Goal: Information Seeking & Learning: Learn about a topic

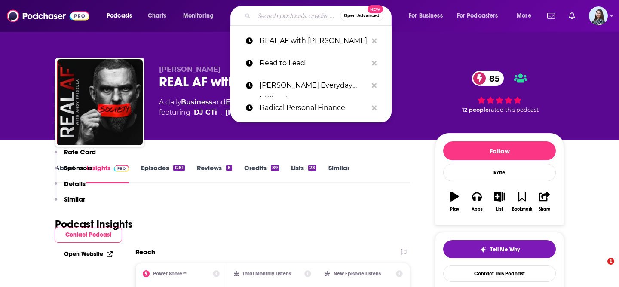
scroll to position [824, 0]
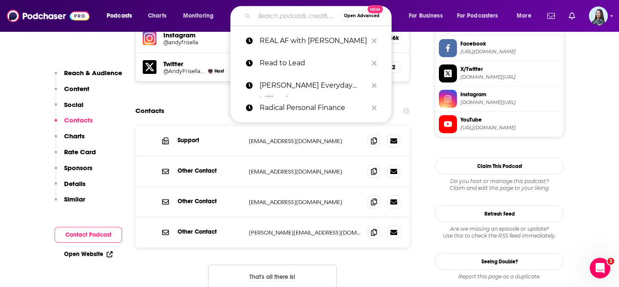
type input "Real Vision Daily Briefing: Finance & Investing"
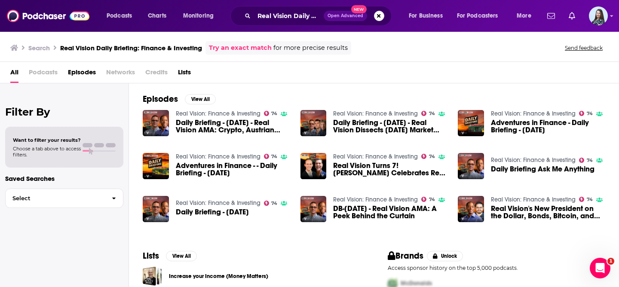
click at [230, 113] on link "Real Vision: Finance & Investing" at bounding box center [218, 113] width 85 height 7
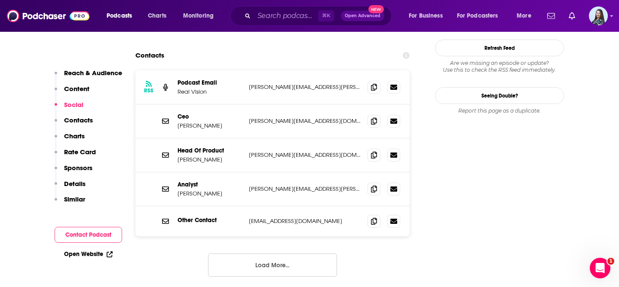
scroll to position [892, 0]
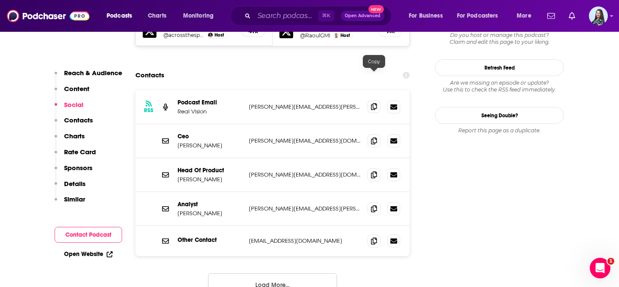
click at [376, 103] on icon at bounding box center [374, 106] width 6 height 7
click at [281, 15] on input "Search podcasts, credits, & more..." at bounding box center [286, 16] width 64 height 14
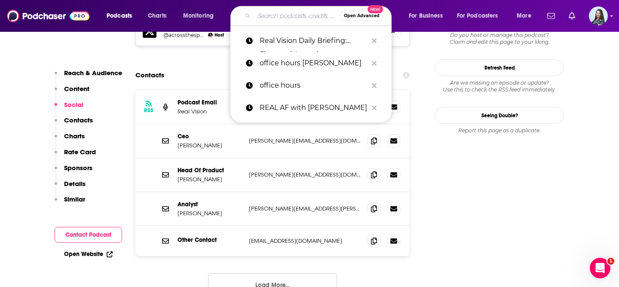
paste input "Redefiners"
type input "Redefiners"
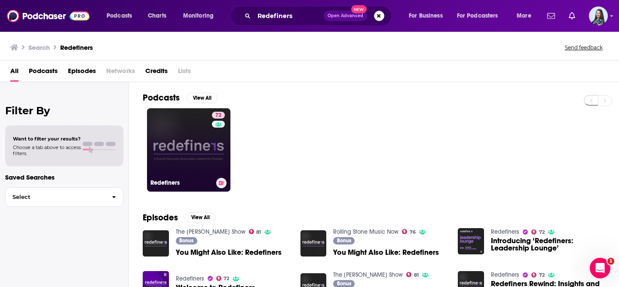
click at [173, 147] on link "72 Redefiners" at bounding box center [188, 149] width 83 height 83
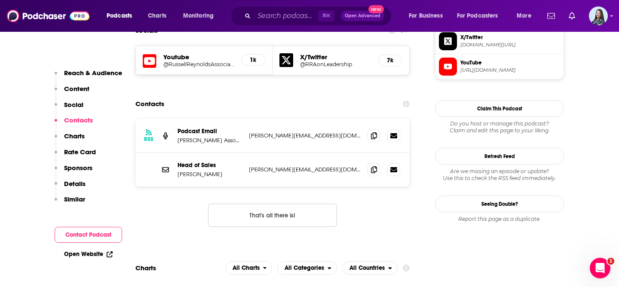
scroll to position [753, 0]
click at [376, 132] on icon at bounding box center [374, 135] width 6 height 7
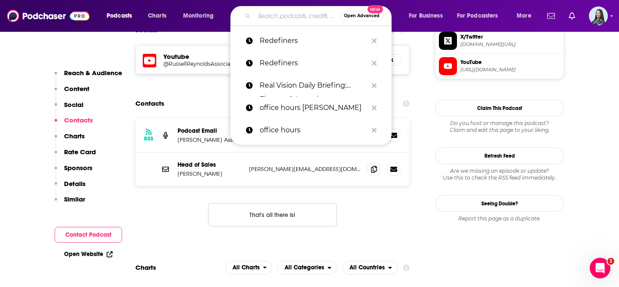
click at [297, 13] on input "Search podcasts, credits, & more..." at bounding box center [297, 16] width 86 height 14
type input "c"
paste input "ReThinking with Adam Grant"
type input "ReThinking with Adam Grant"
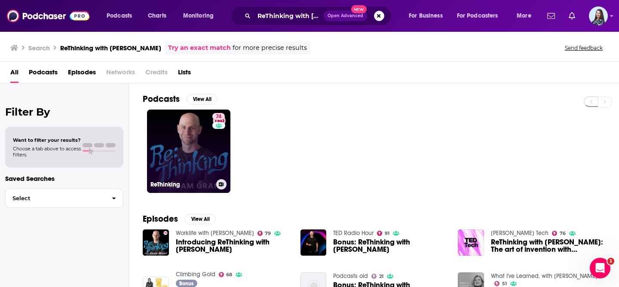
click at [187, 152] on link "74 ReThinking" at bounding box center [188, 151] width 83 height 83
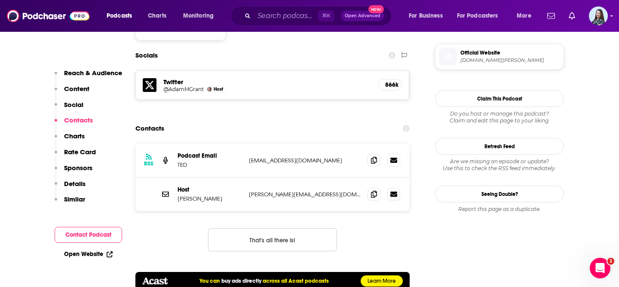
scroll to position [785, 0]
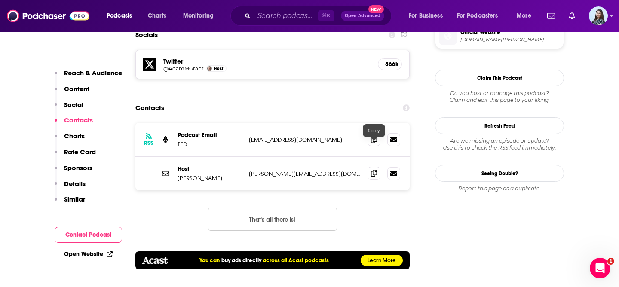
click at [373, 170] on icon at bounding box center [374, 173] width 6 height 7
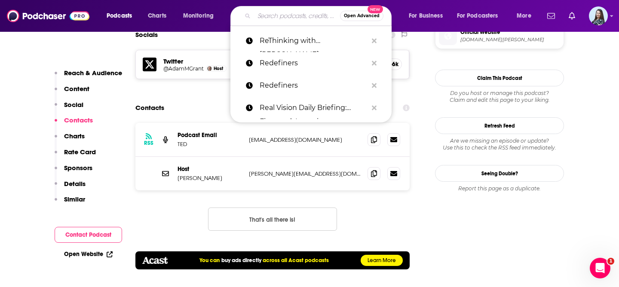
click at [283, 15] on input "Search podcasts, credits, & more..." at bounding box center [297, 16] width 86 height 14
paste input "Retire Sooner"
type input "Retire Sooner"
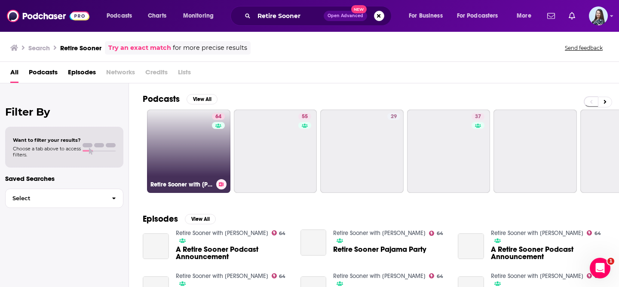
click at [185, 145] on link "64 Retire Sooner with Wes Moss" at bounding box center [188, 151] width 83 height 83
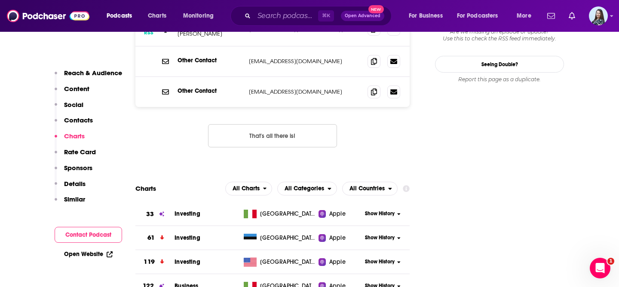
scroll to position [772, 0]
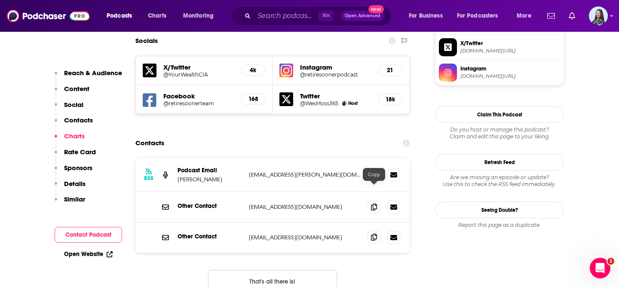
click at [374, 234] on icon at bounding box center [374, 237] width 6 height 7
click at [272, 16] on input "Search podcasts, credits, & more..." at bounding box center [286, 16] width 64 height 14
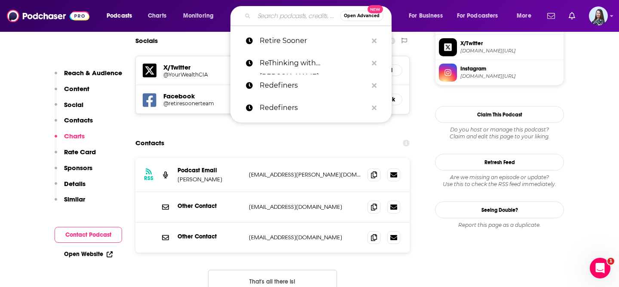
paste input "Retire With Style"
type input "Retire With Style"
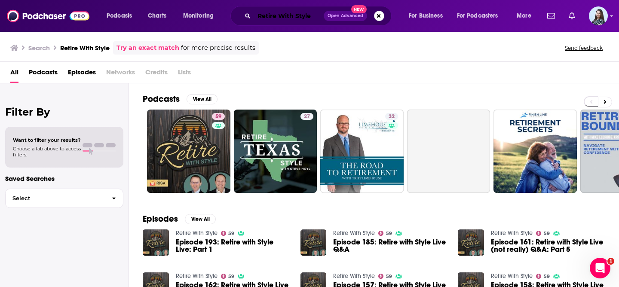
click at [283, 16] on input "Retire With Style" at bounding box center [289, 16] width 70 height 14
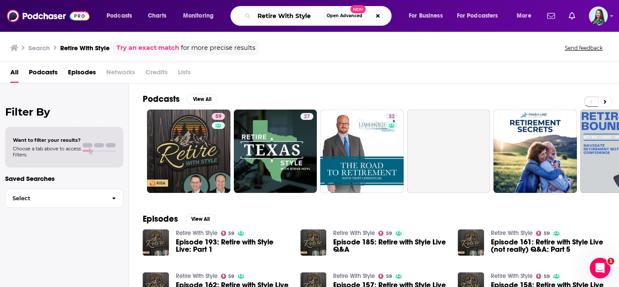
click at [283, 16] on input "Retire With Style" at bounding box center [288, 16] width 69 height 14
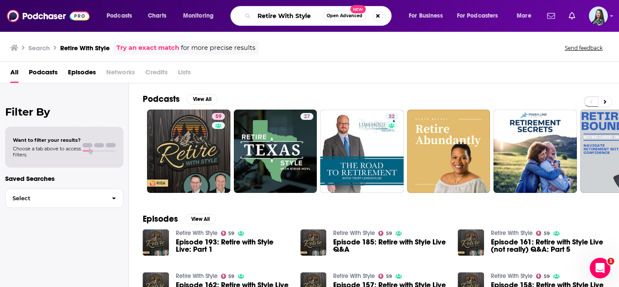
paste input "work"
type input "Rework"
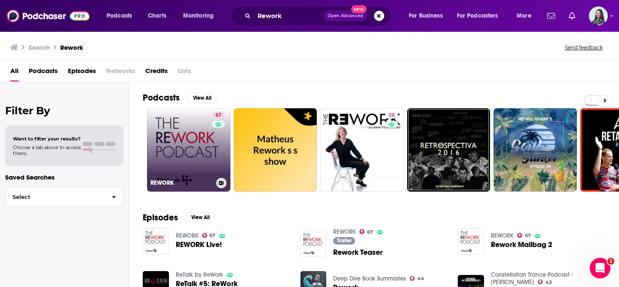
click at [188, 153] on link "67 REWORK" at bounding box center [188, 149] width 83 height 83
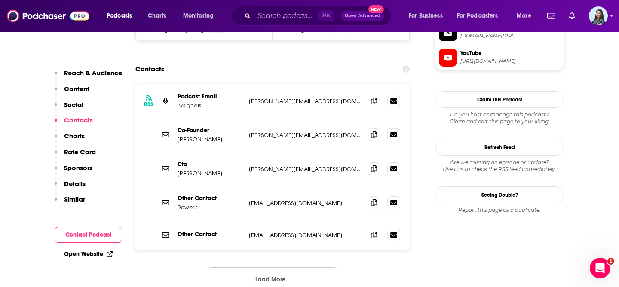
scroll to position [813, 0]
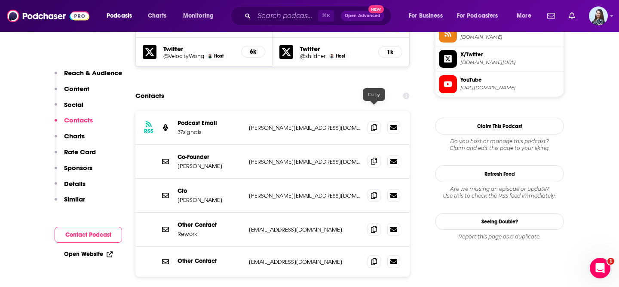
click at [372, 158] on icon at bounding box center [374, 161] width 6 height 7
click at [273, 21] on input "Search podcasts, credits, & more..." at bounding box center [286, 16] width 64 height 14
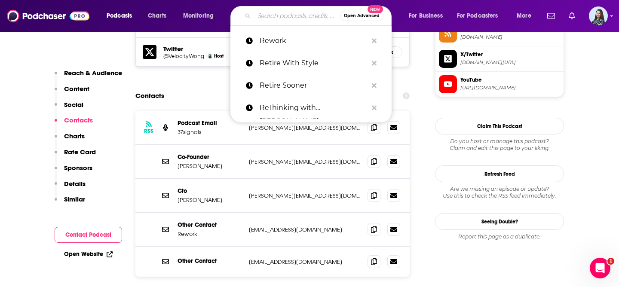
paste input "Rich Dad Radio Show"
type input "Rich Dad Radio Show"
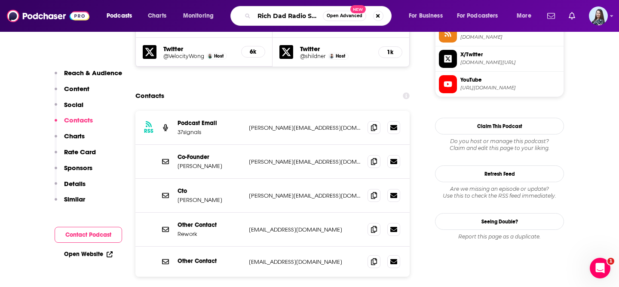
scroll to position [0, 6]
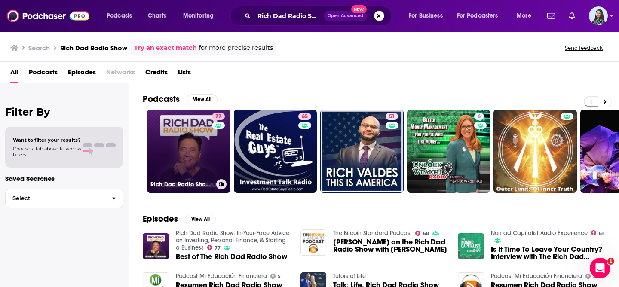
click at [171, 142] on link "77 Rich Dad Radio Show: In-Your-Face Advice on Investing, Personal Finance, & S…" at bounding box center [188, 151] width 83 height 83
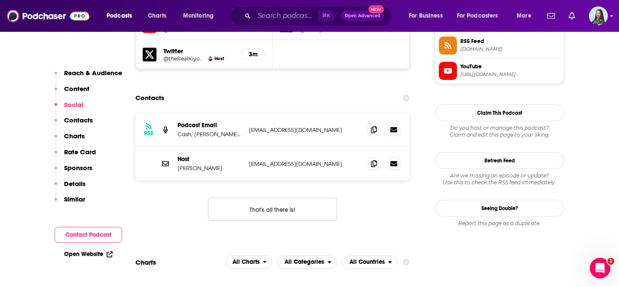
scroll to position [800, 0]
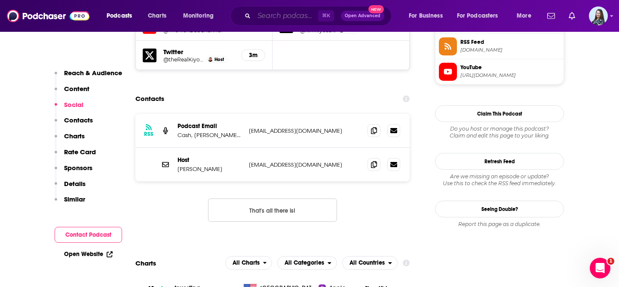
click at [271, 13] on input "Search podcasts, credits, & more..." at bounding box center [286, 16] width 64 height 14
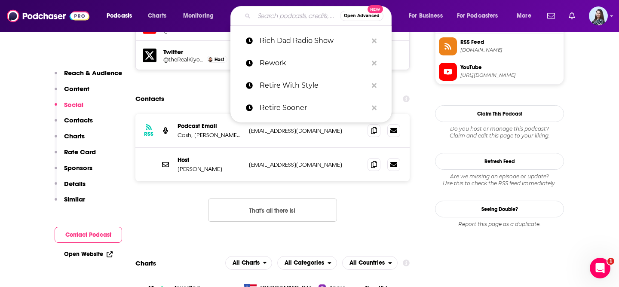
paste input "Rocketship.fm"
type input "Rocketship.fm"
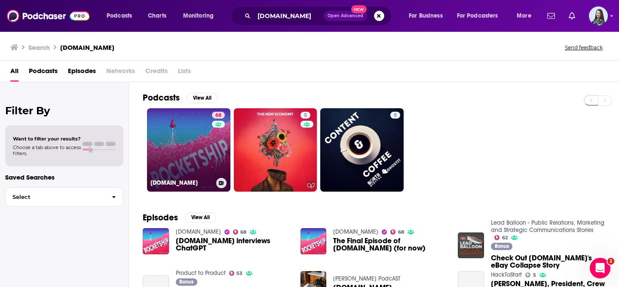
click at [185, 158] on link "68 Rocketship.fm" at bounding box center [188, 149] width 83 height 83
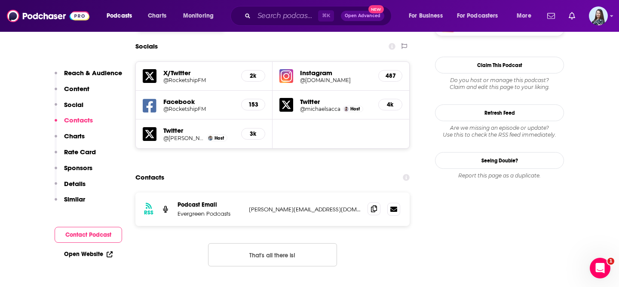
scroll to position [855, 0]
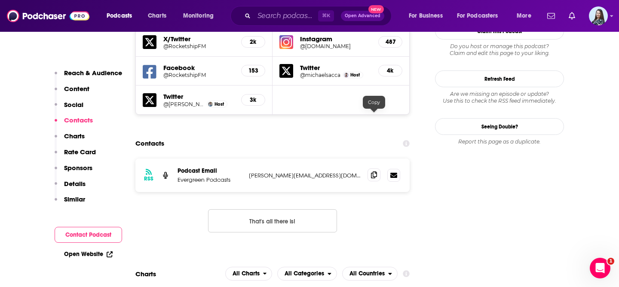
click at [378, 169] on span at bounding box center [374, 175] width 13 height 13
click at [272, 21] on input "Search podcasts, credits, & more..." at bounding box center [286, 16] width 64 height 14
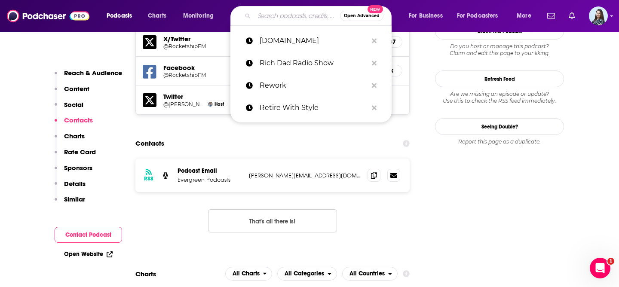
paste input "Rule Breaker Investing"
type input "Rule Breaker Investing"
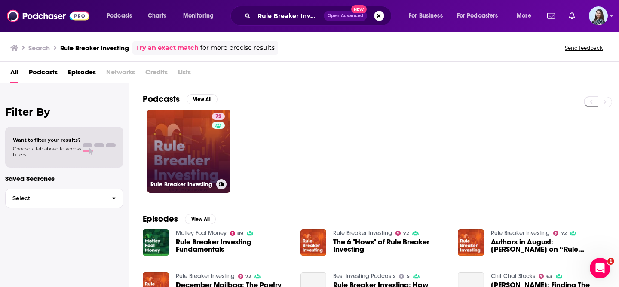
click at [200, 145] on link "72 Rule Breaker Investing" at bounding box center [188, 151] width 83 height 83
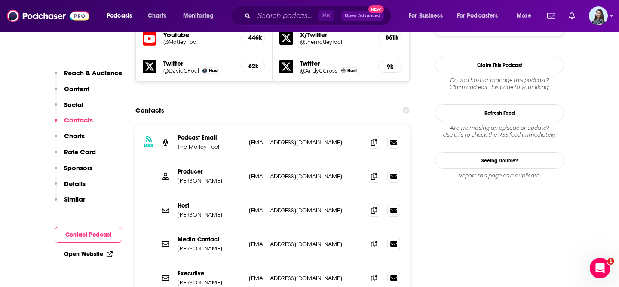
scroll to position [799, 0]
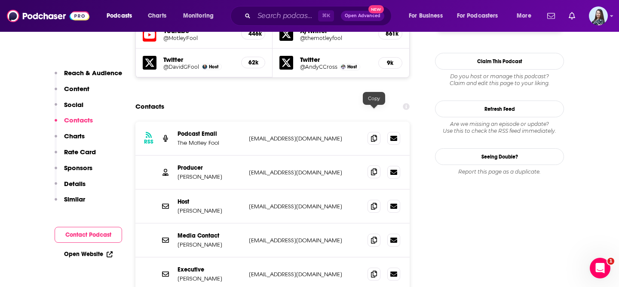
click at [376, 169] on icon at bounding box center [374, 172] width 6 height 7
click at [271, 19] on input "Search podcasts, credits, & more..." at bounding box center [286, 16] width 64 height 14
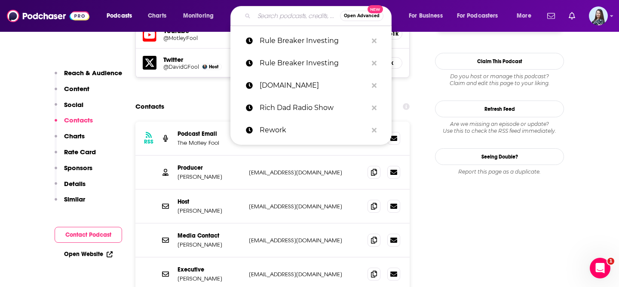
paste input "Savvy Psychologist"
type input "Savvy Psychologist"
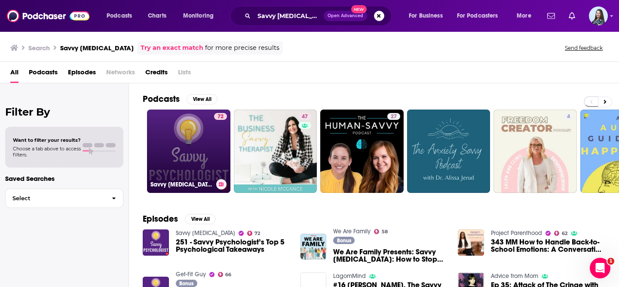
click at [196, 130] on link "72 Savvy Psychologist" at bounding box center [188, 151] width 83 height 83
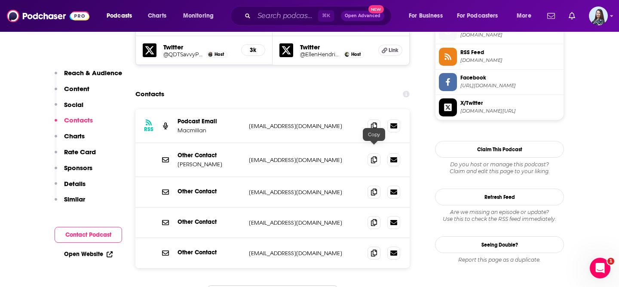
scroll to position [796, 0]
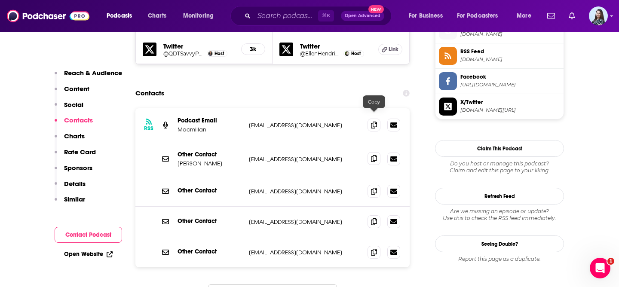
click at [376, 155] on icon at bounding box center [374, 158] width 6 height 7
click at [280, 16] on input "Search podcasts, credits, & more..." at bounding box center [286, 16] width 64 height 14
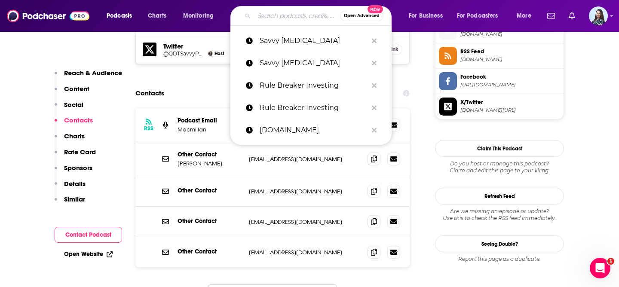
paste input "Scaling Up Business Podcast"
type input "Scaling Up Business Podcast"
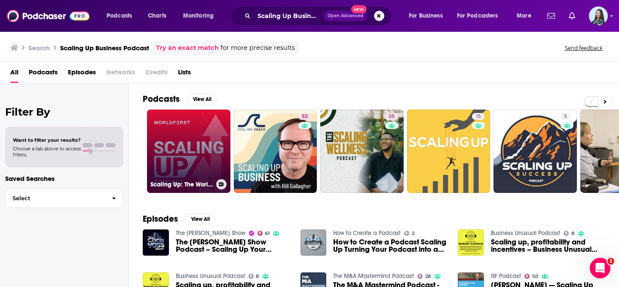
click at [192, 133] on link "Scaling Up: The WorldFirst Business Podcast" at bounding box center [188, 151] width 83 height 83
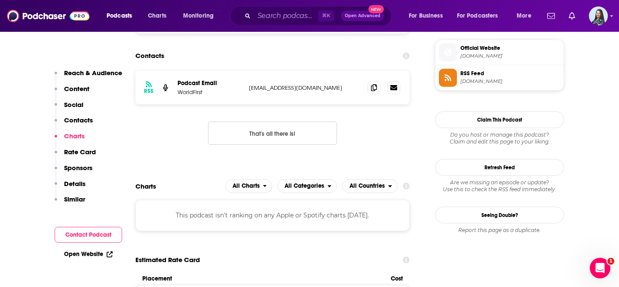
scroll to position [605, 0]
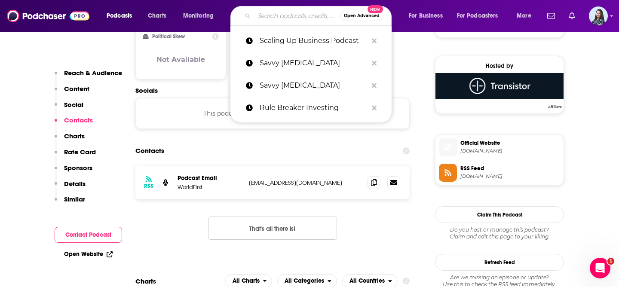
click at [279, 19] on input "Search podcasts, credits, & more..." at bounding box center [297, 16] width 86 height 14
paste input "Science of Happiness"
type input "Science of Happiness"
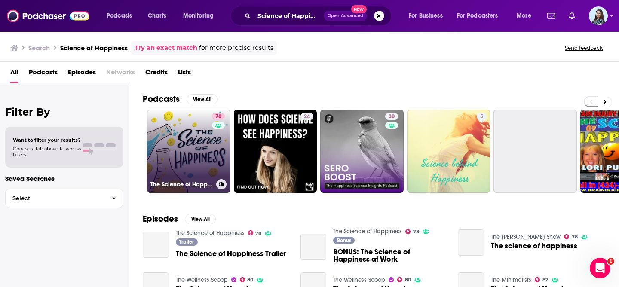
click at [154, 151] on link "78 The Science of Happiness" at bounding box center [188, 151] width 83 height 83
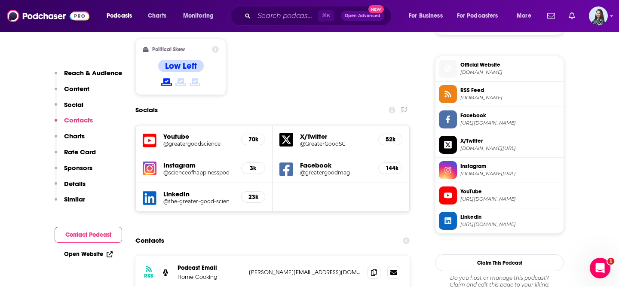
scroll to position [775, 0]
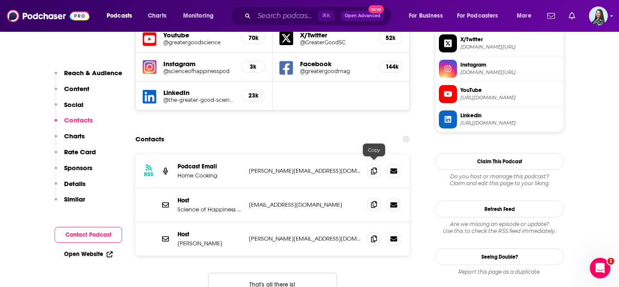
click at [375, 201] on icon at bounding box center [374, 204] width 6 height 7
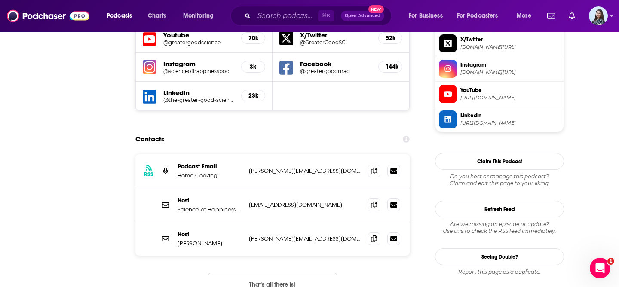
scroll to position [0, 0]
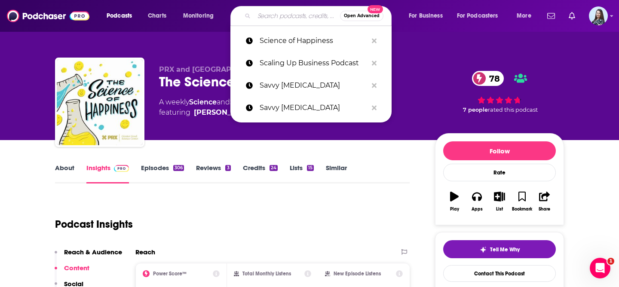
click at [289, 9] on input "Search podcasts, credits, & more..." at bounding box center [297, 16] width 86 height 14
paste input "Science Vs."
type input "Science Vs."
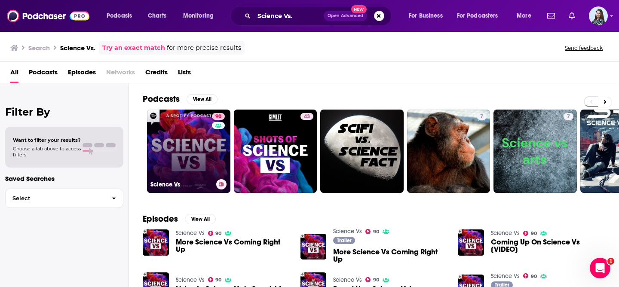
click at [195, 150] on link "90 Science Vs" at bounding box center [188, 151] width 83 height 83
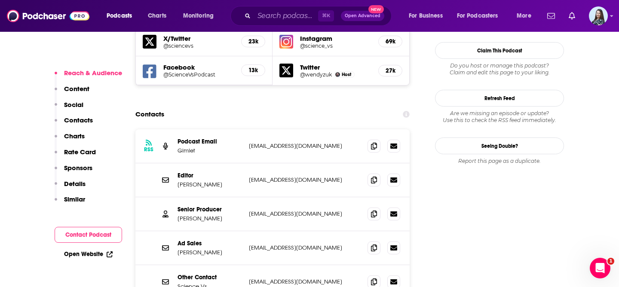
scroll to position [833, 0]
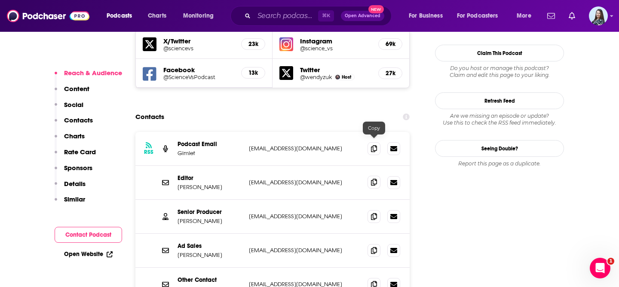
click at [373, 179] on icon at bounding box center [374, 182] width 6 height 7
click at [378, 210] on span at bounding box center [374, 216] width 13 height 13
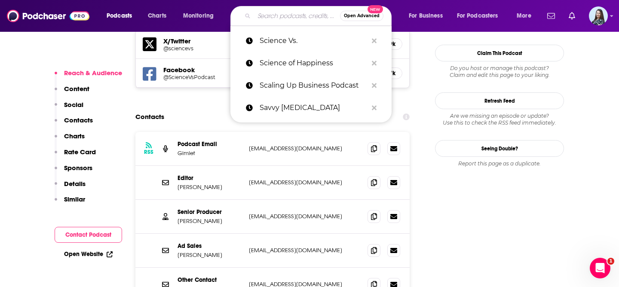
click at [284, 13] on input "Search podcasts, credits, & more..." at bounding box center [297, 16] width 86 height 14
paste input "Sean Carroll's Mindscape"
type input "Sean Carroll's Mindscape"
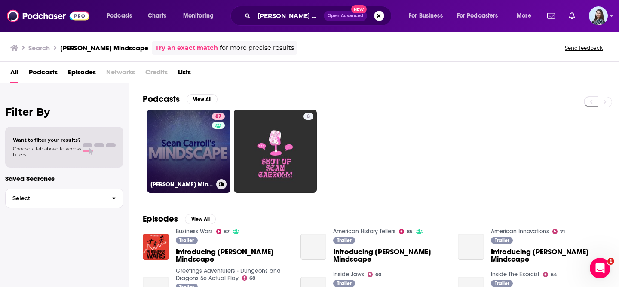
click at [189, 147] on link "87 Sean Carroll's Mindscape: Science, Society, Philosophy, Culture, Arts, and I…" at bounding box center [188, 151] width 83 height 83
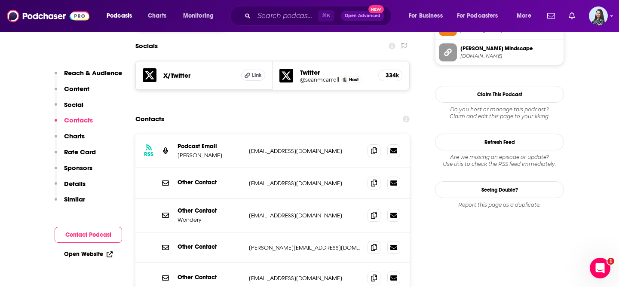
scroll to position [744, 0]
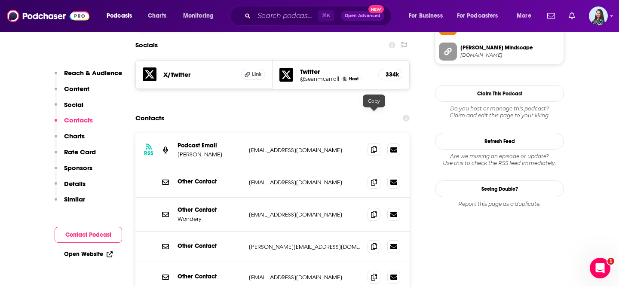
click at [378, 143] on span at bounding box center [374, 149] width 13 height 13
click at [290, 15] on input "Search podcasts, credits, & more..." at bounding box center [286, 16] width 64 height 14
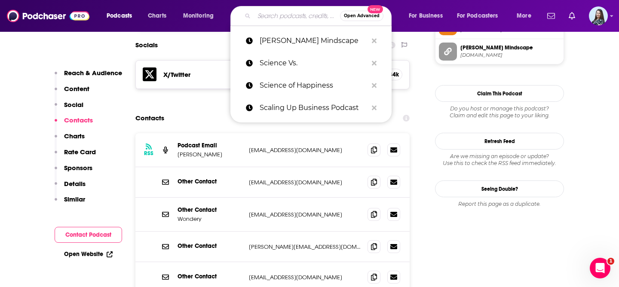
paste input "Skeptics' Guide to the Universe"
type input "Skeptics' Guide to the Universe"
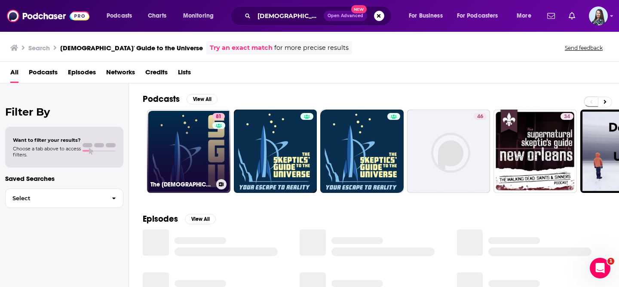
click at [191, 153] on link "81 The Skeptics' Guide to the Universe" at bounding box center [188, 151] width 83 height 83
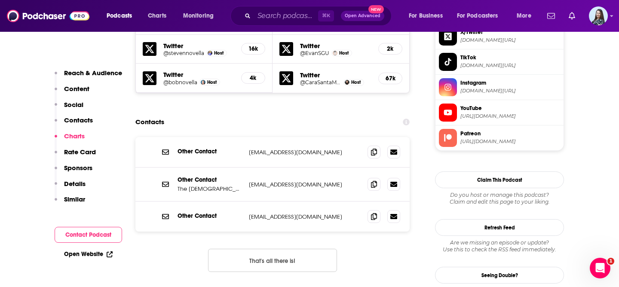
scroll to position [861, 0]
click at [375, 180] on icon at bounding box center [374, 183] width 6 height 7
click at [276, 15] on input "Search podcasts, credits, & more..." at bounding box center [286, 16] width 64 height 14
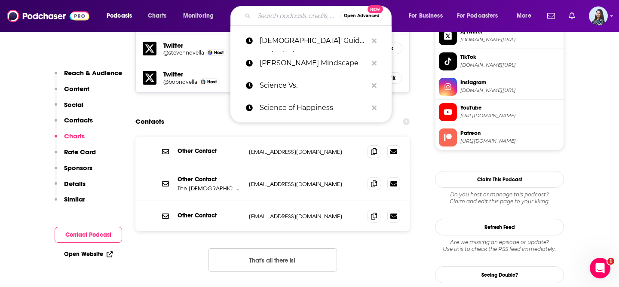
paste input "Slate Money"
type input "Slate Money"
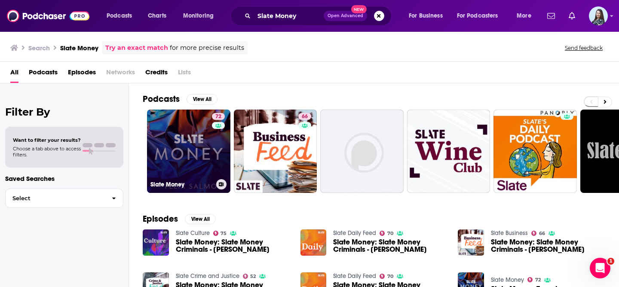
click at [182, 163] on link "72 Slate Money" at bounding box center [188, 151] width 83 height 83
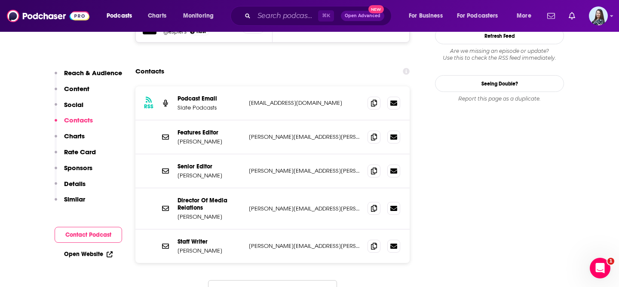
scroll to position [850, 0]
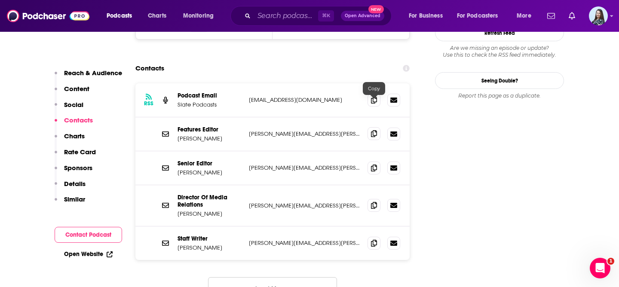
click at [377, 127] on span at bounding box center [374, 133] width 13 height 13
click at [277, 12] on input "Search podcasts, credits, & more..." at bounding box center [286, 16] width 64 height 14
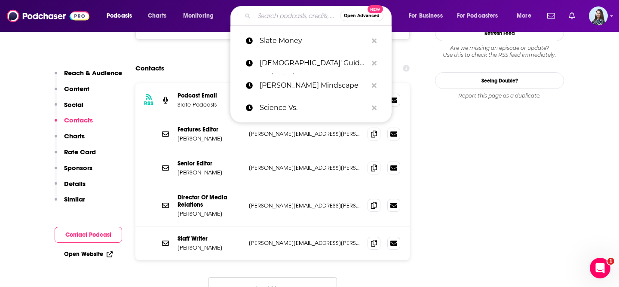
paste input "Smart Money Happy Hour with Rachel Cruze and George Kamel"
type input "Smart Money Happy Hour with Rachel Cruze and George Kamel"
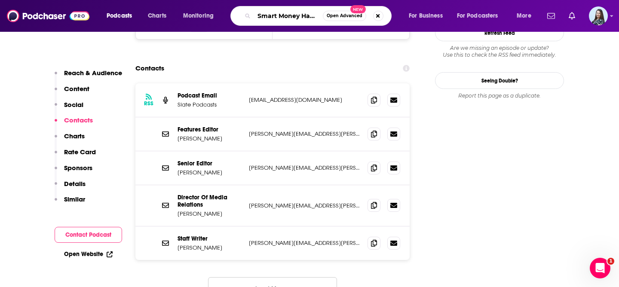
scroll to position [0, 139]
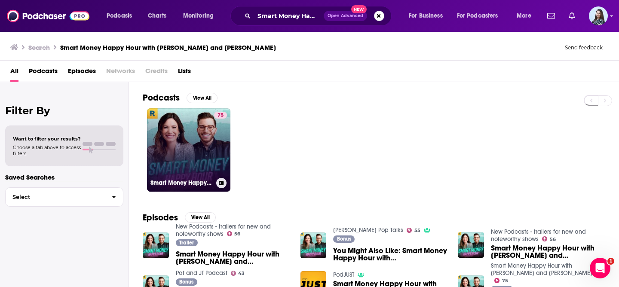
click at [200, 135] on link "75 Smart Money Happy Hour with Rachel Cruze and George Kamel" at bounding box center [188, 149] width 83 height 83
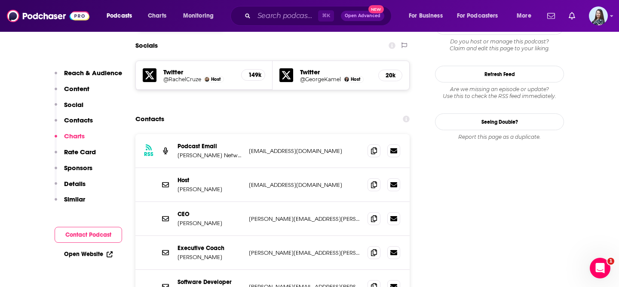
scroll to position [754, 0]
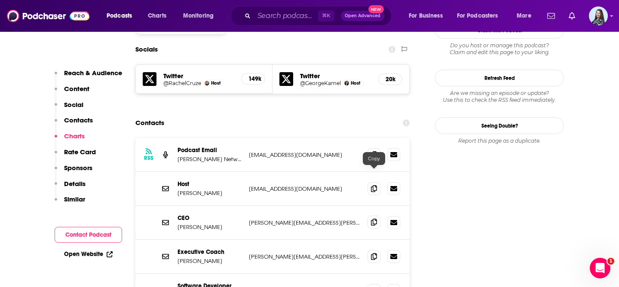
click at [370, 216] on span at bounding box center [374, 222] width 13 height 13
click at [274, 16] on input "Search podcasts, credits, & more..." at bounding box center [286, 16] width 64 height 14
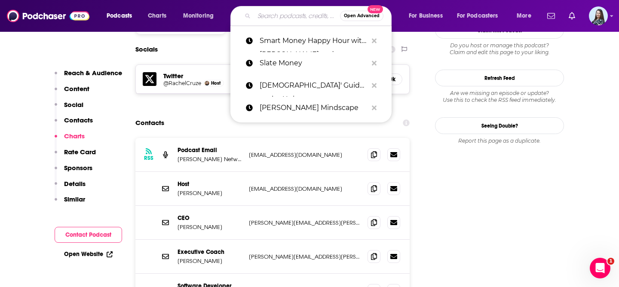
paste input "So Money"
type input "So Money"
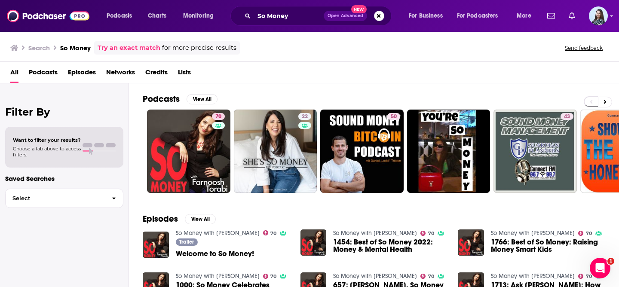
click at [281, 23] on div "So Money Open Advanced New" at bounding box center [311, 16] width 161 height 20
click at [291, 22] on input "So Money" at bounding box center [289, 16] width 70 height 14
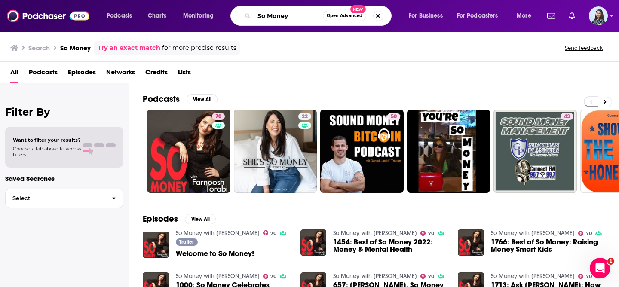
click at [291, 22] on input "So Money" at bounding box center [288, 16] width 69 height 14
paste input "und Investing"
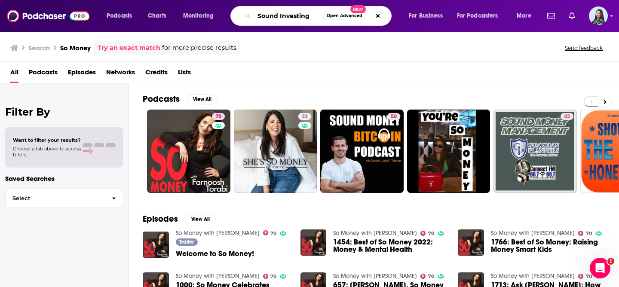
type input "Sound Investing"
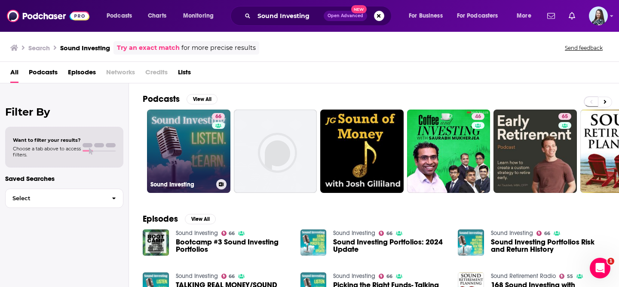
click at [177, 160] on link "66 Sound Investing" at bounding box center [188, 151] width 83 height 83
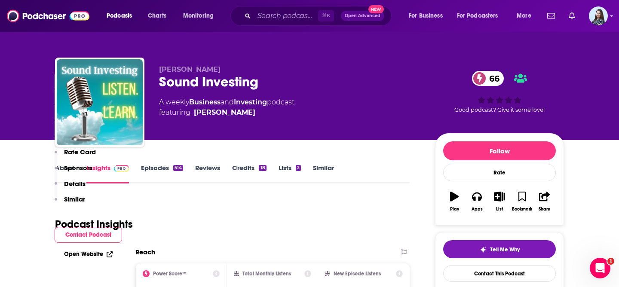
scroll to position [835, 0]
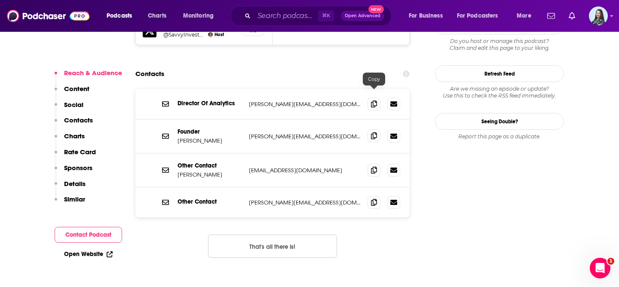
click at [376, 132] on icon at bounding box center [374, 135] width 6 height 7
click at [301, 16] on input "Search podcasts, credits, & more..." at bounding box center [286, 16] width 64 height 14
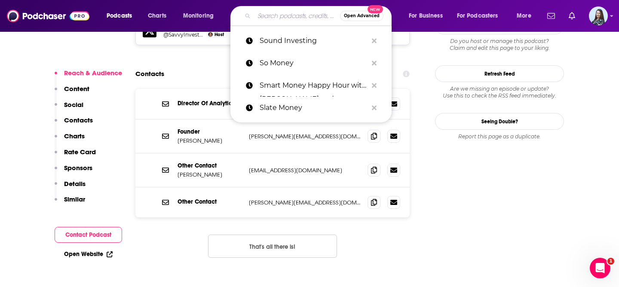
paste input "Speaking of Psychology"
type input "Speaking of Psychology"
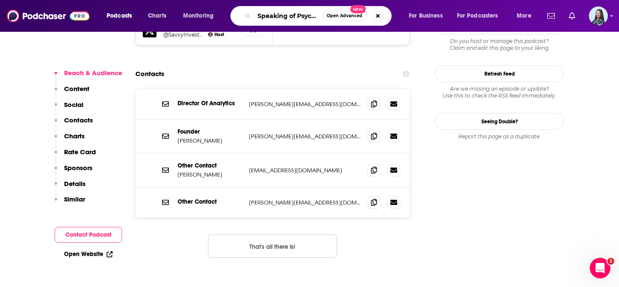
scroll to position [0, 14]
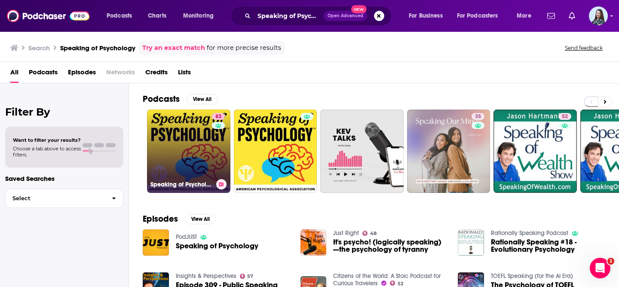
click at [163, 147] on link "83 Speaking of Psychology" at bounding box center [188, 151] width 83 height 83
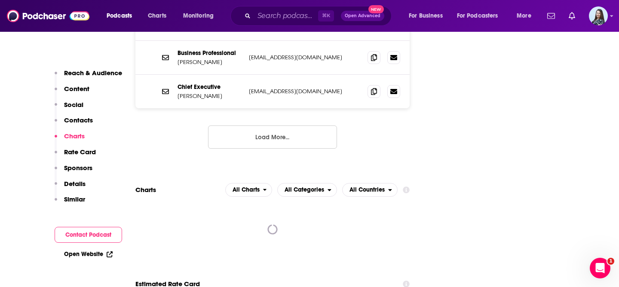
scroll to position [785, 0]
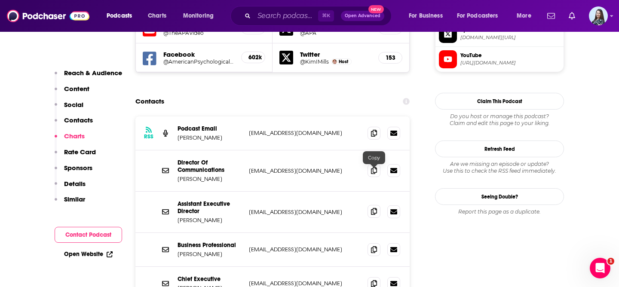
click at [374, 208] on icon at bounding box center [374, 211] width 6 height 7
click at [297, 22] on input "Search podcasts, credits, & more..." at bounding box center [286, 16] width 64 height 14
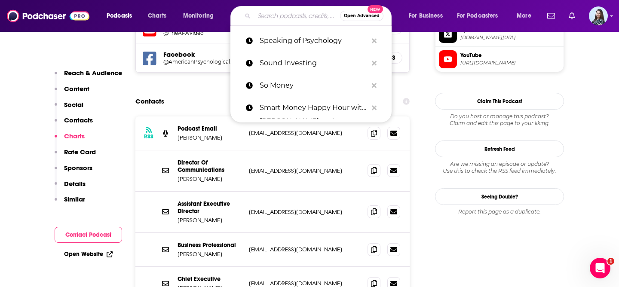
paste input "Squawk on the Street Podcast"
type input "Squawk on the Street Podcast"
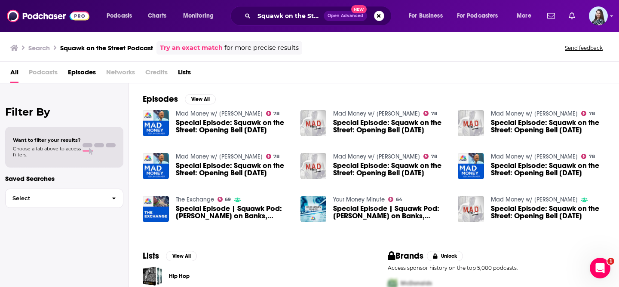
click at [225, 127] on span "Special Episode: Squawk on the Street: Opening Bell 08/30/2019" at bounding box center [233, 126] width 114 height 15
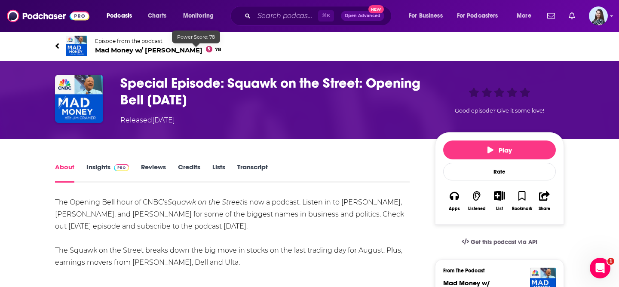
click at [156, 46] on span "Mad Money w/ Jim Cramer 78" at bounding box center [158, 50] width 126 height 8
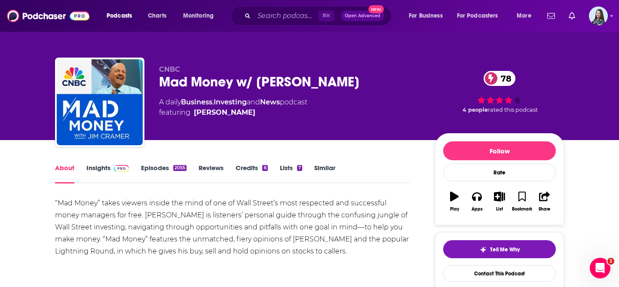
click at [101, 174] on link "Insights" at bounding box center [107, 174] width 43 height 20
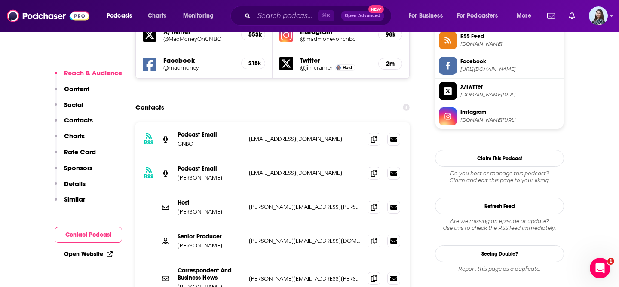
scroll to position [847, 0]
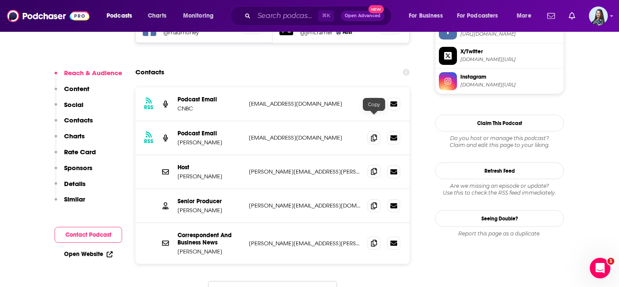
click at [375, 168] on icon at bounding box center [374, 171] width 6 height 7
click at [279, 18] on input "Search podcasts, credits, & more..." at bounding box center [286, 16] width 64 height 14
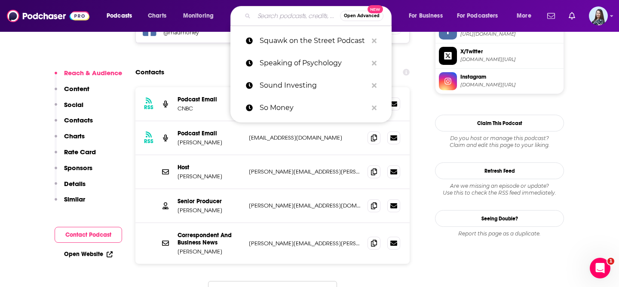
paste input "Squawk on the Street"
type input "Squawk on the Street"
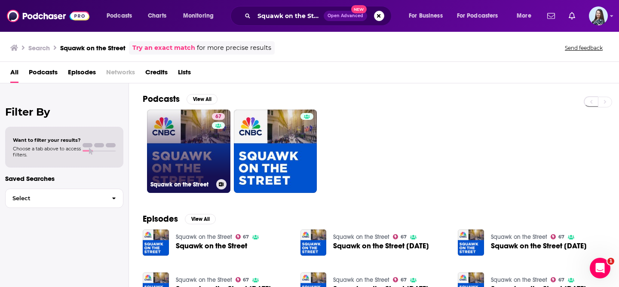
click at [178, 136] on link "67 Squawk on the Street" at bounding box center [188, 151] width 83 height 83
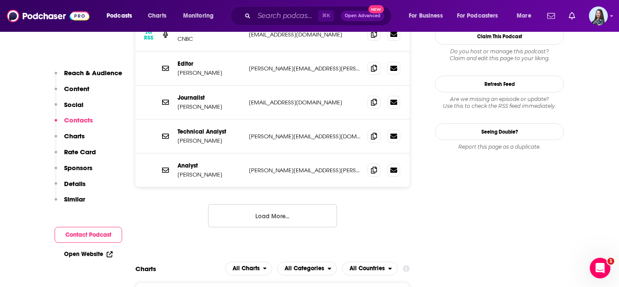
scroll to position [756, 0]
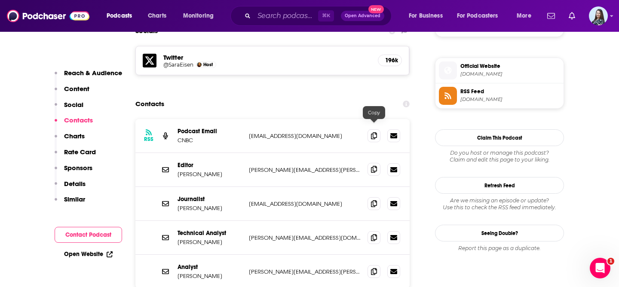
click at [378, 163] on span at bounding box center [374, 169] width 13 height 13
click at [289, 12] on input "Search podcasts, credits, & more..." at bounding box center [286, 16] width 64 height 14
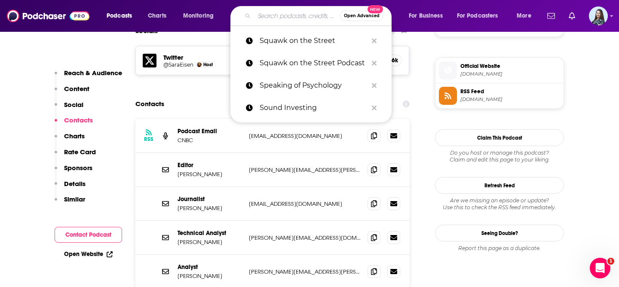
paste input "Squawk Po‪d‬"
type input "Squawk Po‪d‬"
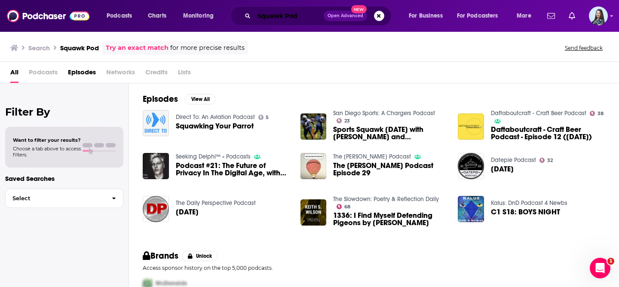
click at [295, 15] on input "Squawk Po‪d‬" at bounding box center [289, 16] width 70 height 14
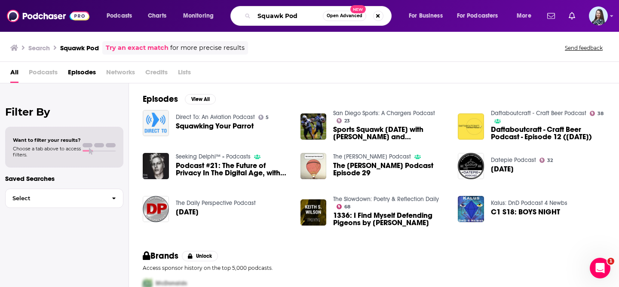
click at [295, 15] on input "Squawk Po‪d‬" at bounding box center [288, 16] width 69 height 14
paste input "d"
type input "Squawk Pod"
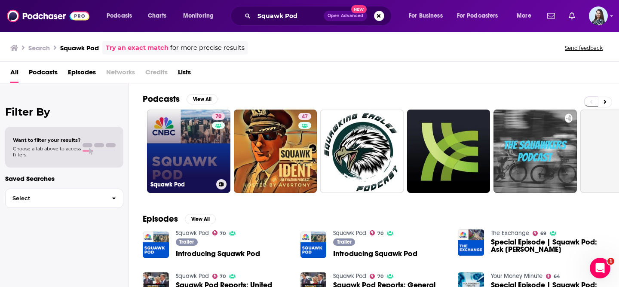
click at [202, 148] on link "70 Squawk Pod" at bounding box center [188, 151] width 83 height 83
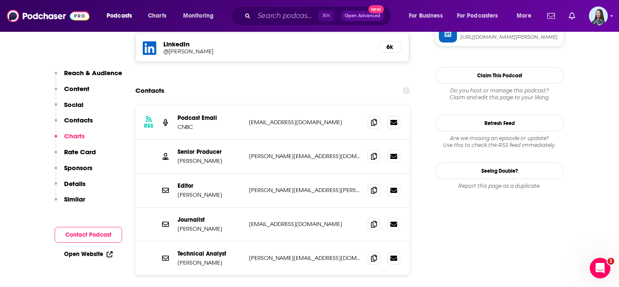
scroll to position [759, 0]
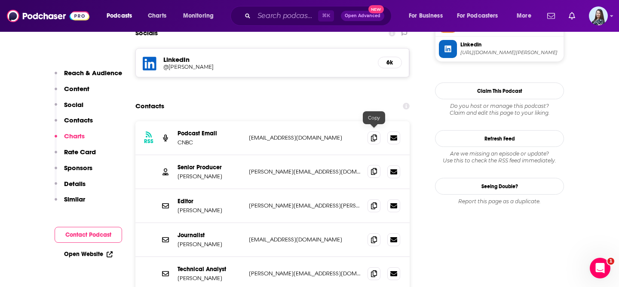
click at [375, 168] on icon at bounding box center [374, 171] width 6 height 7
click at [288, 19] on input "Search podcasts, credits, & more..." at bounding box center [286, 16] width 64 height 14
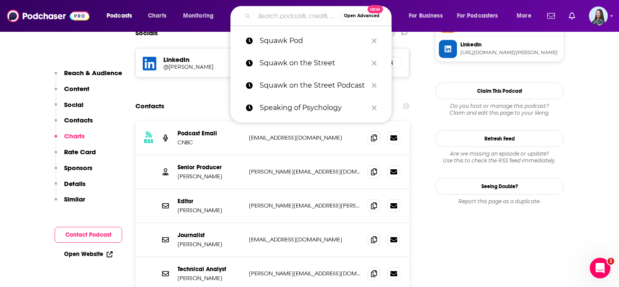
paste input "Standard Deviations"
type input "Standard Deviations"
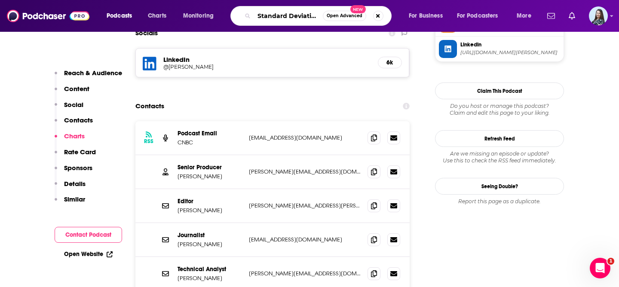
scroll to position [0, 3]
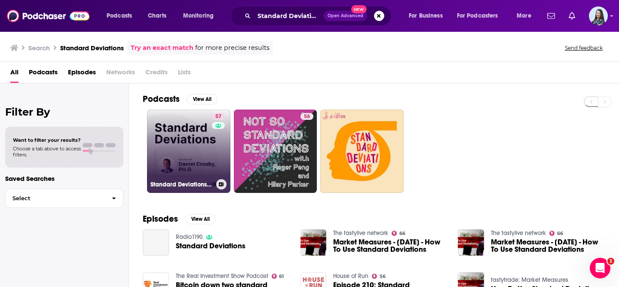
click at [175, 150] on link "57 Standard Deviations with Dr. Daniel Crosby" at bounding box center [188, 151] width 83 height 83
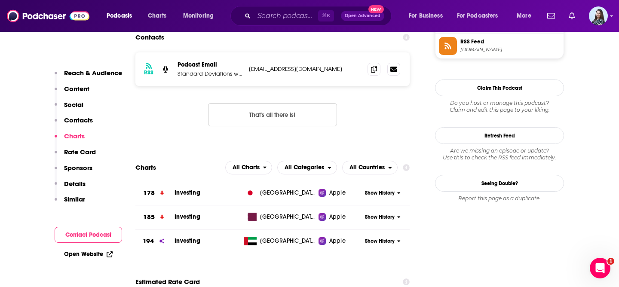
scroll to position [705, 0]
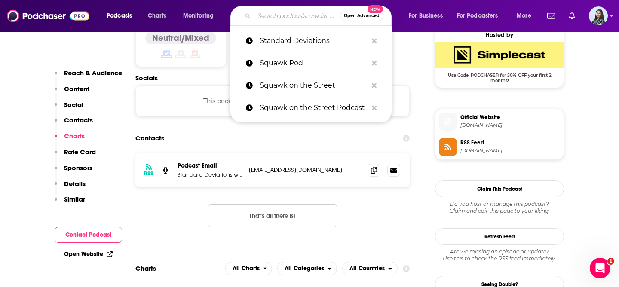
click at [285, 19] on input "Search podcasts, credits, & more..." at bounding box center [297, 16] width 86 height 14
paste input "Stansberry Investor Hour"
type input "Stansberry Investor Hour"
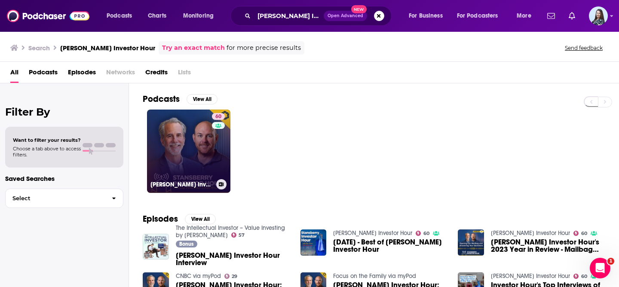
click at [190, 159] on link "60 Stansberry Investor Hour" at bounding box center [188, 151] width 83 height 83
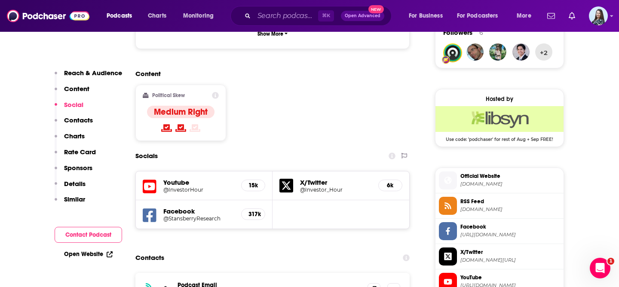
scroll to position [769, 0]
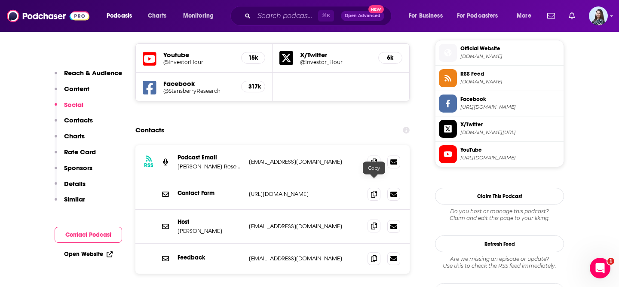
click at [375, 223] on icon at bounding box center [374, 226] width 6 height 7
click at [276, 15] on input "Search podcasts, credits, & more..." at bounding box center [286, 16] width 64 height 14
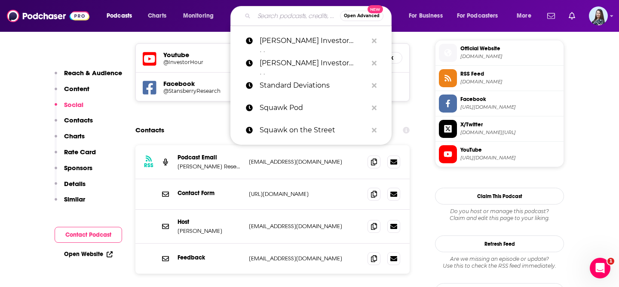
paste input "Stay Wealthy Retirement Podcast"
type input "Stay Wealthy Retirement Podcast"
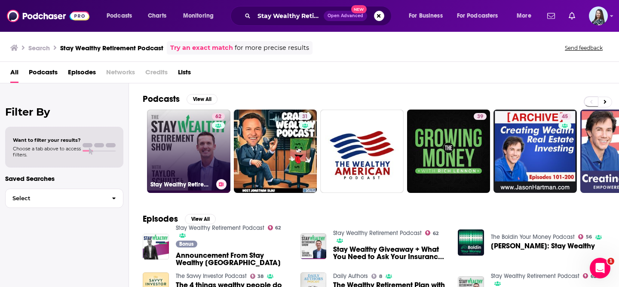
click at [199, 147] on link "62 Stay Wealthy Retirement Podcast" at bounding box center [188, 151] width 83 height 83
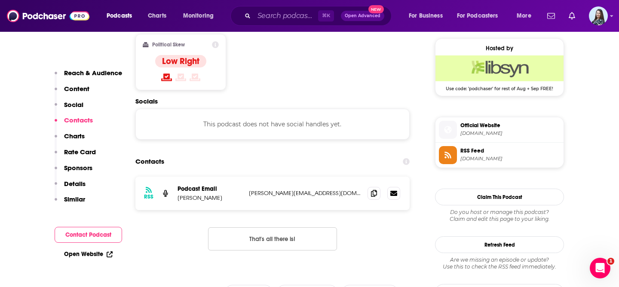
scroll to position [688, 0]
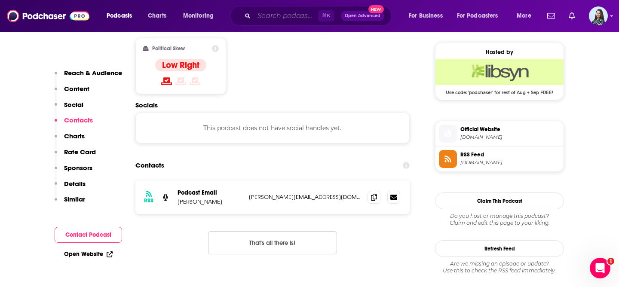
click at [278, 20] on input "Search podcasts, credits, & more..." at bounding box center [286, 16] width 64 height 14
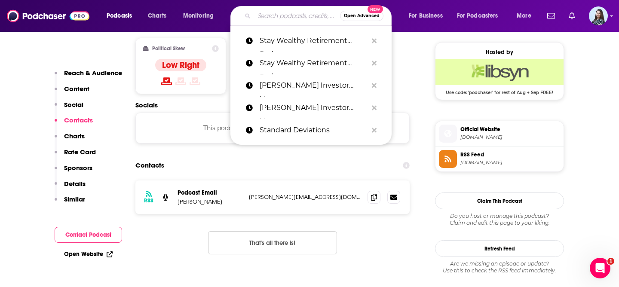
paste input "Stephanomics"
type input "Stephanomics"
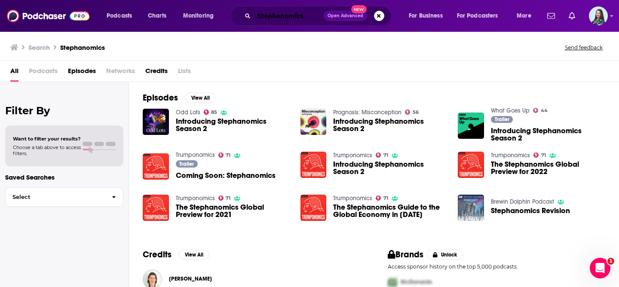
click at [283, 19] on input "Stephanomics" at bounding box center [289, 16] width 70 height 14
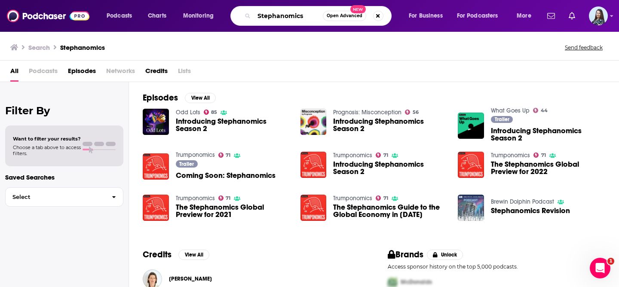
click at [283, 19] on input "Stephanomics" at bounding box center [288, 16] width 69 height 14
click at [284, 18] on input "Stephanomics" at bounding box center [288, 16] width 69 height 14
click at [305, 18] on input "Stephanomics" at bounding box center [288, 16] width 69 height 14
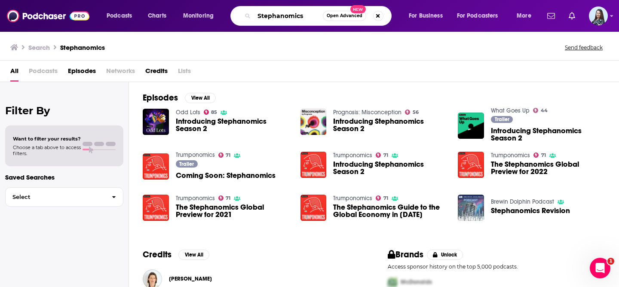
click at [305, 18] on input "Stephanomics" at bounding box center [288, 16] width 69 height 14
type input "Stephanomics"
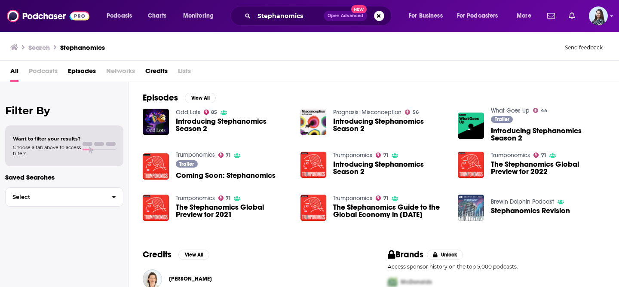
click at [187, 126] on span "Introducing Stephanomics Season 2" at bounding box center [233, 125] width 114 height 15
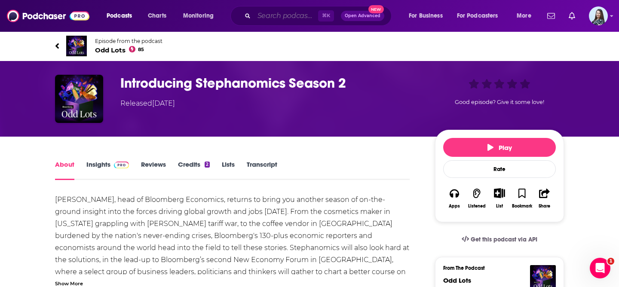
click at [289, 13] on input "Search podcasts, credits, & more..." at bounding box center [286, 16] width 64 height 14
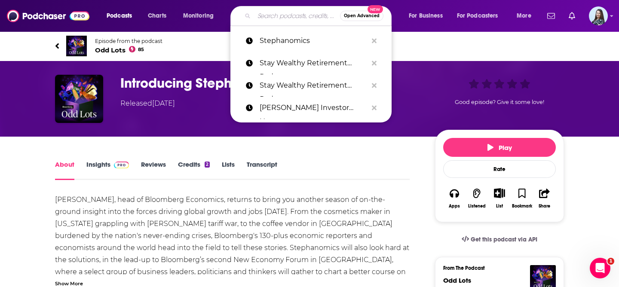
paste input "[PERSON_NAME]: What's Ahead"
type input "Steve Forbes: What's Ahead"
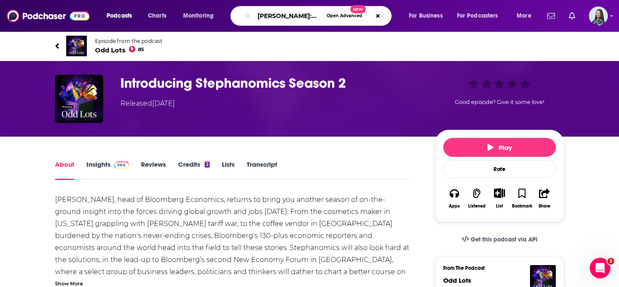
scroll to position [0, 27]
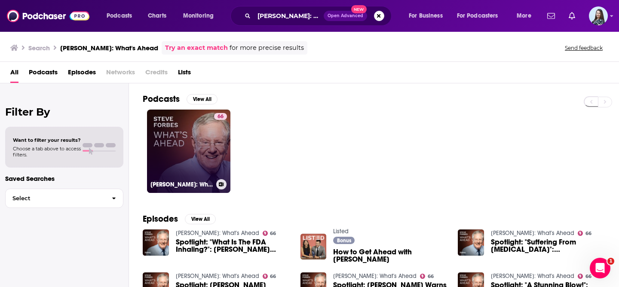
click at [205, 139] on link "66 Steve Forbes: What's Ahead" at bounding box center [188, 151] width 83 height 83
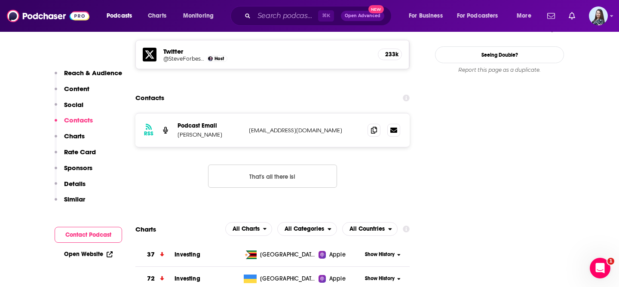
scroll to position [779, 0]
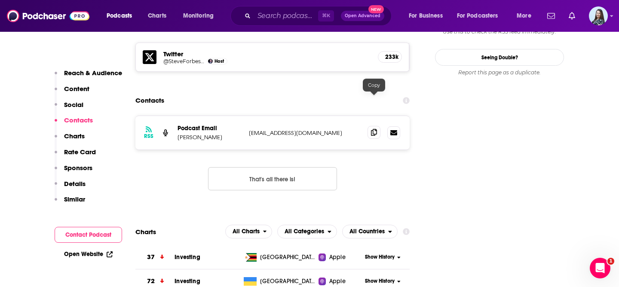
click at [373, 129] on icon at bounding box center [374, 132] width 6 height 7
click at [299, 15] on input "Search podcasts, credits, & more..." at bounding box center [286, 16] width 64 height 14
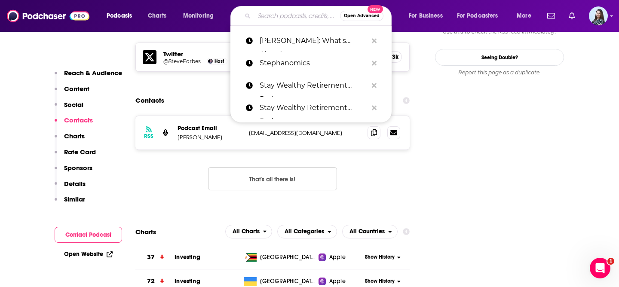
paste input "Success Story with Scott D. Clary"
type input "Success Story with Scott D. Clary"
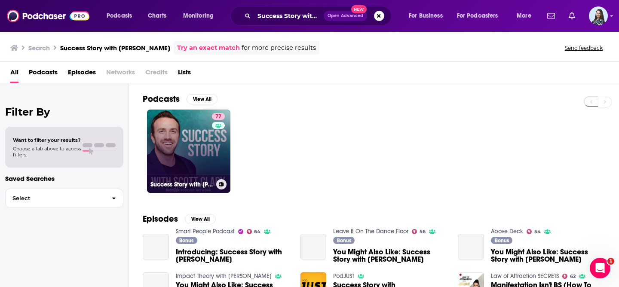
click at [177, 148] on link "77 Success Story with Scott D. Clary" at bounding box center [188, 151] width 83 height 83
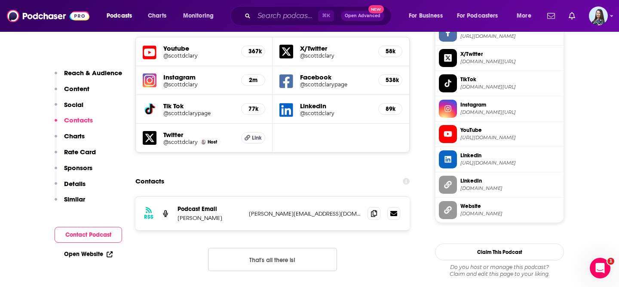
scroll to position [771, 0]
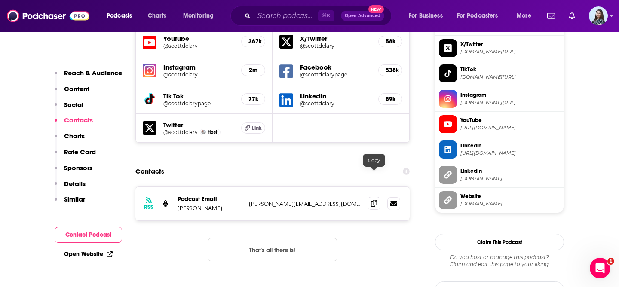
click at [373, 200] on icon at bounding box center [374, 203] width 6 height 7
click at [284, 15] on input "Search podcasts, credits, & more..." at bounding box center [286, 16] width 64 height 14
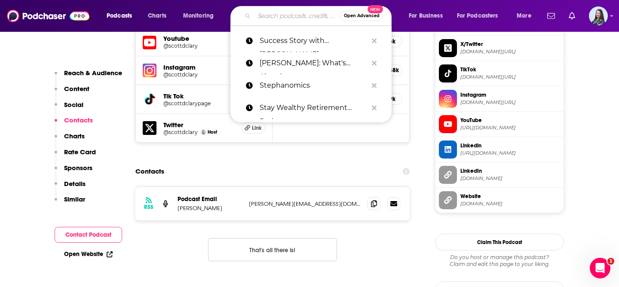
paste input "Talking Billions"
type input "Talking Billions"
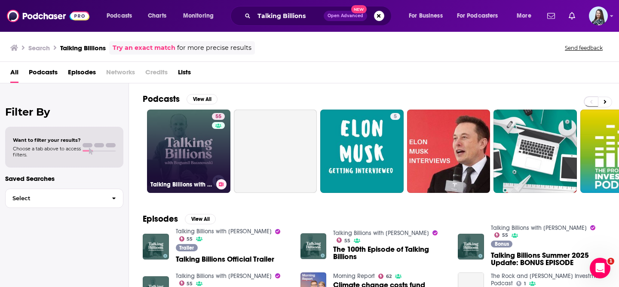
click at [182, 162] on link "55 Talking Billions with Bogumil Baranowski" at bounding box center [188, 151] width 83 height 83
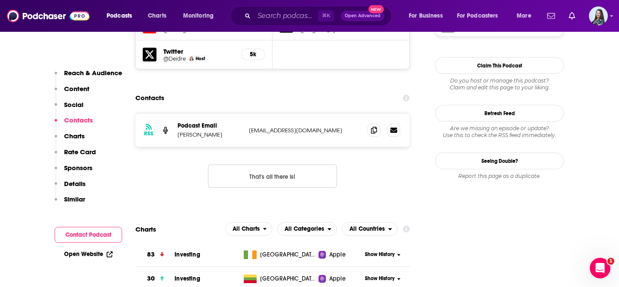
scroll to position [814, 0]
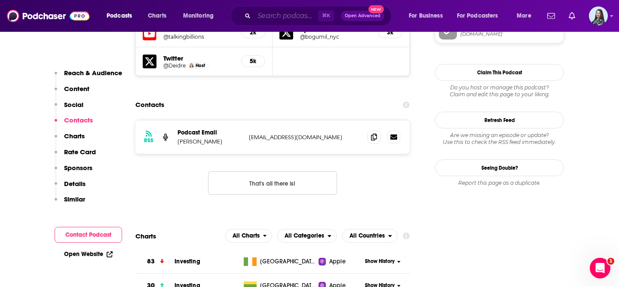
click at [286, 18] on input "Search podcasts, credits, & more..." at bounding box center [286, 16] width 64 height 14
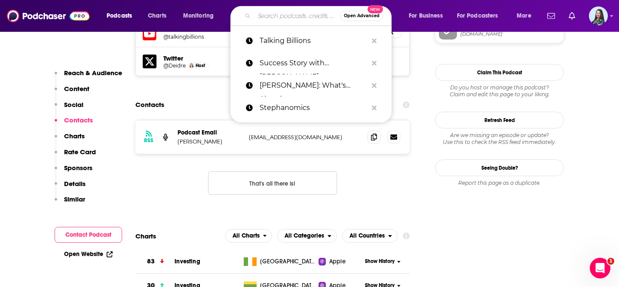
paste input "Ten Percent Happier with Dan Harris"
type input "Ten Percent Happier with Dan Harris"
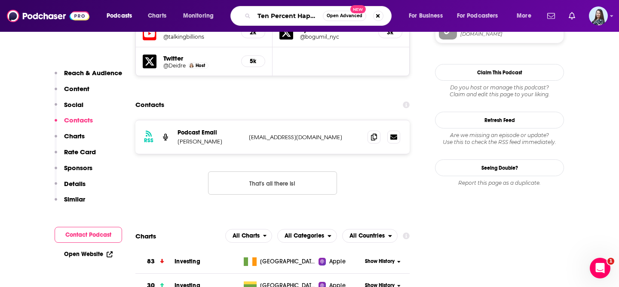
scroll to position [0, 54]
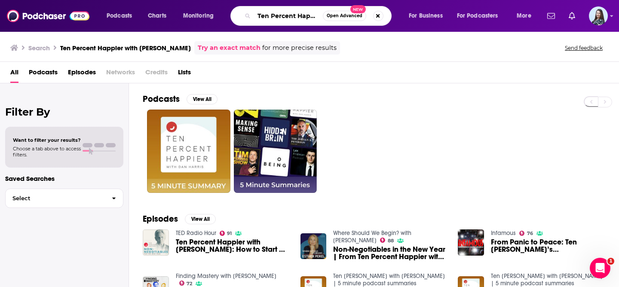
click at [295, 17] on input "Ten Percent Happier with Dan Harris" at bounding box center [288, 16] width 69 height 14
type input "Ten Percent Happier"
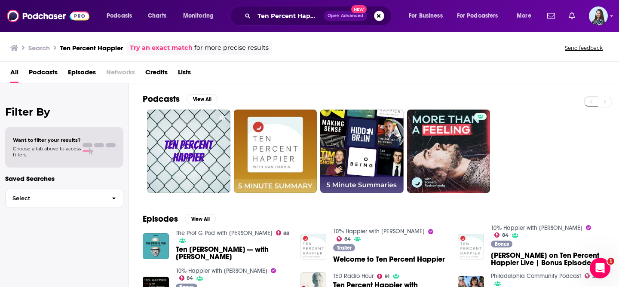
click at [356, 235] on link "10% Happier with Dan Harris" at bounding box center [379, 231] width 92 height 7
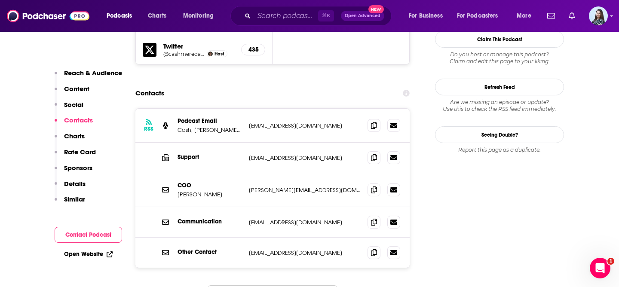
scroll to position [908, 0]
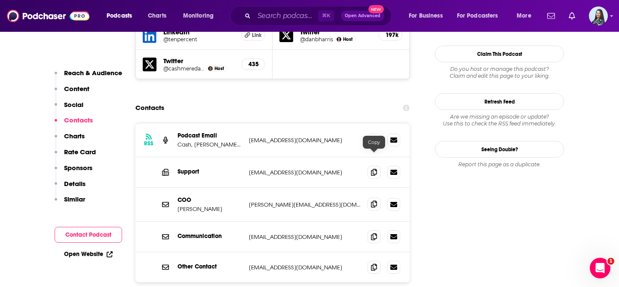
click at [370, 198] on span at bounding box center [374, 204] width 13 height 13
click at [264, 18] on input "Search podcasts, credits, & more..." at bounding box center [286, 16] width 64 height 14
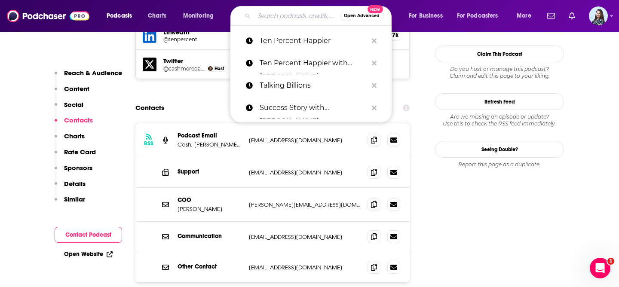
paste input "Tetragrammaton with Rick Rubin"
type input "Tetragrammaton with Rick Rubin"
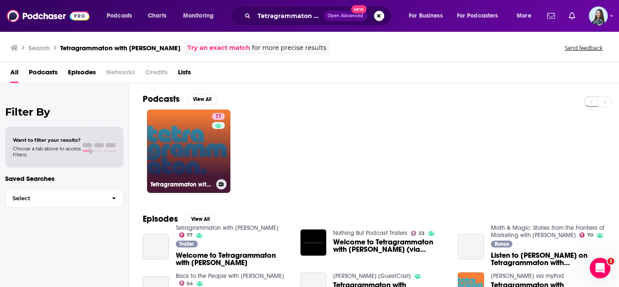
click at [206, 157] on link "77 Tetragrammaton with Rick Rubin" at bounding box center [188, 151] width 83 height 83
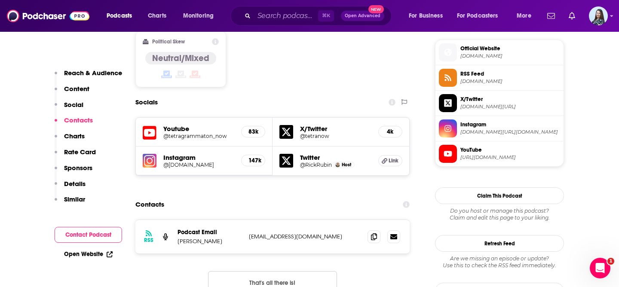
scroll to position [694, 0]
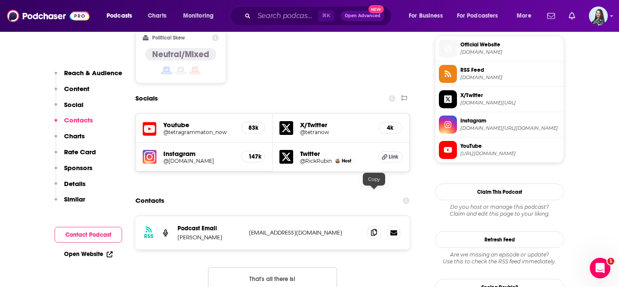
click at [374, 229] on icon at bounding box center [374, 232] width 6 height 7
click at [277, 17] on input "Search podcasts, credits, & more..." at bounding box center [286, 16] width 64 height 14
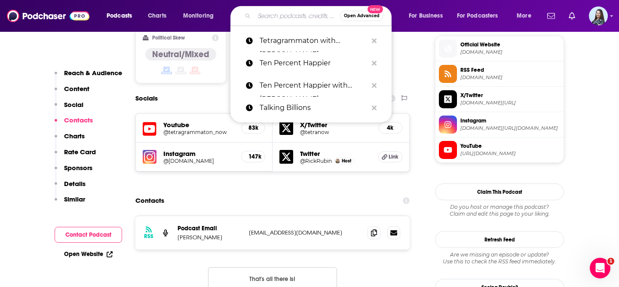
paste input "That's Helpful with Ed Stott"
type input "That's Helpful with Ed Stott"
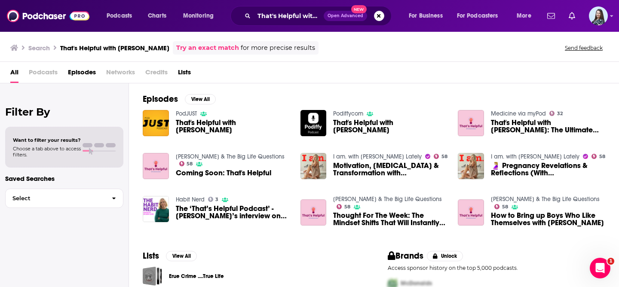
click at [222, 129] on span "That's Helpful with Ed Stott" at bounding box center [233, 126] width 114 height 15
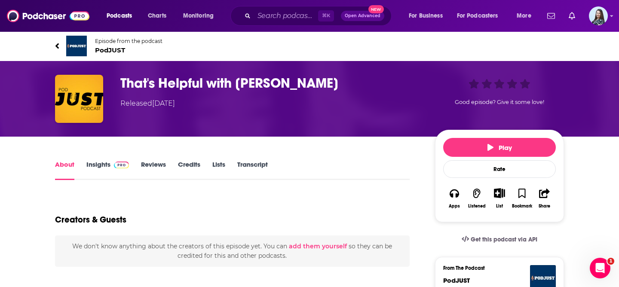
click at [104, 162] on link "Insights" at bounding box center [107, 170] width 43 height 20
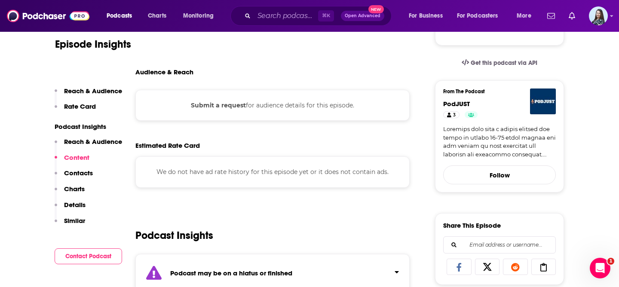
scroll to position [17, 0]
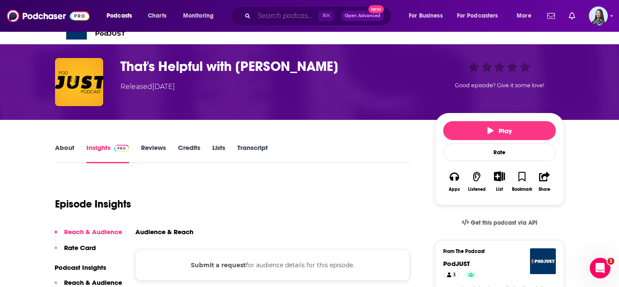
click at [269, 12] on input "Search podcasts, credits, & more..." at bounding box center [286, 16] width 64 height 14
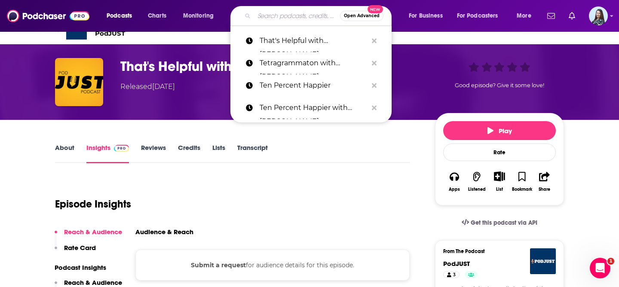
paste input "The "What is Money?" Show"
type input "The "What is Money?" Show"
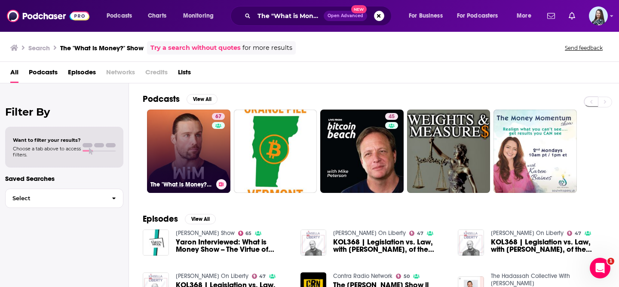
click at [186, 144] on link "67 The "What is Money?" Show" at bounding box center [188, 151] width 83 height 83
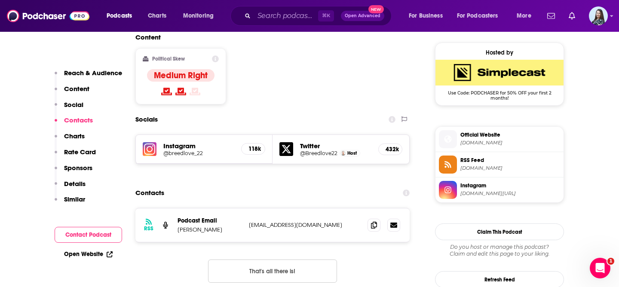
scroll to position [698, 0]
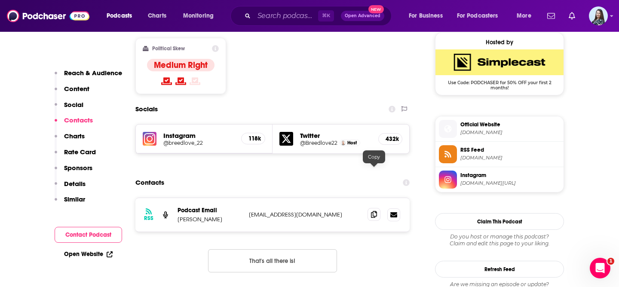
click at [374, 211] on icon at bounding box center [374, 214] width 6 height 7
click at [283, 19] on input "Search podcasts, credits, & more..." at bounding box center [286, 16] width 64 height 14
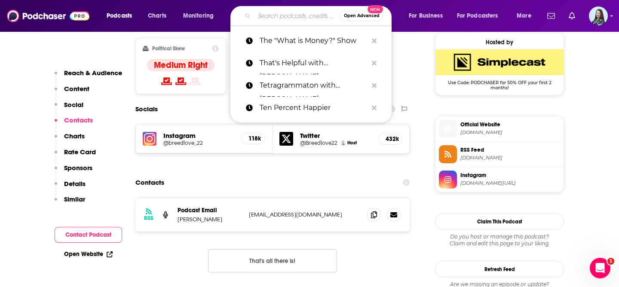
paste input "The 10 Minute Entrepreneur"
type input "The 10 Minute Entrepreneur"
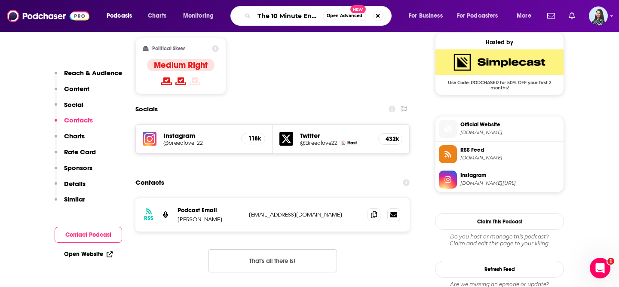
scroll to position [0, 27]
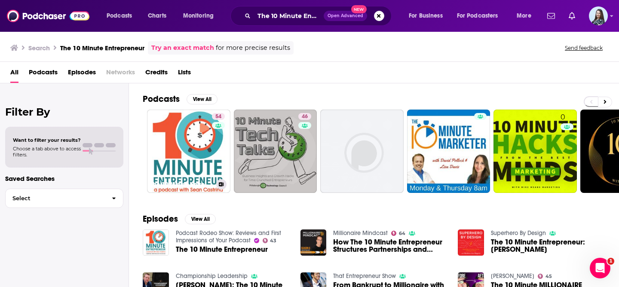
click at [174, 135] on link "54 The 10 Minute Entrepreneur" at bounding box center [188, 151] width 83 height 83
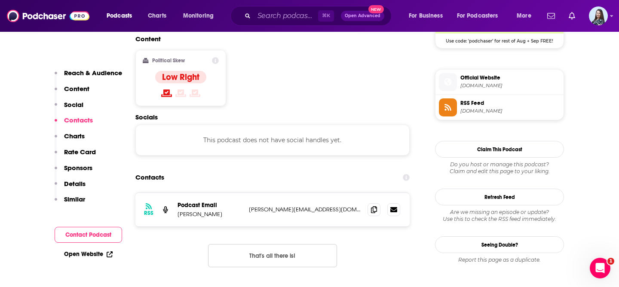
scroll to position [737, 0]
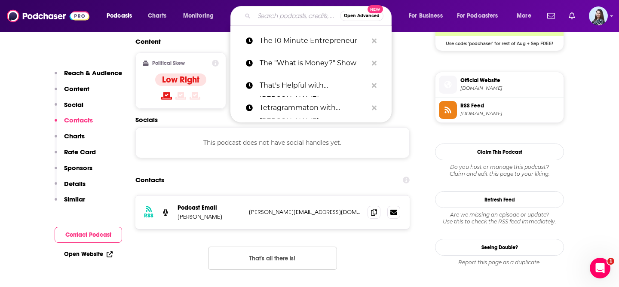
click at [286, 21] on input "Search podcasts, credits, & more..." at bounding box center [297, 16] width 86 height 14
paste input "The 5 AM Miracle"
type input "The 5 AM Miracle"
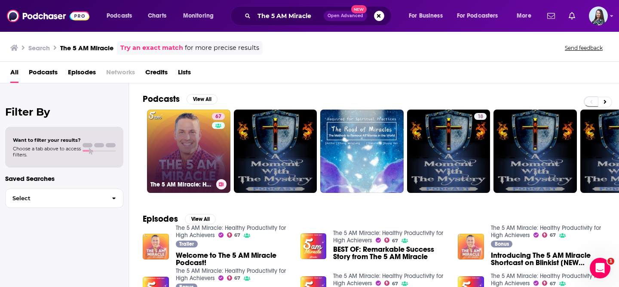
click at [187, 163] on link "67 The 5 AM Miracle: Healthy Productivity for High Achievers" at bounding box center [188, 151] width 83 height 83
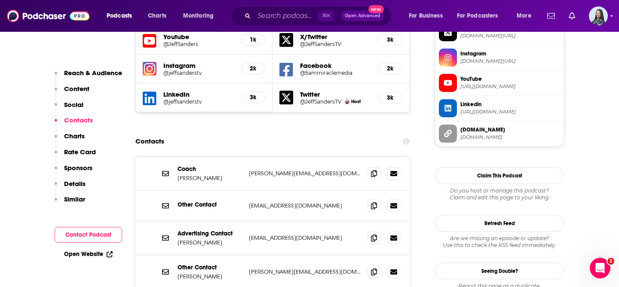
scroll to position [797, 0]
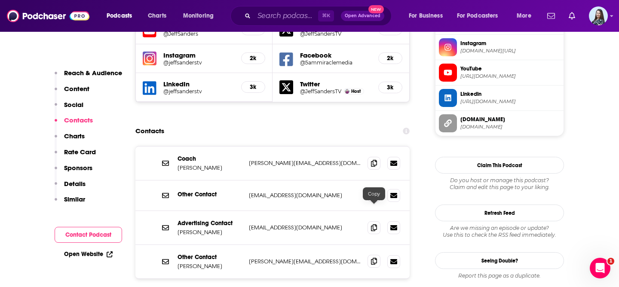
click at [375, 258] on icon at bounding box center [374, 261] width 6 height 7
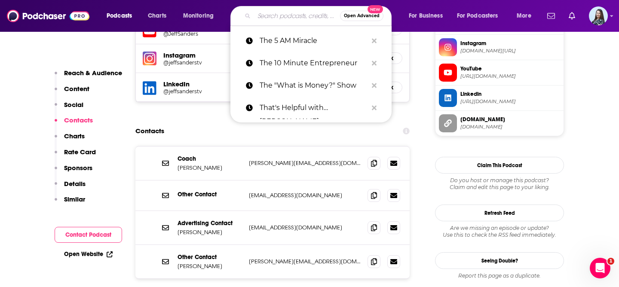
click at [288, 18] on input "Search podcasts, credits, & more..." at bounding box center [297, 16] width 86 height 14
paste input "The Acquirers Podcast"
type input "The Acquirers Podcast"
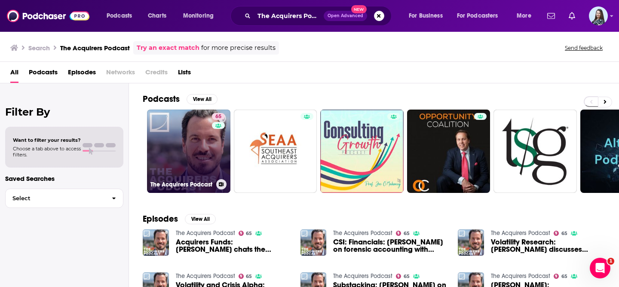
click at [182, 157] on link "65 The Acquirers Podcast" at bounding box center [188, 151] width 83 height 83
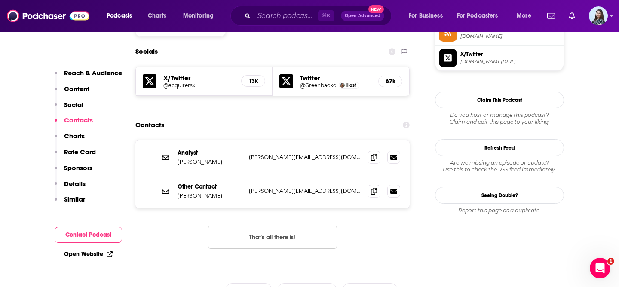
scroll to position [741, 0]
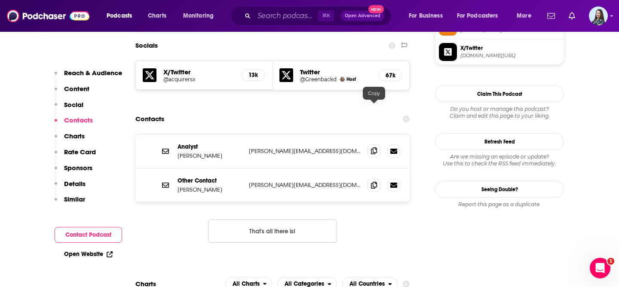
click at [371, 148] on icon at bounding box center [374, 151] width 6 height 7
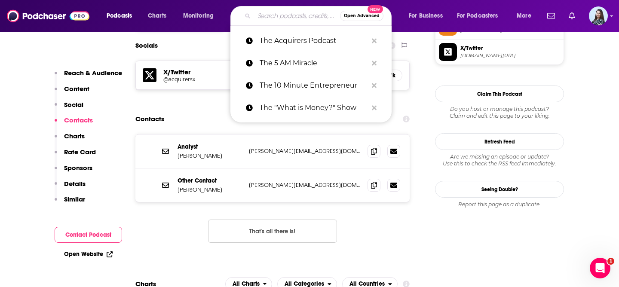
click at [274, 13] on input "Search podcasts, credits, & more..." at bounding box center [297, 16] width 86 height 14
paste input "The Anxious Achiever"
type input "The Anxious Achiever"
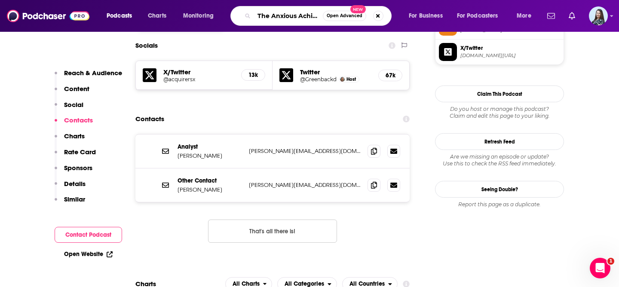
scroll to position [0, 7]
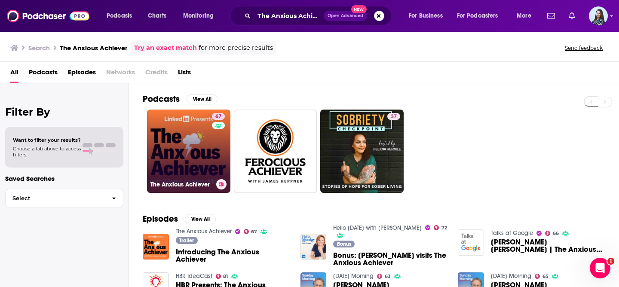
click at [184, 140] on link "67 The Anxious Achiever" at bounding box center [188, 151] width 83 height 83
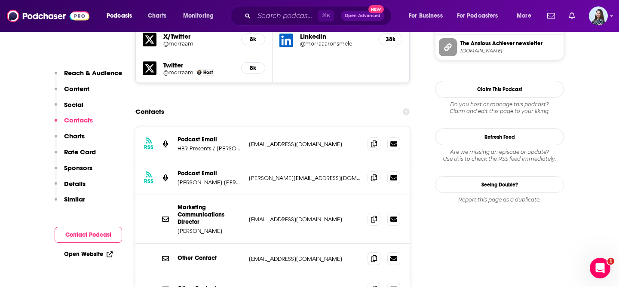
scroll to position [803, 0]
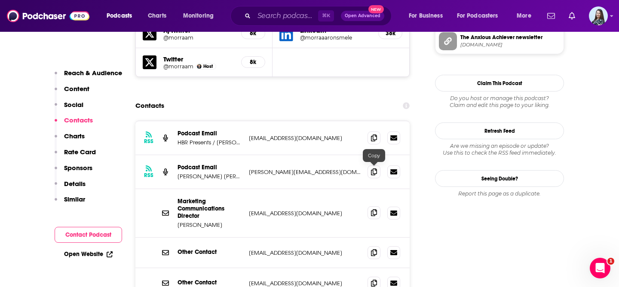
click at [378, 206] on span at bounding box center [374, 212] width 13 height 13
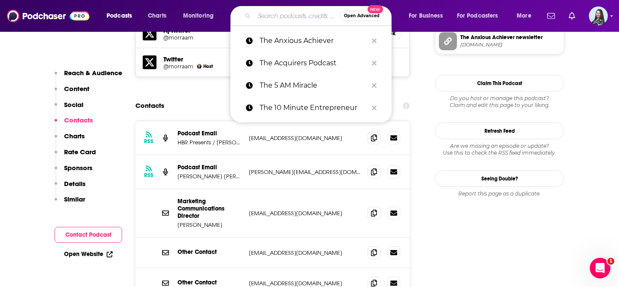
click at [277, 14] on input "Search podcasts, credits, & more..." at bounding box center [297, 16] width 86 height 14
paste input "The Art of Manliness"
type input "The Art of Manliness"
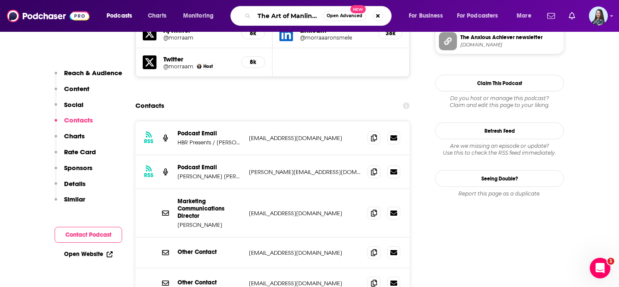
scroll to position [0, 3]
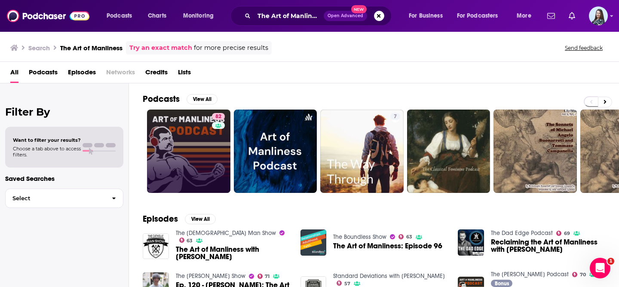
click at [186, 159] on link "82" at bounding box center [188, 151] width 83 height 83
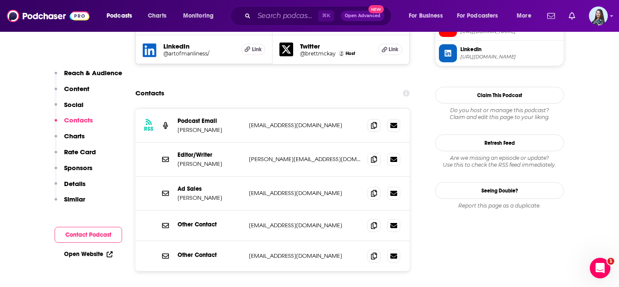
scroll to position [845, 0]
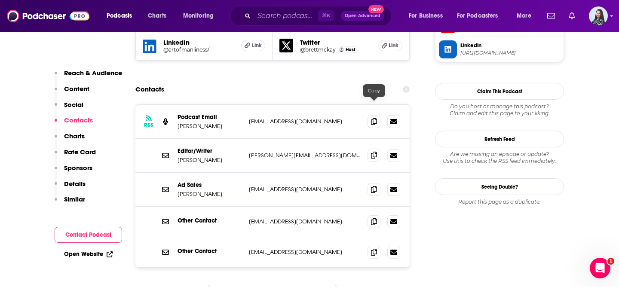
click at [375, 152] on icon at bounding box center [374, 155] width 6 height 7
click at [283, 13] on input "Search podcasts, credits, & more..." at bounding box center [286, 16] width 64 height 14
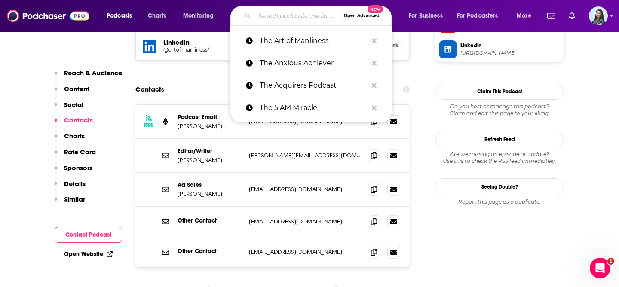
paste input "The Brainy Business"
type input "The Brainy Business"
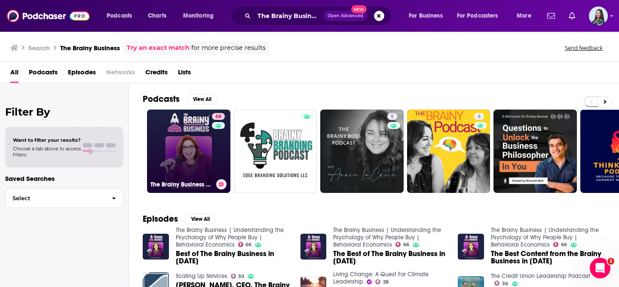
click at [172, 144] on link "66 The Brainy Business | Understanding the Psychology of Why People Buy | Behav…" at bounding box center [188, 151] width 83 height 83
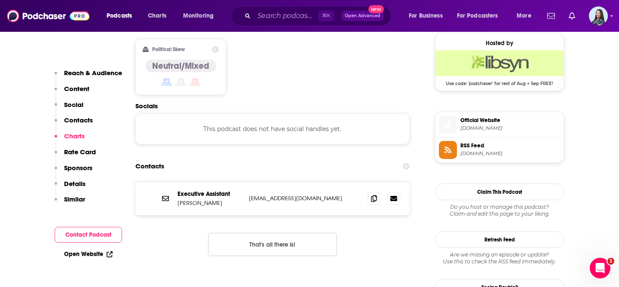
scroll to position [696, 0]
click at [302, 11] on input "Search podcasts, credits, & more..." at bounding box center [286, 16] width 64 height 14
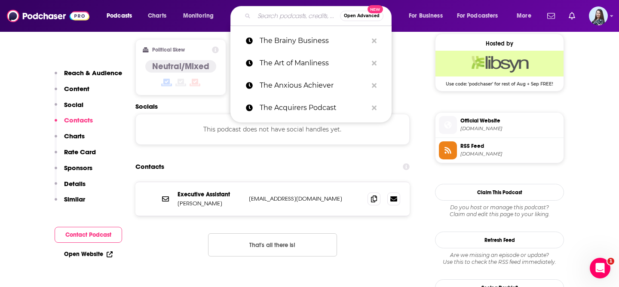
paste input "The Business of Doing Business with Dwayne Kerrigan"
type input "The Business of Doing Business with Dwayne Kerrigan"
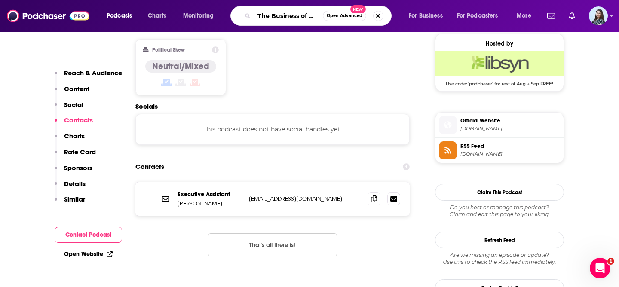
scroll to position [0, 111]
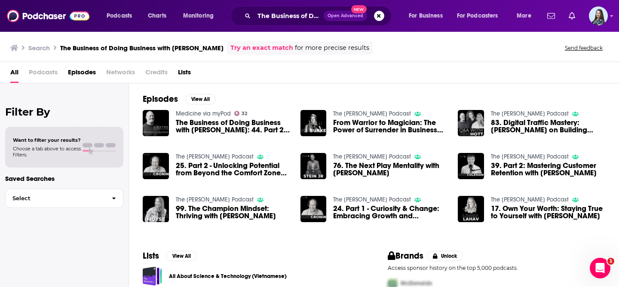
click at [199, 123] on span "The Business of Doing Business with Dwayne Kerrigan: 44. Part 2: Finding Balanc…" at bounding box center [233, 126] width 114 height 15
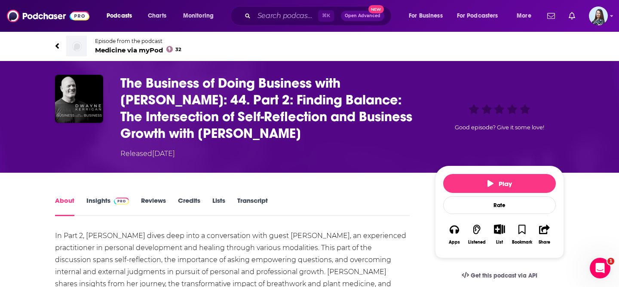
click at [329, 160] on div "The Business of Doing Business with Dwayne Kerrigan: 44. Part 2: Finding Balanc…" at bounding box center [309, 117] width 550 height 112
click at [83, 93] on img "The Business of Doing Business with Dwayne Kerrigan: 44. Part 2: Finding Balanc…" at bounding box center [79, 99] width 48 height 48
click at [125, 51] on span "Medicine via myPod 32" at bounding box center [138, 50] width 86 height 8
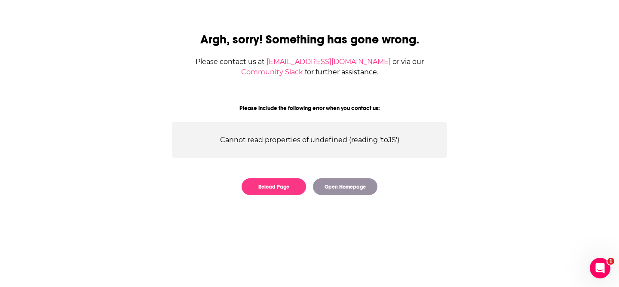
click at [312, 185] on div "Reload Page Open Homepage" at bounding box center [309, 186] width 275 height 17
click at [292, 187] on button "Reload Page" at bounding box center [274, 186] width 65 height 17
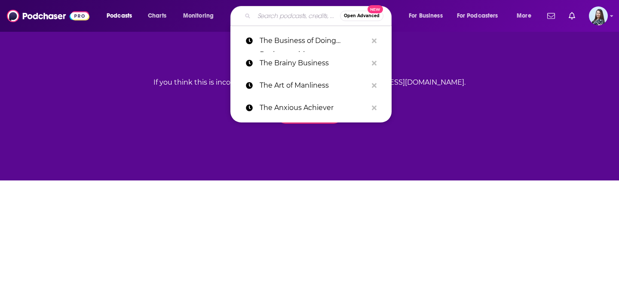
click at [270, 12] on input "Search podcasts, credits, & more..." at bounding box center [297, 16] width 86 height 14
paste input "The Business of Doing Business with Dwayne Kerrigan"
type input "The Business of Doing Business with Dwayne Kerrigan"
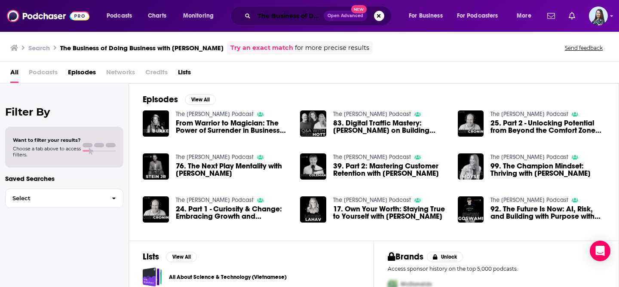
click at [302, 11] on input "The Business of Doing Business with Dwayne Kerrigan" at bounding box center [289, 16] width 70 height 14
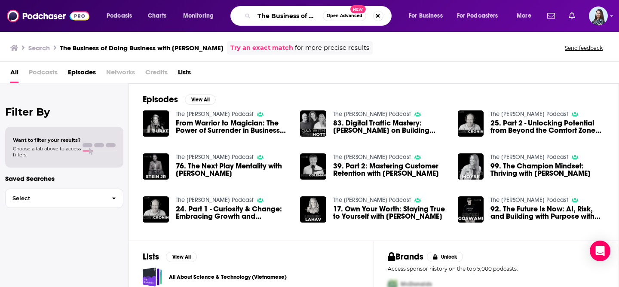
click at [302, 11] on input "The Business of Doing Business with Dwayne Kerrigan" at bounding box center [288, 16] width 69 height 14
paste input "Dwayne Kerrigan Podcast"
type input "The Dwayne Kerrigan Podcast"
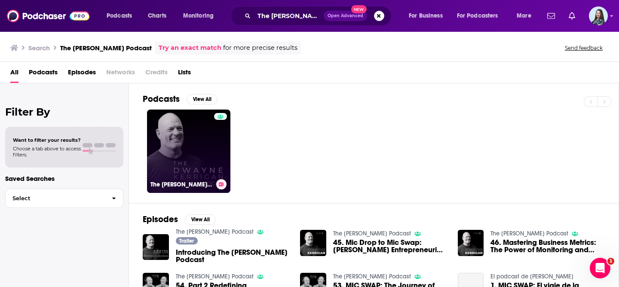
click at [193, 139] on link "The Dwayne Kerrigan Podcast" at bounding box center [188, 151] width 83 height 83
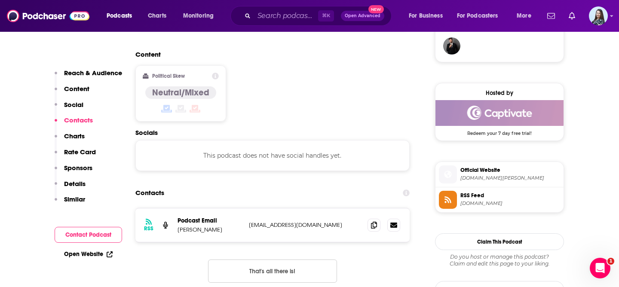
scroll to position [646, 0]
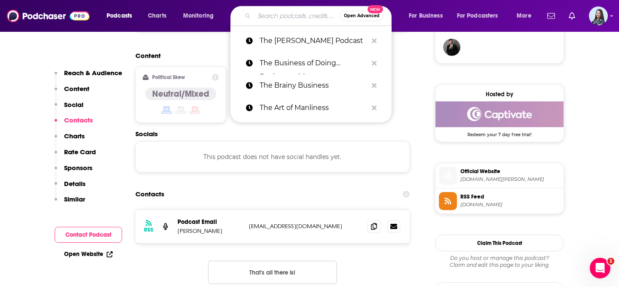
click at [283, 19] on input "Search podcasts, credits, & more..." at bounding box center [297, 16] width 86 height 14
paste input "The Cardone Zone"
type input "The Cardone Zone"
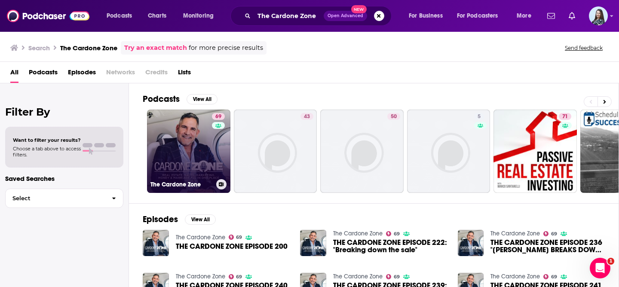
click at [189, 135] on link "69 The Cardone Zone" at bounding box center [188, 151] width 83 height 83
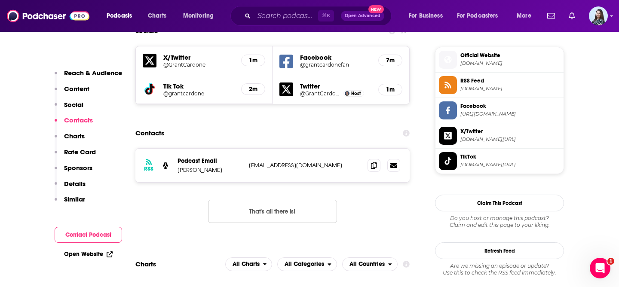
scroll to position [762, 0]
click at [378, 158] on span at bounding box center [374, 164] width 13 height 13
click at [289, 15] on input "Search podcasts, credits, & more..." at bounding box center [286, 16] width 64 height 14
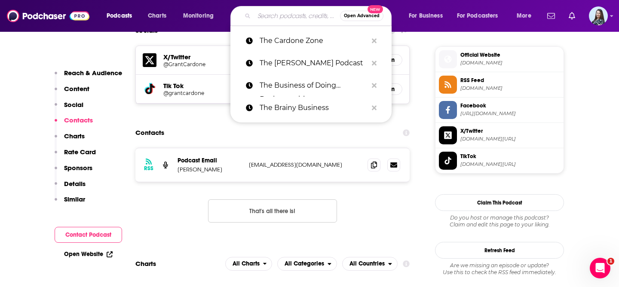
paste input "The Cashflow Academy Podcast"
type input "The Cashflow Academy Podcast"
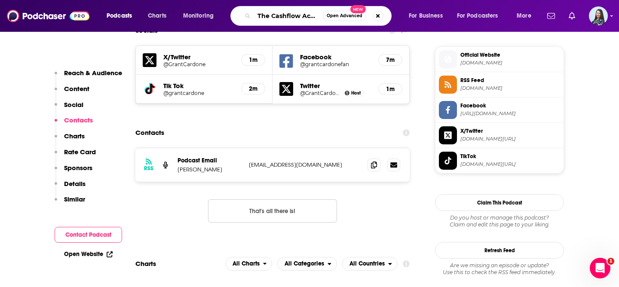
scroll to position [0, 40]
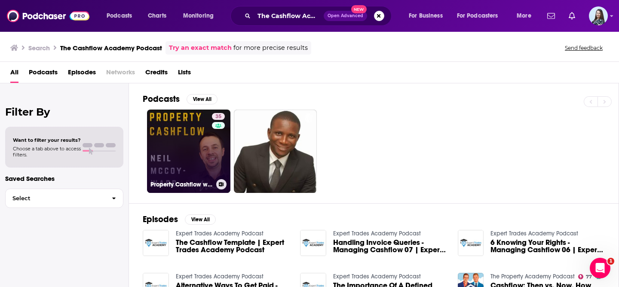
click at [179, 153] on link "35 Property Cashflow with Neil McCoy-Ward" at bounding box center [188, 151] width 83 height 83
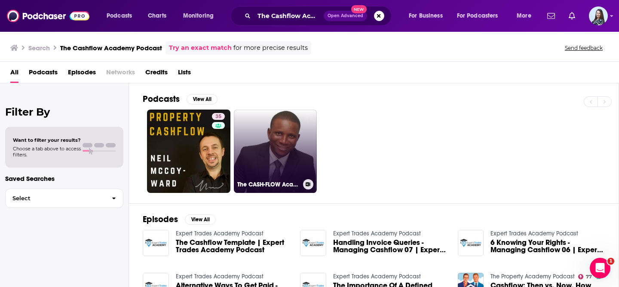
click at [269, 141] on link "The CASH-FLOW Academy" at bounding box center [275, 151] width 83 height 83
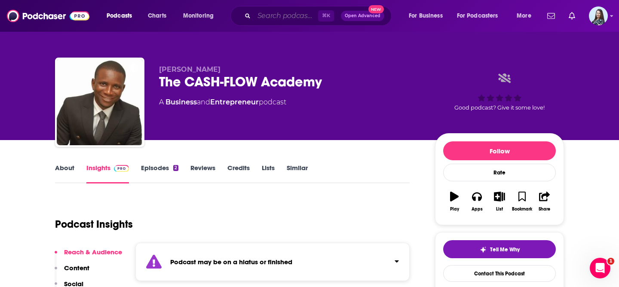
click at [281, 17] on input "Search podcasts, credits, & more..." at bounding box center [286, 16] width 64 height 14
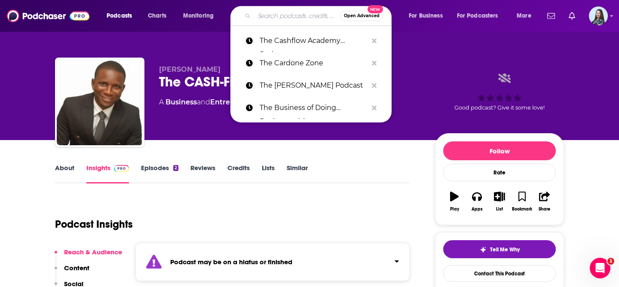
paste input "The Cash Flow Academy Show"
type input "The Cash Flow Academy Show"
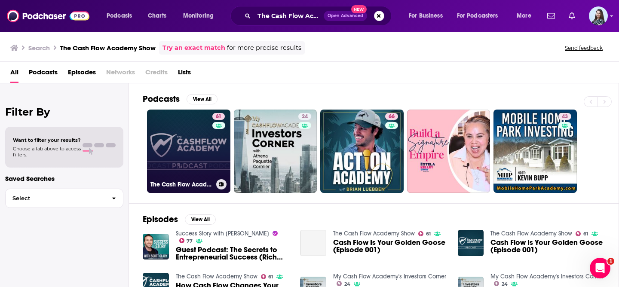
click at [169, 165] on link "61 The Cash Flow Academy Show" at bounding box center [188, 151] width 83 height 83
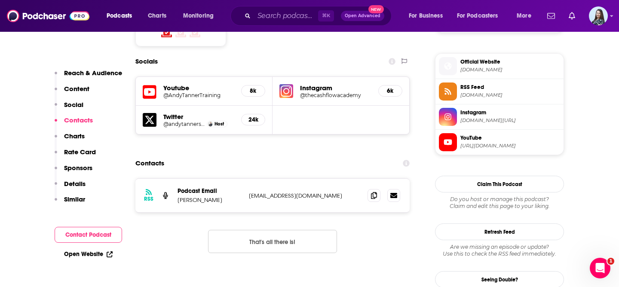
scroll to position [758, 0]
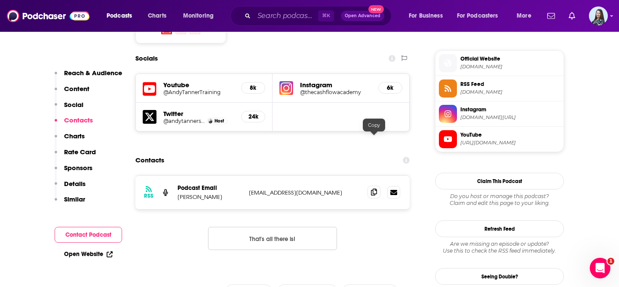
click at [375, 189] on icon at bounding box center [374, 192] width 6 height 7
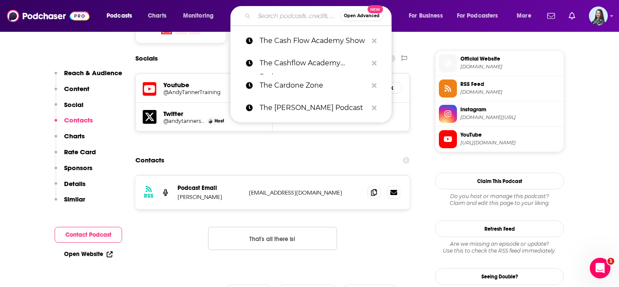
click at [292, 15] on input "Search podcasts, credits, & more..." at bounding box center [297, 16] width 86 height 14
paste input "The Chalene Show"
type input "The Chalene Show"
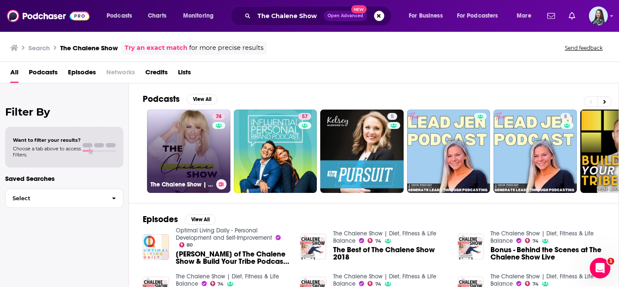
click at [175, 132] on link "74 The Chalene Show | Diet, Fitness & Life Balance" at bounding box center [188, 151] width 83 height 83
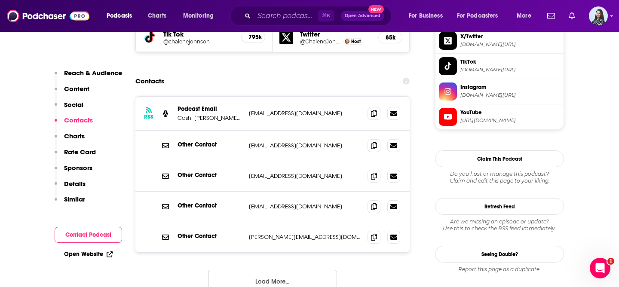
scroll to position [860, 0]
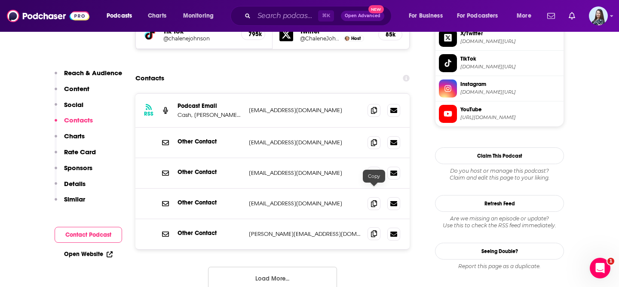
click at [379, 227] on span at bounding box center [374, 233] width 13 height 13
click at [293, 17] on input "Search podcasts, credits, & more..." at bounding box center [286, 16] width 64 height 14
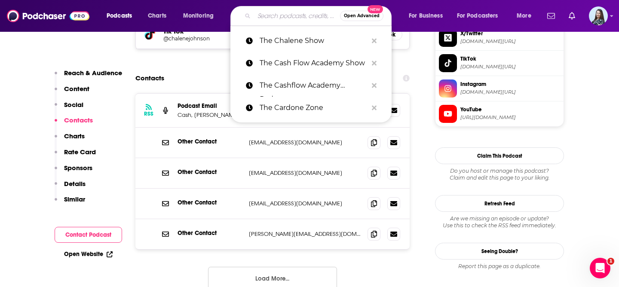
paste input "The Chase Jarvis Show"
type input "The Chase Jarvis Show"
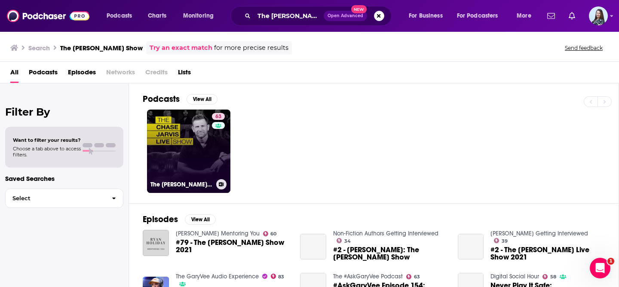
click at [177, 138] on link "63 The Chase Jarvis LIVE Show" at bounding box center [188, 151] width 83 height 83
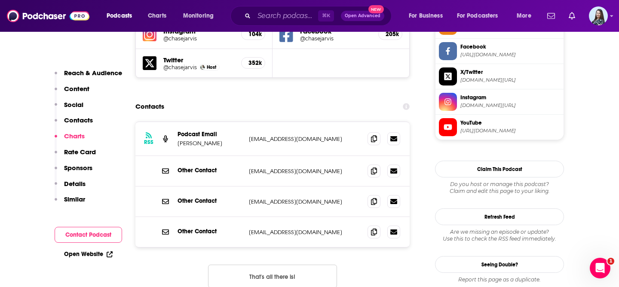
scroll to position [819, 0]
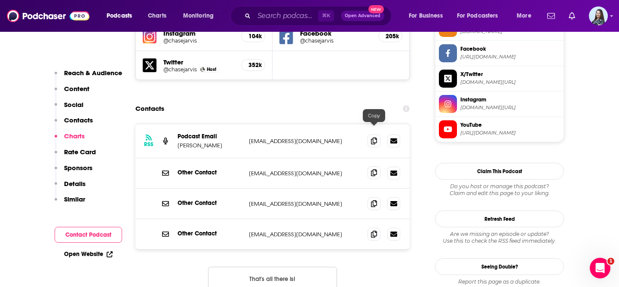
click at [375, 169] on icon at bounding box center [374, 172] width 6 height 7
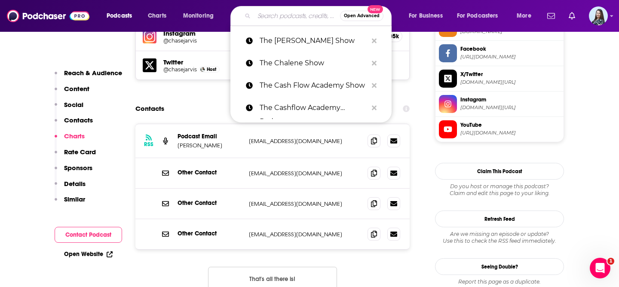
click at [285, 13] on input "Search podcasts, credits, & more..." at bounding box center [297, 16] width 86 height 14
paste input "The Chris Harder Show"
type input "The Chris Harder Show"
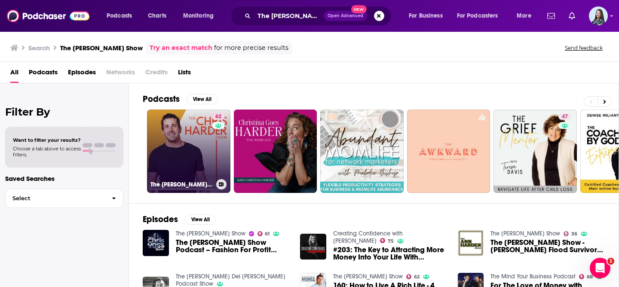
click at [211, 144] on link "62 The Chris Harder Show" at bounding box center [188, 151] width 83 height 83
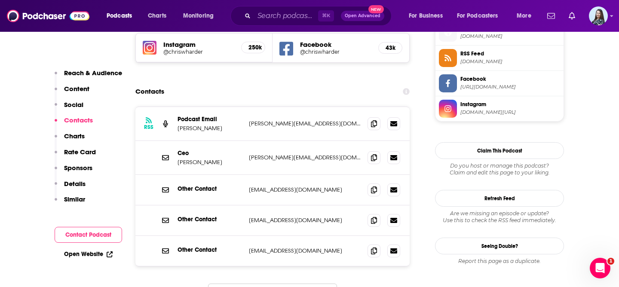
scroll to position [788, 0]
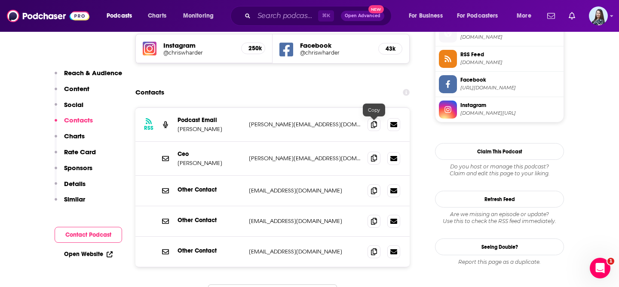
click at [373, 152] on span at bounding box center [374, 158] width 13 height 13
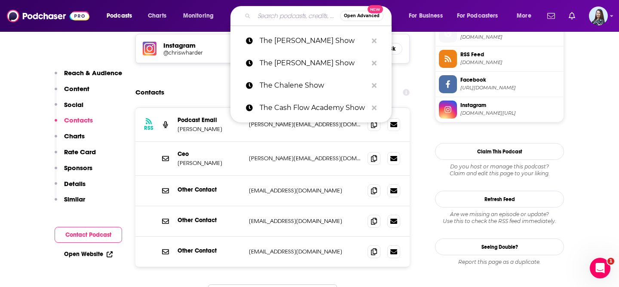
click at [288, 16] on input "Search podcasts, credits, & more..." at bounding box center [297, 16] width 86 height 14
paste input "The Compound and Friends"
type input "The Compound and Friends"
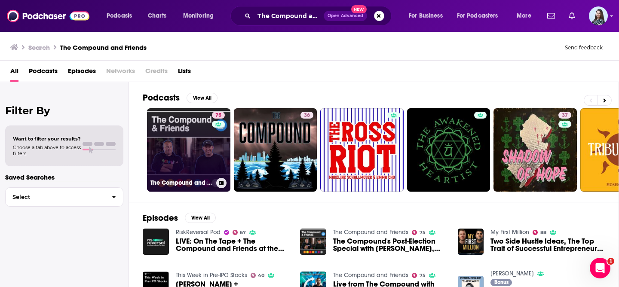
click at [192, 151] on link "75 The Compound and Friends" at bounding box center [188, 149] width 83 height 83
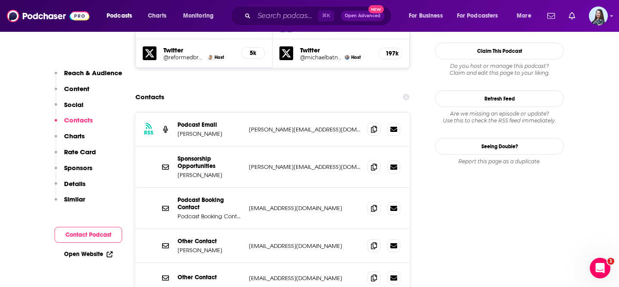
scroll to position [863, 0]
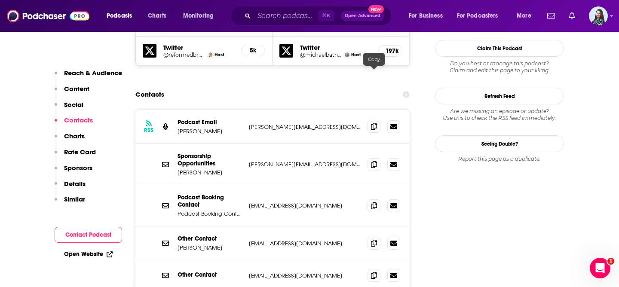
click at [373, 123] on icon at bounding box center [374, 126] width 6 height 7
click at [298, 13] on input "Search podcasts, credits, & more..." at bounding box center [286, 16] width 64 height 14
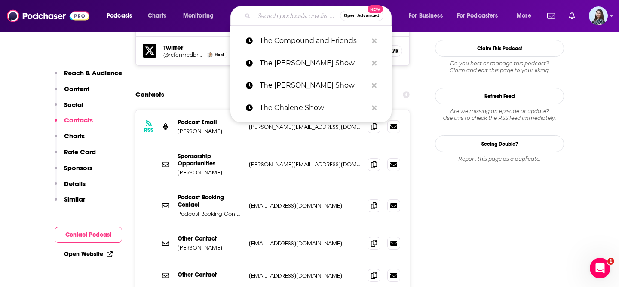
paste input "The Craig Groeschel Leadership Podcast"
type input "The Craig Groeschel Leadership Podcast"
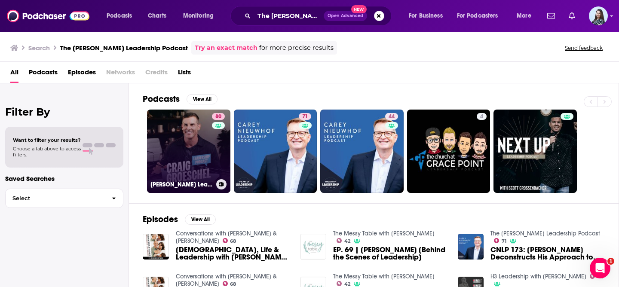
click at [184, 152] on link "80 Craig Groeschel Leadership Podcast" at bounding box center [188, 151] width 83 height 83
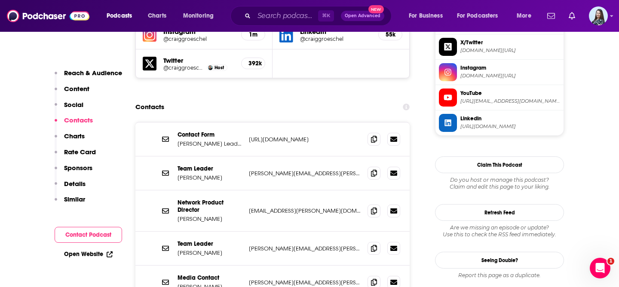
scroll to position [827, 0]
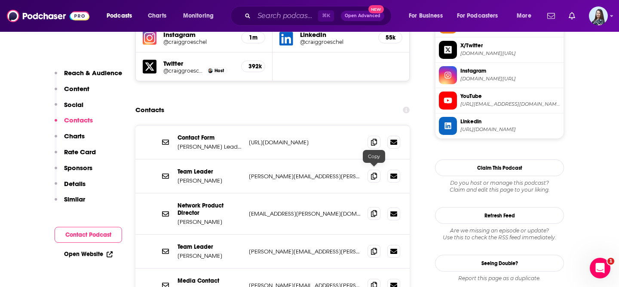
click at [375, 207] on span at bounding box center [374, 213] width 13 height 13
click at [293, 13] on input "Search podcasts, credits, & more..." at bounding box center [286, 16] width 64 height 14
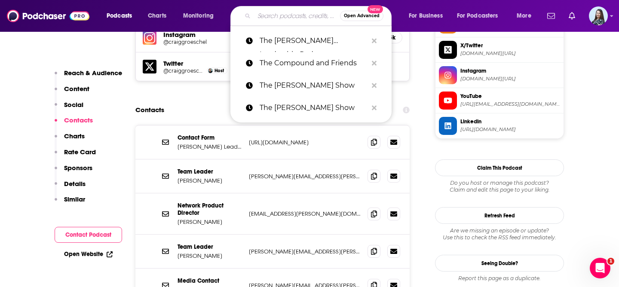
paste input "The Crazy Ones"
type input "The Crazy Ones"
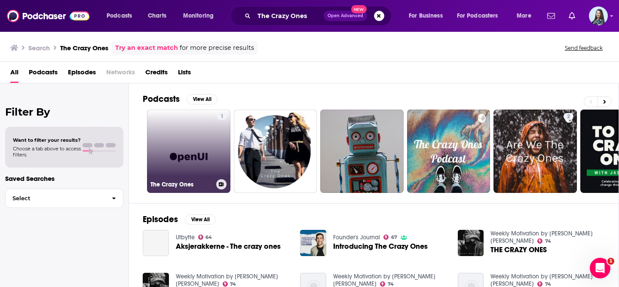
click at [202, 141] on link "1 The Crazy Ones" at bounding box center [188, 151] width 83 height 83
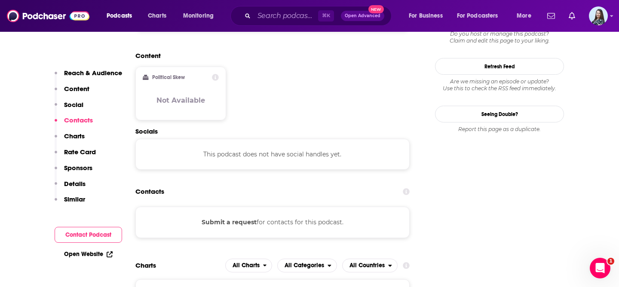
scroll to position [732, 0]
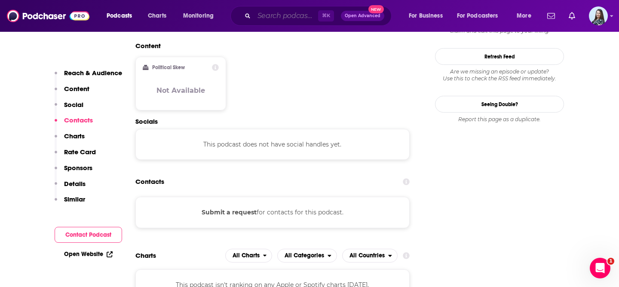
click at [295, 12] on input "Search podcasts, credits, & more..." at bounding box center [286, 16] width 64 height 14
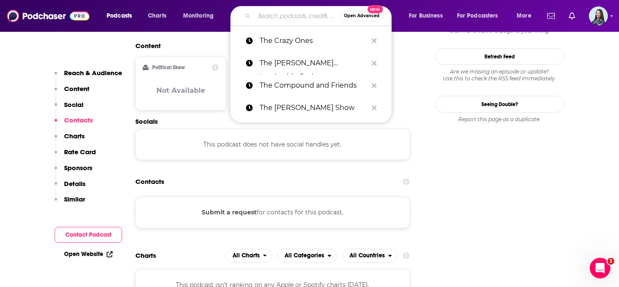
paste input "The Crazy One"
type input "The Crazy One"
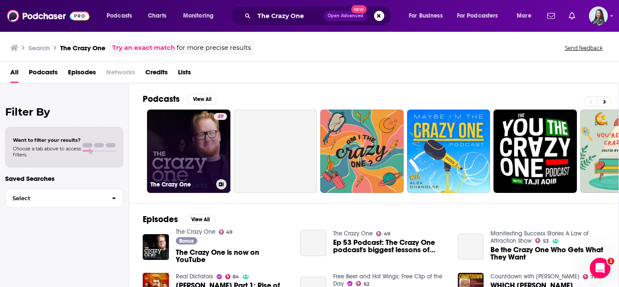
click at [180, 142] on link "49 The Crazy One" at bounding box center [188, 151] width 83 height 83
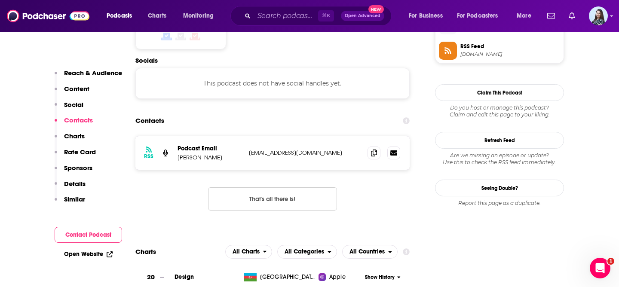
scroll to position [782, 0]
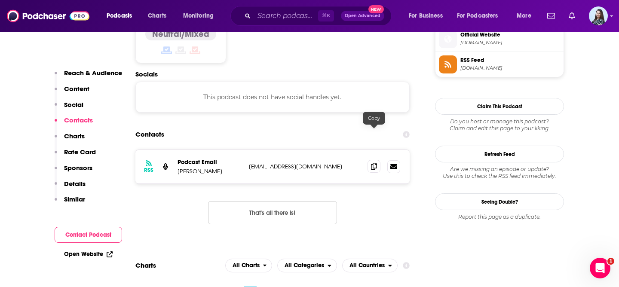
click at [377, 163] on icon at bounding box center [374, 166] width 6 height 7
click at [375, 163] on icon at bounding box center [374, 166] width 6 height 7
click at [280, 18] on input "Search podcasts, credits, & more..." at bounding box center [286, 16] width 64 height 14
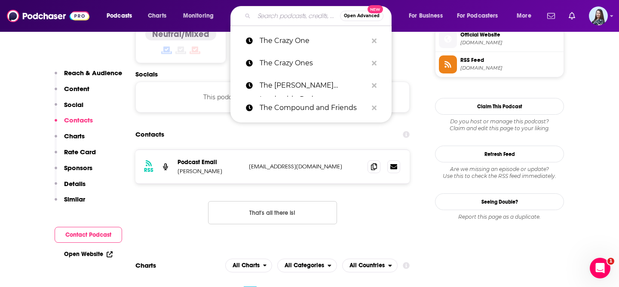
paste input "The Daily Stoi‪c‬ with Ryan Holiday"
type input "The Daily Stoi‪c‬ with Ryan Holiday"
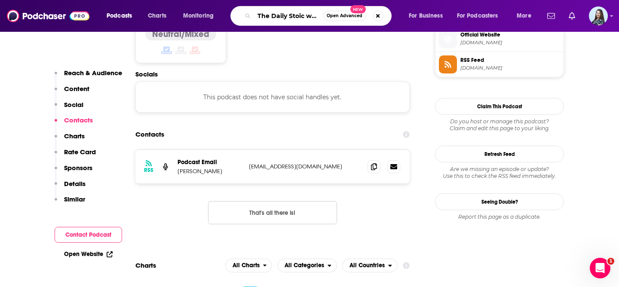
scroll to position [0, 45]
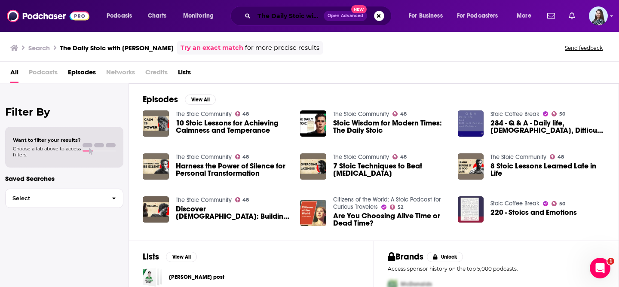
click at [289, 18] on input "The Daily Stoi‪c‬ with Ryan Holiday" at bounding box center [289, 16] width 70 height 14
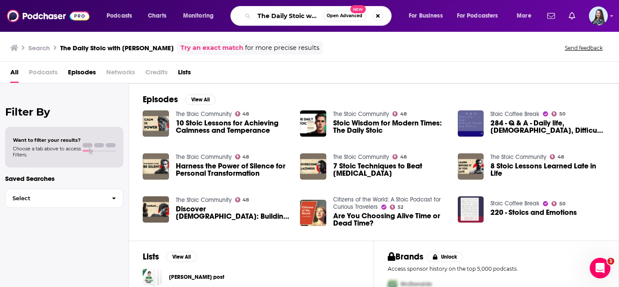
click at [289, 18] on input "The Daily Stoi‪c‬ with Ryan Holiday" at bounding box center [288, 16] width 69 height 14
paste input "c"
type input "The Daily Stoic"
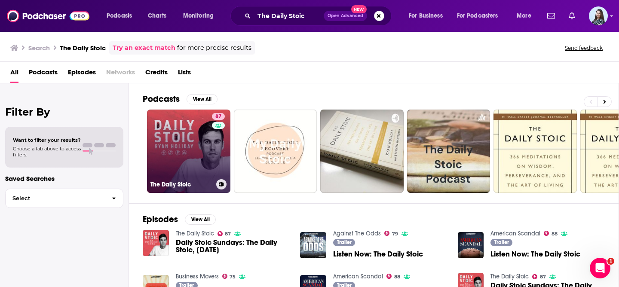
click at [173, 137] on link "87 The Daily Stoic" at bounding box center [188, 151] width 83 height 83
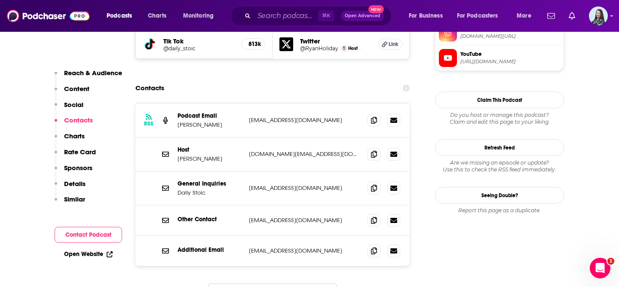
scroll to position [833, 0]
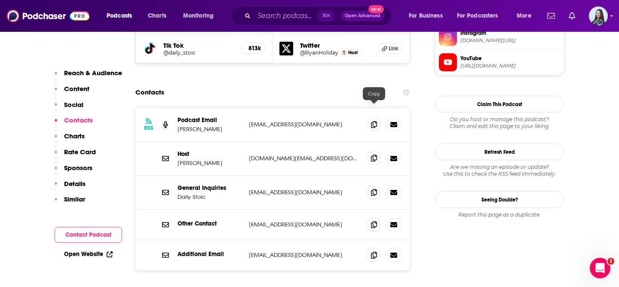
click at [376, 152] on span at bounding box center [374, 158] width 13 height 13
click at [301, 15] on input "Search podcasts, credits, & more..." at bounding box center [286, 16] width 64 height 14
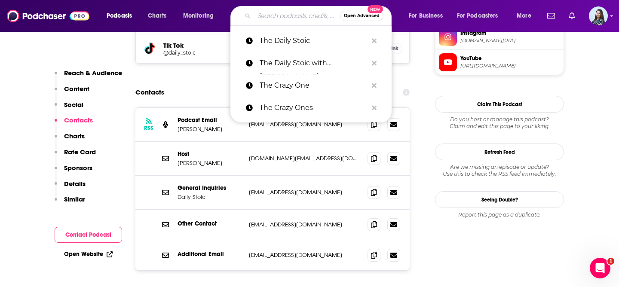
paste input "The Disciplined Investor"
type input "The Disciplined Investor"
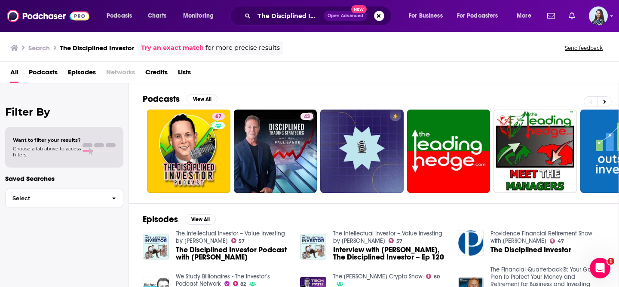
click at [146, 199] on div "Podcasts View All 67 43 5 + 12" at bounding box center [381, 143] width 476 height 120
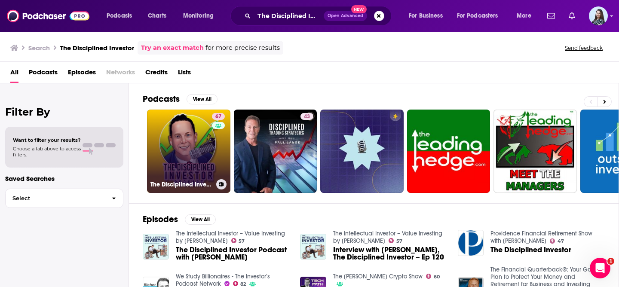
click at [166, 166] on link "67 The Disciplined Investor" at bounding box center [188, 151] width 83 height 83
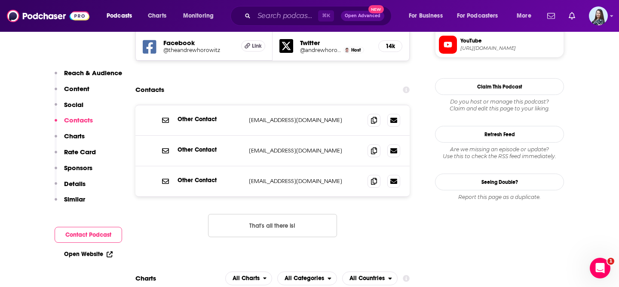
scroll to position [801, 0]
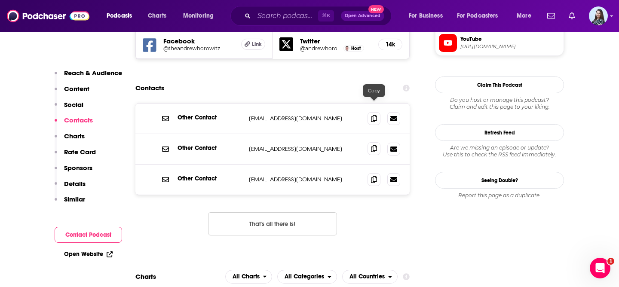
click at [377, 145] on icon at bounding box center [374, 148] width 6 height 7
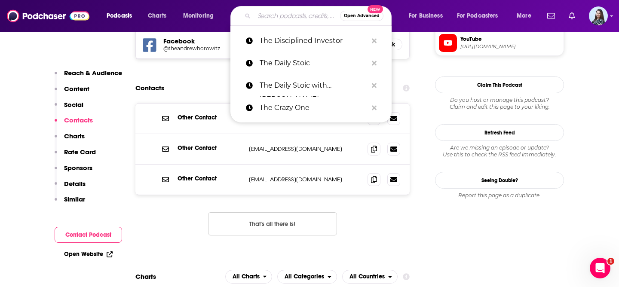
click at [280, 18] on input "Search podcasts, credits, & more..." at bounding box center [297, 16] width 86 height 14
paste input "The Economics Show"
type input "The Economics Show"
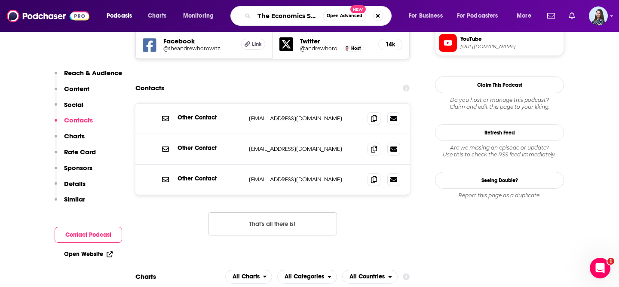
scroll to position [0, 6]
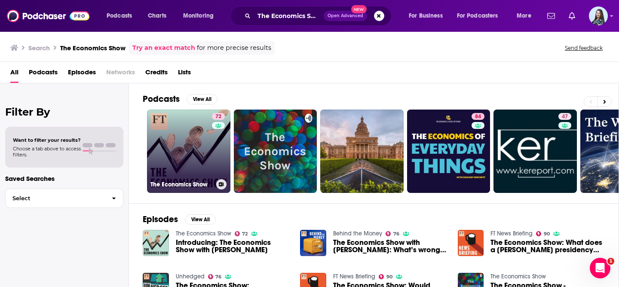
click at [186, 133] on link "72 The Economics Show" at bounding box center [188, 151] width 83 height 83
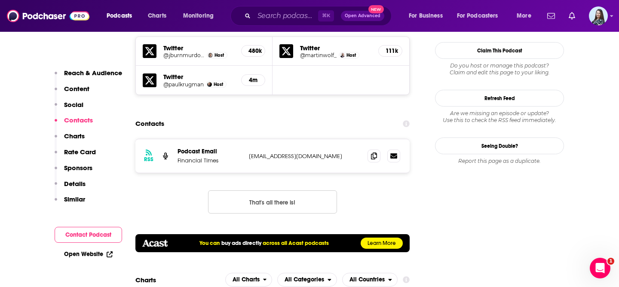
scroll to position [813, 0]
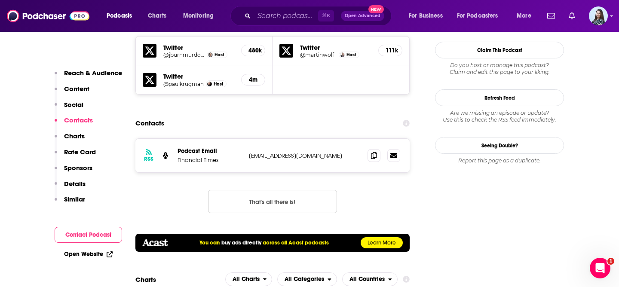
click at [279, 22] on div "⌘ K Open Advanced New" at bounding box center [311, 16] width 161 height 20
click at [274, 17] on input "Search podcasts, credits, & more..." at bounding box center [286, 16] width 64 height 14
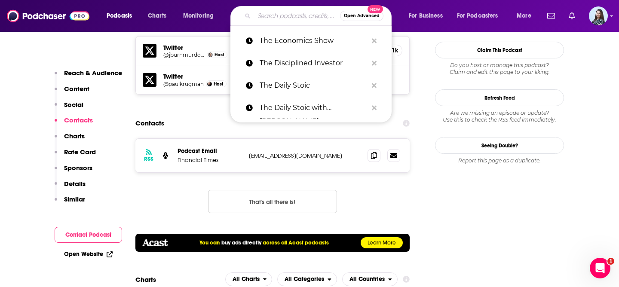
paste input "The Economist"
type input "The Economist"
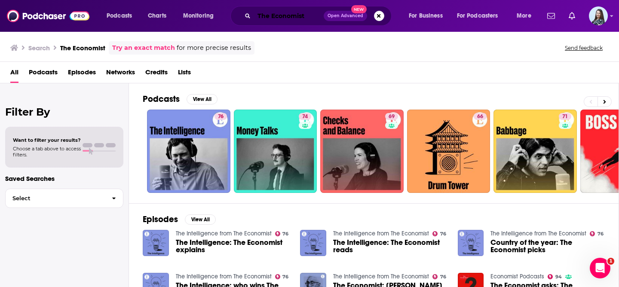
click at [298, 18] on input "The Economist" at bounding box center [289, 16] width 70 height 14
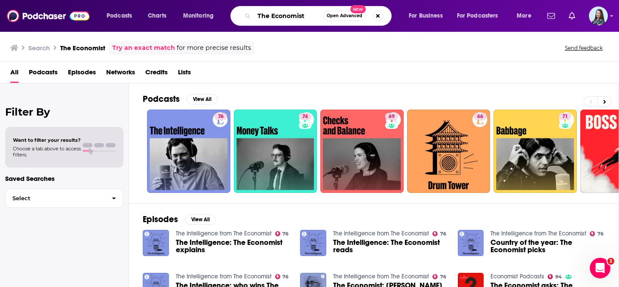
click at [298, 18] on input "The Economist" at bounding box center [288, 16] width 69 height 14
paste input "Economist Podcasts"
type input "Economist Podcasts"
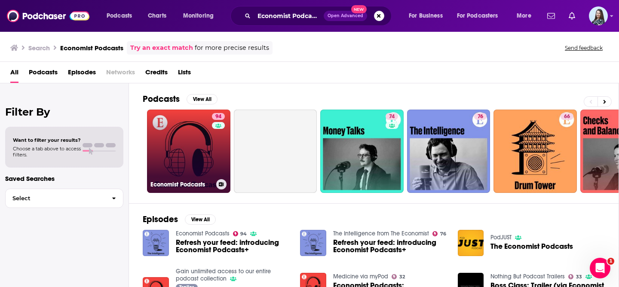
click at [184, 142] on link "94 Economist Podcasts" at bounding box center [188, 151] width 83 height 83
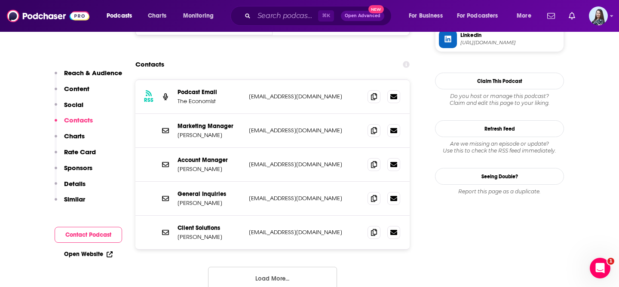
scroll to position [912, 0]
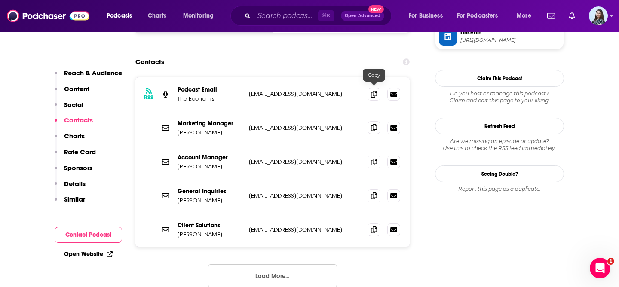
click at [375, 121] on span at bounding box center [374, 127] width 13 height 13
click at [280, 19] on input "Search podcasts, credits, & more..." at bounding box center [286, 16] width 64 height 14
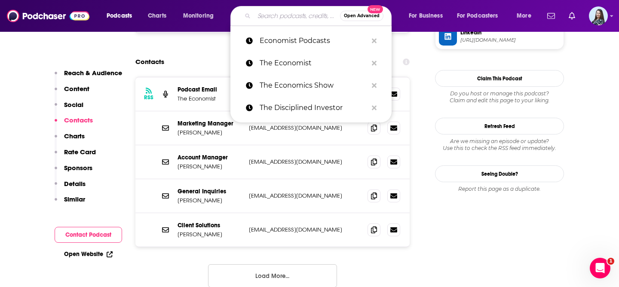
paste input "The Empowering Neurologist"
type input "The Empowering Neurologist"
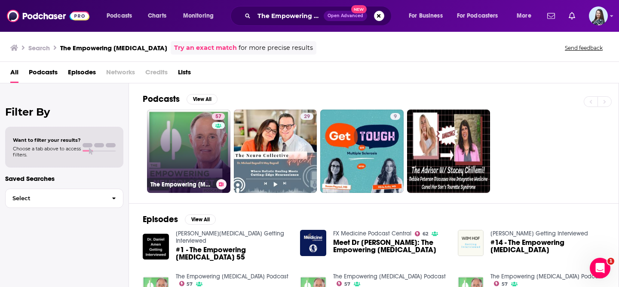
click at [179, 148] on link "57 The Empowering Neurologist Podcast" at bounding box center [188, 151] width 83 height 83
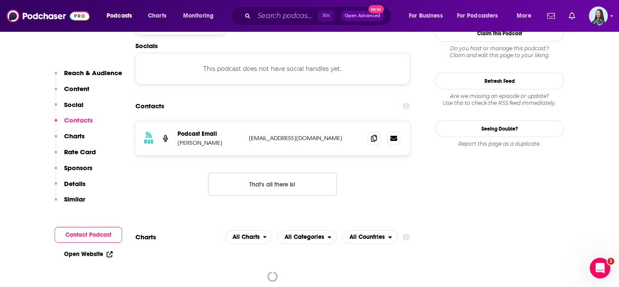
scroll to position [776, 0]
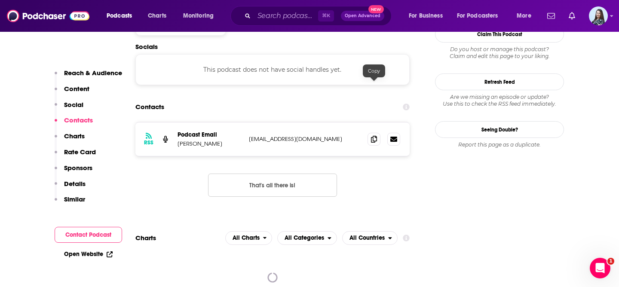
click at [381, 133] on div at bounding box center [384, 139] width 33 height 13
click at [376, 135] on icon at bounding box center [374, 138] width 6 height 7
click at [280, 15] on input "Search podcasts, credits, & more..." at bounding box center [286, 16] width 64 height 14
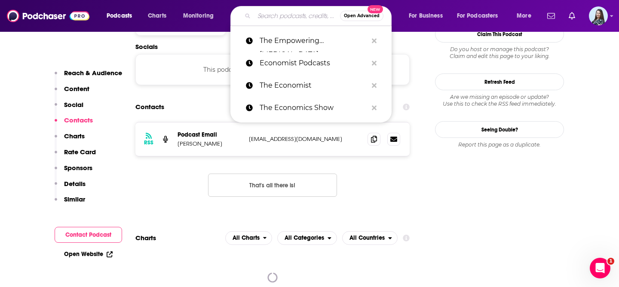
paste input "The Entrepreneur Experiment"
type input "The Entrepreneur Experiment"
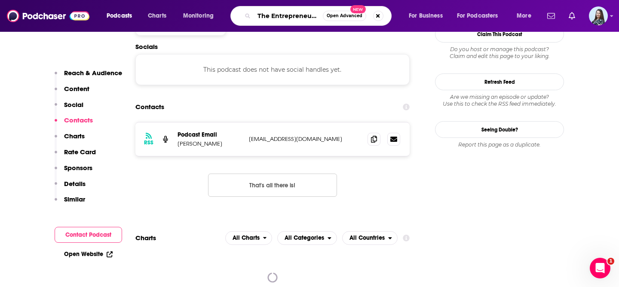
scroll to position [0, 33]
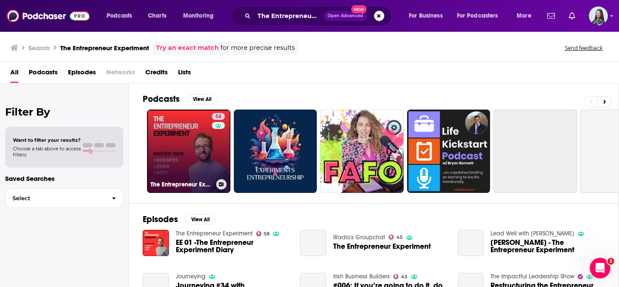
click at [184, 148] on link "58 The Entrepreneur Experiment" at bounding box center [188, 151] width 83 height 83
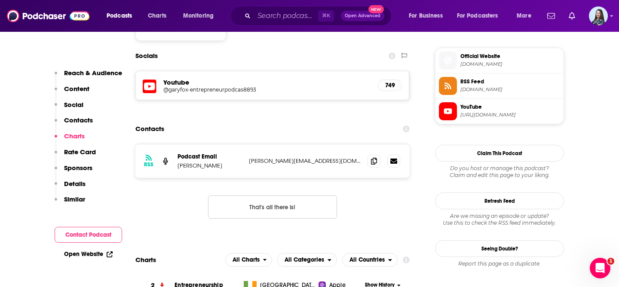
scroll to position [759, 0]
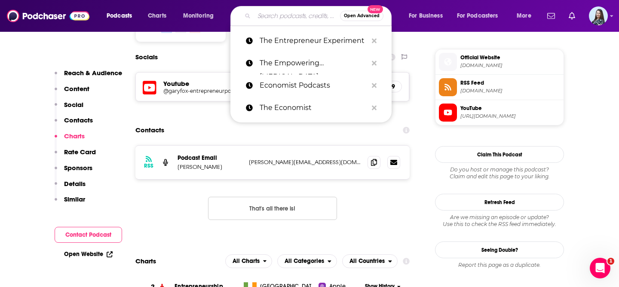
click at [272, 13] on input "Search podcasts, credits, & more..." at bounding box center [297, 16] width 86 height 14
paste input "The Exchang‪e‬"
type input "The Exchang‪e‬"
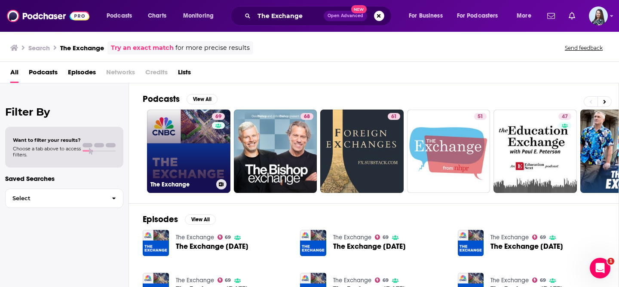
click at [176, 156] on link "69 The Exchange" at bounding box center [188, 151] width 83 height 83
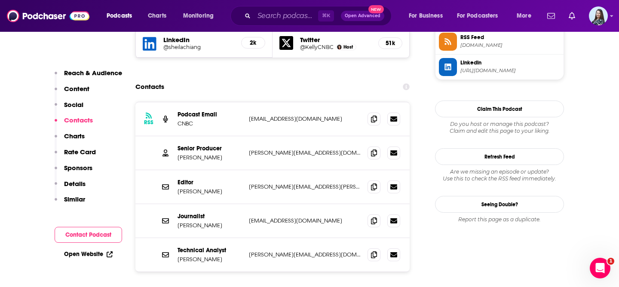
scroll to position [811, 0]
click at [373, 149] on icon at bounding box center [374, 152] width 6 height 7
click at [282, 15] on input "Search podcasts, credits, & more..." at bounding box center [286, 16] width 64 height 14
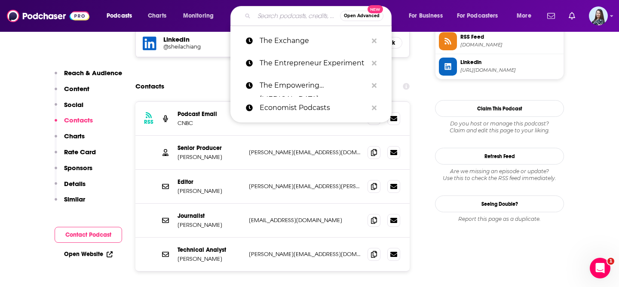
paste input "The Financial Independence Show"
type input "The Financial Independence Show"
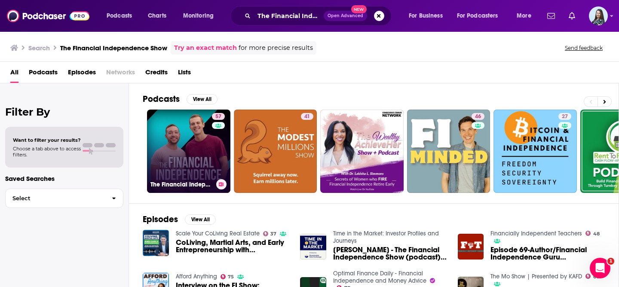
click at [192, 154] on link "57 The Financial Independence Show" at bounding box center [188, 151] width 83 height 83
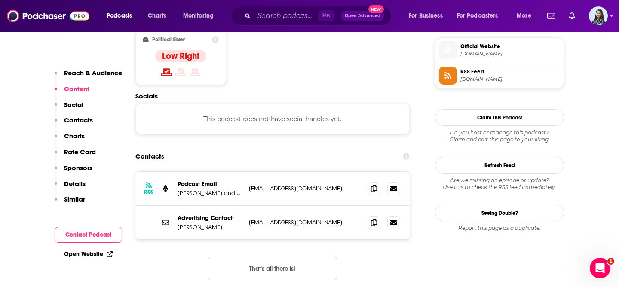
scroll to position [692, 0]
click at [372, 219] on icon at bounding box center [374, 222] width 6 height 7
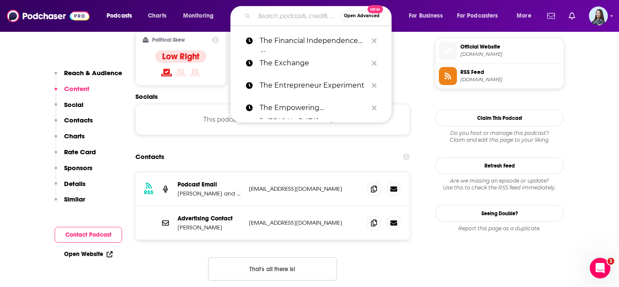
click at [286, 15] on input "Search podcasts, credits, & more..." at bounding box center [297, 16] width 86 height 14
paste input "The Financial Quarterback Podcast"
type input "The Financial Quarterback Podcast"
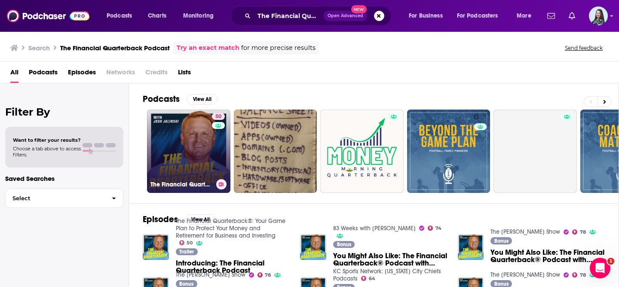
click at [187, 155] on link "50 The Financial Quarterback®: Your Game Plan to Protect Your Money and Retirem…" at bounding box center [188, 151] width 83 height 83
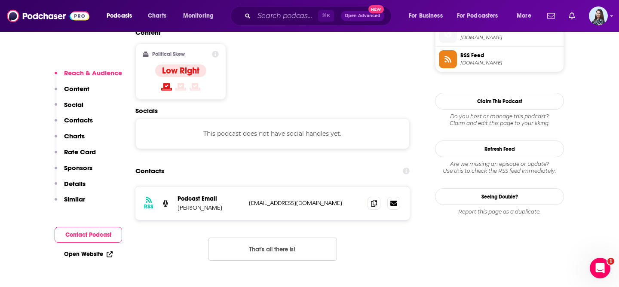
scroll to position [711, 0]
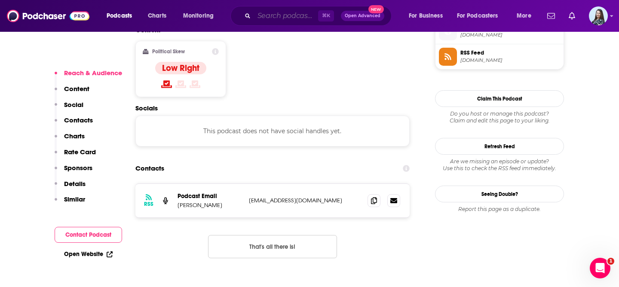
click at [290, 17] on input "Search podcasts, credits, & more..." at bounding box center [286, 16] width 64 height 14
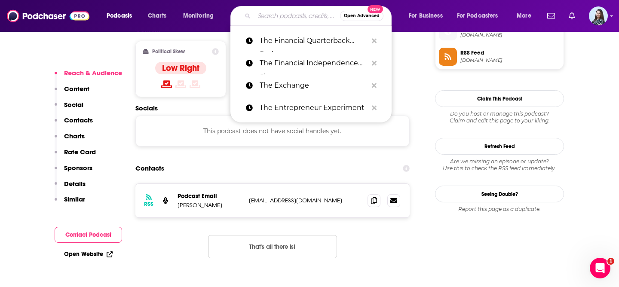
paste input "The Fort - An Entrepreneurship Podcast"
type input "The Fort - An Entrepreneurship Podcast"
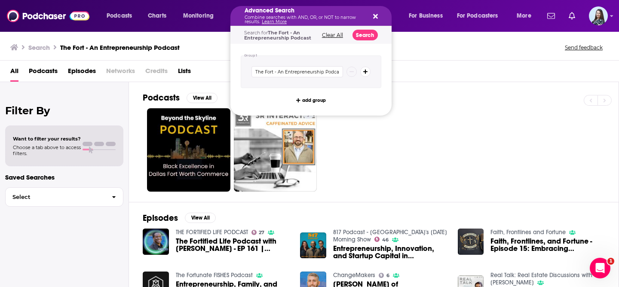
click at [296, 15] on p "Combine searches with AND, OR, or NOT to narrow results. Learn More" at bounding box center [304, 19] width 119 height 9
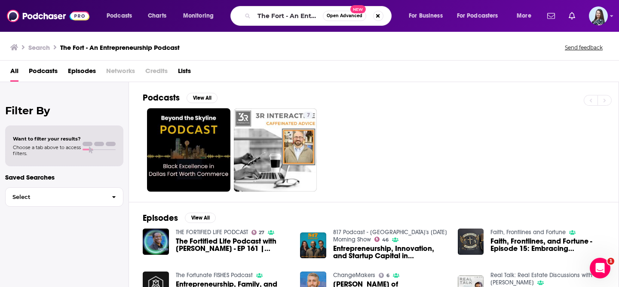
click at [464, 129] on div "7" at bounding box center [381, 149] width 476 height 83
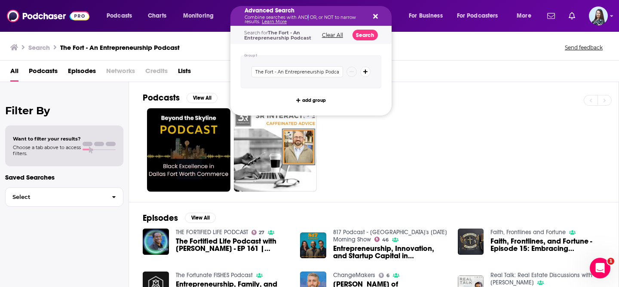
click at [305, 16] on p "Combine searches with AND, OR, or NOT to narrow results. Learn More" at bounding box center [304, 19] width 119 height 9
click at [378, 15] on div "Advanced Search Combine searches with AND, OR, or NOT to narrow results. Learn …" at bounding box center [311, 16] width 161 height 20
click at [374, 15] on icon "Search podcasts, credits, & more..." at bounding box center [375, 16] width 5 height 5
click at [265, 19] on link "Learn More" at bounding box center [274, 22] width 25 height 6
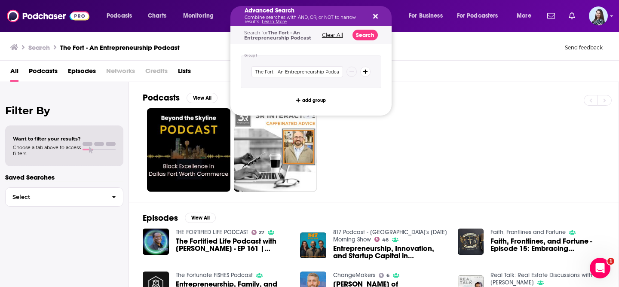
click at [376, 15] on icon "Search podcasts, credits, & more..." at bounding box center [375, 16] width 5 height 5
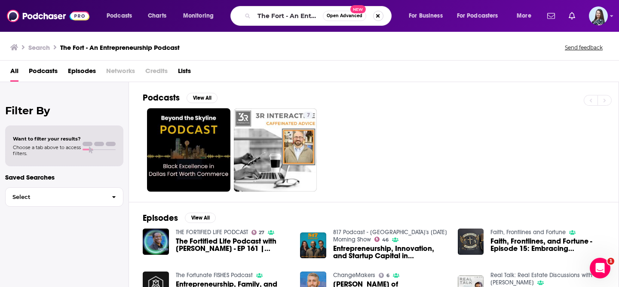
click at [380, 19] on button "Search podcasts, credits, & more..." at bounding box center [378, 16] width 10 height 10
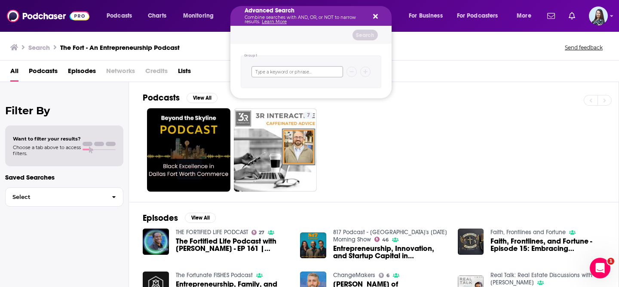
click at [308, 71] on input "Search podcasts, credits, & more..." at bounding box center [298, 71] width 92 height 11
paste input "POWERS"
type input "POWERS"
click at [357, 40] on div "Search for POWERS Clear All Search" at bounding box center [311, 35] width 161 height 18
click at [362, 36] on button "Search" at bounding box center [365, 35] width 25 height 11
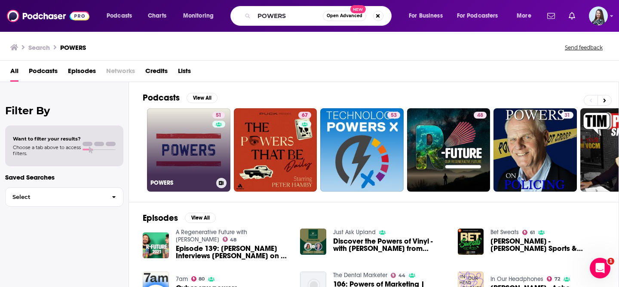
click at [201, 135] on link "51 POWERS" at bounding box center [188, 149] width 83 height 83
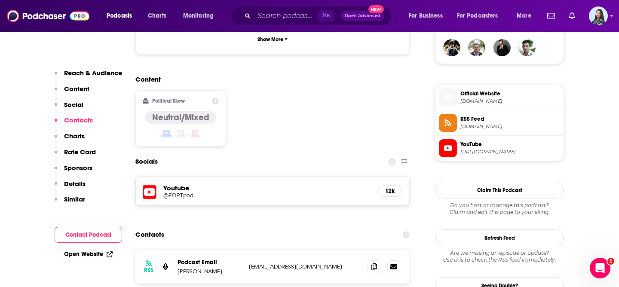
scroll to position [687, 0]
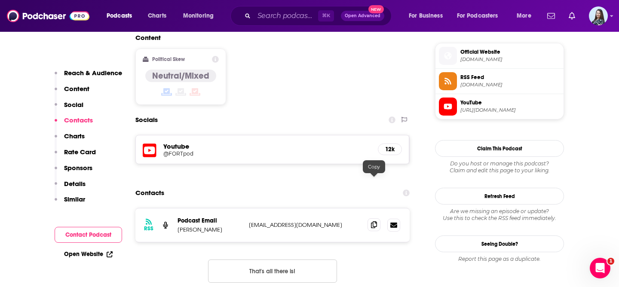
click at [377, 221] on icon at bounding box center [374, 224] width 6 height 7
click at [288, 16] on input "Search podcasts, credits, & more..." at bounding box center [286, 16] width 64 height 14
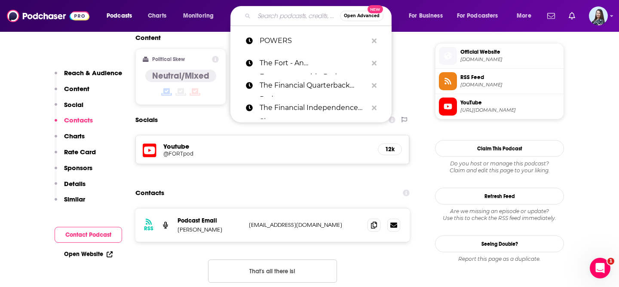
paste input "The Game w/ Alex Hormozi"
type input "The Game w/ Alex Hormozi"
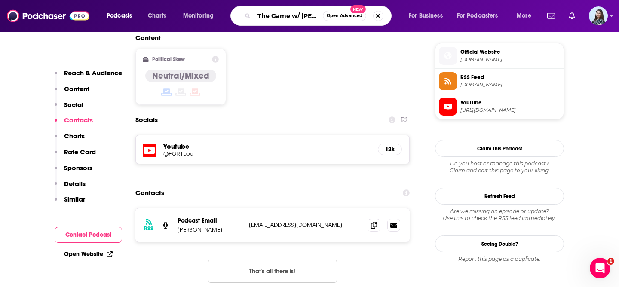
scroll to position [0, 24]
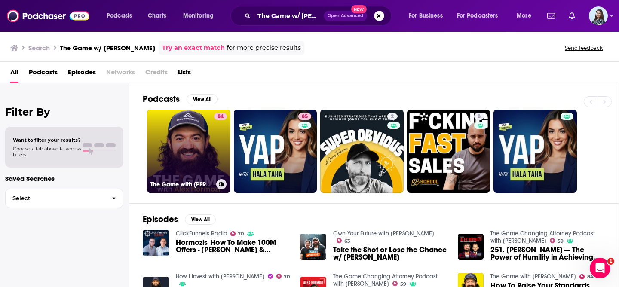
click at [182, 139] on link "84 The Game with Alex Hormozi" at bounding box center [188, 151] width 83 height 83
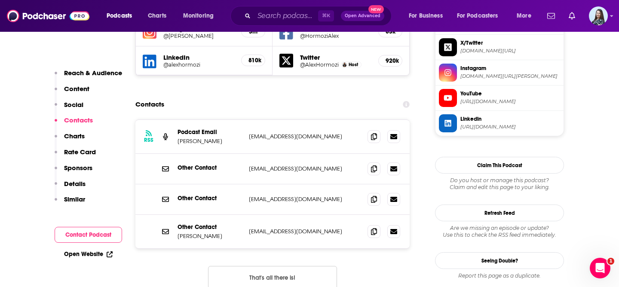
scroll to position [847, 0]
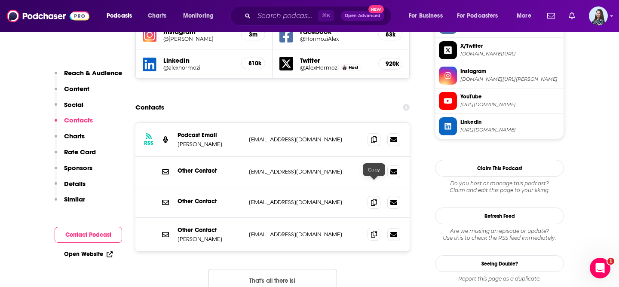
click at [372, 231] on icon at bounding box center [374, 234] width 6 height 7
click at [275, 15] on input "Search podcasts, credits, & more..." at bounding box center [286, 16] width 64 height 14
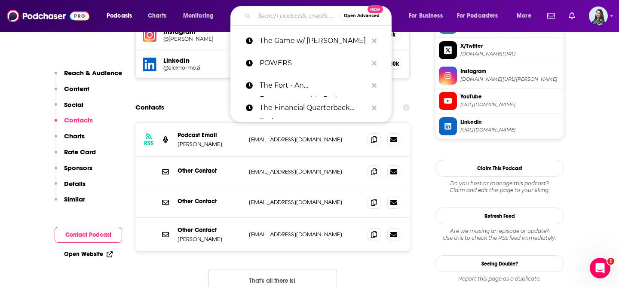
paste input "The Gartner Talent Angle"
type input "The Gartner Talent Angle"
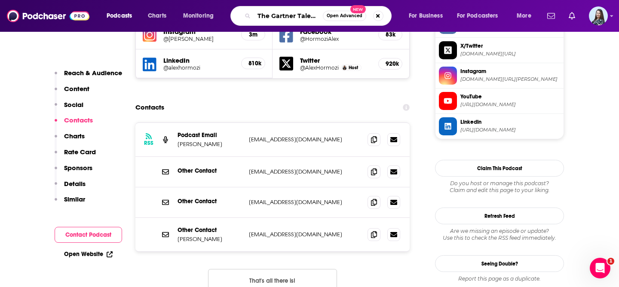
scroll to position [0, 18]
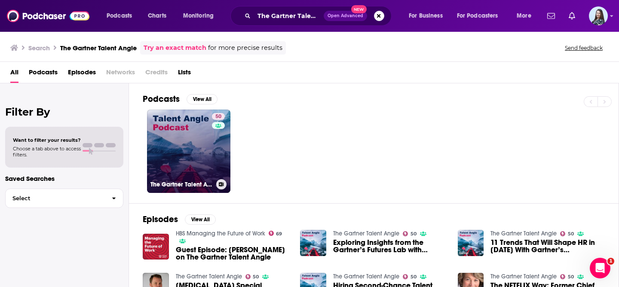
click at [195, 138] on link "50 The Gartner Talent Angle" at bounding box center [188, 151] width 83 height 83
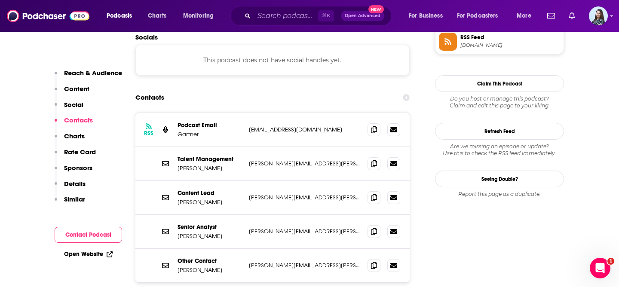
scroll to position [815, 0]
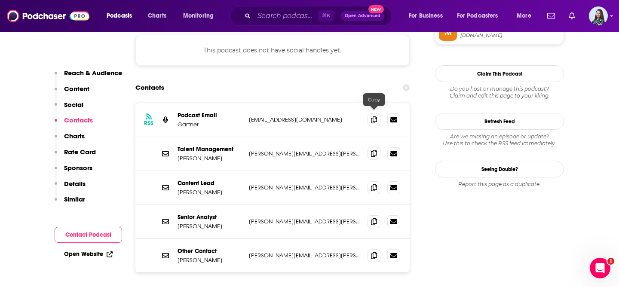
click at [374, 150] on icon at bounding box center [374, 153] width 6 height 7
click at [275, 17] on input "Search podcasts, credits, & more..." at bounding box center [286, 16] width 64 height 14
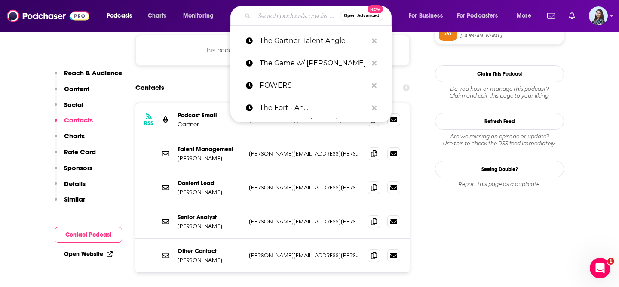
paste input "The Grant Williams Podcast"
type input "The Grant Williams Podcast"
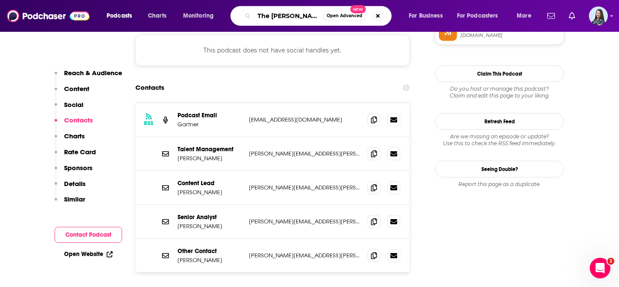
scroll to position [0, 26]
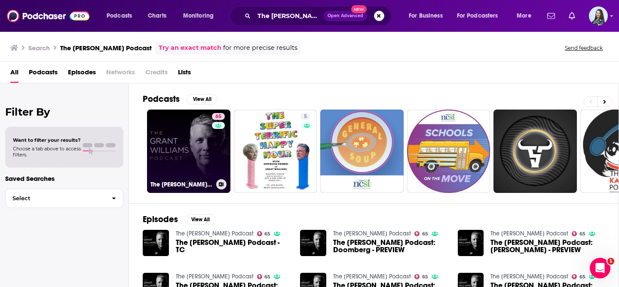
click at [174, 153] on link "65 The Grant Williams Podcast" at bounding box center [188, 151] width 83 height 83
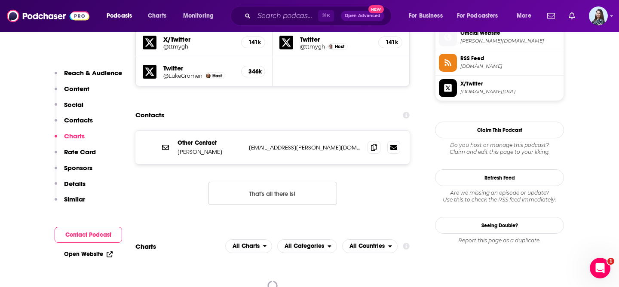
scroll to position [775, 0]
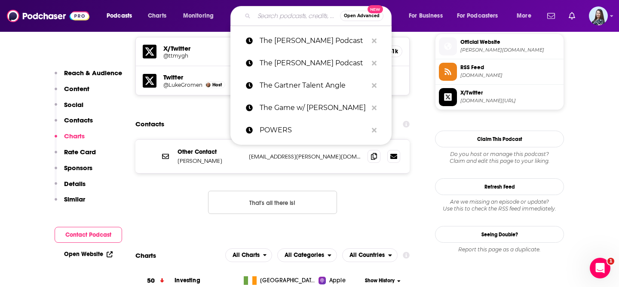
click at [276, 16] on input "Search podcasts, credits, & more..." at bounding box center [297, 16] width 86 height 14
paste input "The Greatness Machine"
type input "The Greatness Machine"
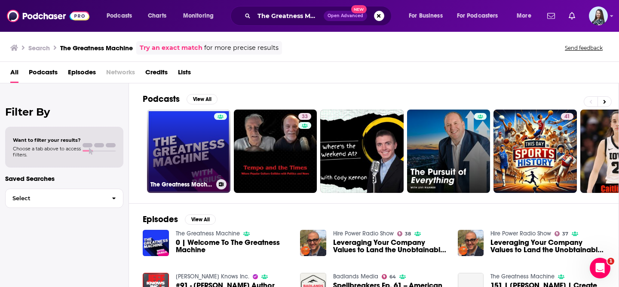
click at [184, 154] on link "The Greatness Machine" at bounding box center [188, 151] width 83 height 83
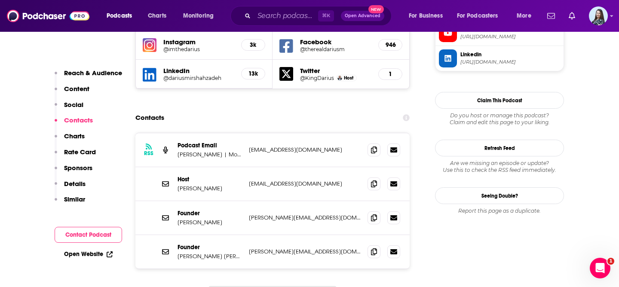
scroll to position [848, 0]
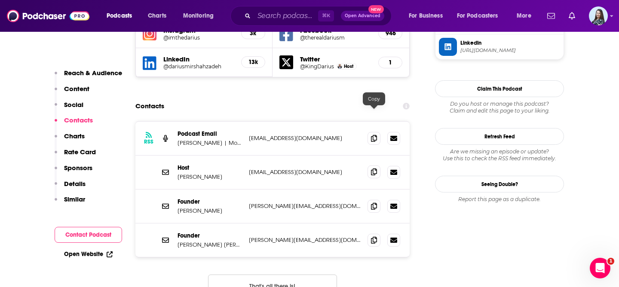
click at [376, 169] on icon at bounding box center [374, 172] width 6 height 7
click at [375, 203] on icon at bounding box center [374, 206] width 6 height 7
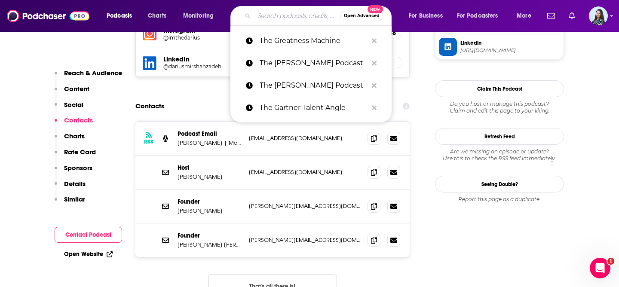
click at [275, 15] on input "Search podcasts, credits, & more..." at bounding box center [297, 16] width 86 height 14
paste input "The Hard Way w/ Joe De Sena"
type input "The Hard Way w/ Joe De Sena"
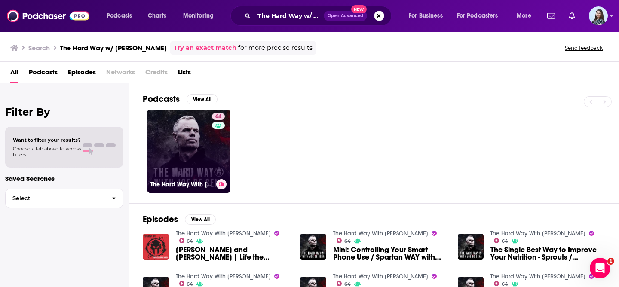
click at [188, 153] on link "64 The Hard Way With Joe De Sena" at bounding box center [188, 151] width 83 height 83
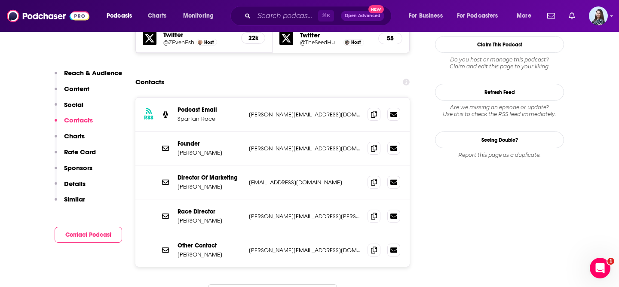
scroll to position [831, 0]
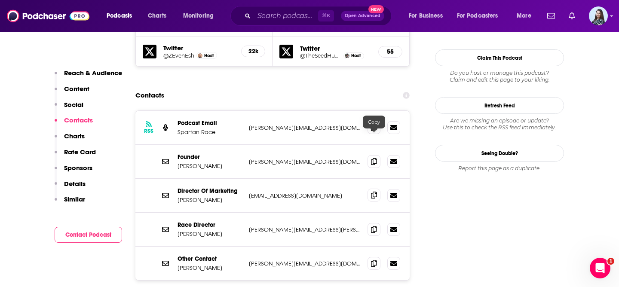
click at [374, 192] on icon at bounding box center [374, 195] width 6 height 7
click at [276, 26] on div "Podcasts Charts Monitoring ⌘ K Open Advanced New For Business For Podcasters Mo…" at bounding box center [309, 16] width 619 height 32
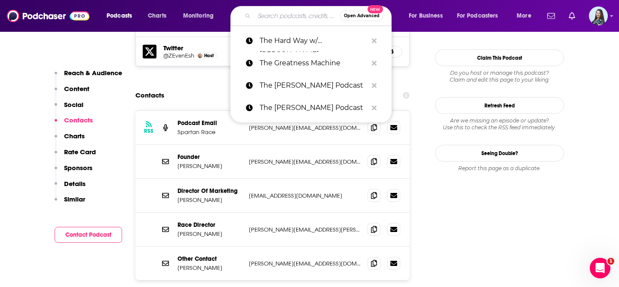
click at [276, 19] on input "Search podcasts, credits, & more..." at bounding box center [297, 16] width 86 height 14
paste input "The Hardcore Self Help Podcast"
type input "The Hardcore Self Help Podcast"
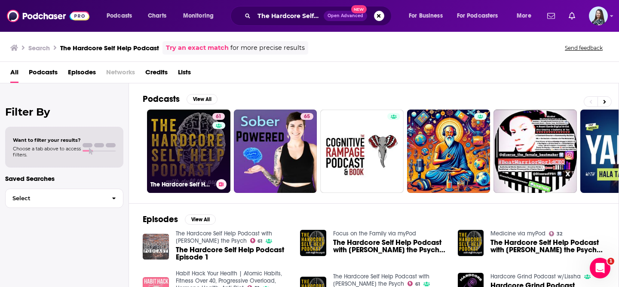
click at [184, 141] on link "61 The Hardcore Self Help Podcast with Duff the Psych" at bounding box center [188, 151] width 83 height 83
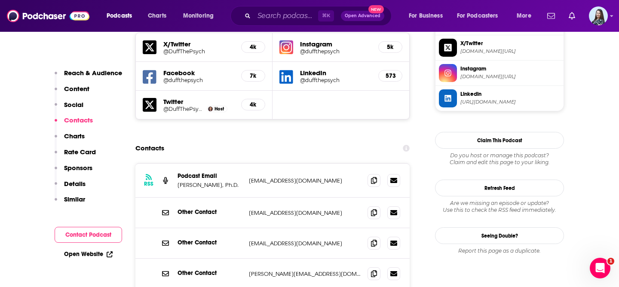
scroll to position [892, 0]
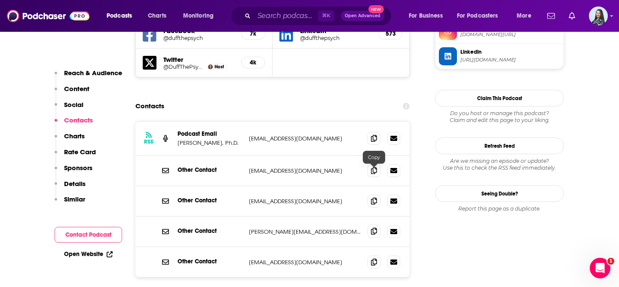
click at [373, 228] on icon at bounding box center [374, 231] width 6 height 7
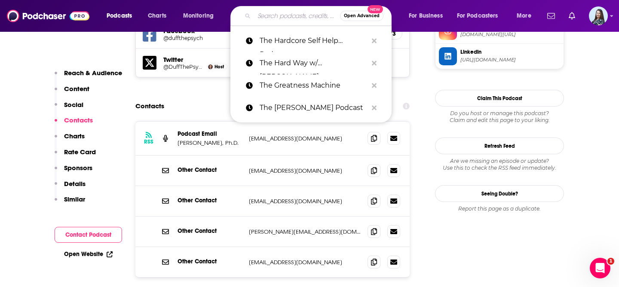
click at [288, 9] on input "Search podcasts, credits, & more..." at bounding box center [297, 16] width 86 height 14
paste input "The Important Part"
type input "The Important Part"
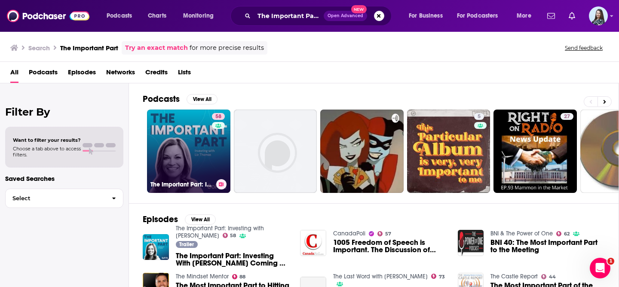
click at [179, 145] on link "58 The Important Part: Investing with Liz Thomas" at bounding box center [188, 151] width 83 height 83
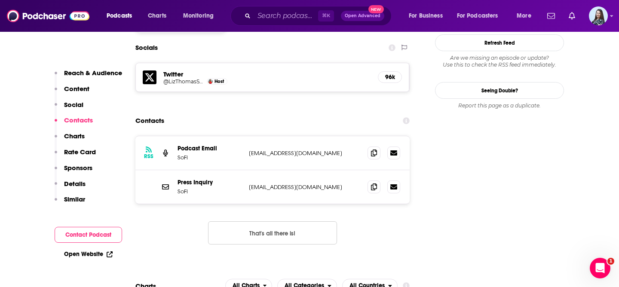
scroll to position [747, 0]
click at [374, 182] on icon at bounding box center [374, 185] width 6 height 7
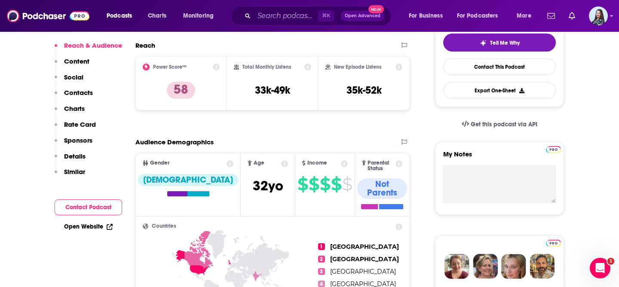
scroll to position [0, 0]
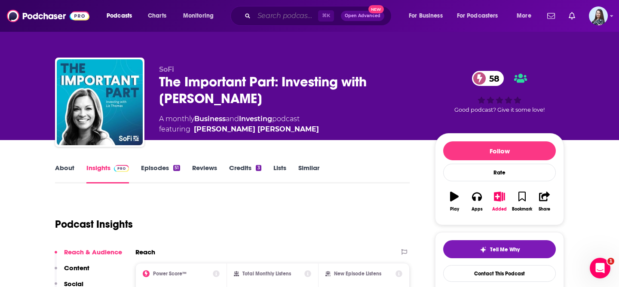
click at [290, 13] on input "Search podcasts, credits, & more..." at bounding box center [286, 16] width 64 height 14
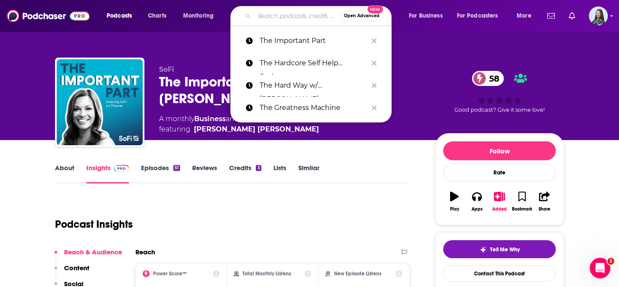
paste input "The Indicator from Planet Money"
type input "The Indicator from Planet Money"
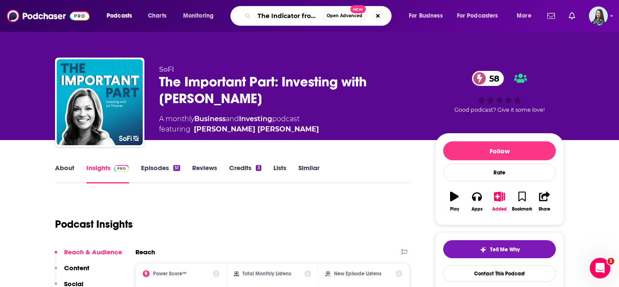
scroll to position [0, 43]
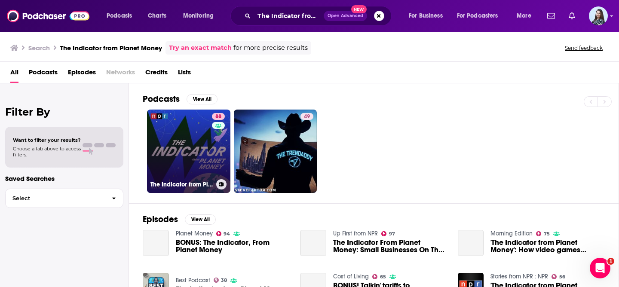
click at [162, 154] on link "88 The Indicator from Planet Money" at bounding box center [188, 151] width 83 height 83
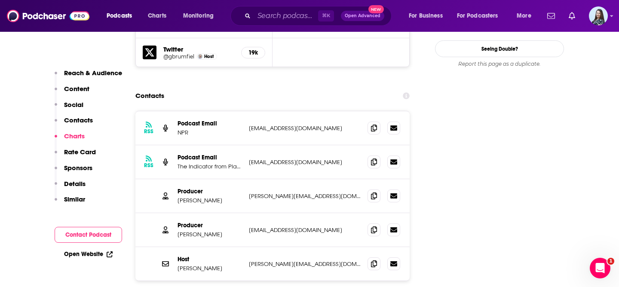
scroll to position [969, 0]
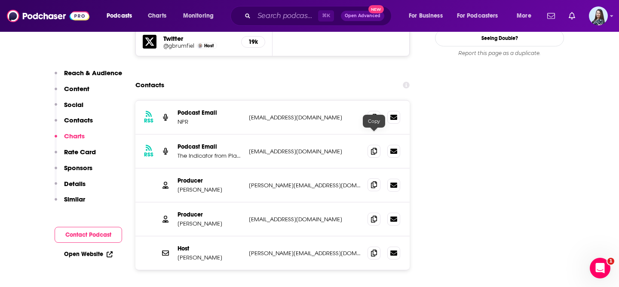
click at [372, 181] on icon at bounding box center [374, 184] width 6 height 7
click at [287, 12] on input "Search podcasts, credits, & more..." at bounding box center [286, 16] width 64 height 14
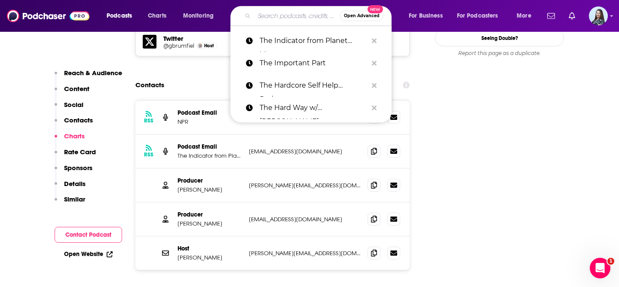
paste input "The Investopedia Express"
type input "The Investopedia Express"
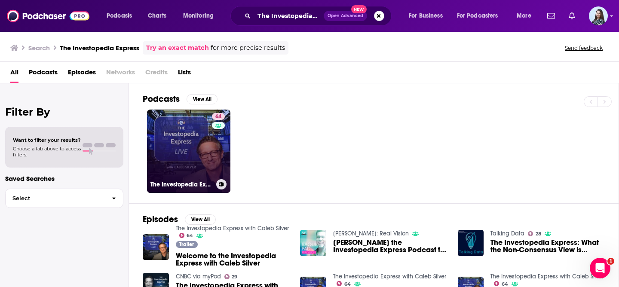
click at [191, 138] on link "64 The Investopedia Express with Caleb Silver" at bounding box center [188, 151] width 83 height 83
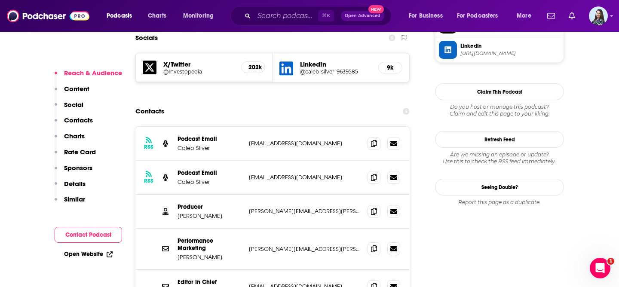
scroll to position [769, 0]
click at [377, 205] on span at bounding box center [374, 211] width 13 height 13
click at [280, 15] on input "Search podcasts, credits, & more..." at bounding box center [286, 16] width 64 height 14
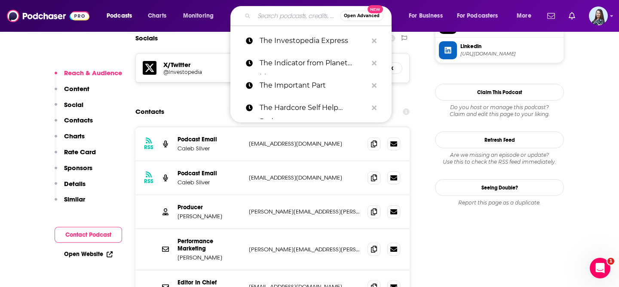
paste input "The James Altucher Show"
type input "The James Altucher Show"
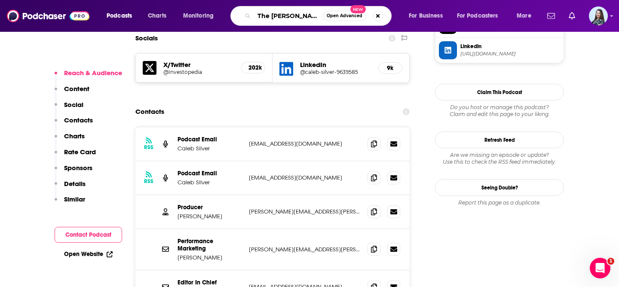
scroll to position [0, 21]
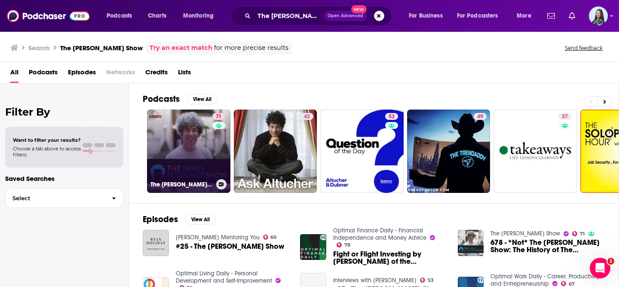
click at [181, 155] on link "71 The James Altucher Show" at bounding box center [188, 151] width 83 height 83
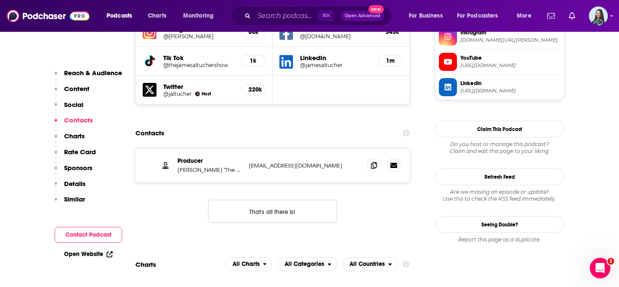
scroll to position [834, 0]
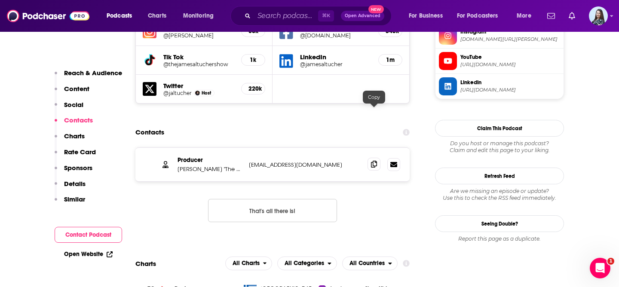
click at [373, 161] on icon at bounding box center [374, 164] width 6 height 7
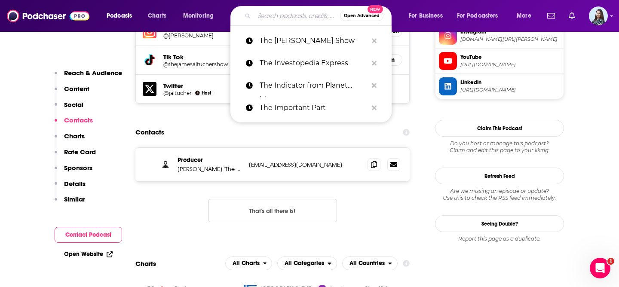
click at [280, 15] on input "Search podcasts, credits, & more..." at bounding box center [297, 16] width 86 height 14
paste input "The Jay Martin Show"
type input "The Jay Martin Show"
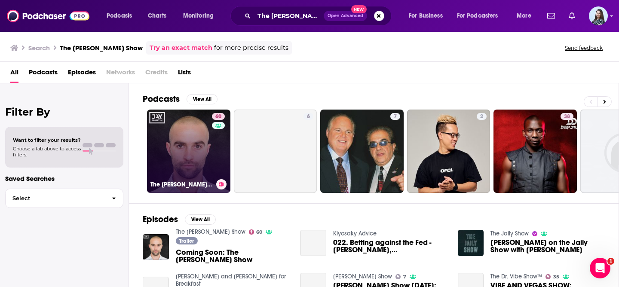
click at [171, 136] on link "60 The Jay Martin Show" at bounding box center [188, 151] width 83 height 83
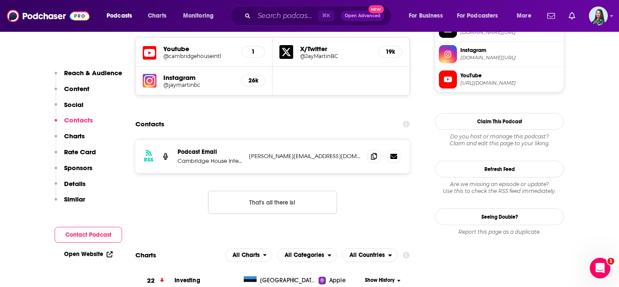
scroll to position [770, 0]
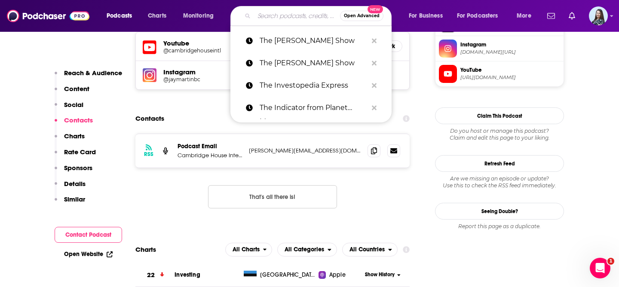
click at [267, 16] on input "Search podcasts, credits, & more..." at bounding box center [297, 16] width 86 height 14
paste input "The Jim Fortin Podcast"
type input "The Jim Fortin Podcast"
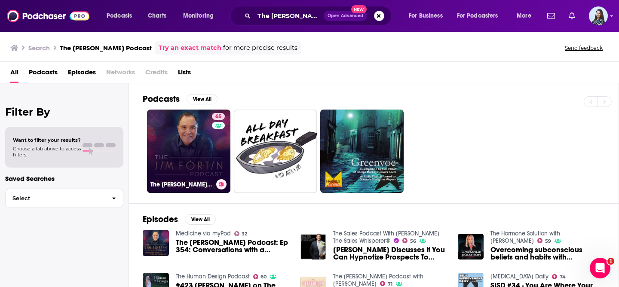
click at [177, 150] on link "65 The Jim Fortin Podcast" at bounding box center [188, 151] width 83 height 83
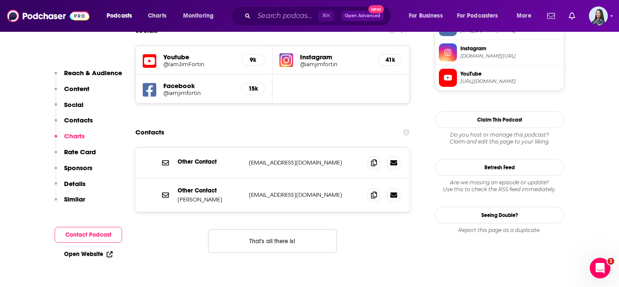
scroll to position [765, 0]
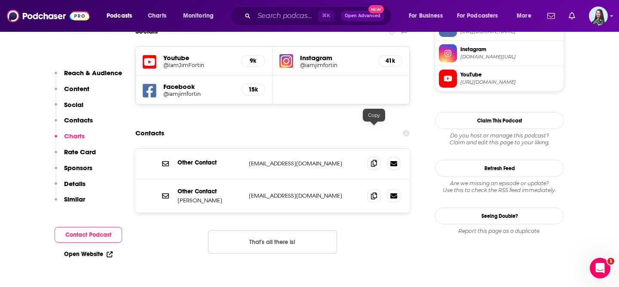
click at [378, 157] on span at bounding box center [374, 163] width 13 height 13
click at [289, 18] on input "Search podcasts, credits, & more..." at bounding box center [286, 16] width 64 height 14
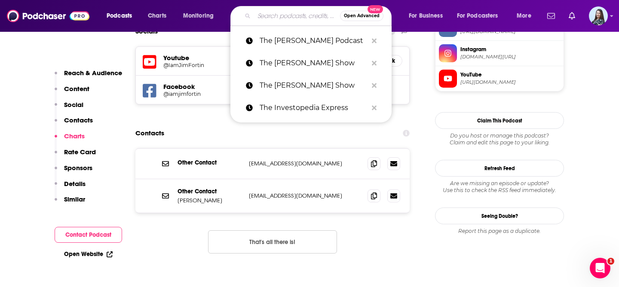
click at [278, 18] on input "Search podcasts, credits, & more..." at bounding box center [297, 16] width 86 height 14
paste input "The Jon Gordon Podcast"
type input "The Jon Gordon Podcast"
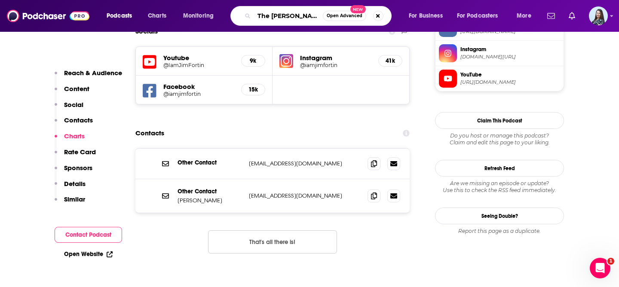
scroll to position [0, 16]
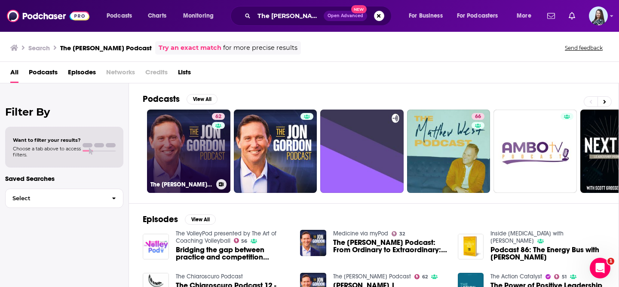
click at [177, 152] on link "62 The Jon Gordon Podcast" at bounding box center [188, 151] width 83 height 83
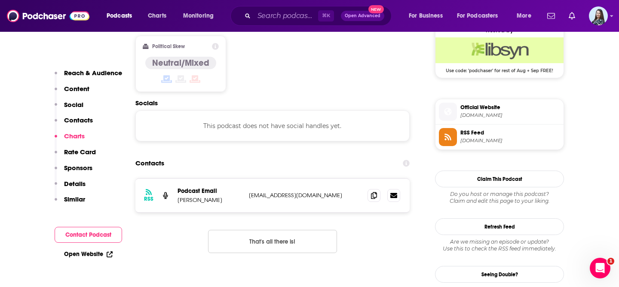
scroll to position [707, 0]
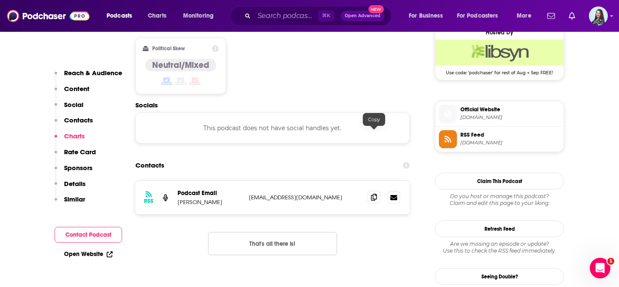
click at [375, 194] on icon at bounding box center [374, 197] width 6 height 7
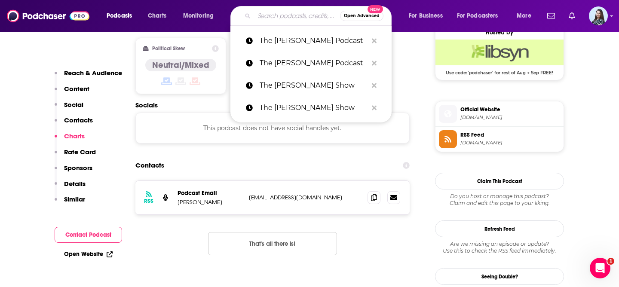
click at [282, 15] on input "Search podcasts, credits, & more..." at bounding box center [297, 16] width 86 height 14
paste input "The Julia La Roche Show"
type input "The Julia La Roche Show"
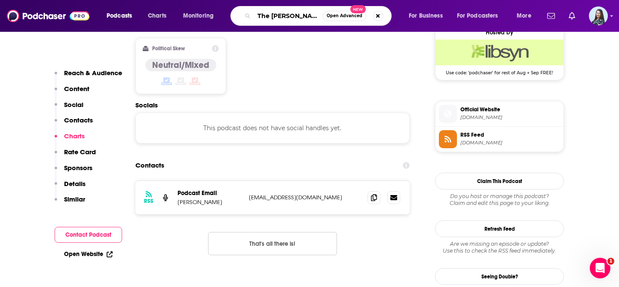
scroll to position [0, 17]
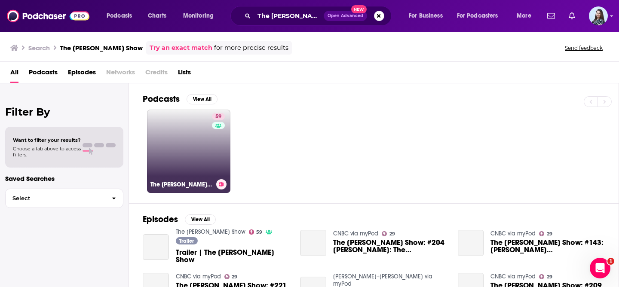
click at [183, 126] on link "59 The Julia La Roche Show" at bounding box center [188, 151] width 83 height 83
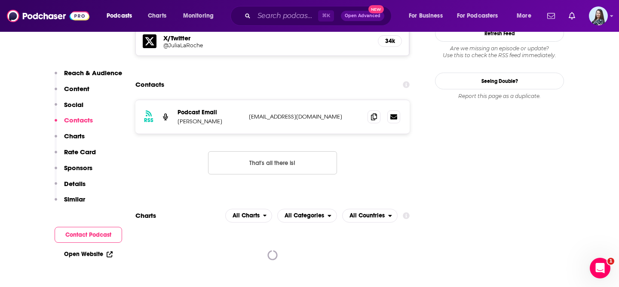
scroll to position [780, 0]
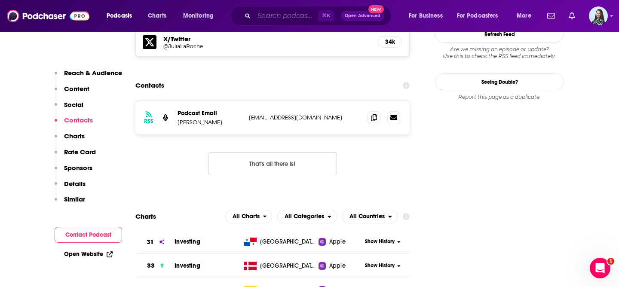
click at [272, 18] on input "Search podcasts, credits, & more..." at bounding box center [286, 16] width 64 height 14
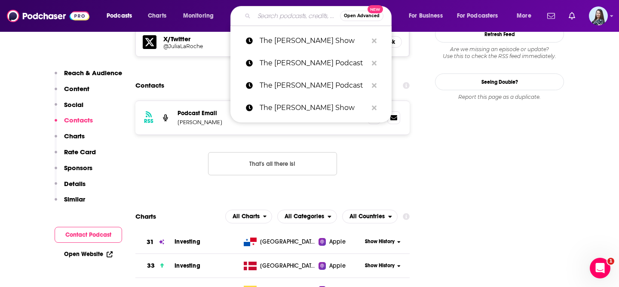
paste input "The Kelly Roach Show"
type input "The Kelly Roach Show"
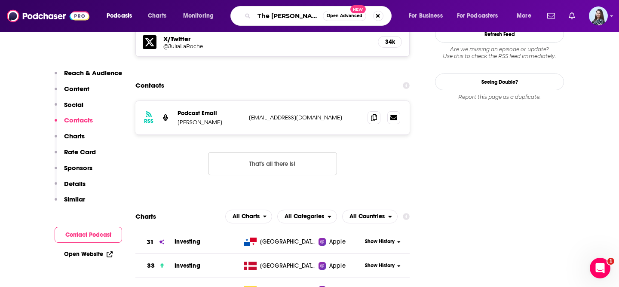
scroll to position [0, 8]
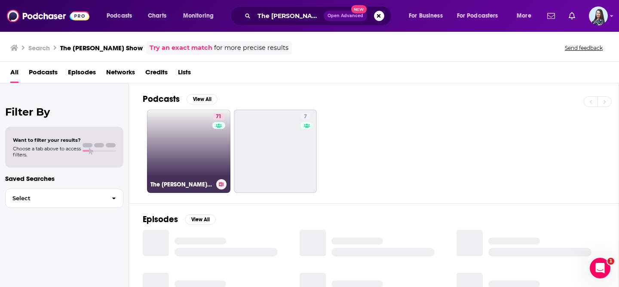
click at [186, 154] on link "71 The Kelly Roach Show" at bounding box center [188, 151] width 83 height 83
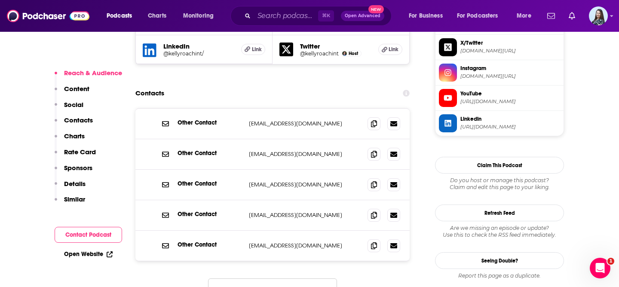
scroll to position [855, 0]
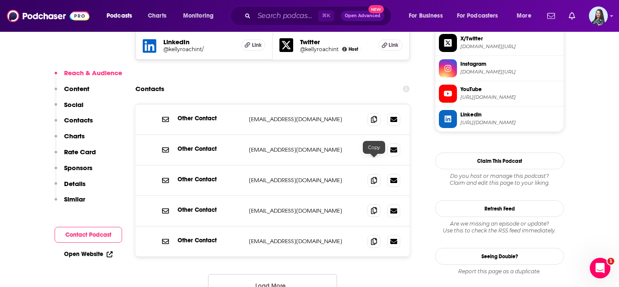
click at [374, 207] on icon at bounding box center [374, 210] width 6 height 7
click at [264, 12] on input "Search podcasts, credits, & more..." at bounding box center [286, 16] width 64 height 14
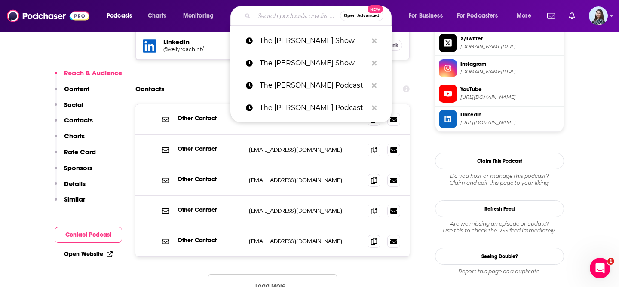
paste input "The Kevin Miller Podcast"
type input "The Kevin Miller Podcast"
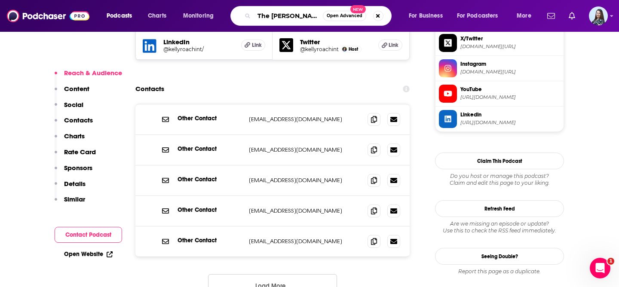
scroll to position [0, 16]
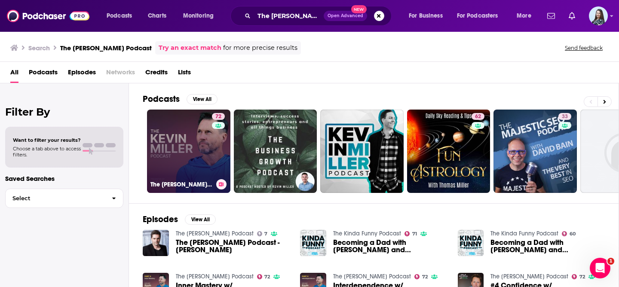
click at [174, 156] on link "72 The Kevin Miller Podcast" at bounding box center [188, 151] width 83 height 83
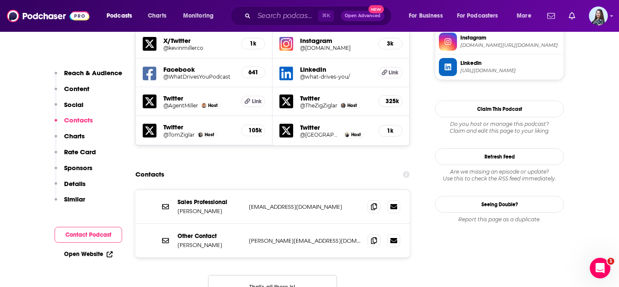
scroll to position [812, 0]
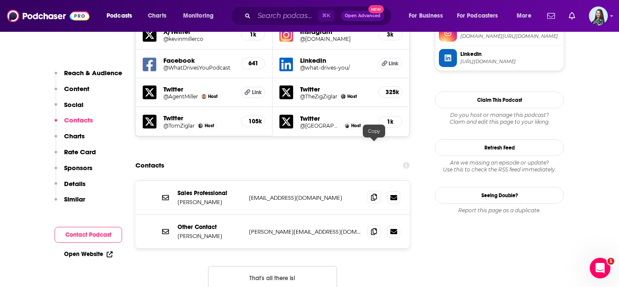
click at [376, 194] on icon at bounding box center [374, 197] width 6 height 7
click at [261, 10] on input "Search podcasts, credits, & more..." at bounding box center [286, 16] width 64 height 14
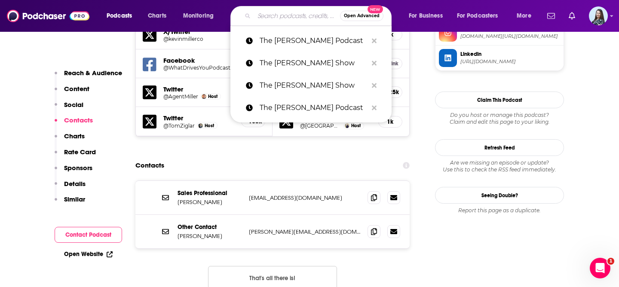
paste input "The Learning Leader Show"
type input "The Learning Leader Show"
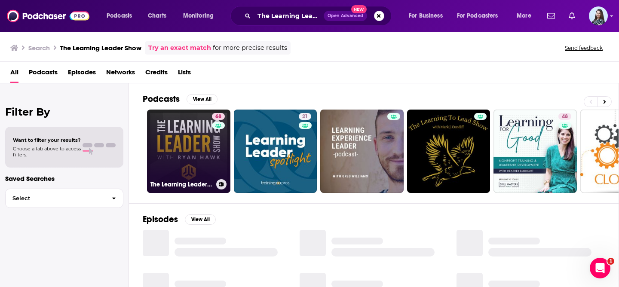
click at [170, 145] on link "68 The Learning Leader Show With Ryan Hawk" at bounding box center [188, 151] width 83 height 83
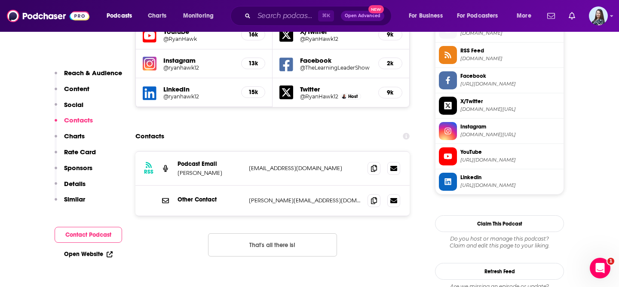
scroll to position [790, 0]
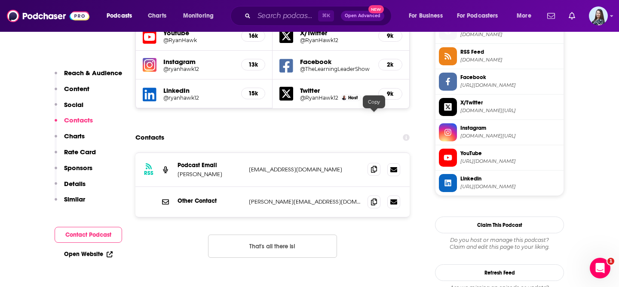
click at [374, 166] on icon at bounding box center [374, 169] width 6 height 7
click at [288, 6] on div "Podcasts Charts Monitoring ⌘ K Open Advanced New For Business For Podcasters Mo…" at bounding box center [309, 16] width 619 height 32
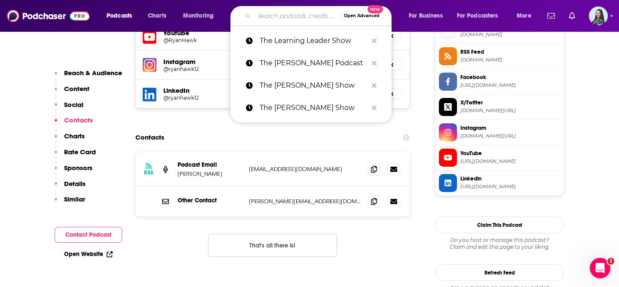
click at [276, 18] on input "Search podcasts, credits, & more..." at bounding box center [297, 16] width 86 height 14
paste input "The Man Enough Podcast"
type input "The Man Enough Podcast"
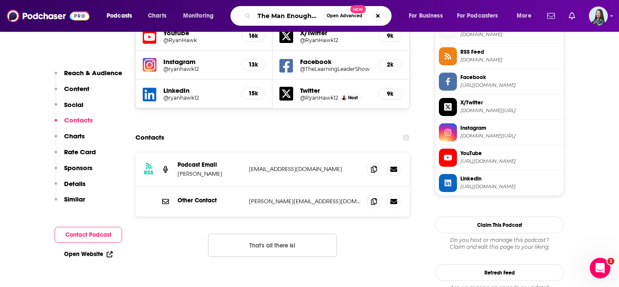
scroll to position [0, 19]
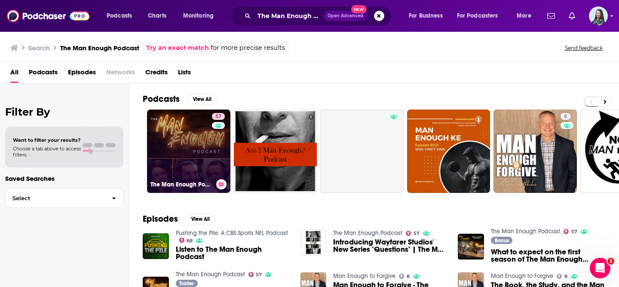
click at [184, 156] on link "57 The Man Enough Podcast" at bounding box center [188, 151] width 83 height 83
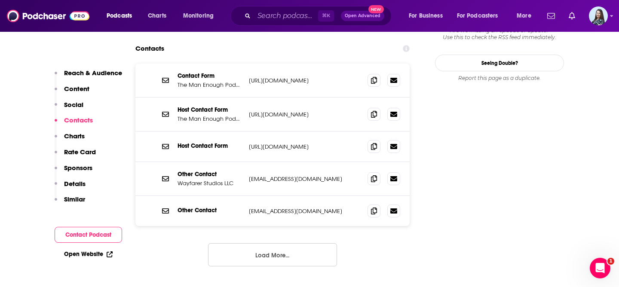
scroll to position [965, 0]
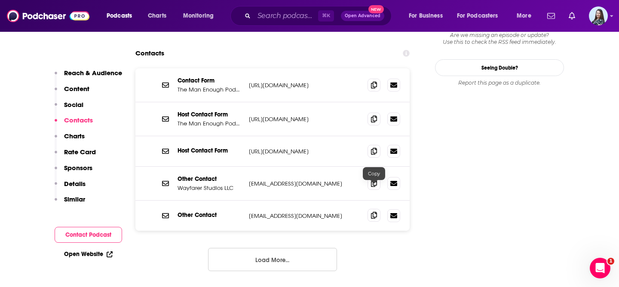
click at [375, 209] on span at bounding box center [374, 215] width 13 height 13
click at [277, 16] on input "Search podcasts, credits, & more..." at bounding box center [286, 16] width 64 height 14
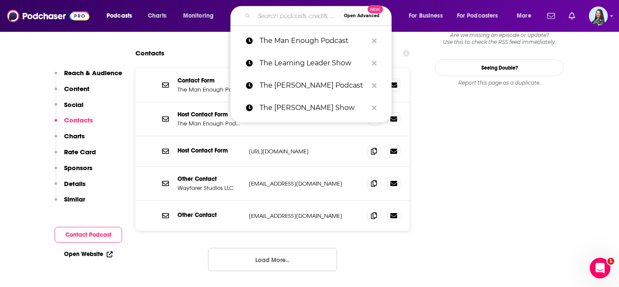
paste input "The Manhood Experiment"
type input "The Manhood Experiment"
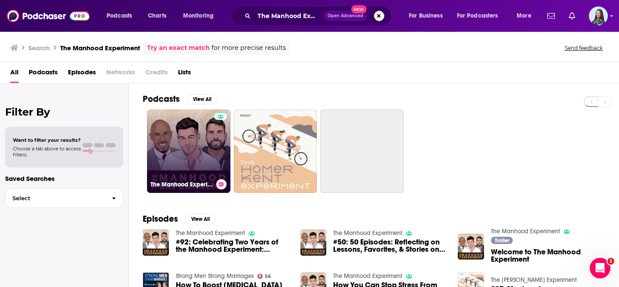
click at [175, 148] on link "The Manhood Experiment" at bounding box center [188, 151] width 83 height 83
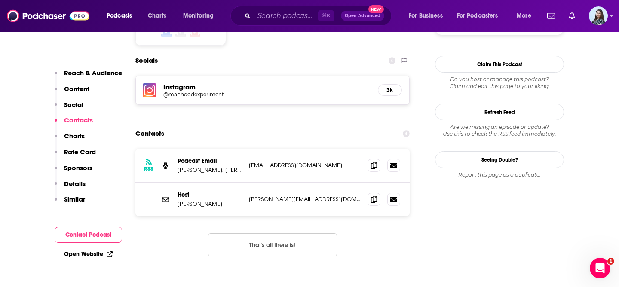
scroll to position [783, 0]
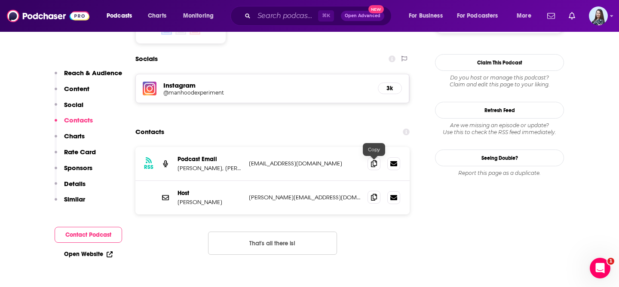
click at [377, 194] on icon at bounding box center [374, 197] width 6 height 7
click at [285, 17] on input "Search podcasts, credits, & more..." at bounding box center [286, 16] width 64 height 14
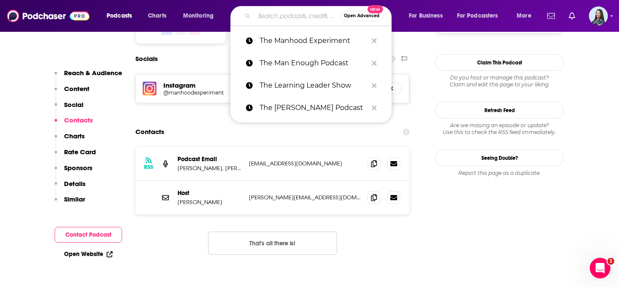
paste input "The [PERSON_NAME] Podcast"
type input "The [PERSON_NAME] Podcast"
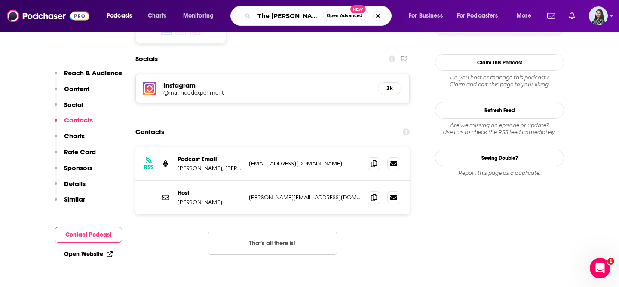
scroll to position [0, 18]
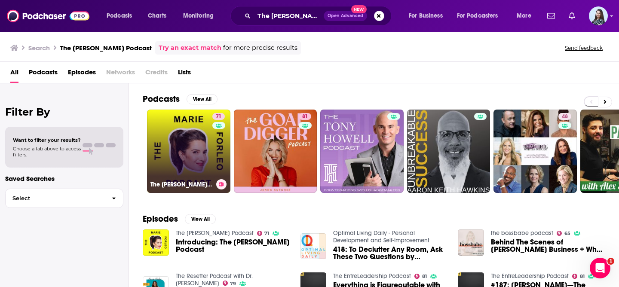
click at [184, 129] on link "71 The [PERSON_NAME] Podcast" at bounding box center [188, 151] width 83 height 83
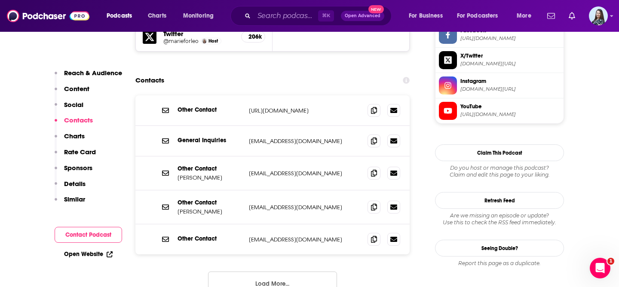
scroll to position [839, 0]
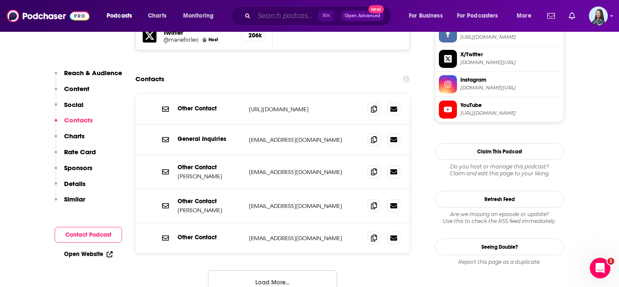
click at [292, 15] on input "Search podcasts, credits, & more..." at bounding box center [286, 16] width 64 height 14
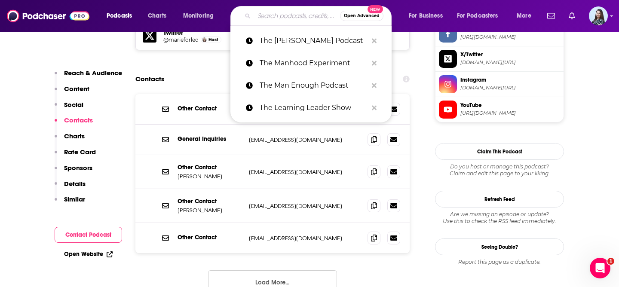
paste input "The [PERSON_NAME] Show"
type input "The [PERSON_NAME] Show"
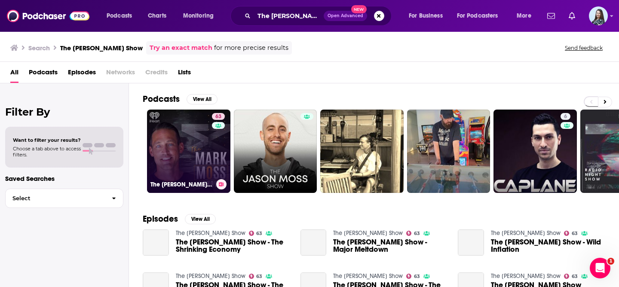
click at [178, 132] on link "63 The [PERSON_NAME] Show" at bounding box center [188, 151] width 83 height 83
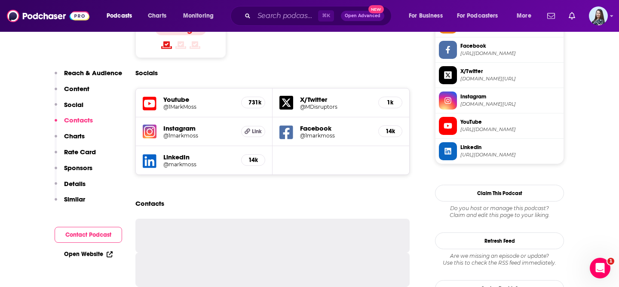
scroll to position [761, 0]
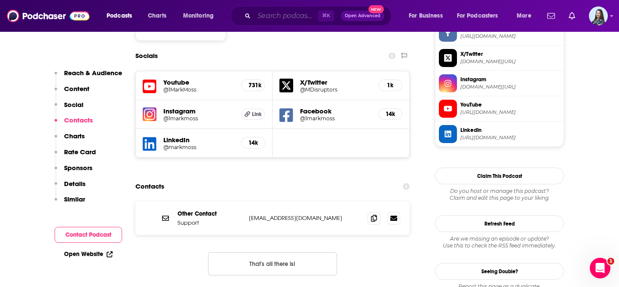
click at [273, 13] on input "Search podcasts, credits, & more..." at bounding box center [286, 16] width 64 height 14
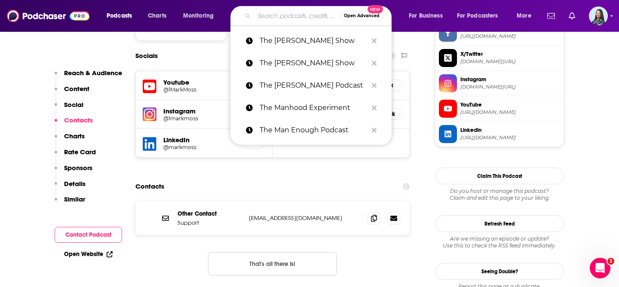
paste input "The Meaningful Money Personal Finance Podcast"
type input "The Meaningful Money Personal Finance Podcast"
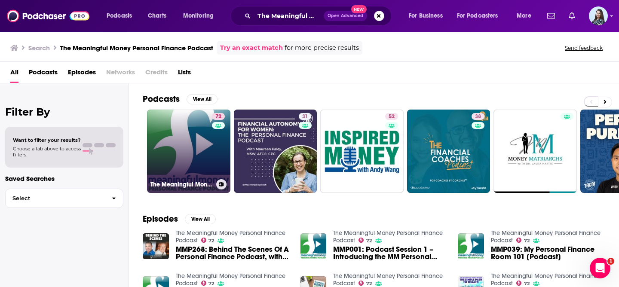
click at [168, 149] on link "72 The Meaningful Money Personal Finance Podcast" at bounding box center [188, 151] width 83 height 83
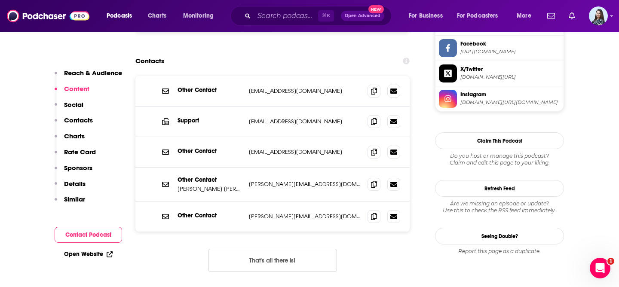
scroll to position [825, 0]
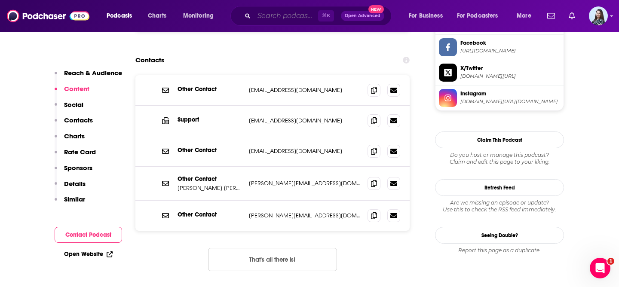
click at [274, 21] on input "Search podcasts, credits, & more..." at bounding box center [286, 16] width 64 height 14
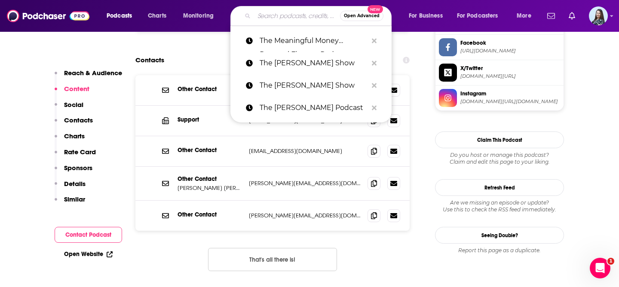
paste input "The [PERSON_NAME] Show"
type input "The [PERSON_NAME] Show"
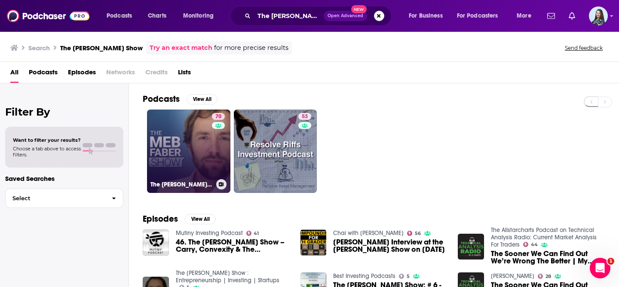
click at [191, 139] on link "70 The [PERSON_NAME] Show - Better Investing" at bounding box center [188, 151] width 83 height 83
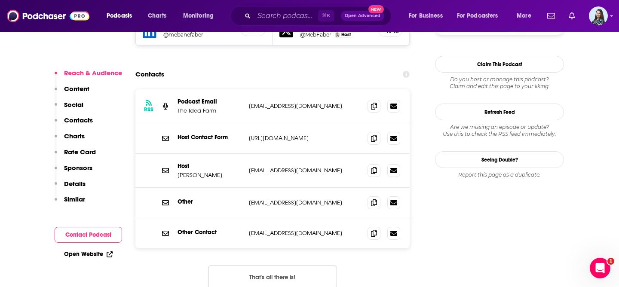
scroll to position [821, 0]
click at [378, 227] on span at bounding box center [374, 233] width 13 height 13
click at [262, 13] on input "Search podcasts, credits, & more..." at bounding box center [286, 16] width 64 height 14
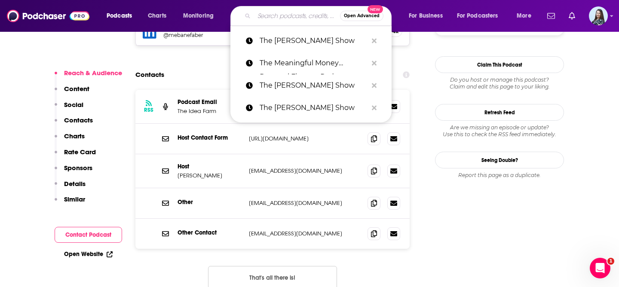
paste input "The [PERSON_NAME] Podcast"
type input "The [PERSON_NAME] Podcast"
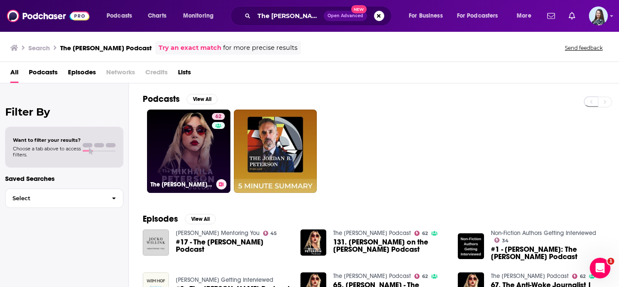
click at [173, 161] on link "62 The [PERSON_NAME] Podcast" at bounding box center [188, 151] width 83 height 83
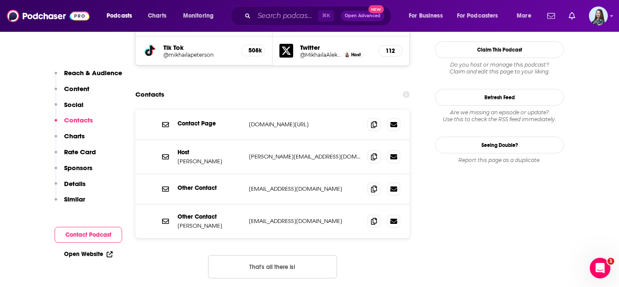
scroll to position [888, 0]
click at [372, 217] on icon at bounding box center [374, 220] width 6 height 7
click at [271, 12] on input "Search podcasts, credits, & more..." at bounding box center [286, 16] width 64 height 14
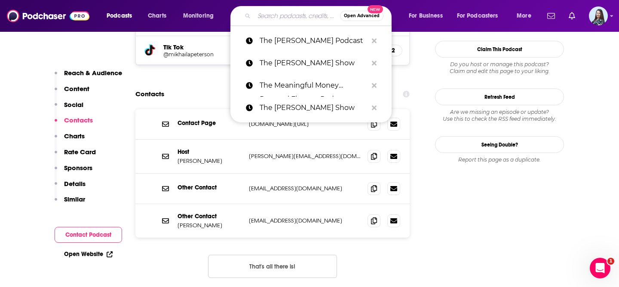
paste input "The Mind Full Podcast"
type input "The Mind Full Podcast"
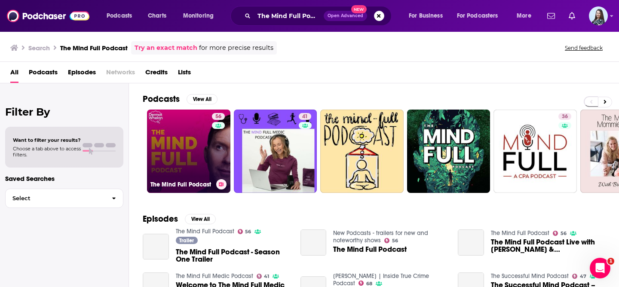
click at [179, 151] on link "56 The Mind Full Podcast" at bounding box center [188, 151] width 83 height 83
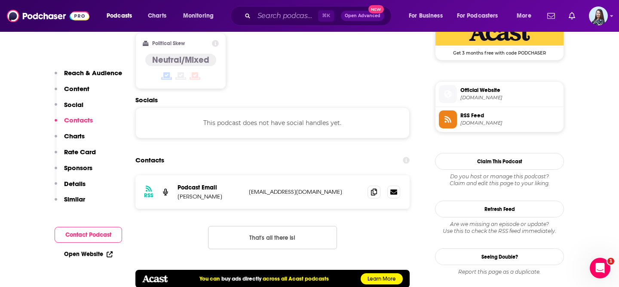
scroll to position [729, 0]
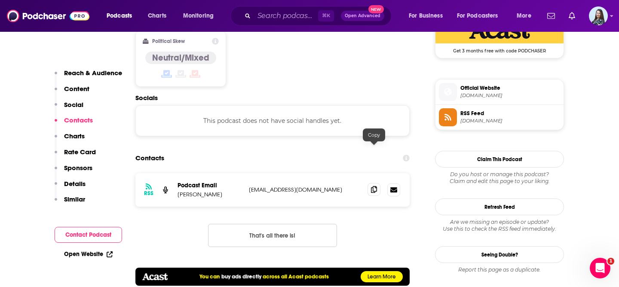
click at [378, 183] on span at bounding box center [374, 189] width 13 height 13
click at [279, 16] on input "Search podcasts, credits, & more..." at bounding box center [286, 16] width 64 height 14
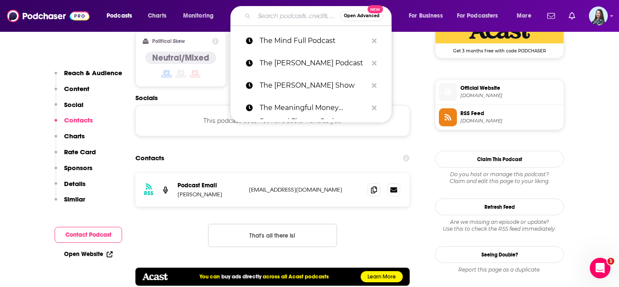
paste input "The Mind Your Business Podcast"
type input "The Mind Your Business Podcast"
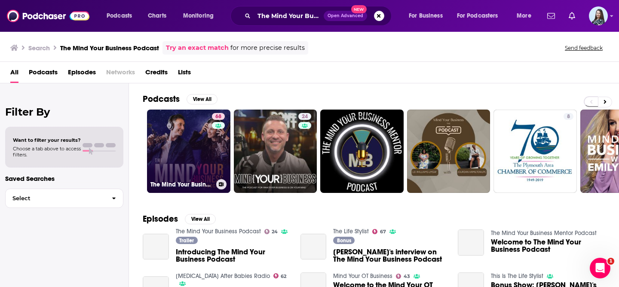
click at [191, 146] on link "68 The Mind Your Business Podcast" at bounding box center [188, 151] width 83 height 83
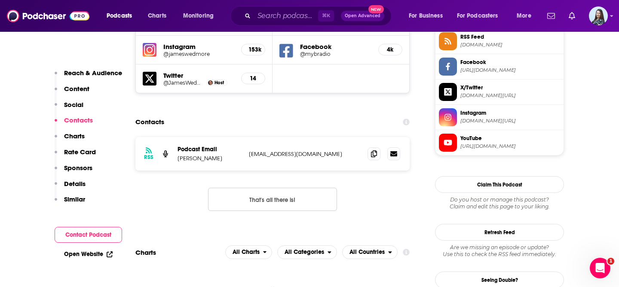
scroll to position [808, 0]
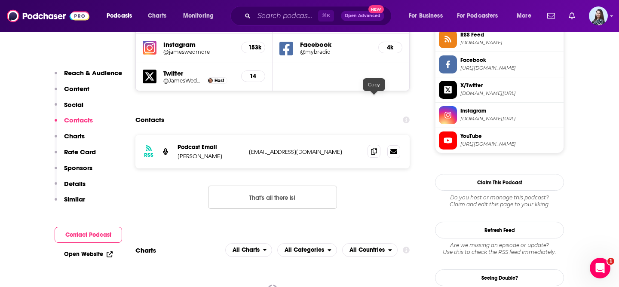
click at [370, 145] on span at bounding box center [374, 151] width 13 height 13
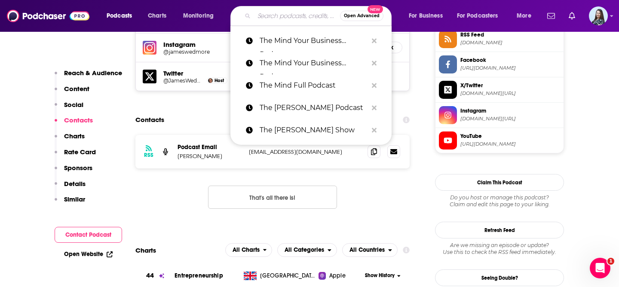
click at [292, 16] on input "Search podcasts, credits, & more..." at bounding box center [297, 16] width 86 height 14
paste input "The Mindvalley Podcast with [PERSON_NAME]"
type input "The Mindvalley Podcast with [PERSON_NAME]"
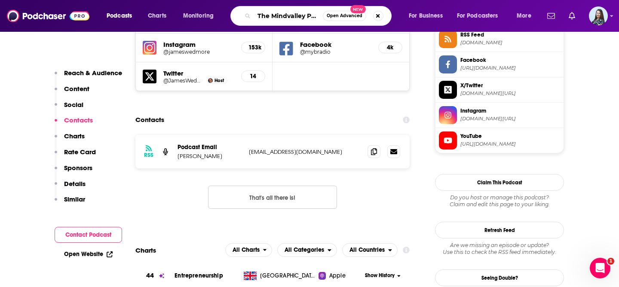
scroll to position [0, 53]
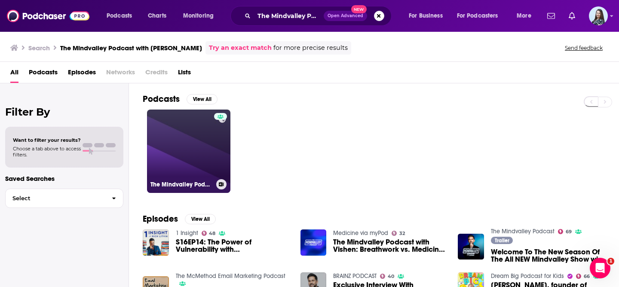
click at [163, 148] on link "The Mindvalley Podcast with [PERSON_NAME]" at bounding box center [188, 151] width 83 height 83
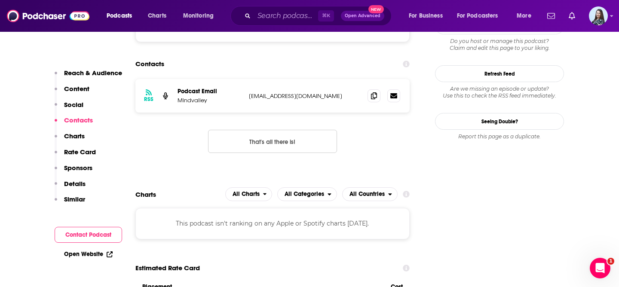
scroll to position [741, 0]
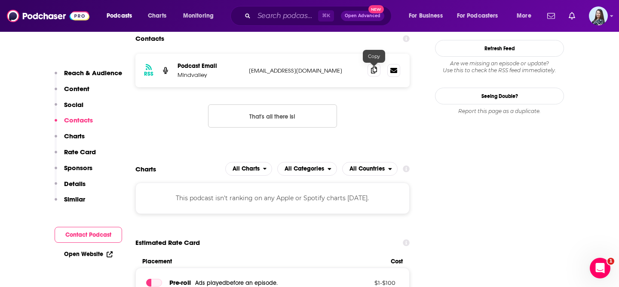
click at [377, 74] on icon at bounding box center [374, 70] width 6 height 7
click at [276, 13] on input "Search podcasts, credits, & more..." at bounding box center [286, 16] width 64 height 14
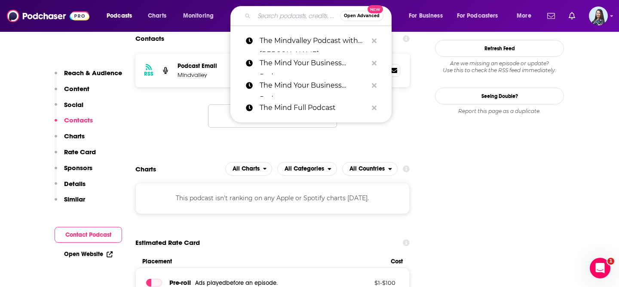
paste input "The Modern Manager"
type input "The Modern Manager"
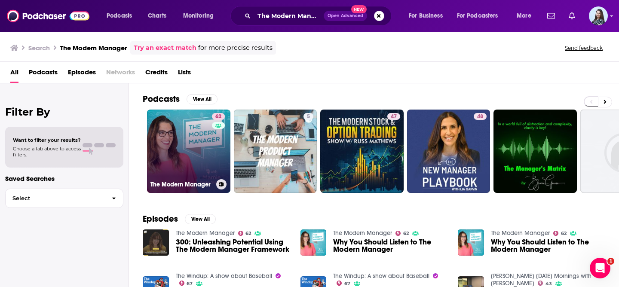
click at [167, 154] on link "62 The Modern Manager" at bounding box center [188, 151] width 83 height 83
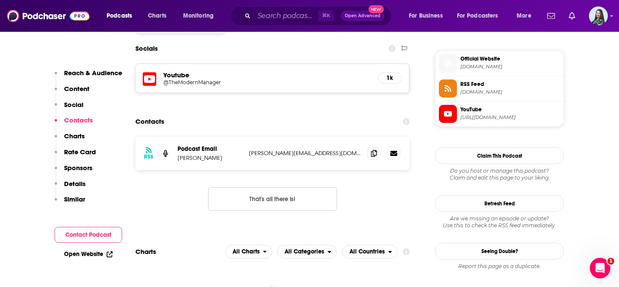
scroll to position [759, 0]
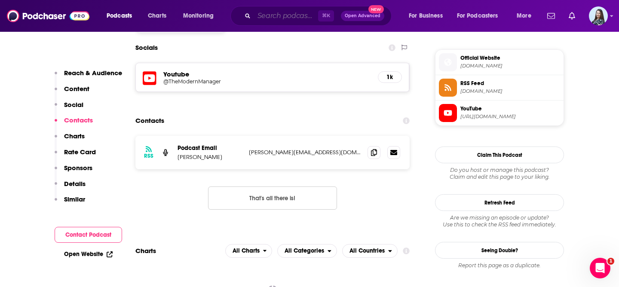
click at [274, 15] on input "Search podcasts, credits, & more..." at bounding box center [286, 16] width 64 height 14
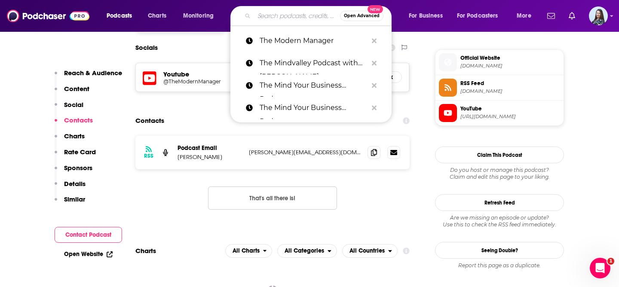
paste input "The Money Mondays"
type input "The Money Mondays"
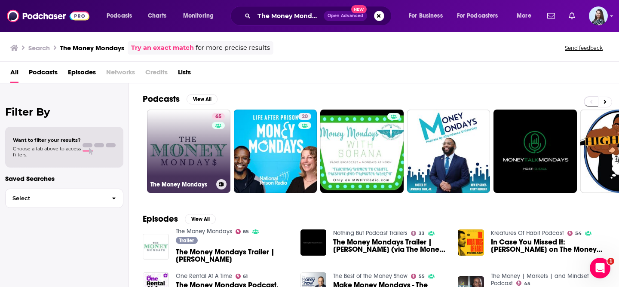
click at [170, 161] on link "65 The Money Mondays" at bounding box center [188, 151] width 83 height 83
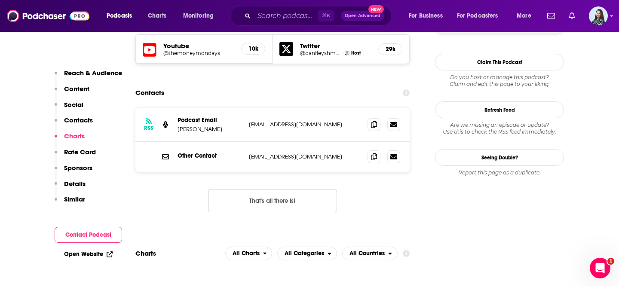
scroll to position [769, 0]
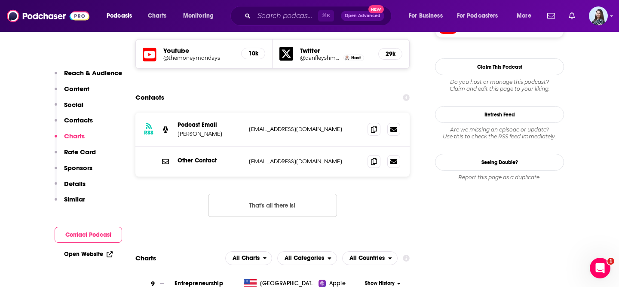
click at [259, 28] on div "Podcasts Charts Monitoring ⌘ K Open Advanced New For Business For Podcasters Mo…" at bounding box center [309, 16] width 619 height 32
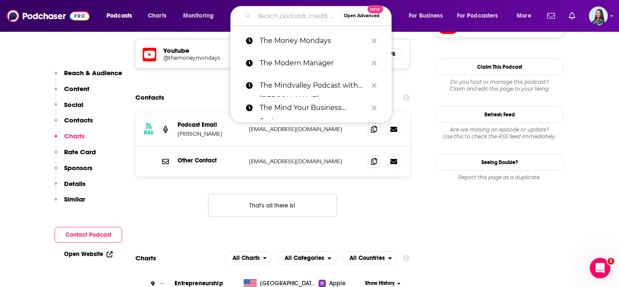
click at [269, 18] on input "Search podcasts, credits, & more..." at bounding box center [297, 16] width 86 height 14
paste input "The Money Nerds Podcast"
type input "The Money Nerds Podcast"
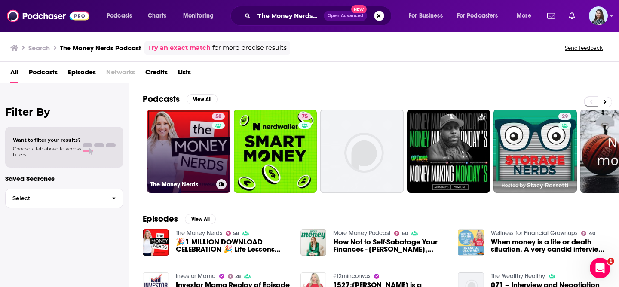
click at [175, 153] on link "58 The Money Nerds" at bounding box center [188, 151] width 83 height 83
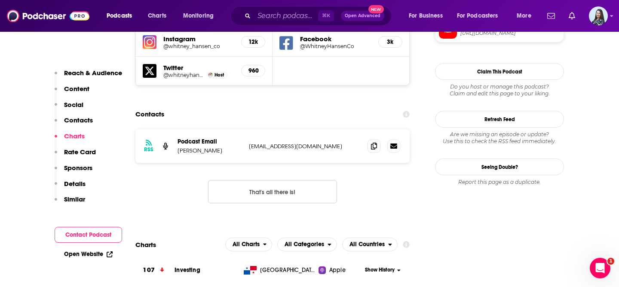
scroll to position [841, 0]
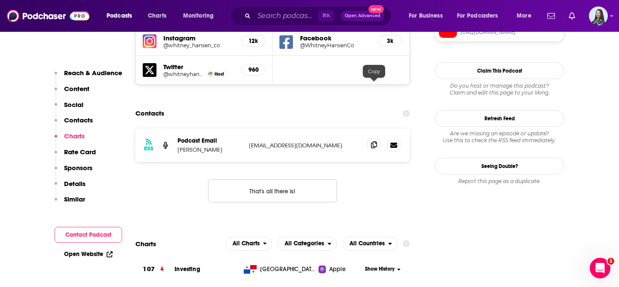
click at [371, 141] on icon at bounding box center [374, 144] width 6 height 7
click at [287, 12] on input "Search podcasts, credits, & more..." at bounding box center [286, 16] width 64 height 14
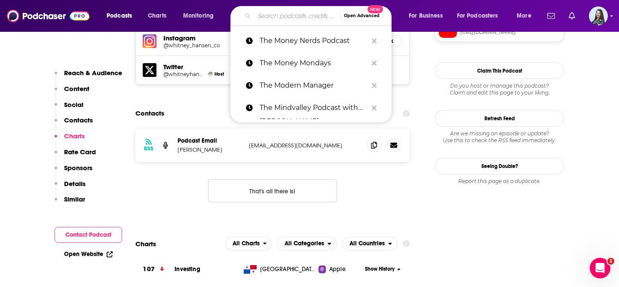
paste input "The Money with [PERSON_NAME] Show"
type input "The Money with [PERSON_NAME] Show"
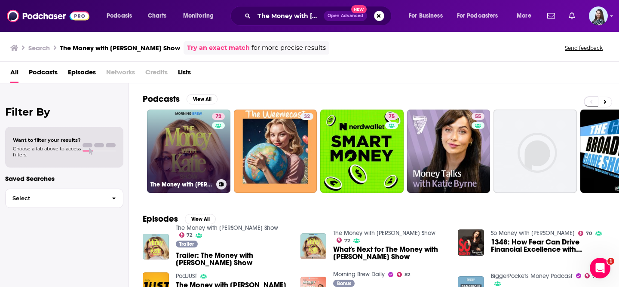
click at [181, 154] on link "72 The Money with [PERSON_NAME] Show" at bounding box center [188, 151] width 83 height 83
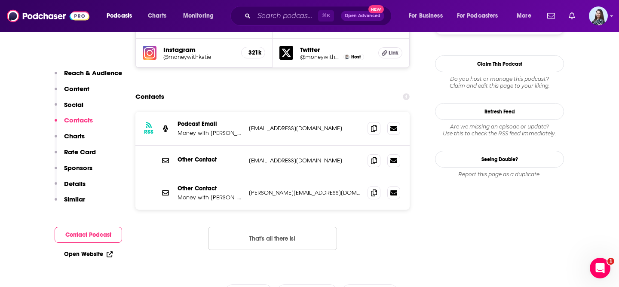
scroll to position [827, 0]
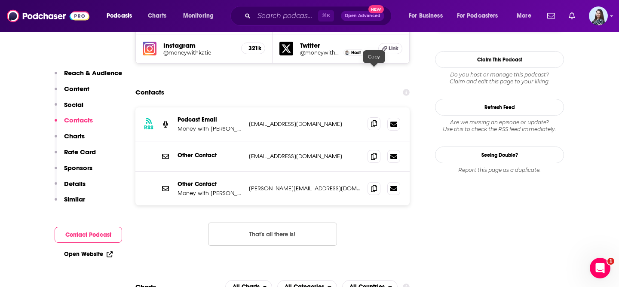
click at [375, 117] on span at bounding box center [374, 123] width 13 height 13
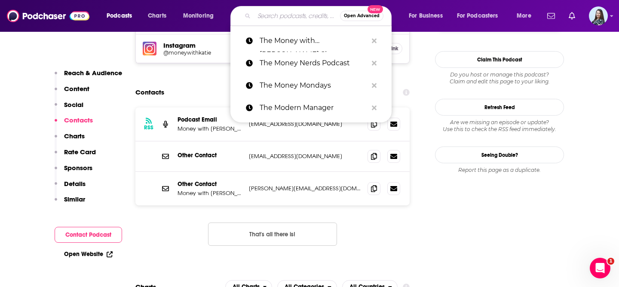
click at [279, 15] on input "Search podcasts, credits, & more..." at bounding box center [297, 16] width 86 height 14
paste input "The New Man"
type input "The New Man"
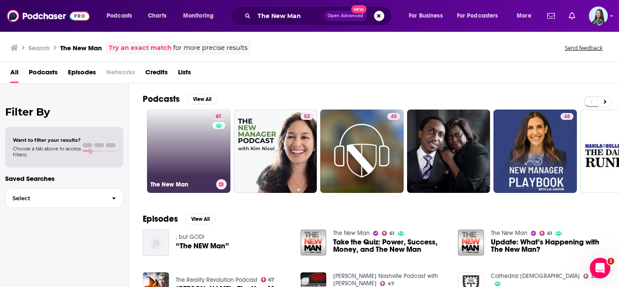
click at [163, 136] on link "61 The New Man" at bounding box center [188, 151] width 83 height 83
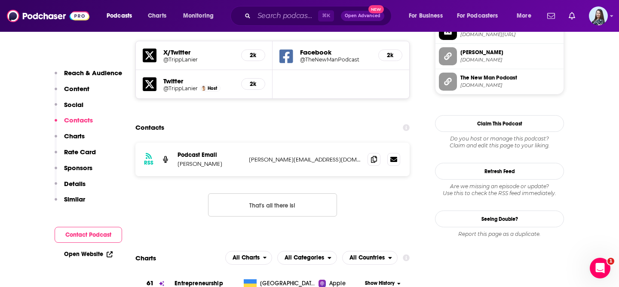
scroll to position [793, 0]
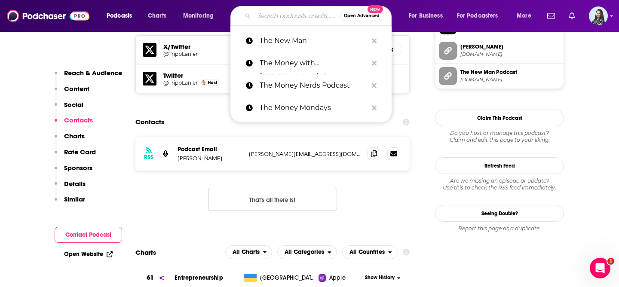
click at [271, 12] on input "Search podcasts, credits, & more..." at bounding box center [297, 16] width 86 height 14
paste input "The New Way We Work"
type input "The New Way We Work"
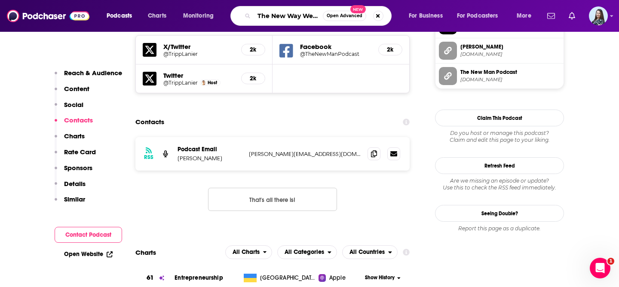
scroll to position [0, 13]
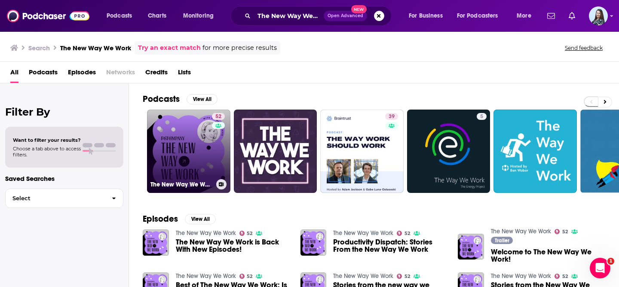
click at [191, 133] on link "52 The New Way We Work" at bounding box center [188, 151] width 83 height 83
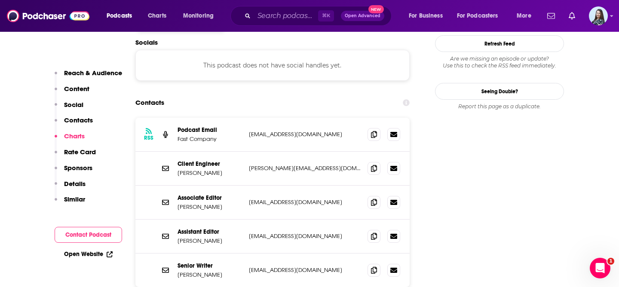
scroll to position [804, 0]
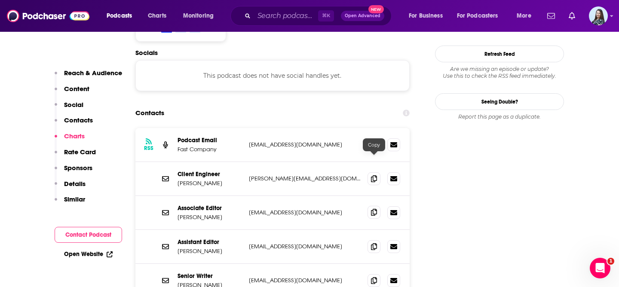
click at [374, 209] on icon at bounding box center [374, 212] width 6 height 7
click at [256, 18] on input "Search podcasts, credits, & more..." at bounding box center [286, 16] width 64 height 14
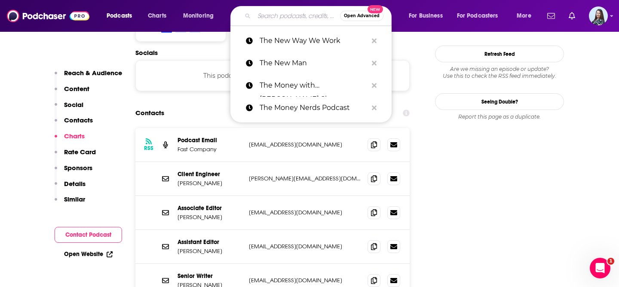
paste input "The NewRetirement Podcast"
type input "The NewRetirement Podcast"
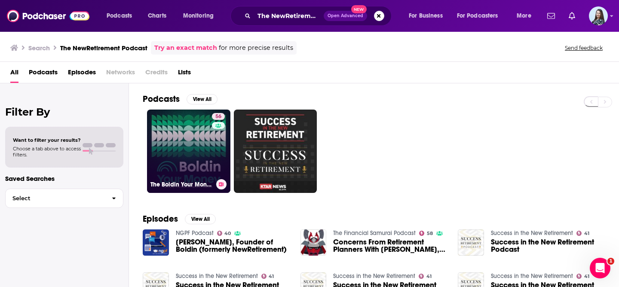
click at [179, 163] on link "56 The Boldin Your Money Podcast" at bounding box center [188, 151] width 83 height 83
click at [194, 138] on link "56" at bounding box center [188, 151] width 83 height 83
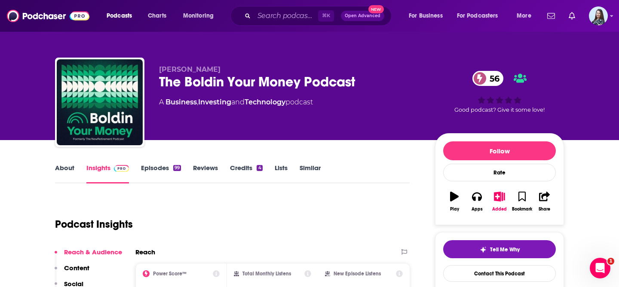
click at [260, 78] on div "The Boldin Your Money Podcast 56" at bounding box center [290, 82] width 262 height 17
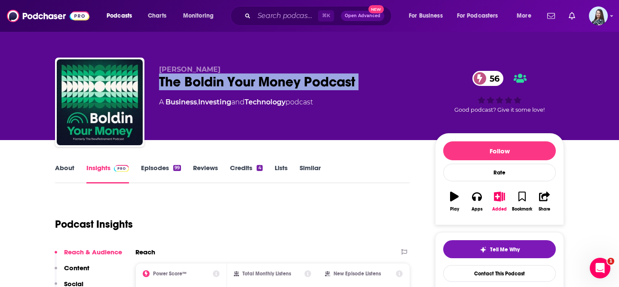
click at [260, 78] on div "The Boldin Your Money Podcast 56" at bounding box center [290, 82] width 262 height 17
copy div "The Boldin Your Money Podcast 56"
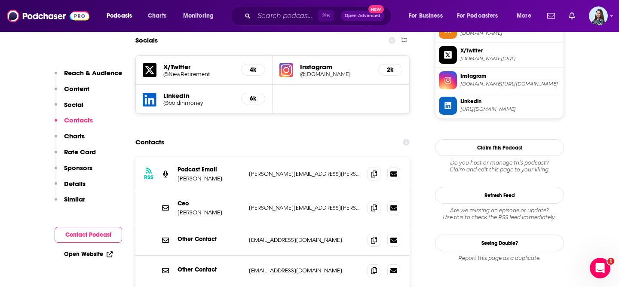
scroll to position [811, 0]
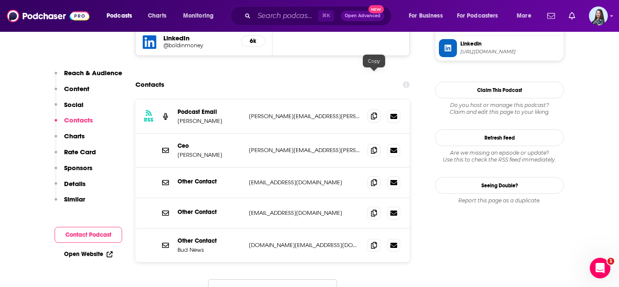
click at [376, 113] on icon at bounding box center [374, 116] width 6 height 7
click at [265, 18] on input "Search podcasts, credits, & more..." at bounding box center [286, 16] width 64 height 14
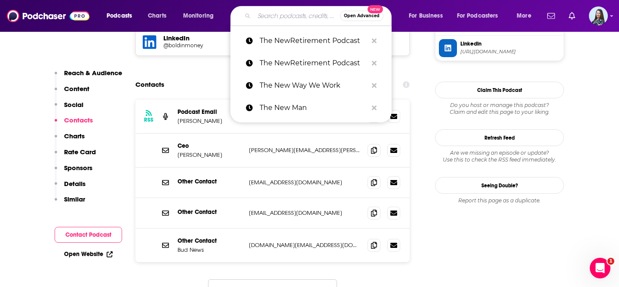
paste input "The One You Feed"
type input "The One You Feed"
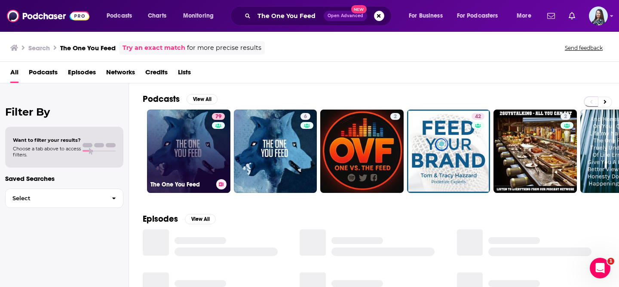
click at [185, 140] on link "79 The One You Feed" at bounding box center [188, 151] width 83 height 83
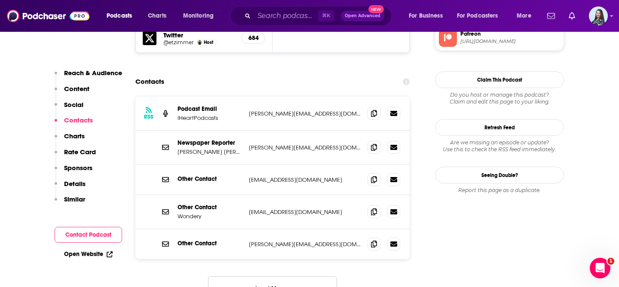
scroll to position [833, 0]
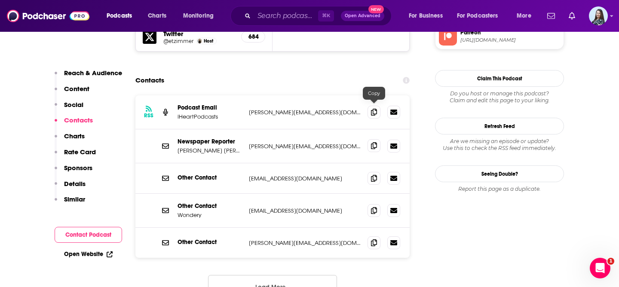
click at [371, 142] on icon at bounding box center [374, 145] width 6 height 7
click at [257, 14] on input "Search podcasts, credits, & more..." at bounding box center [286, 16] width 64 height 14
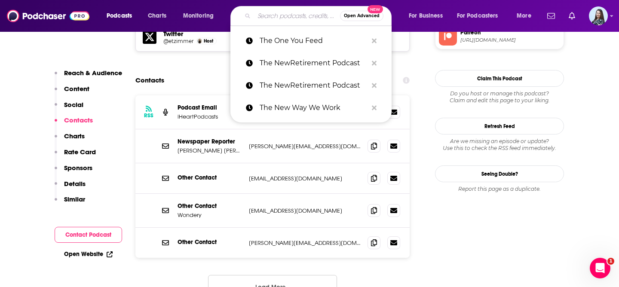
paste input "The Only One in the Room"
type input "The Only One in the Room"
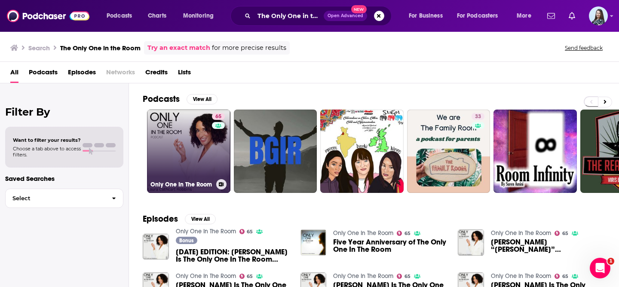
click at [188, 144] on link "65 Only One In The Room" at bounding box center [188, 151] width 83 height 83
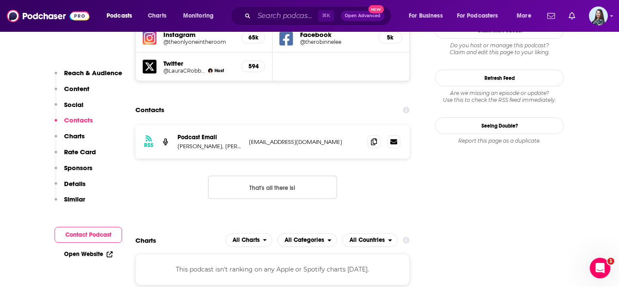
scroll to position [904, 0]
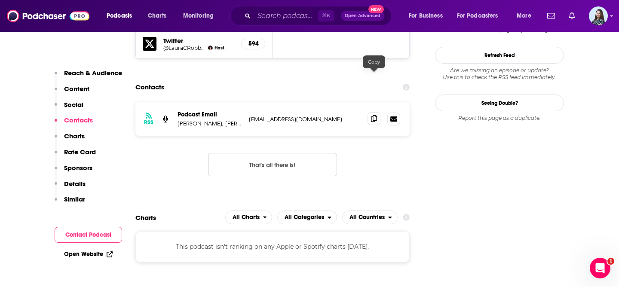
click at [375, 115] on icon at bounding box center [374, 118] width 6 height 7
click at [289, 21] on input "Search podcasts, credits, & more..." at bounding box center [286, 16] width 64 height 14
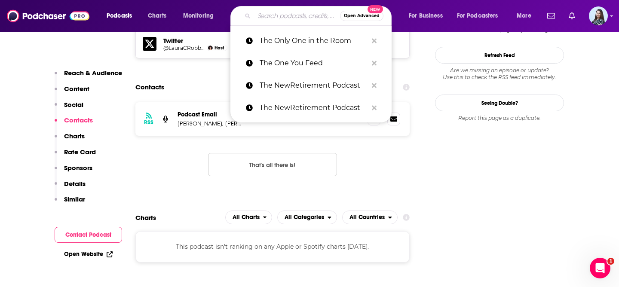
paste input "The Origins Podcast"
type input "The Origins Podcast"
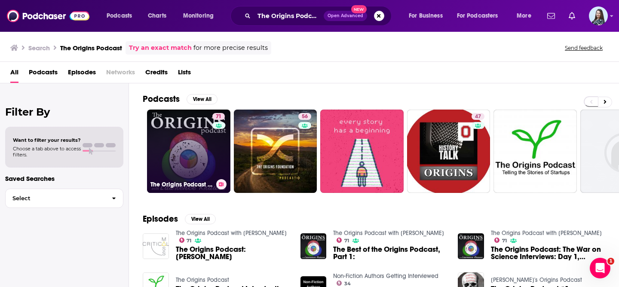
click at [180, 140] on link "71 The Origins Podcast with Lawrence Krauss" at bounding box center [188, 151] width 83 height 83
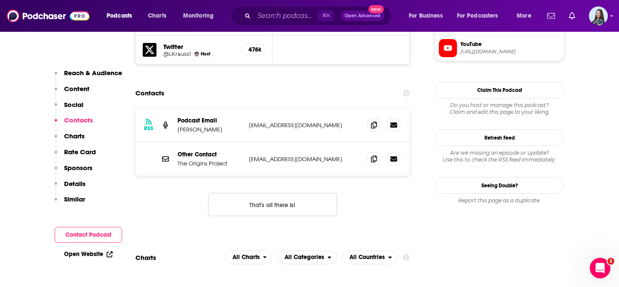
scroll to position [809, 0]
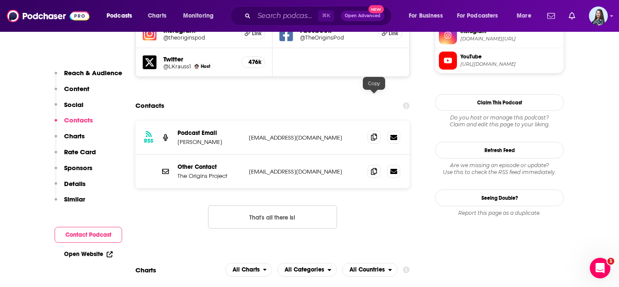
click at [379, 131] on span at bounding box center [374, 137] width 13 height 13
click at [374, 168] on icon at bounding box center [374, 171] width 6 height 7
click at [287, 19] on input "Search podcasts, credits, & more..." at bounding box center [286, 16] width 64 height 14
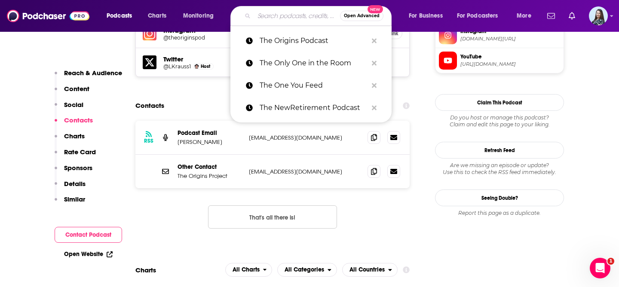
paste input "The Peter Schiff Show Podcast"
type input "The Peter Schiff Show Podcast"
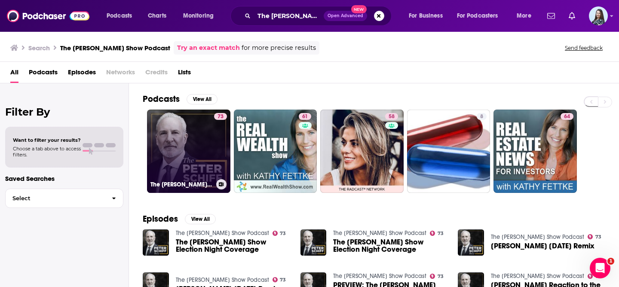
click at [188, 140] on link "73 The Peter Schiff Show Podcast" at bounding box center [188, 151] width 83 height 83
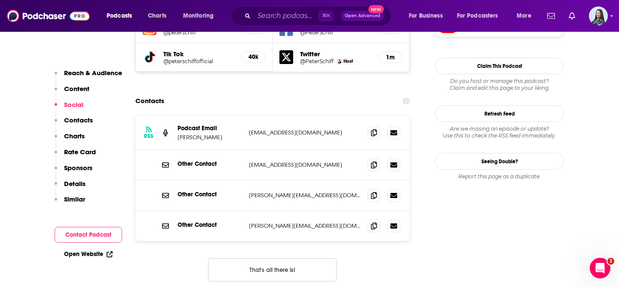
scroll to position [872, 0]
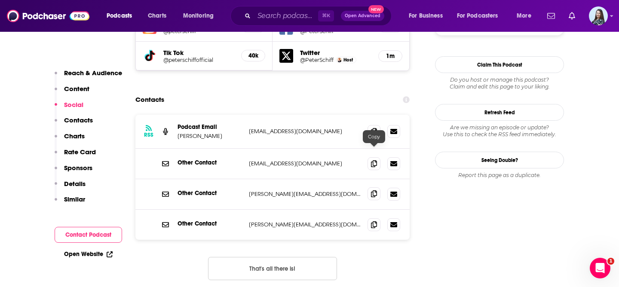
click at [375, 191] on icon at bounding box center [374, 194] width 6 height 7
click at [285, 12] on input "Search podcasts, credits, & more..." at bounding box center [286, 16] width 64 height 14
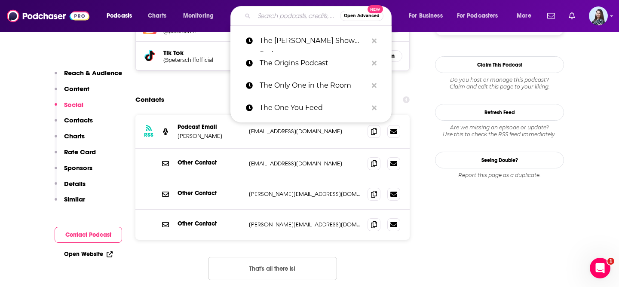
paste input "The Positive Leadership Podcast"
type input "The Positive Leadership Podcast"
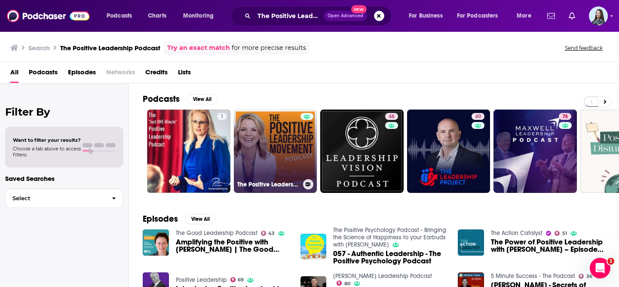
click at [258, 148] on link "The Positive Leadership Movement" at bounding box center [275, 151] width 83 height 83
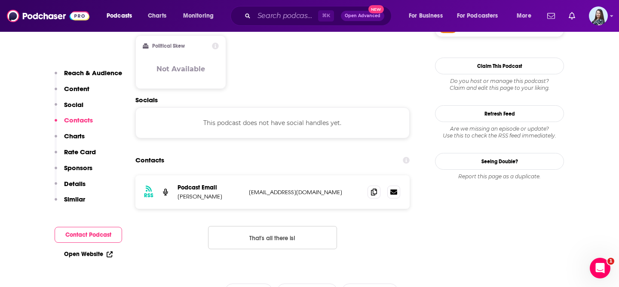
scroll to position [753, 0]
click at [373, 186] on span at bounding box center [374, 192] width 13 height 13
click at [275, 18] on input "Search podcasts, credits, & more..." at bounding box center [286, 16] width 64 height 14
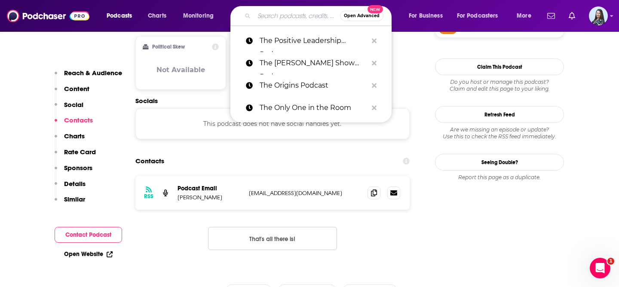
paste input "The POZCAST"
type input "The POZCAST"
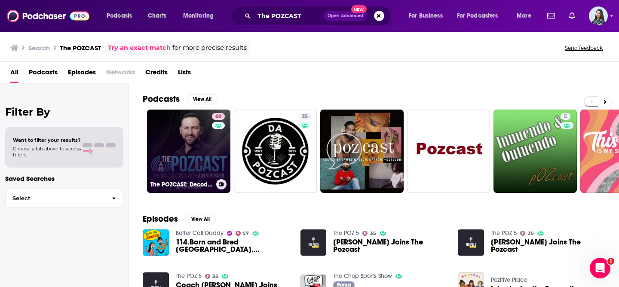
click at [177, 145] on link "60 The POZCAST: Decoding Success with Adam Posner" at bounding box center [188, 151] width 83 height 83
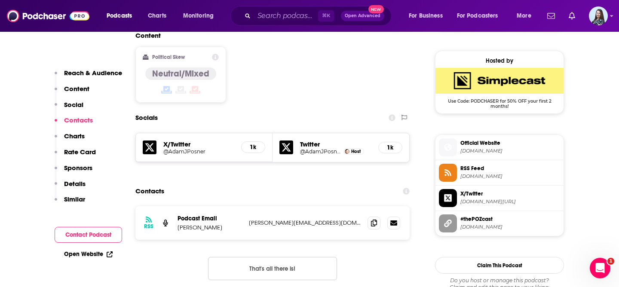
scroll to position [682, 0]
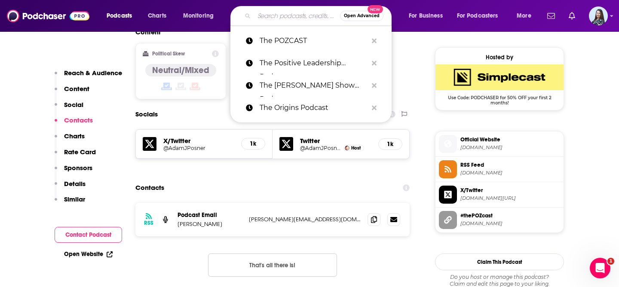
click at [285, 12] on input "Search podcasts, credits, & more..." at bounding box center [297, 16] width 86 height 14
paste input "The Productivity Show"
type input "The Productivity Show"
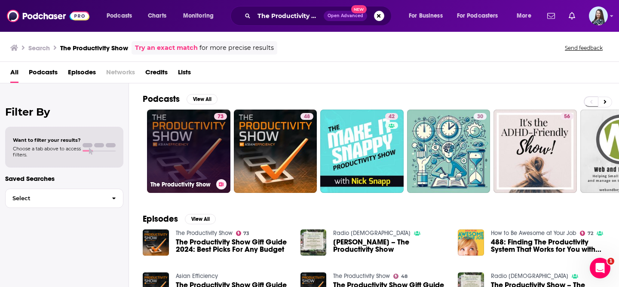
click at [188, 145] on link "73 The Productivity Show" at bounding box center [188, 151] width 83 height 83
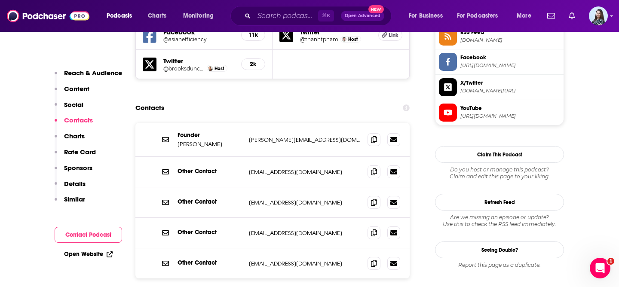
scroll to position [819, 0]
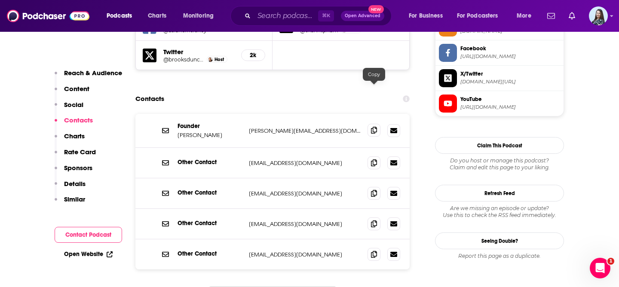
click at [369, 124] on span at bounding box center [374, 130] width 13 height 13
click at [282, 18] on input "Search podcasts, credits, & more..." at bounding box center [286, 16] width 64 height 14
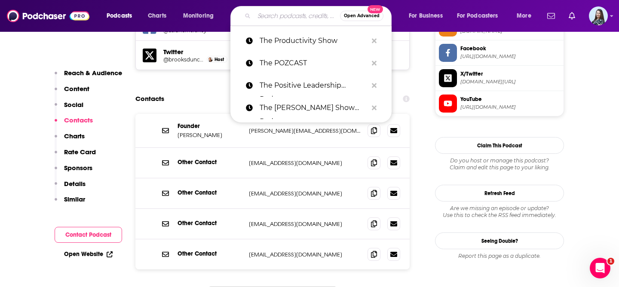
paste input "The Psychology of your 20s"
type input "The Psychology of your 20s"
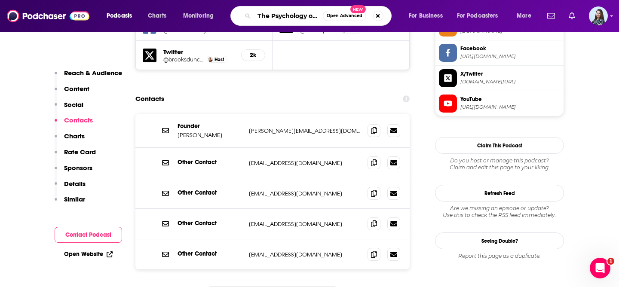
scroll to position [0, 25]
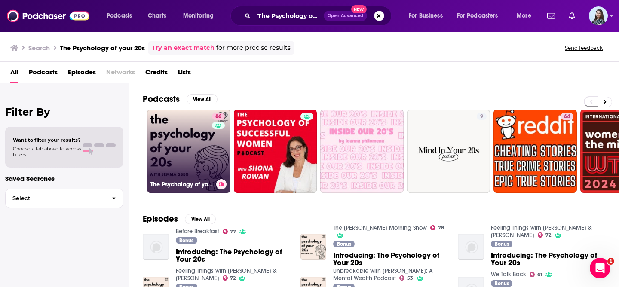
click at [189, 151] on link "86 The Psychology of your 20s" at bounding box center [188, 151] width 83 height 83
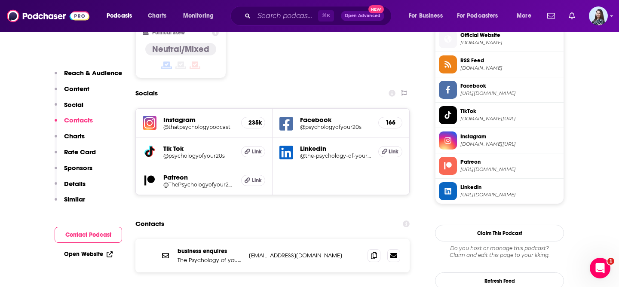
scroll to position [822, 0]
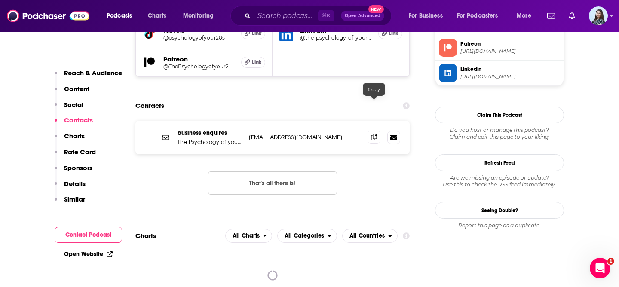
click at [376, 134] on icon at bounding box center [374, 137] width 6 height 7
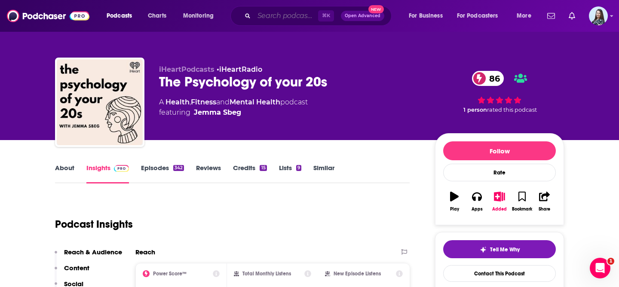
click at [279, 12] on input "Search podcasts, credits, & more..." at bounding box center [286, 16] width 64 height 14
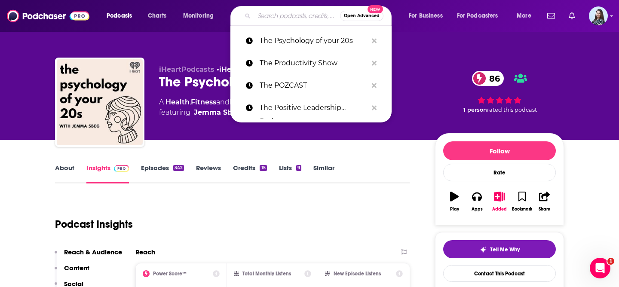
paste input "The Purpose Show"
type input "The Purpose Show"
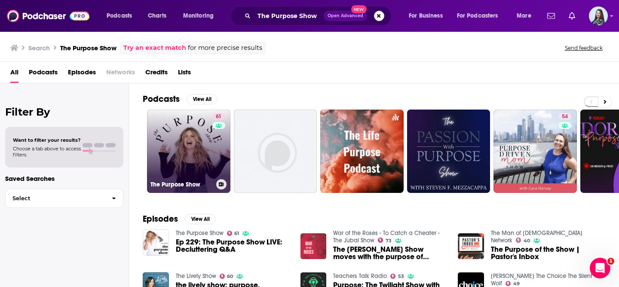
click at [183, 143] on link "61 The Purpose Show" at bounding box center [188, 151] width 83 height 83
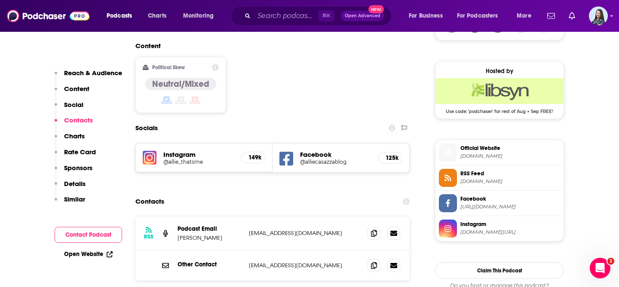
scroll to position [673, 0]
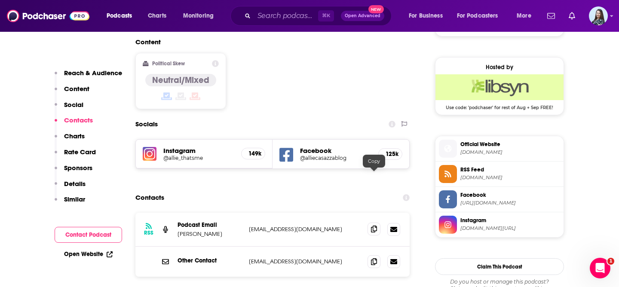
click at [376, 226] on icon at bounding box center [374, 229] width 6 height 7
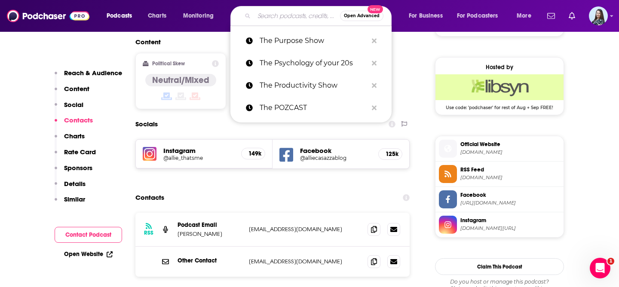
click at [289, 9] on input "Search podcasts, credits, & more..." at bounding box center [297, 16] width 86 height 14
paste input "The Rachel Cruze Show"
type input "The Rachel Cruze Show"
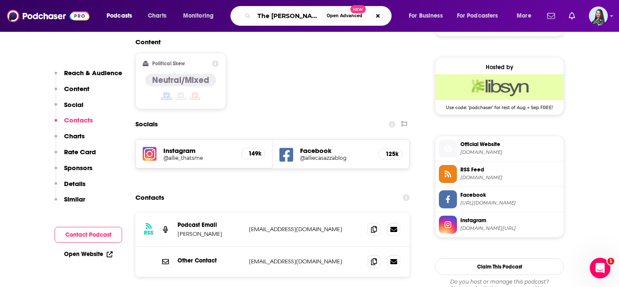
scroll to position [0, 13]
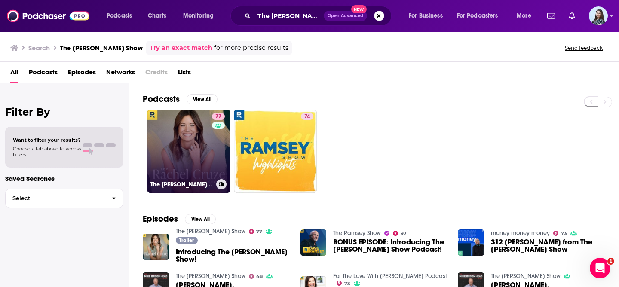
click at [150, 156] on link "77 The Rachel Cruze Show" at bounding box center [188, 151] width 83 height 83
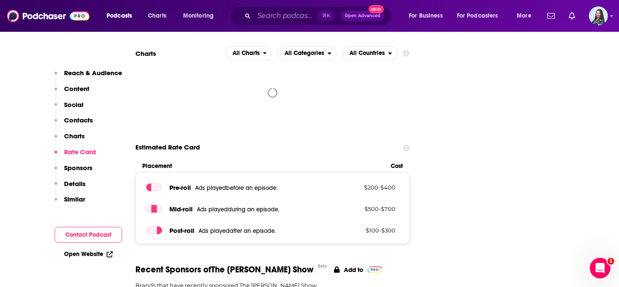
scroll to position [853, 0]
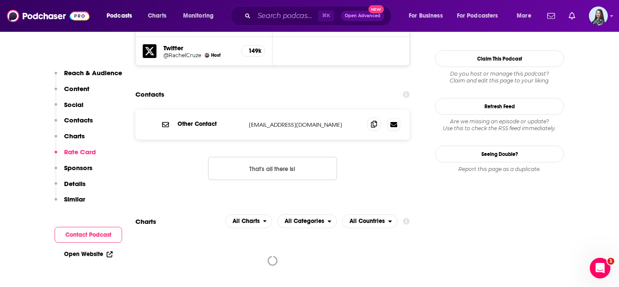
click at [378, 118] on span at bounding box center [374, 124] width 13 height 13
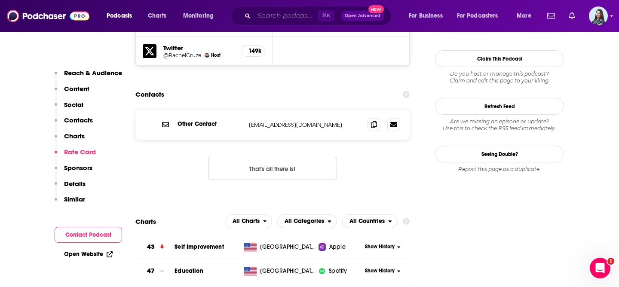
click at [287, 16] on input "Search podcasts, credits, & more..." at bounding box center [286, 16] width 64 height 14
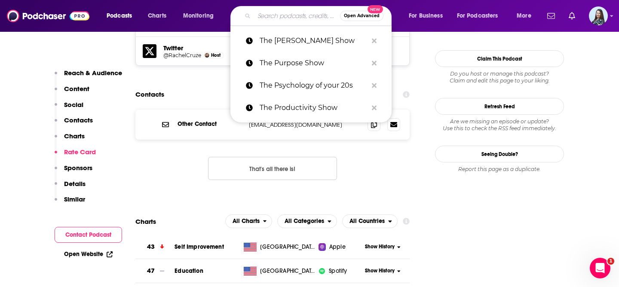
paste input "The Rachel Hollis Podcast"
type input "The Rachel Hollis Podcast"
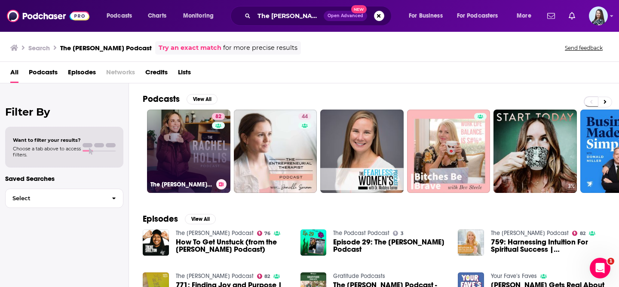
click at [176, 132] on link "82 The Rachel Hollis Podcast" at bounding box center [188, 151] width 83 height 83
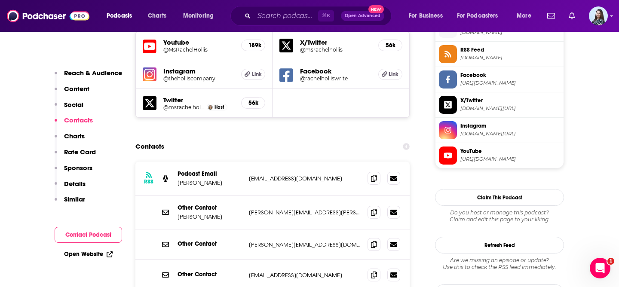
scroll to position [850, 0]
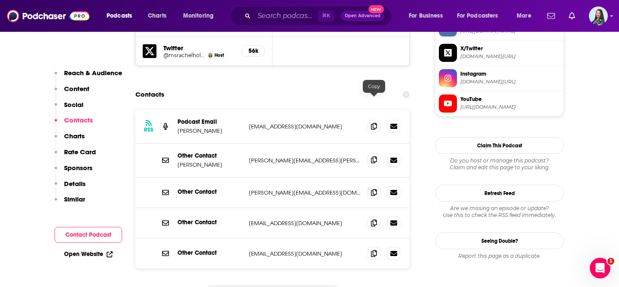
click at [372, 157] on icon at bounding box center [374, 160] width 6 height 7
click at [298, 19] on input "Search podcasts, credits, & more..." at bounding box center [286, 16] width 64 height 14
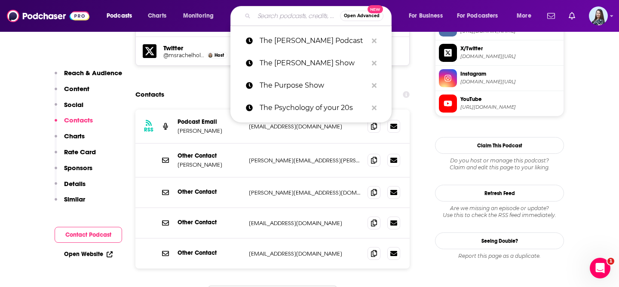
paste input "The Real Investment Show Podcast"
type input "The Real Investment Show Podcast"
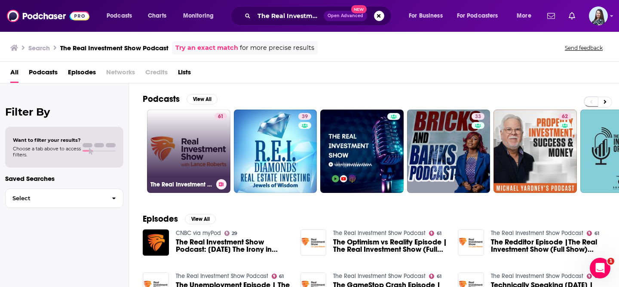
click at [160, 143] on link "61 The Real Investment Show Podcast" at bounding box center [188, 151] width 83 height 83
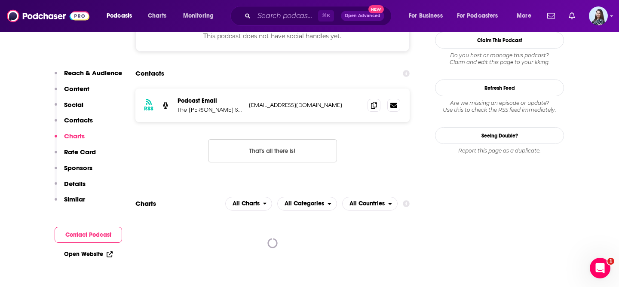
scroll to position [699, 0]
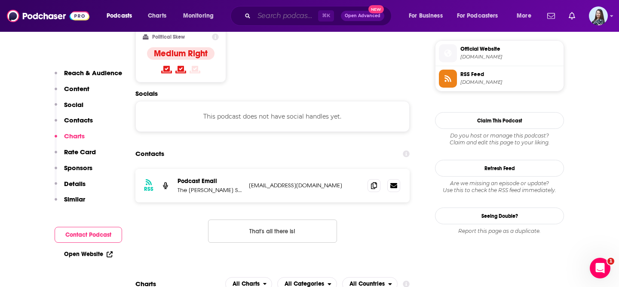
click at [278, 9] on input "Search podcasts, credits, & more..." at bounding box center [286, 16] width 64 height 14
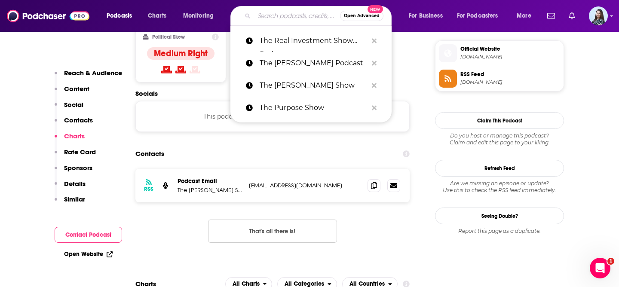
paste input "The Realignment"
type input "The Realignment"
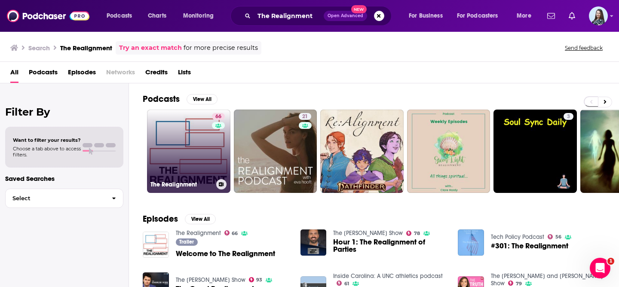
click at [185, 153] on link "66 The Realignment" at bounding box center [188, 151] width 83 height 83
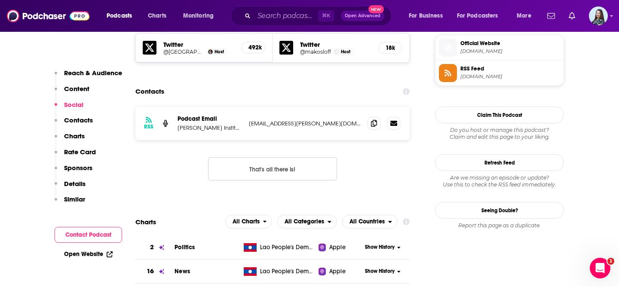
scroll to position [770, 0]
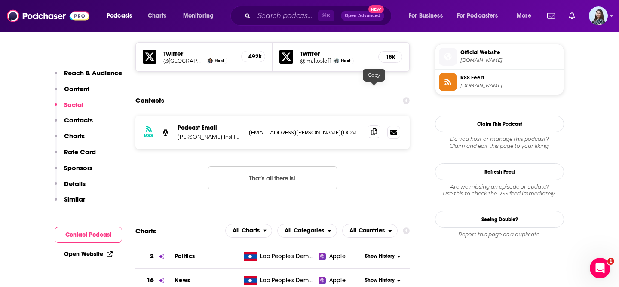
click at [373, 129] on icon at bounding box center [374, 132] width 6 height 7
click at [375, 129] on icon at bounding box center [374, 132] width 6 height 7
click at [274, 16] on input "Search podcasts, credits, & more..." at bounding box center [286, 16] width 64 height 14
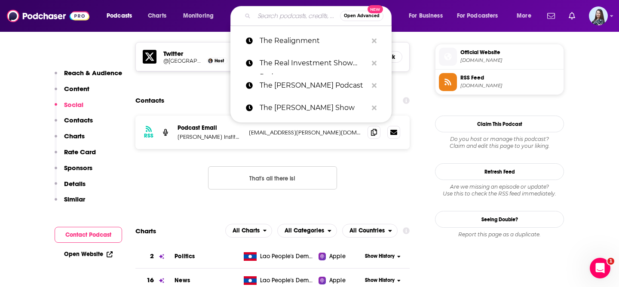
paste input "The Reboot Podcast"
type input "The Reboot Podcast"
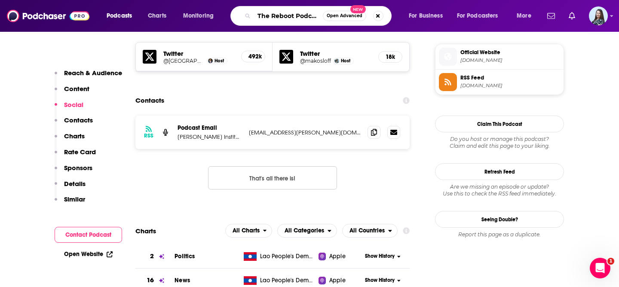
scroll to position [0, 3]
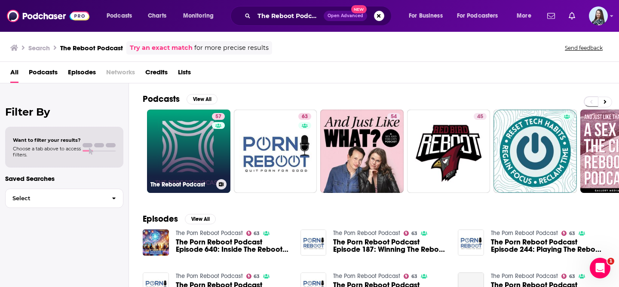
click at [181, 153] on link "57 The Reboot Podcast" at bounding box center [188, 151] width 83 height 83
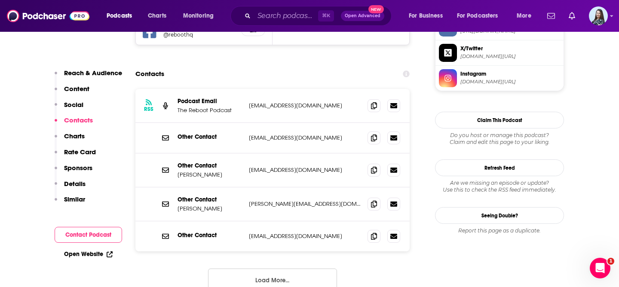
scroll to position [847, 0]
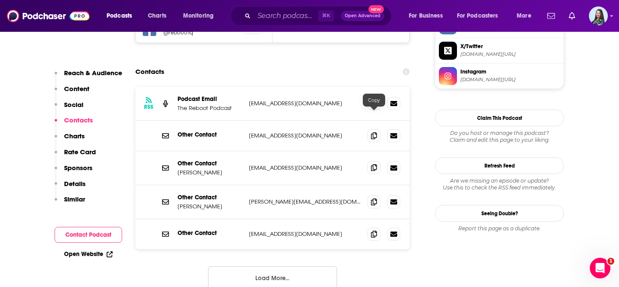
click at [376, 164] on icon at bounding box center [374, 167] width 6 height 7
click at [282, 19] on input "Search podcasts, credits, & more..." at bounding box center [286, 16] width 64 height 14
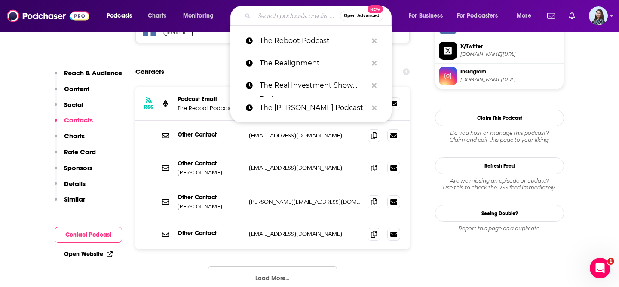
paste input "The Resilient Mind"
type input "The Resilient Mind"
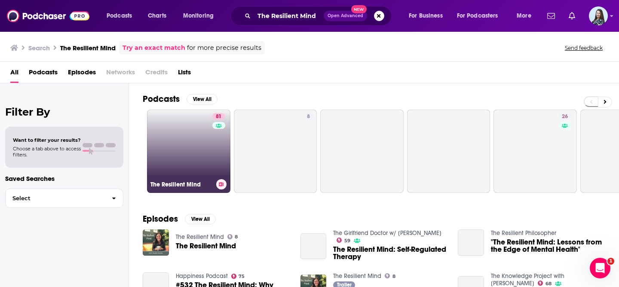
click at [174, 130] on link "81 The Resilient Mind" at bounding box center [188, 151] width 83 height 83
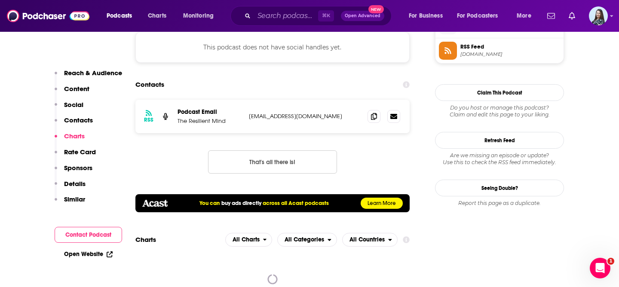
scroll to position [775, 0]
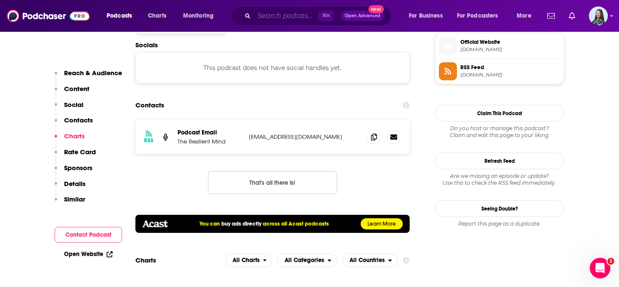
click at [284, 11] on input "Search podcasts, credits, & more..." at bounding box center [286, 16] width 64 height 14
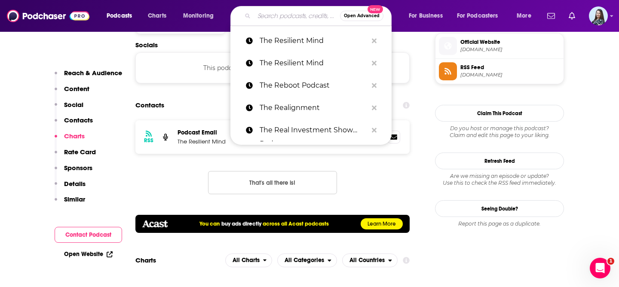
paste input "The Rich Roll Podcast"
type input "The Rich Roll Podcast"
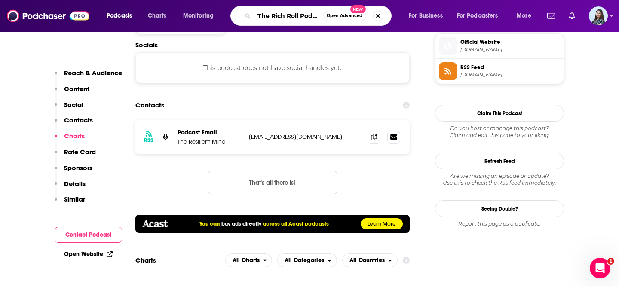
scroll to position [0, 7]
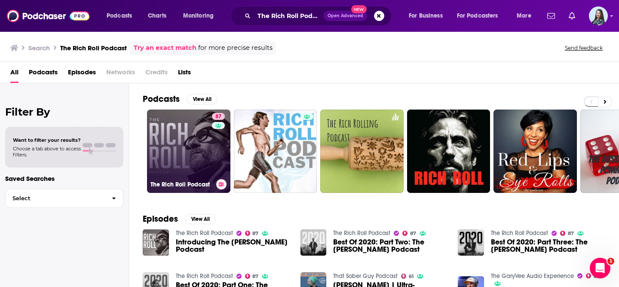
click at [184, 154] on link "87 The Rich Roll Podcast" at bounding box center [188, 151] width 83 height 83
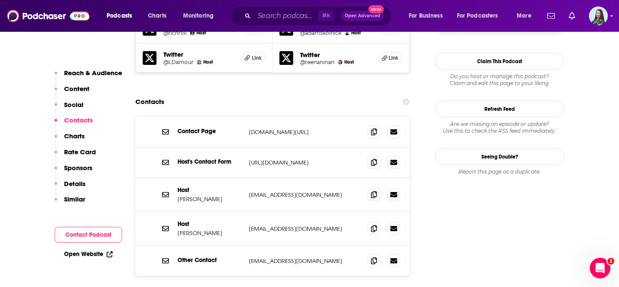
scroll to position [905, 0]
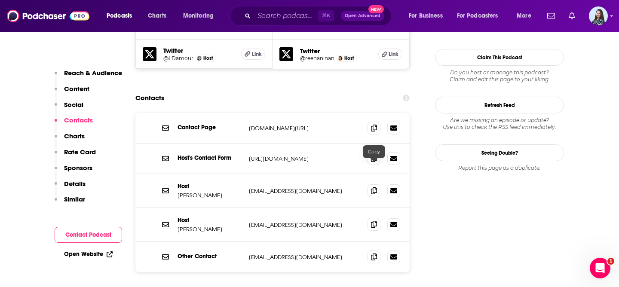
click at [374, 221] on icon at bounding box center [374, 224] width 6 height 7
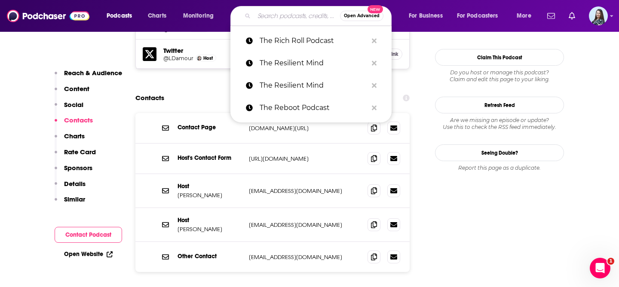
click at [257, 9] on input "Search podcasts, credits, & more..." at bounding box center [297, 16] width 86 height 14
paste input "The Rich Somers Report"
type input "The Rich Somers Report"
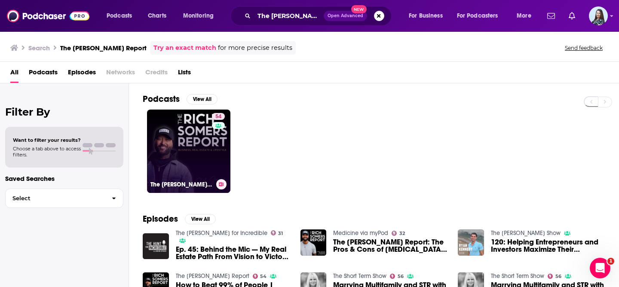
click at [186, 147] on link "54 The Rich Somers Report" at bounding box center [188, 151] width 83 height 83
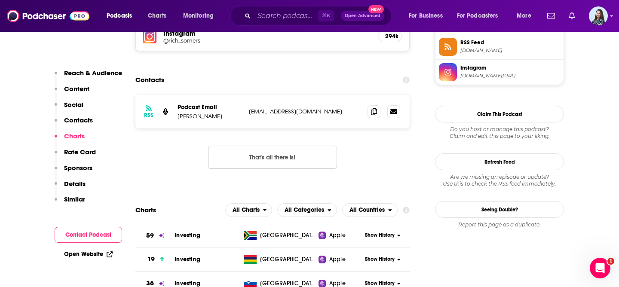
scroll to position [743, 0]
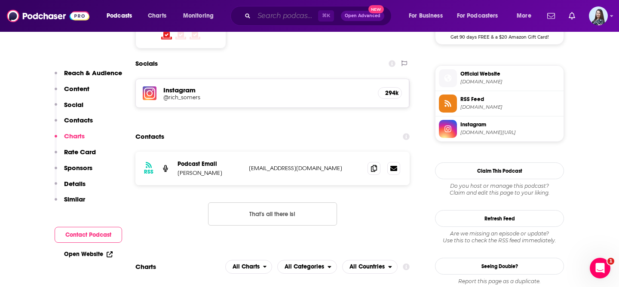
click at [258, 19] on input "Search podcasts, credits, & more..." at bounding box center [286, 16] width 64 height 14
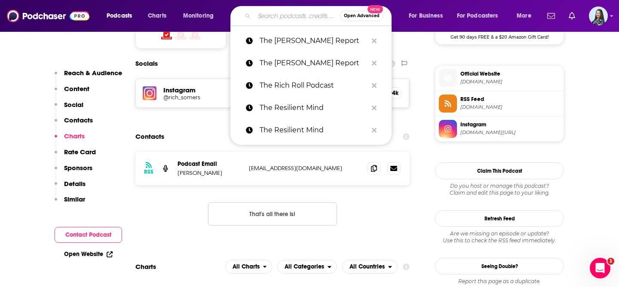
paste input "The Science of Success"
type input "The Science of Success"
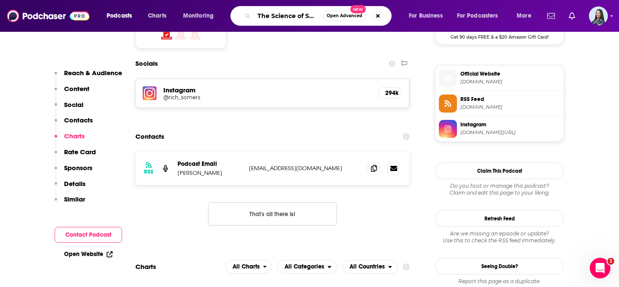
scroll to position [0, 12]
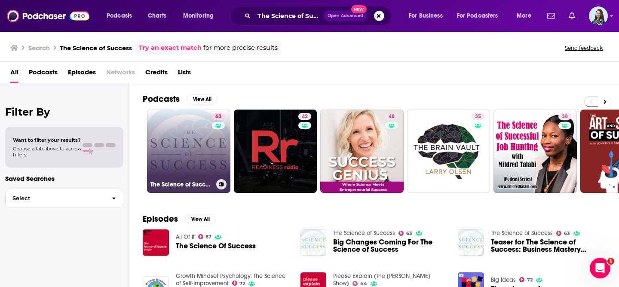
click at [187, 150] on link "63 The Science of Success" at bounding box center [188, 151] width 83 height 83
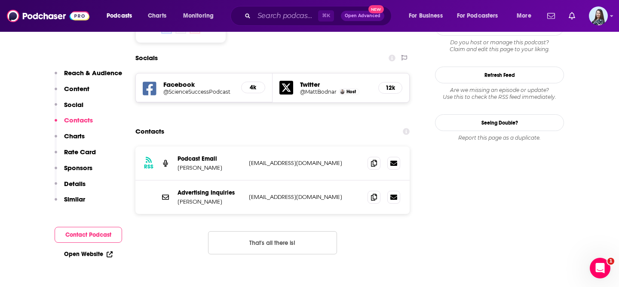
scroll to position [812, 0]
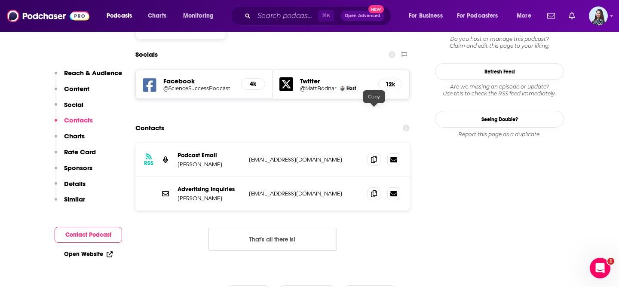
click at [379, 153] on span at bounding box center [374, 159] width 13 height 13
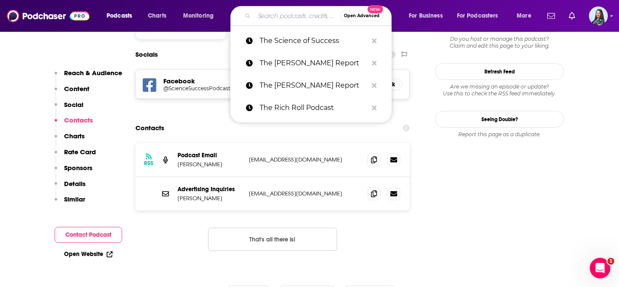
click at [271, 13] on input "Search podcasts, credits, & more..." at bounding box center [297, 16] width 86 height 14
paste input "The Subtle Art of Not Giving a F*ck Podcast"
type input "The Subtle Art of Not Giving a F*ck Podcast"
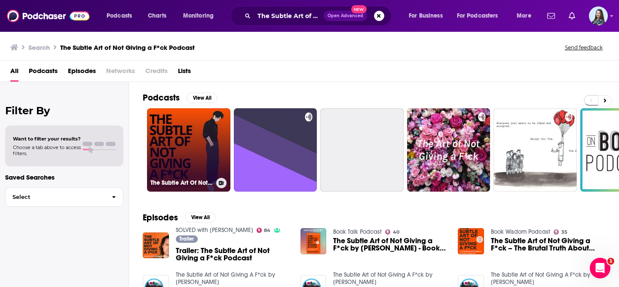
click at [175, 138] on link "The Subtle Art Of Not Giving a F*ck | The Messy Podcast" at bounding box center [188, 149] width 83 height 83
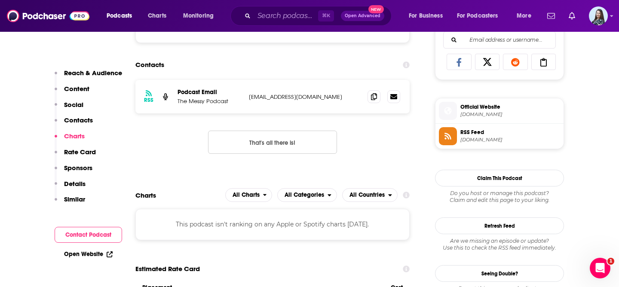
scroll to position [483, 0]
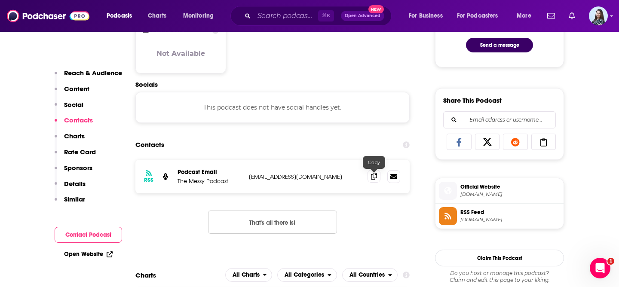
click at [377, 176] on span at bounding box center [374, 176] width 13 height 13
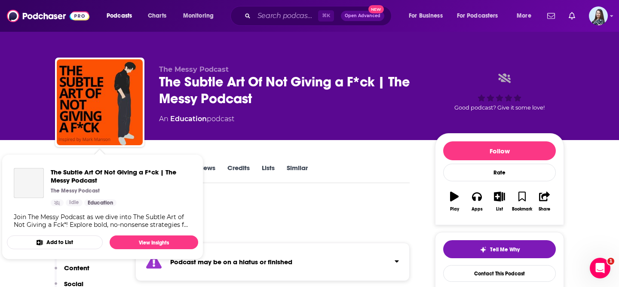
click at [60, 163] on div "The Subtle Art Of Not Giving a F*ck | The Messy Podcast The Messy Podcast Idle …" at bounding box center [102, 198] width 191 height 74
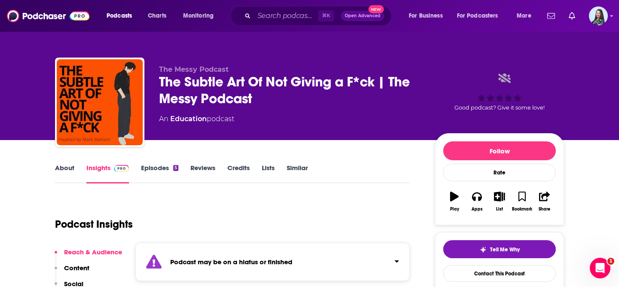
click at [64, 167] on link "About" at bounding box center [64, 174] width 19 height 20
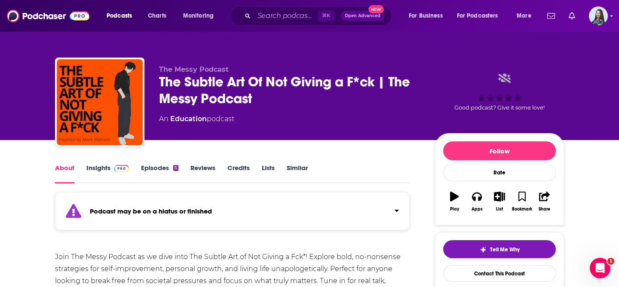
scroll to position [90, 0]
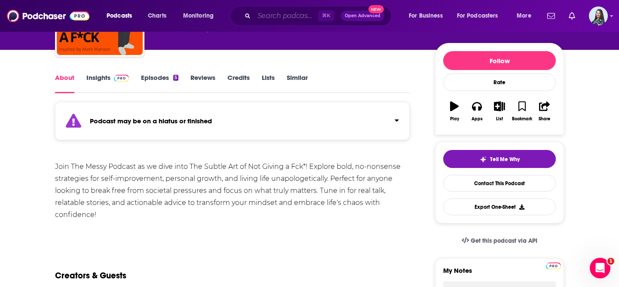
click at [292, 9] on input "Search podcasts, credits, & more..." at bounding box center [286, 16] width 64 height 14
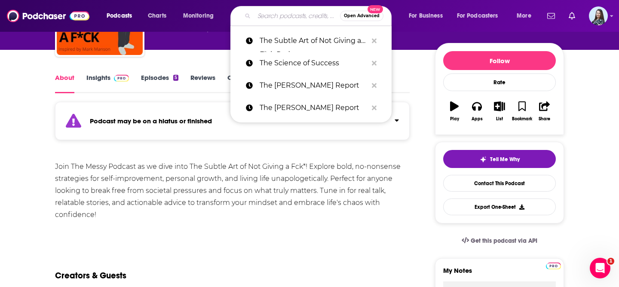
paste input "The [PERSON_NAME] Podcast Experience"
type input "The [PERSON_NAME] Podcast Experience"
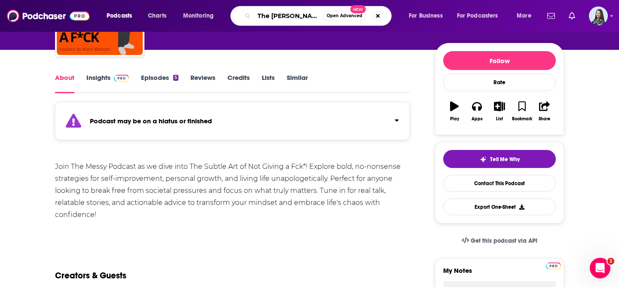
scroll to position [0, 48]
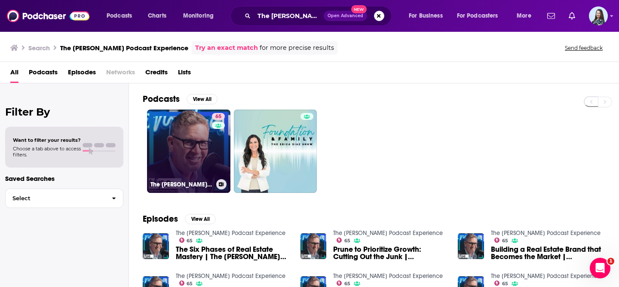
click at [183, 147] on link "65 The [PERSON_NAME] Podcast Experience" at bounding box center [188, 151] width 83 height 83
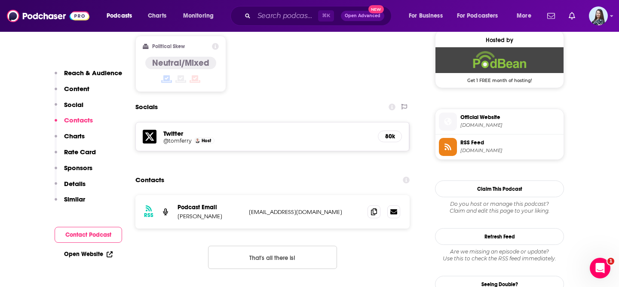
scroll to position [707, 0]
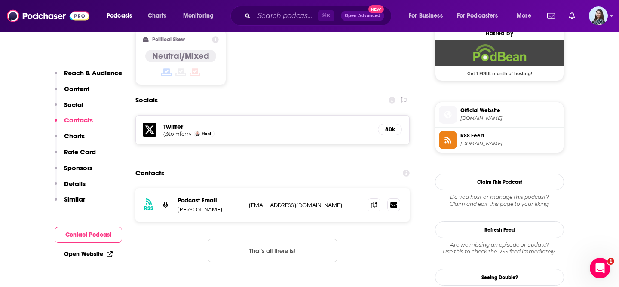
click at [279, 24] on div "⌘ K Open Advanced New" at bounding box center [311, 16] width 161 height 20
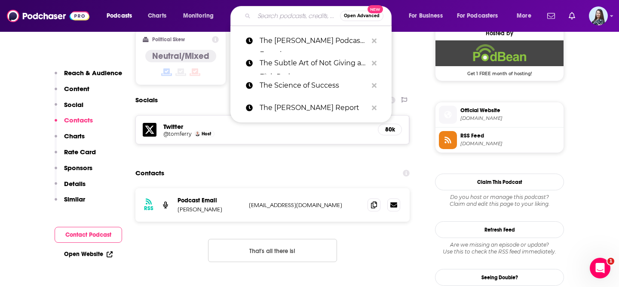
click at [274, 18] on input "Search podcasts, credits, & more..." at bounding box center [297, 16] width 86 height 14
paste input "The [PERSON_NAME] Podcast"
type input "The [PERSON_NAME] Podcast"
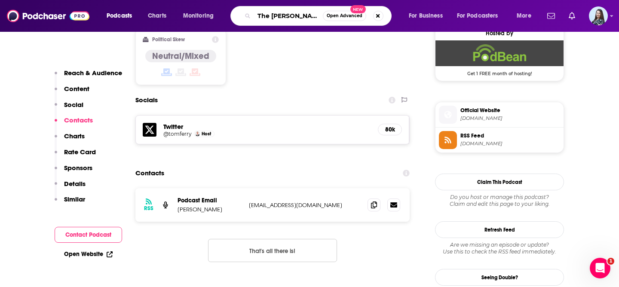
scroll to position [0, 22]
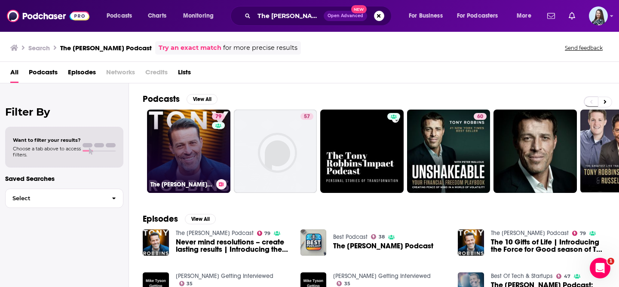
click at [194, 160] on link "79 The [PERSON_NAME] Podcast" at bounding box center [188, 151] width 83 height 83
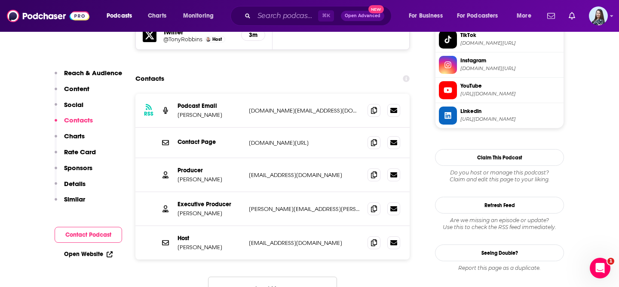
scroll to position [887, 0]
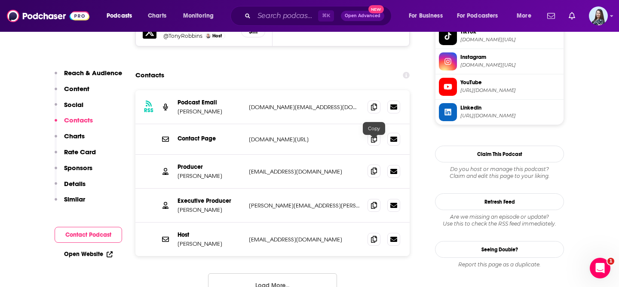
click at [378, 165] on span at bounding box center [374, 171] width 13 height 13
click at [272, 14] on input "Search podcasts, credits, & more..." at bounding box center [286, 16] width 64 height 14
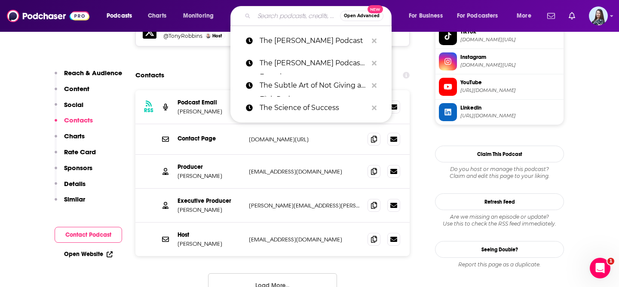
paste input "The [PERSON_NAME] Del [PERSON_NAME] Podcast Show"
type input "The [PERSON_NAME] Del [PERSON_NAME] Podcast Show"
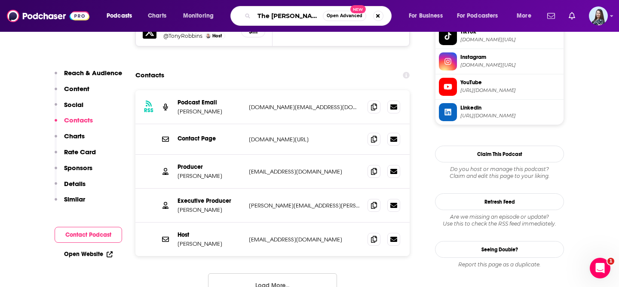
scroll to position [0, 51]
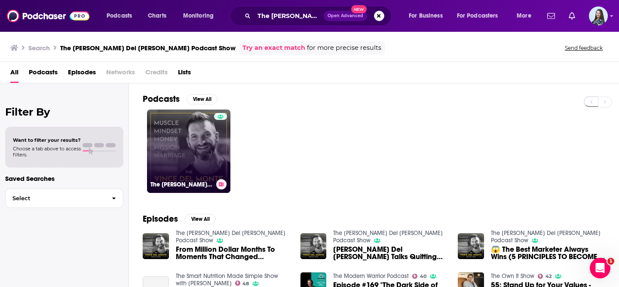
click at [193, 137] on link "The [PERSON_NAME] Del [PERSON_NAME] Podcast Show" at bounding box center [188, 151] width 83 height 83
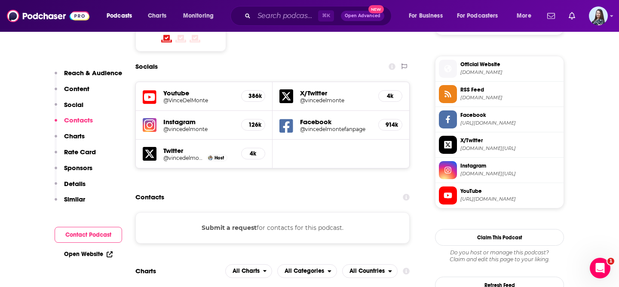
scroll to position [735, 0]
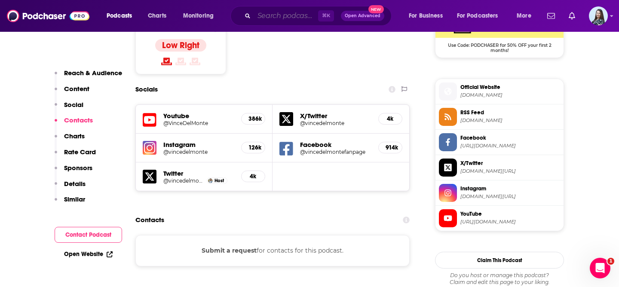
click at [285, 16] on input "Search podcasts, credits, & more..." at bounding box center [286, 16] width 64 height 14
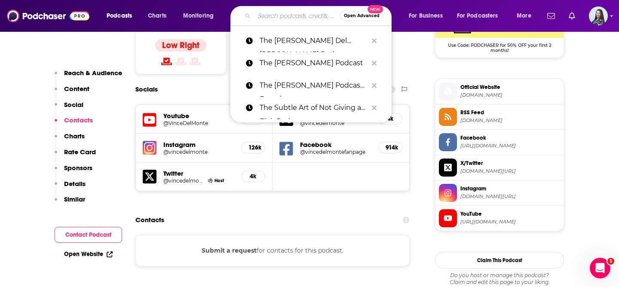
paste input "The Wise Money Show"
type input "The Wise Money Show"
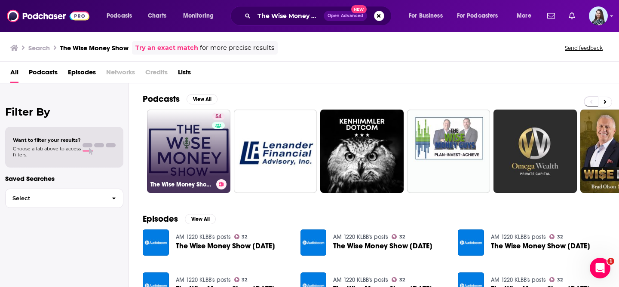
click at [172, 151] on link "54 The Wise Money Show™" at bounding box center [188, 151] width 83 height 83
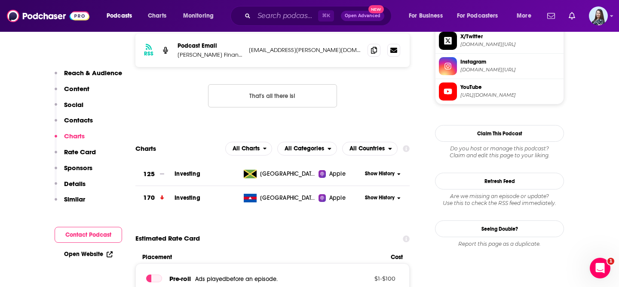
scroll to position [795, 0]
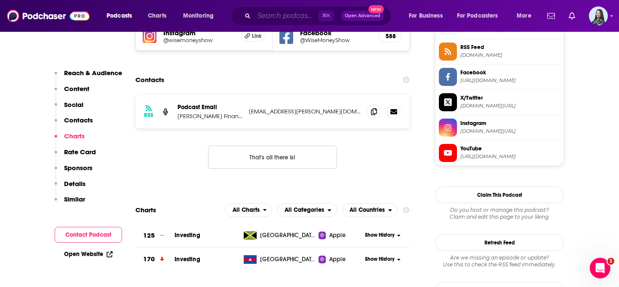
click at [268, 14] on input "Search podcasts, credits, & more..." at bounding box center [286, 16] width 64 height 14
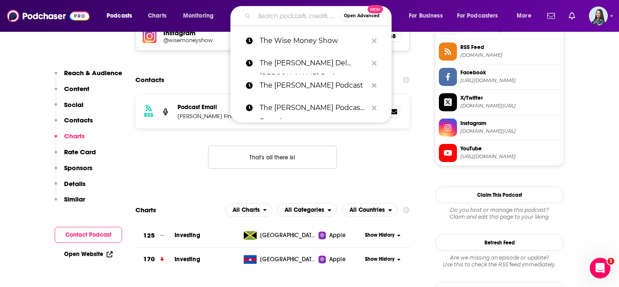
paste input "The Wolf Of All Streets"
type input "The Wolf Of All Streets"
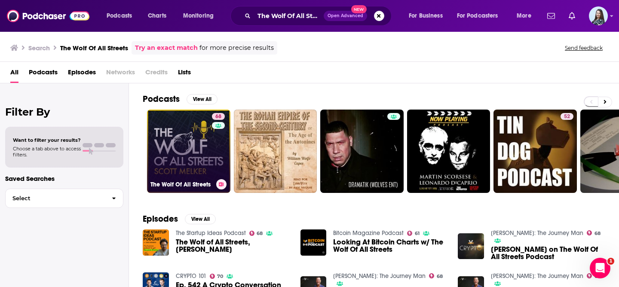
click at [175, 146] on link "68 The Wolf Of All Streets" at bounding box center [188, 151] width 83 height 83
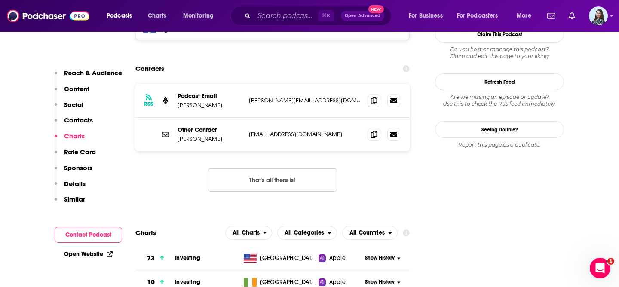
scroll to position [791, 0]
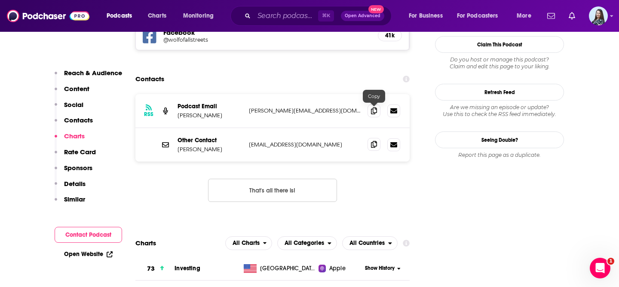
click at [378, 138] on span at bounding box center [374, 144] width 13 height 13
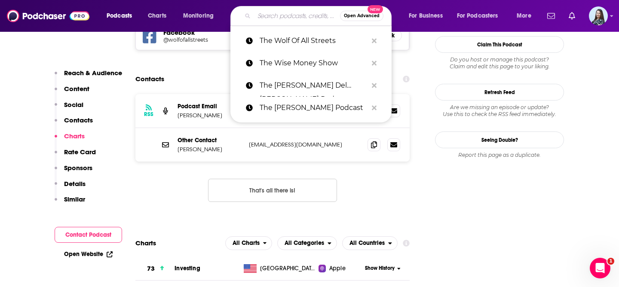
click at [282, 15] on input "Search podcasts, credits, & more..." at bounding box center [297, 16] width 86 height 14
paste input "This Past Weekend w/ [PERSON_NAME]"
type input "This Past Weekend w/ [PERSON_NAME]"
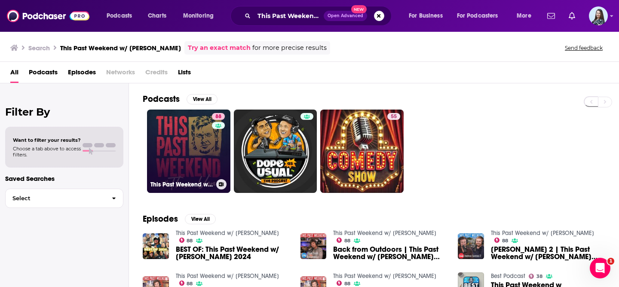
click at [172, 150] on link "88 This Past Weekend w/ [PERSON_NAME]" at bounding box center [188, 151] width 83 height 83
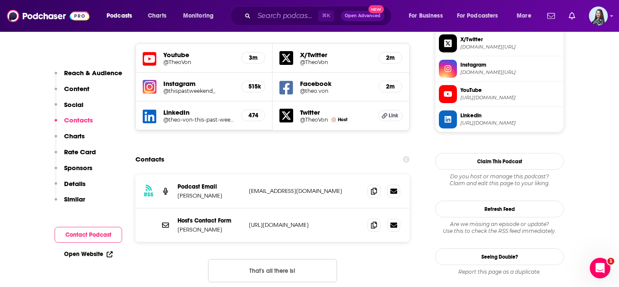
scroll to position [779, 0]
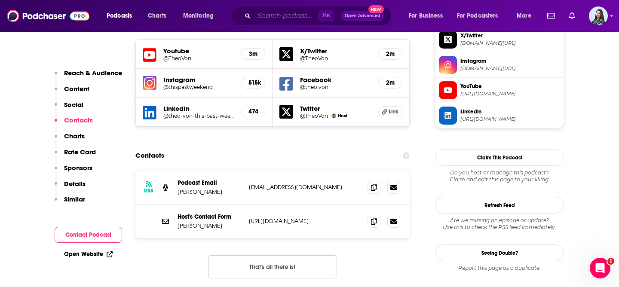
click at [269, 13] on input "Search podcasts, credits, & more..." at bounding box center [286, 16] width 64 height 14
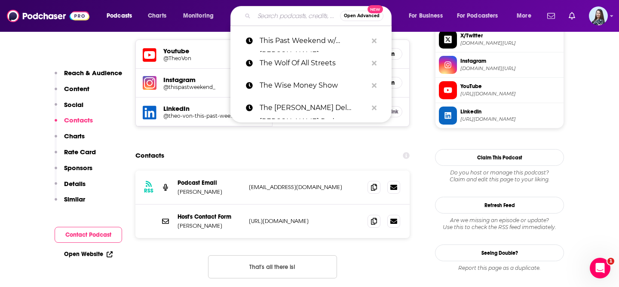
paste input "This Week in Startups"
type input "This Week in Startups"
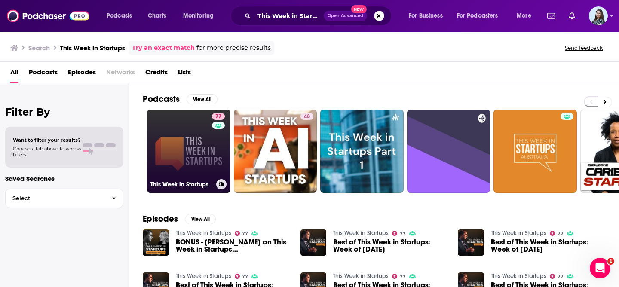
click at [179, 144] on link "77 This Week in Startups" at bounding box center [188, 151] width 83 height 83
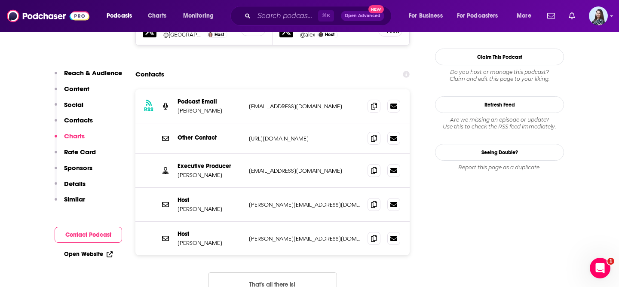
scroll to position [860, 0]
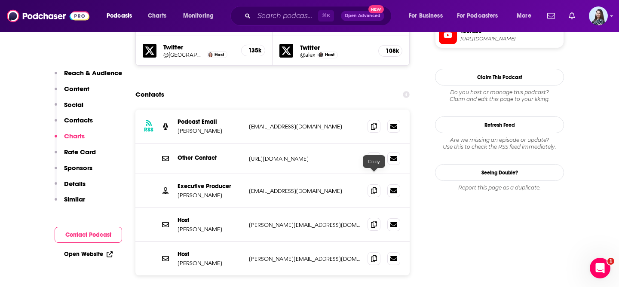
click at [375, 221] on icon at bounding box center [374, 224] width 6 height 7
click at [286, 17] on input "Search podcasts, credits, & more..." at bounding box center [286, 16] width 64 height 14
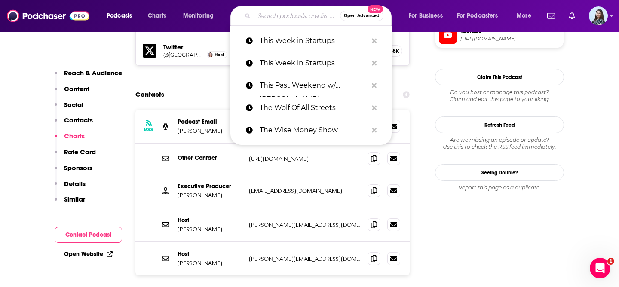
paste input "This Working Life"
type input "This Working Life"
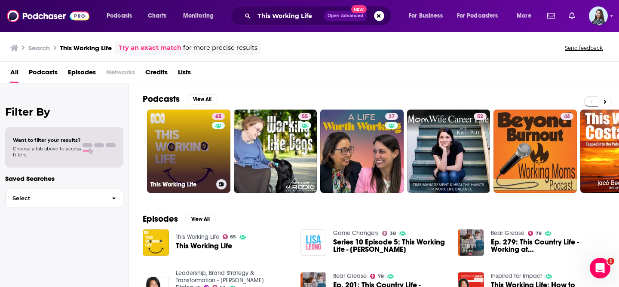
click at [151, 142] on link "65 This Working Life" at bounding box center [188, 151] width 83 height 83
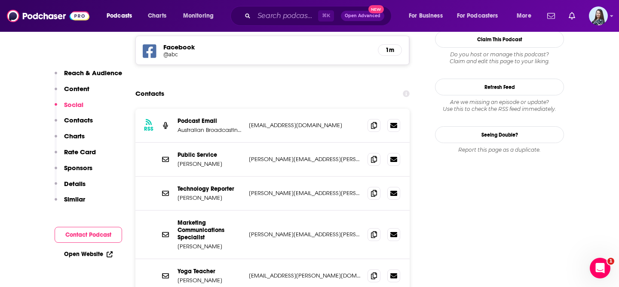
scroll to position [800, 0]
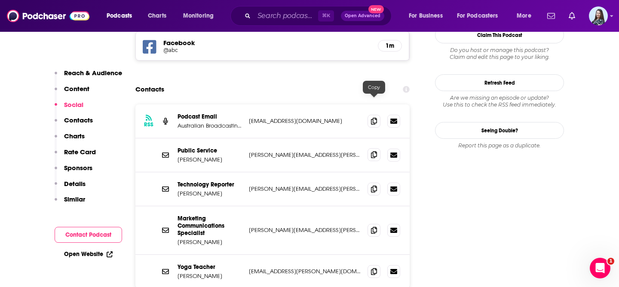
click at [373, 151] on icon at bounding box center [374, 154] width 6 height 7
click at [287, 16] on input "Search podcasts, credits, & more..." at bounding box center [286, 16] width 64 height 14
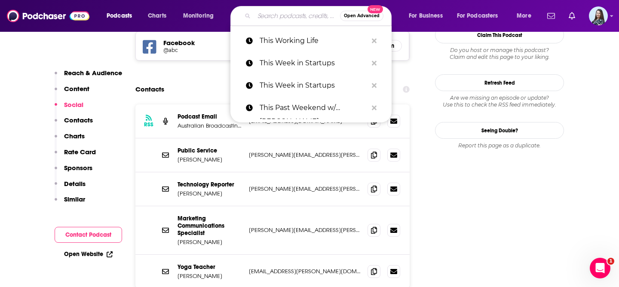
paste input "Thoughtful Money"
type input "Thoughtful Money"
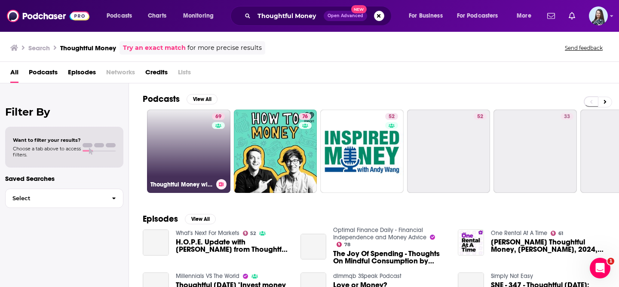
click at [193, 138] on link "69 Thoughtful Money with [PERSON_NAME]" at bounding box center [188, 151] width 83 height 83
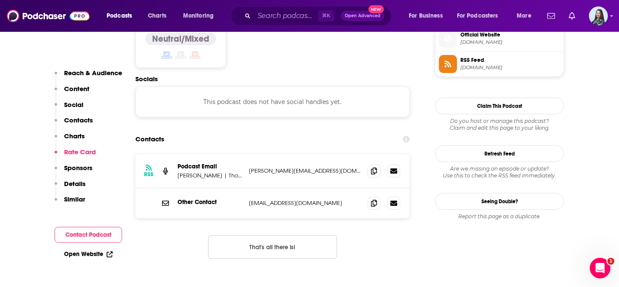
scroll to position [719, 0]
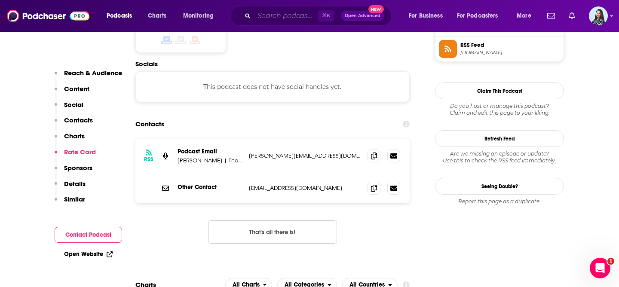
click at [275, 12] on input "Search podcasts, credits, & more..." at bounding box center [286, 16] width 64 height 14
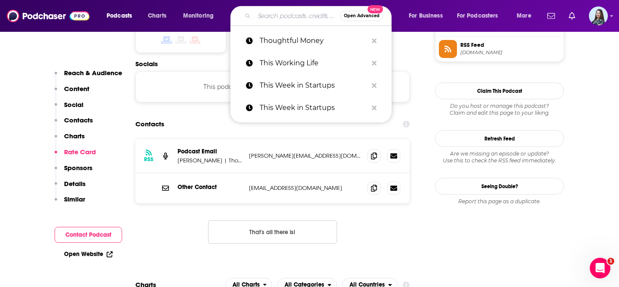
paste input "Three Rules"
type input "Three Rules"
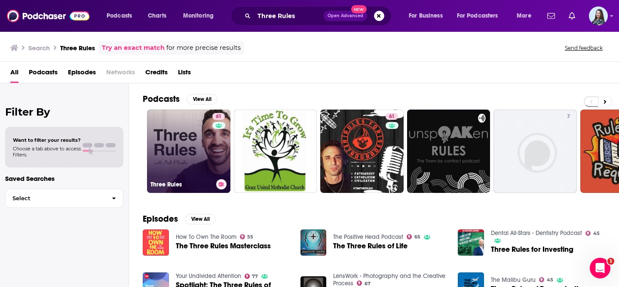
click at [193, 155] on link "61 Three Rules" at bounding box center [188, 151] width 83 height 83
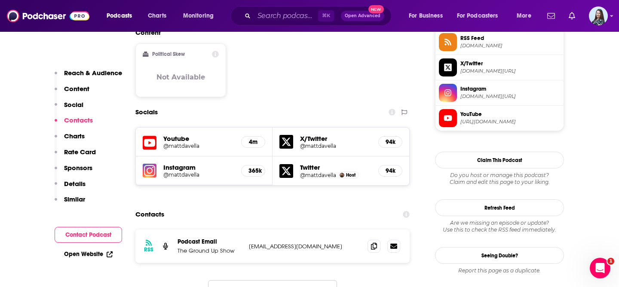
scroll to position [747, 0]
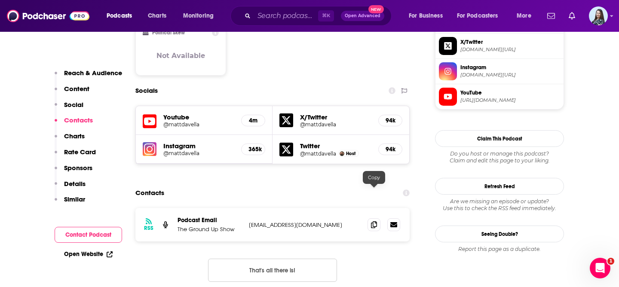
click at [381, 218] on div at bounding box center [384, 224] width 33 height 13
click at [371, 221] on icon at bounding box center [374, 224] width 6 height 7
click at [276, 18] on input "Search podcasts, credits, & more..." at bounding box center [286, 16] width 64 height 14
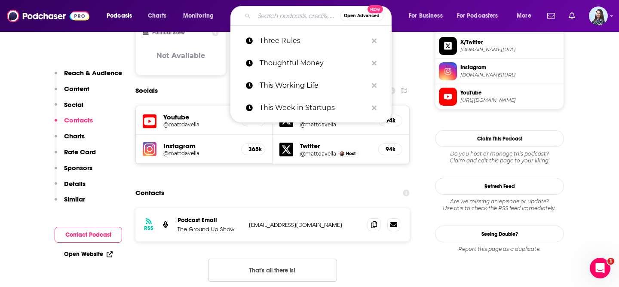
paste input "To the Best of Our Knowledge"
type input "To the Best of Our Knowledge"
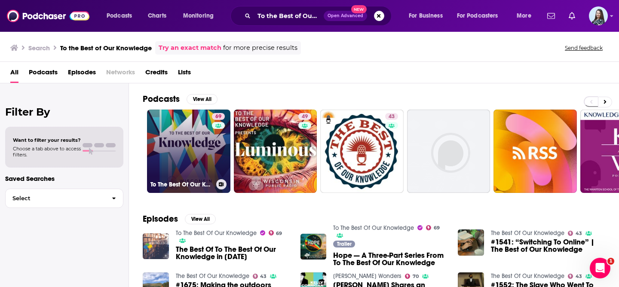
click at [175, 142] on link "69 To The Best Of Our Knowledge" at bounding box center [188, 151] width 83 height 83
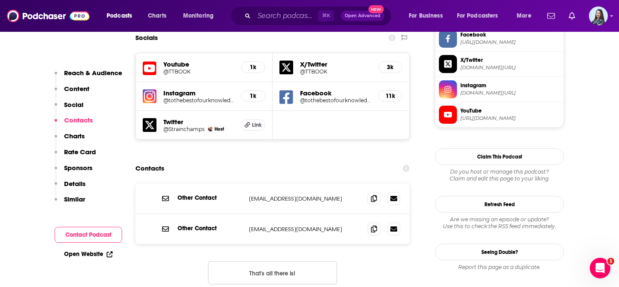
scroll to position [754, 0]
click at [280, 16] on input "Search podcasts, credits, & more..." at bounding box center [286, 16] width 64 height 14
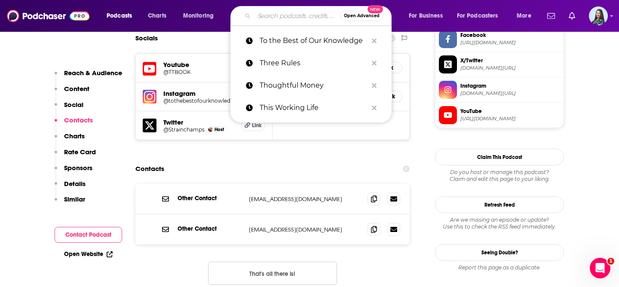
paste input "Trading Nut"
type input "Trading Nut"
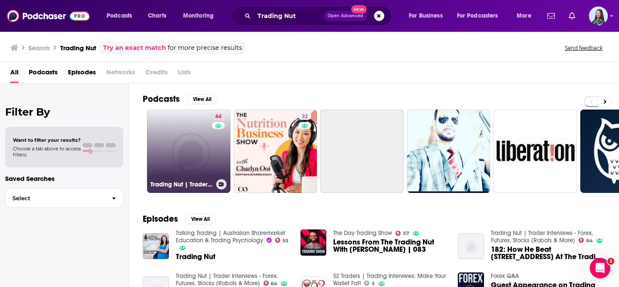
click at [191, 135] on link "64 Trading Nut | Trader Interviews - Forex, Futures, Stocks (Robots & More)" at bounding box center [188, 151] width 83 height 83
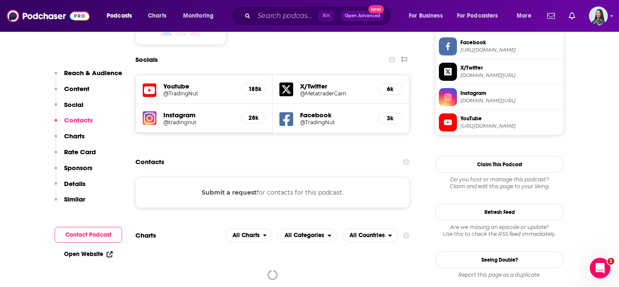
scroll to position [749, 0]
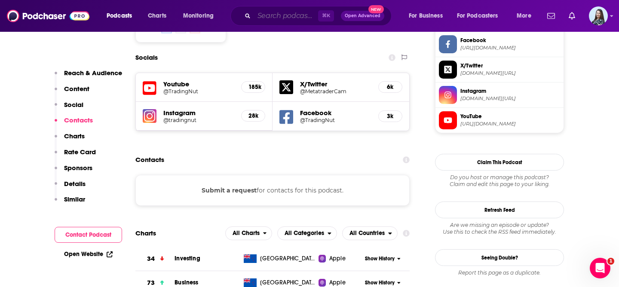
click at [284, 16] on input "Search podcasts, credits, & more..." at bounding box center [286, 16] width 64 height 14
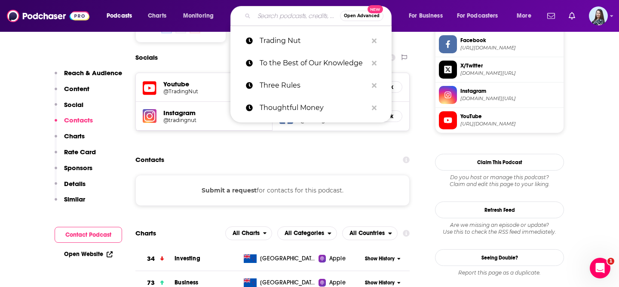
paste input "UnHerd with [PERSON_NAME]"
type input "UnHerd with [PERSON_NAME]"
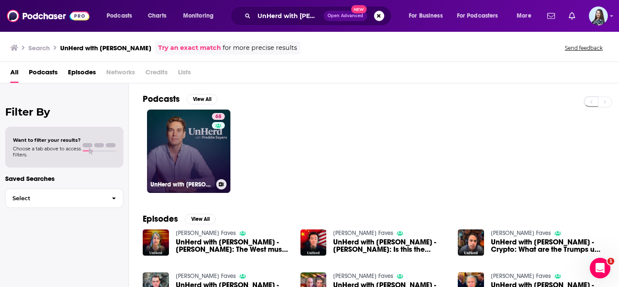
click at [202, 151] on link "68 UnHerd with [PERSON_NAME]" at bounding box center [188, 151] width 83 height 83
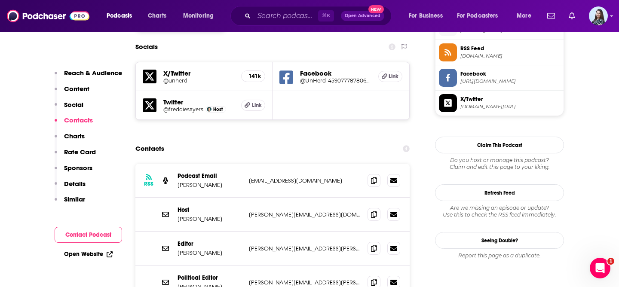
scroll to position [814, 0]
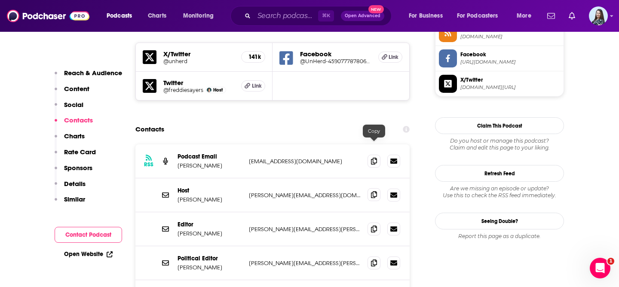
click at [374, 191] on icon at bounding box center [374, 194] width 6 height 7
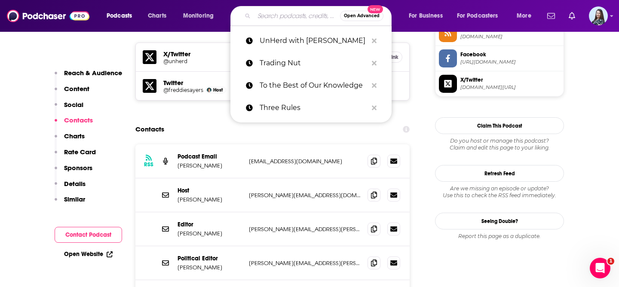
click at [283, 15] on input "Search podcasts, credits, & more..." at bounding box center [297, 16] width 86 height 14
paste input "Valuetainment"
type input "Valuetainment"
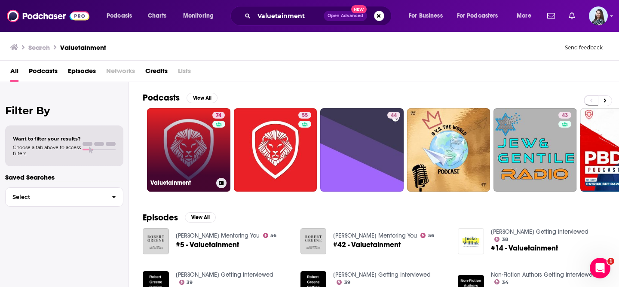
click at [199, 143] on link "74 Valuetainment" at bounding box center [188, 149] width 83 height 83
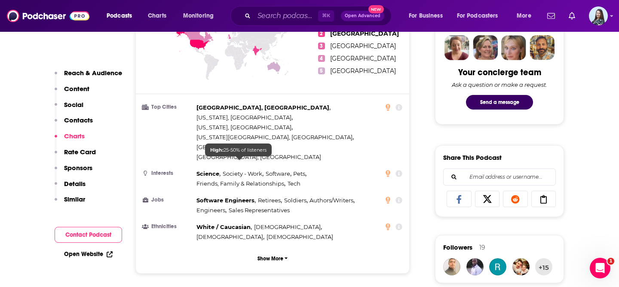
scroll to position [790, 0]
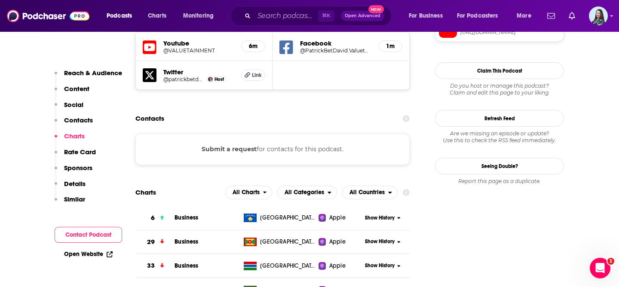
click at [274, 25] on div "⌘ K Open Advanced New" at bounding box center [311, 16] width 161 height 20
click at [271, 16] on input "Search podcasts, credits, & more..." at bounding box center [286, 16] width 64 height 14
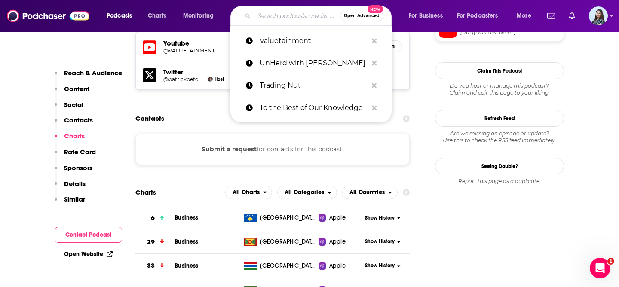
paste input "Wake Up to Wealth"
type input "Wake Up to Wealth"
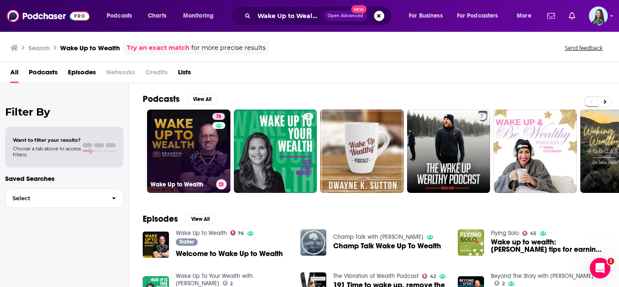
click at [183, 154] on link "76 Wake Up to Wealth" at bounding box center [188, 151] width 83 height 83
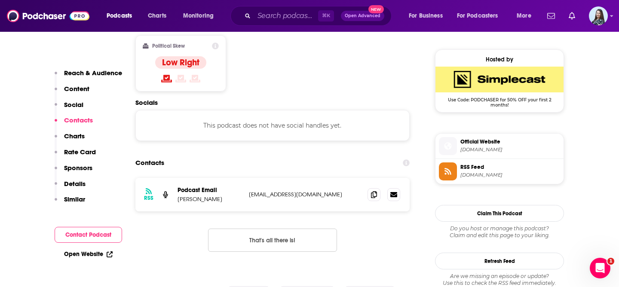
scroll to position [681, 0]
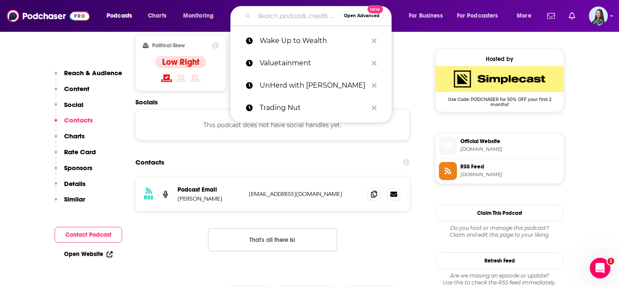
click at [282, 18] on input "Search podcasts, credits, & more..." at bounding box center [297, 16] width 86 height 14
paste input "Wealth Formula"
type input "Wealth Formula"
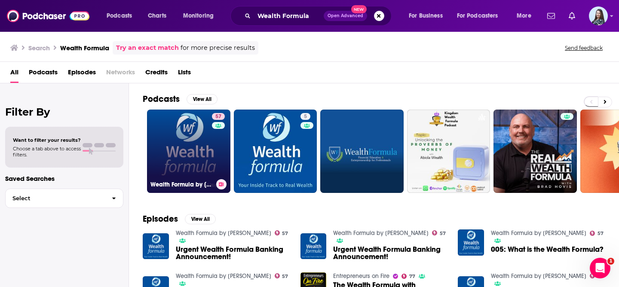
click at [186, 133] on link "57 Wealth Formula by [PERSON_NAME]" at bounding box center [188, 151] width 83 height 83
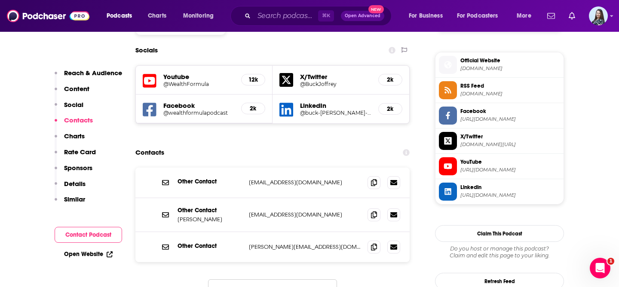
scroll to position [775, 0]
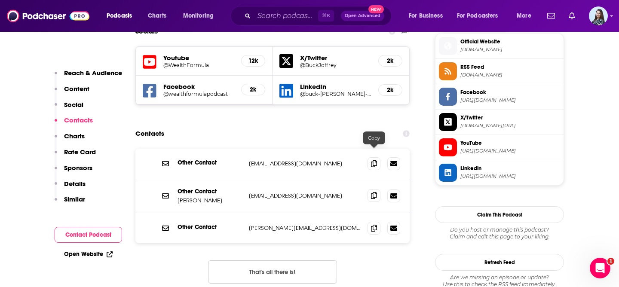
click at [372, 192] on icon at bounding box center [374, 195] width 6 height 7
click at [376, 224] on icon at bounding box center [374, 227] width 6 height 7
click at [289, 13] on input "Search podcasts, credits, & more..." at bounding box center [286, 16] width 64 height 14
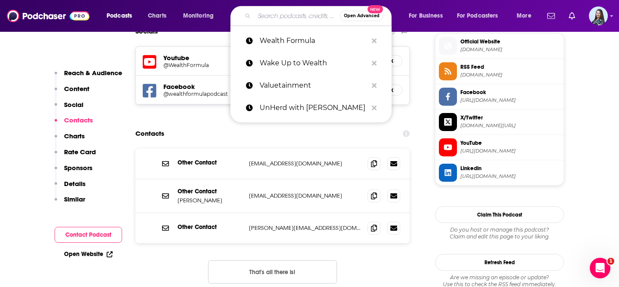
paste input "Wealthy Way Podcast"
type input "Wealthy Way Podcast"
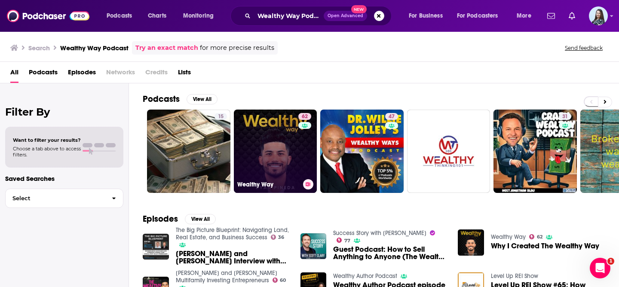
click at [264, 141] on link "[STREET_ADDRESS]" at bounding box center [275, 151] width 83 height 83
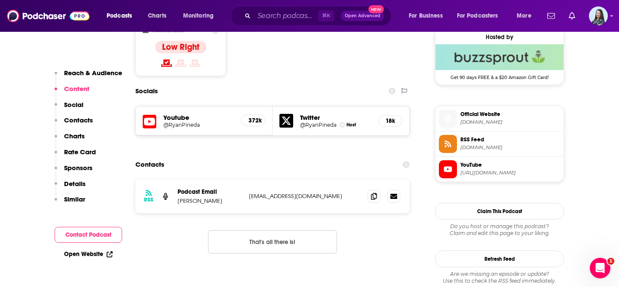
scroll to position [735, 0]
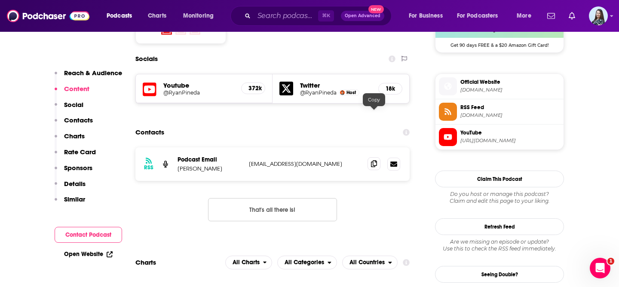
click at [374, 160] on icon at bounding box center [374, 163] width 6 height 7
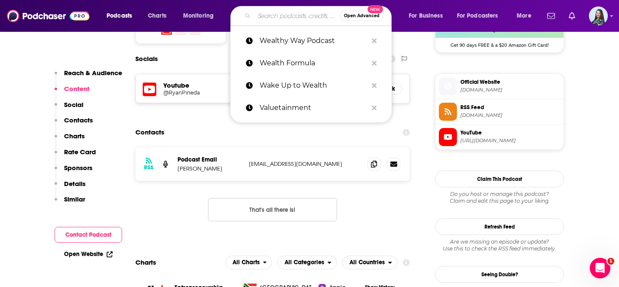
click at [272, 12] on input "Search podcasts, credits, & more..." at bounding box center [297, 16] width 86 height 14
paste input "Wellness + Wisdom Podcast"
type input "Wellness + Wisdom Podcast"
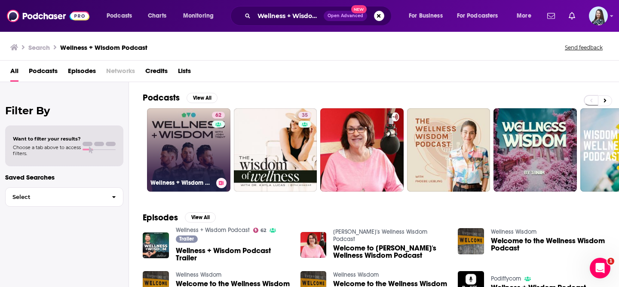
click at [166, 158] on link "62 Wellness + Wisdom Podcast" at bounding box center [188, 149] width 83 height 83
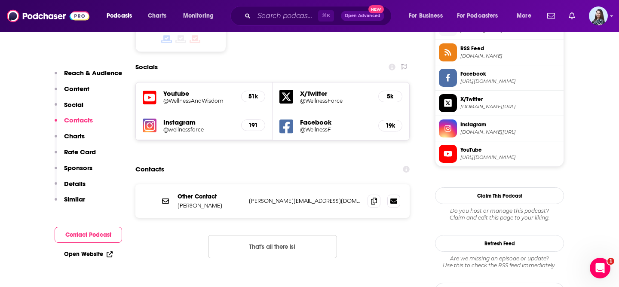
scroll to position [718, 0]
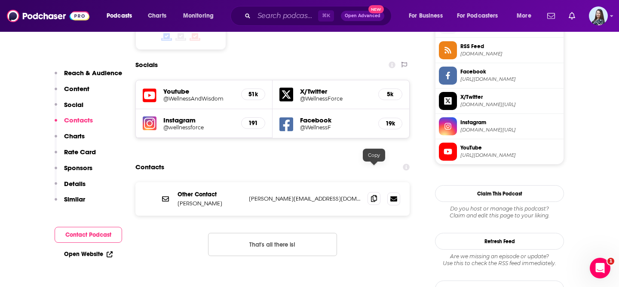
click at [375, 195] on icon at bounding box center [374, 198] width 6 height 7
click at [242, 19] on div "⌘ K Open Advanced New" at bounding box center [311, 16] width 161 height 20
click at [265, 19] on input "Search podcasts, credits, & more..." at bounding box center [286, 16] width 64 height 14
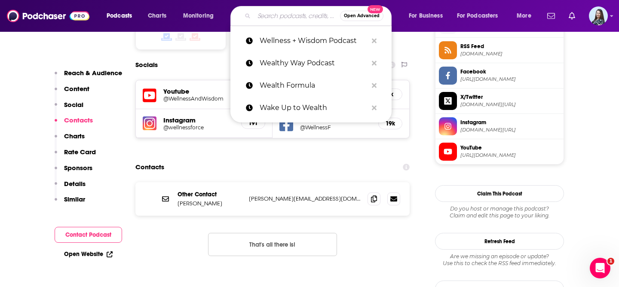
paste input "[PERSON_NAME] Business Daily"
type input "[PERSON_NAME] Business Daily"
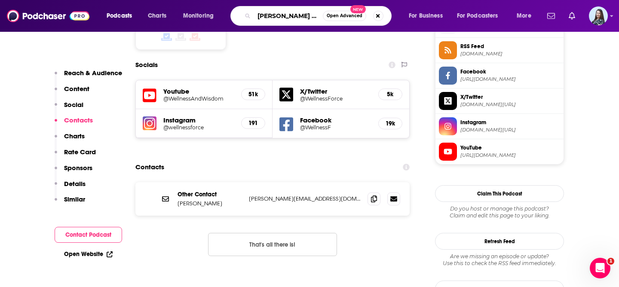
scroll to position [0, 15]
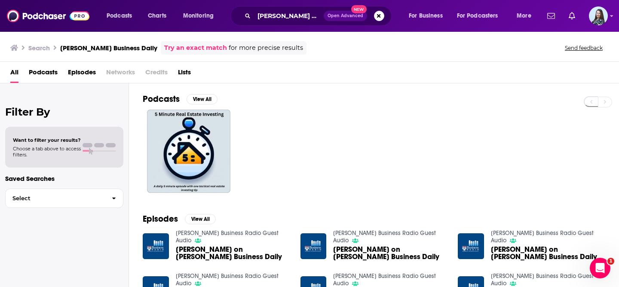
click at [197, 246] on span "[PERSON_NAME] on [PERSON_NAME] Business Daily" at bounding box center [233, 253] width 114 height 15
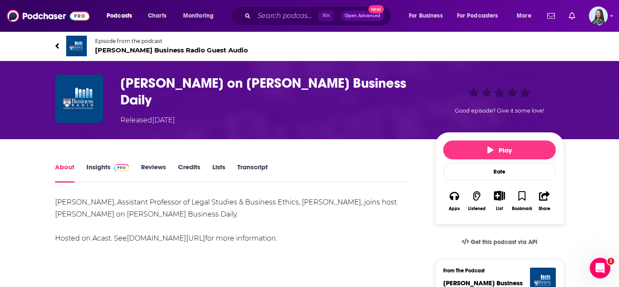
click at [129, 52] on span "[PERSON_NAME] Business Radio Guest Audio" at bounding box center [171, 50] width 153 height 8
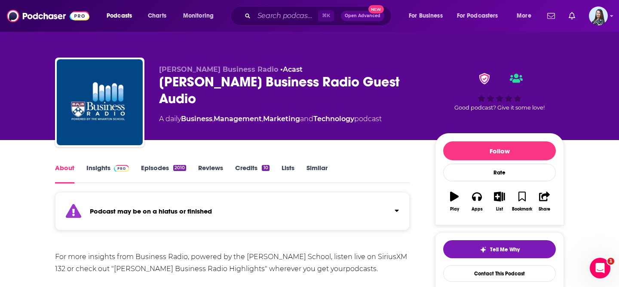
click at [97, 165] on link "Insights" at bounding box center [107, 174] width 43 height 20
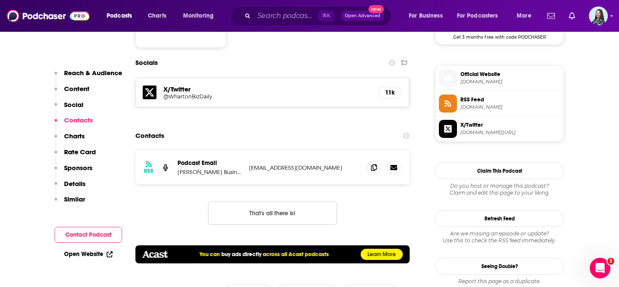
scroll to position [672, 0]
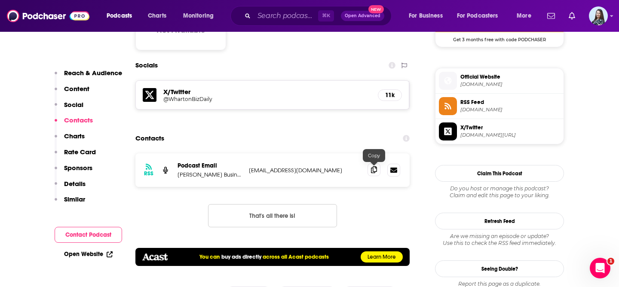
click at [377, 166] on span at bounding box center [374, 169] width 13 height 13
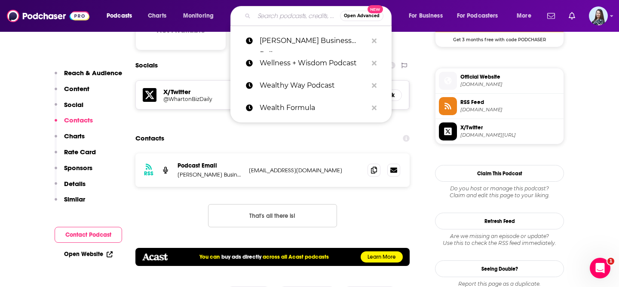
click at [278, 15] on input "Search podcasts, credits, & more..." at bounding box center [297, 16] width 86 height 14
paste input "What Now? with [PERSON_NAME]"
type input "What Now? with [PERSON_NAME]"
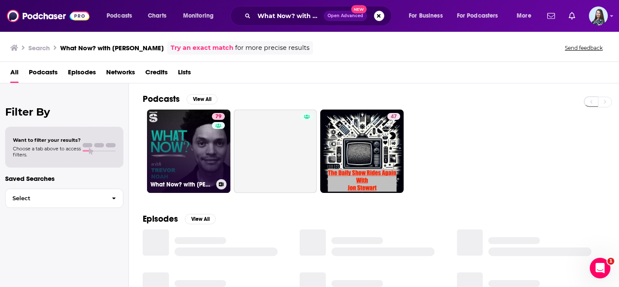
click at [191, 131] on link "79 What Now? with [PERSON_NAME]" at bounding box center [188, 151] width 83 height 83
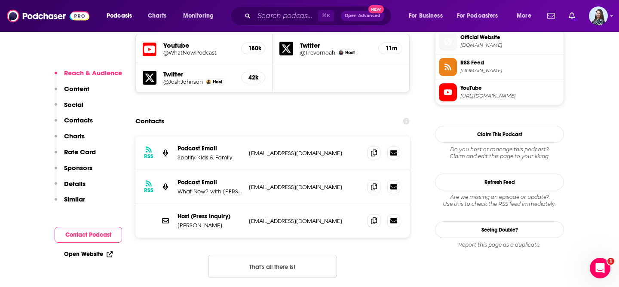
scroll to position [769, 0]
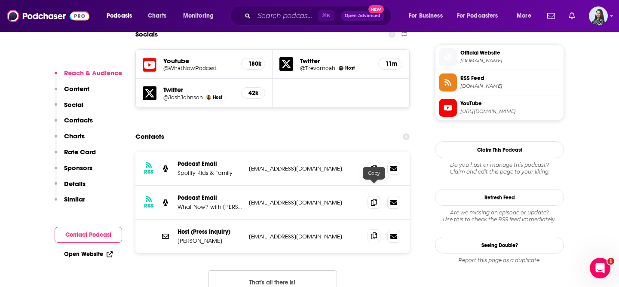
click at [377, 230] on span at bounding box center [374, 236] width 13 height 13
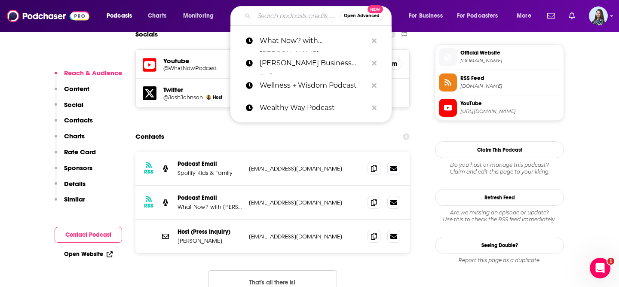
click at [290, 17] on input "Search podcasts, credits, & more..." at bounding box center [297, 16] width 86 height 14
paste input "Where is My Mind?"
type input "Where is My Mind?"
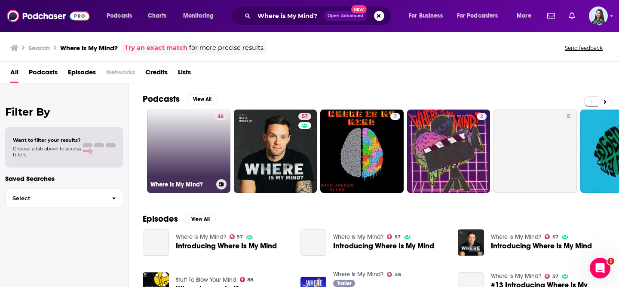
click at [181, 138] on link "46 Where Is My Mind?" at bounding box center [188, 151] width 83 height 83
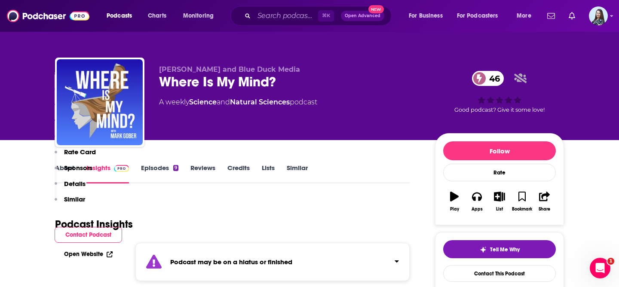
scroll to position [698, 0]
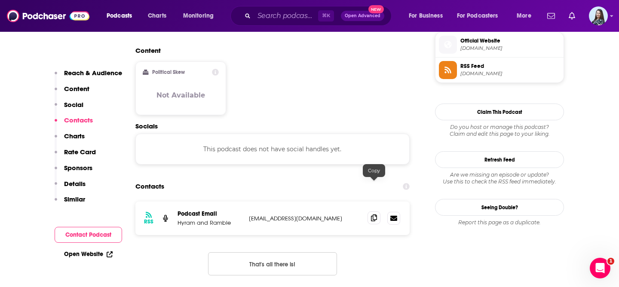
click at [378, 212] on span at bounding box center [374, 218] width 13 height 13
click at [286, 20] on input "Search podcasts, credits, & more..." at bounding box center [286, 16] width 64 height 14
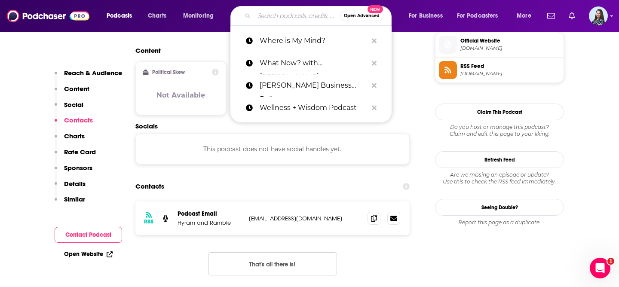
paste input "Wisdom From The Top With [PERSON_NAME]"
type input "Wisdom From The Top With [PERSON_NAME]"
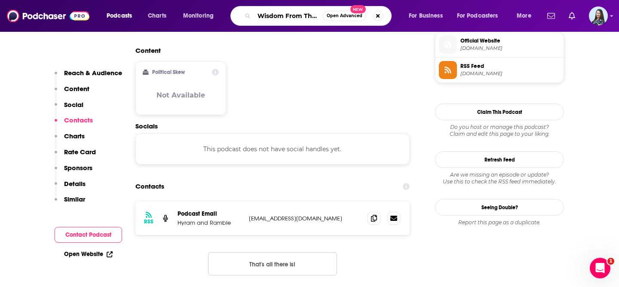
scroll to position [0, 55]
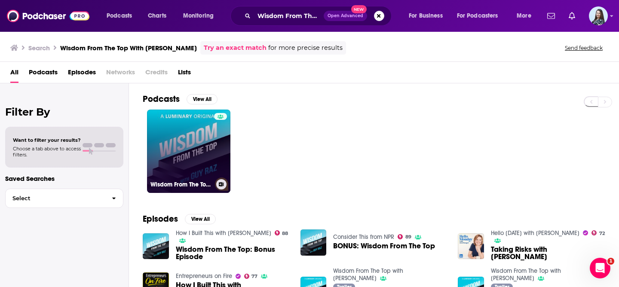
click at [192, 155] on link "Wisdom From The Top with [PERSON_NAME]" at bounding box center [188, 151] width 83 height 83
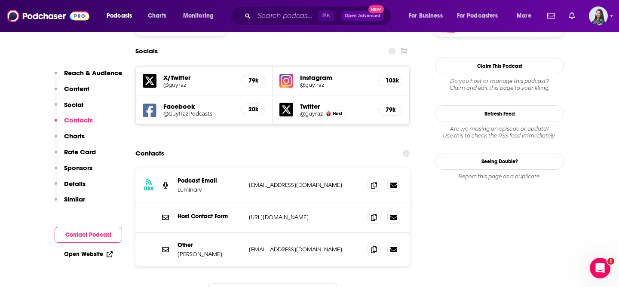
scroll to position [836, 0]
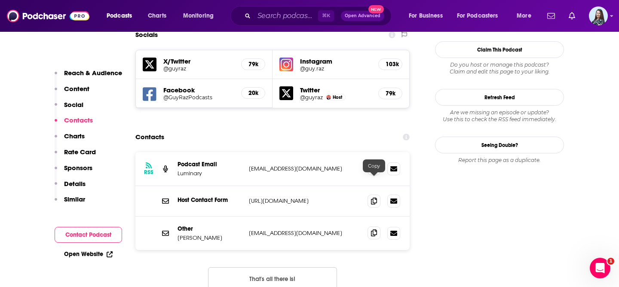
click at [372, 230] on icon at bounding box center [374, 233] width 6 height 7
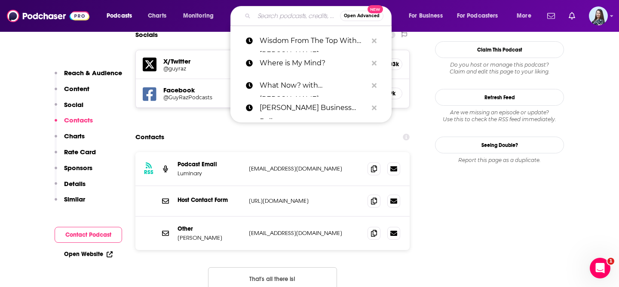
click at [290, 13] on input "Search podcasts, credits, & more..." at bounding box center [297, 16] width 86 height 14
paste input "Working Hard"
type input "Working Hard"
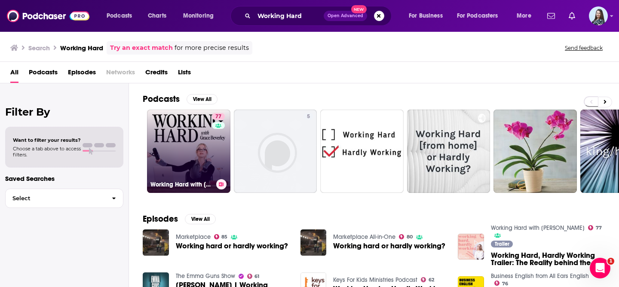
click at [193, 139] on link "77 Working Hard with [PERSON_NAME]" at bounding box center [188, 151] width 83 height 83
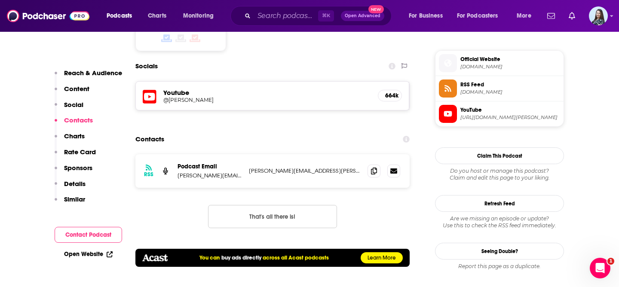
scroll to position [760, 0]
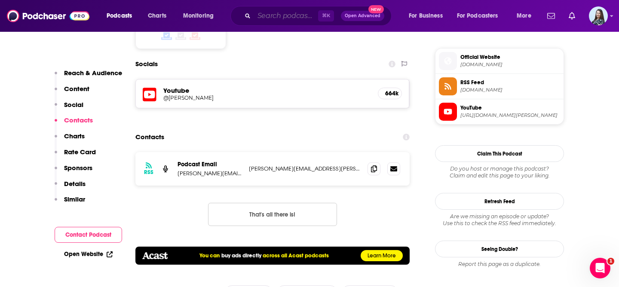
click at [283, 15] on input "Search podcasts, credits, & more..." at bounding box center [286, 16] width 64 height 14
click at [278, 19] on input "Search podcasts, credits, & more..." at bounding box center [286, 16] width 64 height 14
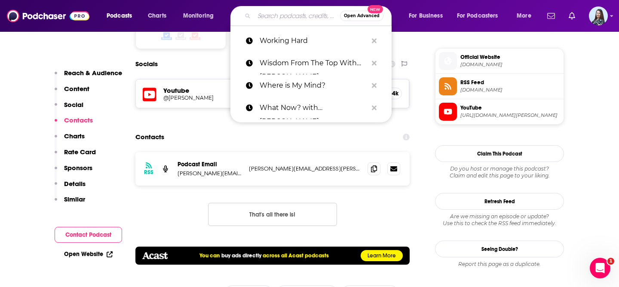
paste input "WorkLife with [PERSON_NAME]"
type input "WorkLife with [PERSON_NAME]"
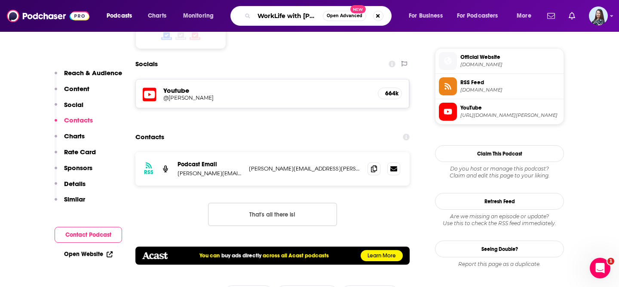
scroll to position [0, 23]
click at [266, 13] on input "WorkLife with [PERSON_NAME]" at bounding box center [288, 16] width 69 height 14
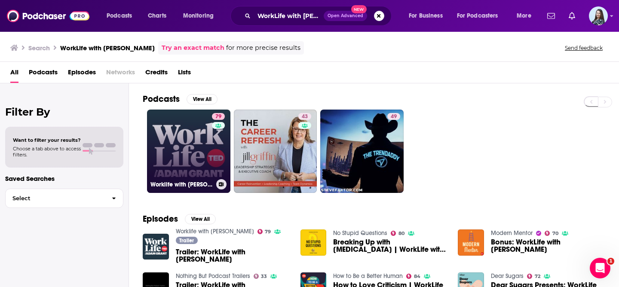
click at [194, 143] on link "79 Worklife with [PERSON_NAME]" at bounding box center [188, 151] width 83 height 83
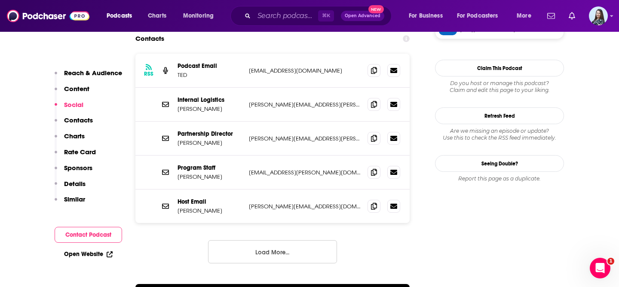
scroll to position [848, 0]
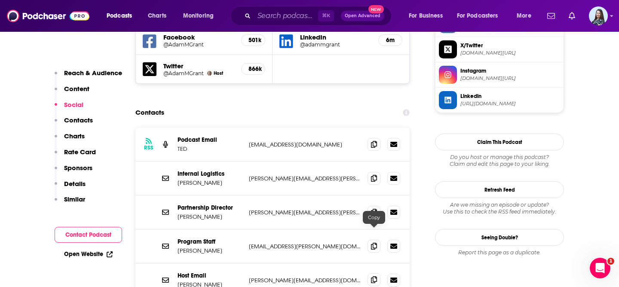
click at [372, 277] on icon at bounding box center [374, 280] width 6 height 7
click at [293, 9] on input "Search podcasts, credits, & more..." at bounding box center [286, 16] width 64 height 14
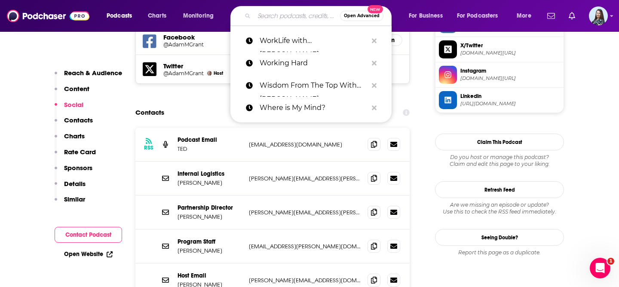
paste input "WorkWell from Deloitte"
type input "WorkWell from Deloitte"
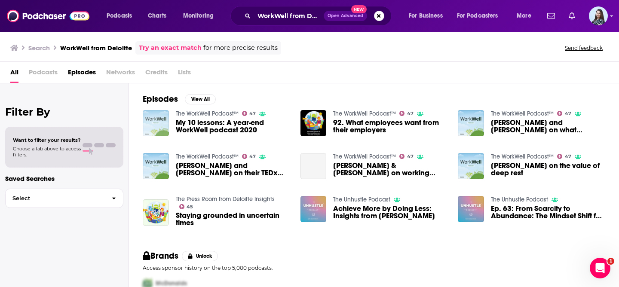
click at [160, 117] on img "My 10 lessons: A year-end WorkWell podcast 2020" at bounding box center [156, 123] width 26 height 26
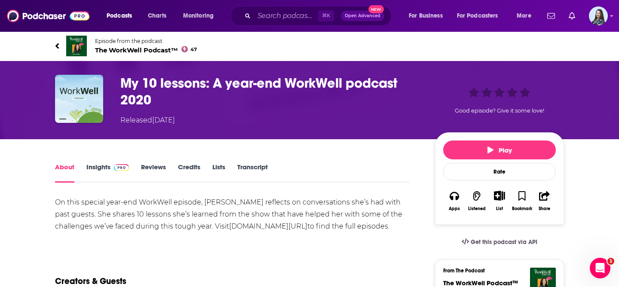
click at [123, 53] on span "The WorkWell Podcast™ 47" at bounding box center [146, 50] width 102 height 8
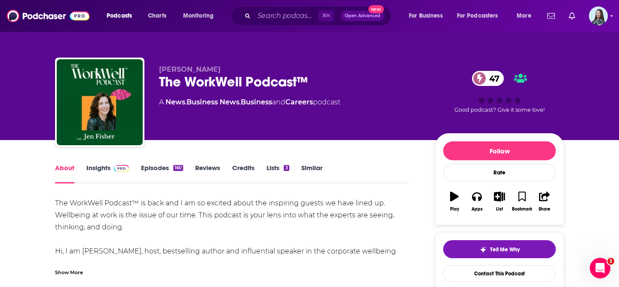
click at [105, 171] on link "Insights" at bounding box center [107, 174] width 43 height 20
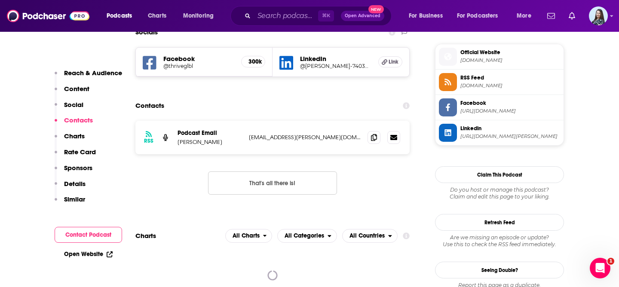
scroll to position [763, 0]
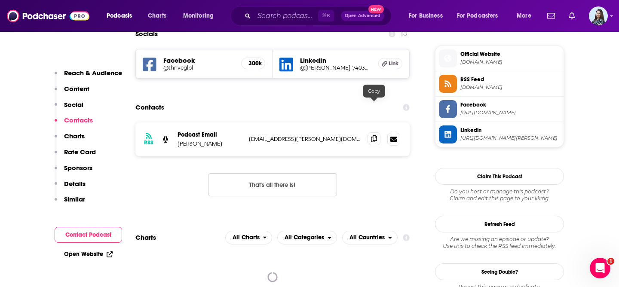
click at [375, 135] on icon at bounding box center [374, 138] width 6 height 7
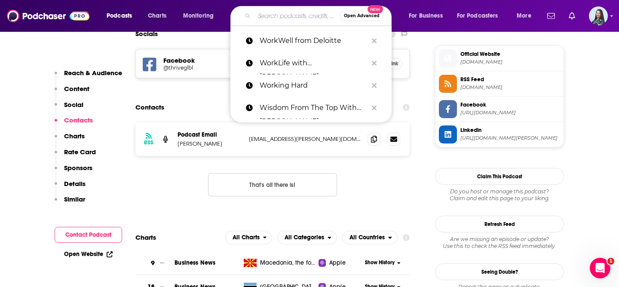
click at [277, 13] on input "Search podcasts, credits, & more..." at bounding box center [297, 16] width 86 height 14
paste input "Worldwide Exchange Podcast"
type input "Worldwide Exchange Podcast"
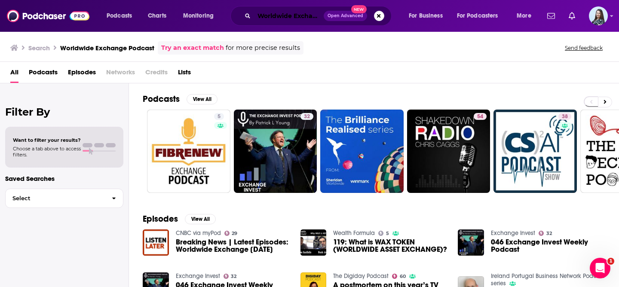
click at [295, 14] on input "Worldwide Exchange Podcast" at bounding box center [289, 16] width 70 height 14
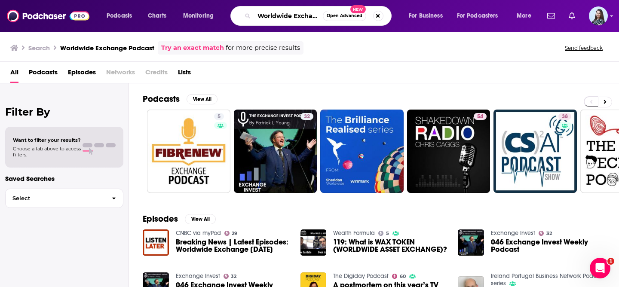
click at [261, 15] on input "Worldwide Exchange Podcast" at bounding box center [288, 16] width 69 height 14
paste input "Search podcasts, credits, & more..."
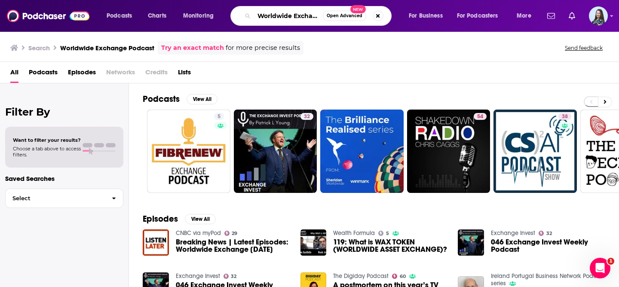
scroll to position [0, 6]
type input "Worldwide Exchange"
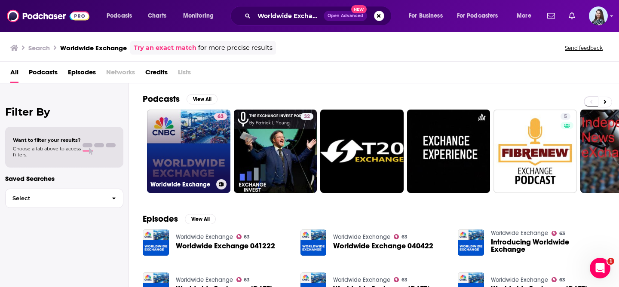
click at [183, 141] on link "63 Worldwide Exchange" at bounding box center [188, 151] width 83 height 83
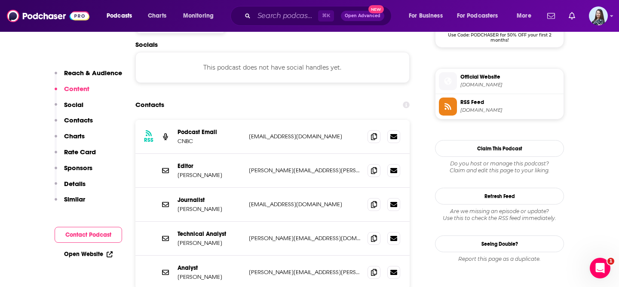
scroll to position [759, 0]
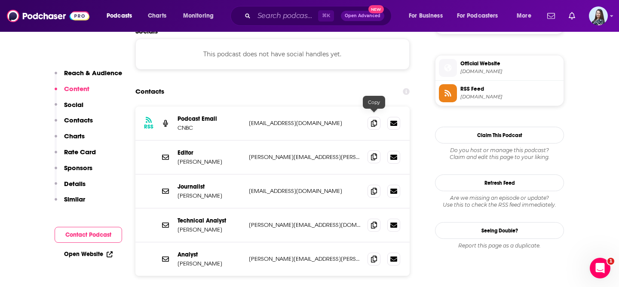
click at [375, 154] on icon at bounding box center [374, 157] width 6 height 7
click at [277, 17] on input "Search podcasts, credits, & more..." at bounding box center [286, 16] width 64 height 14
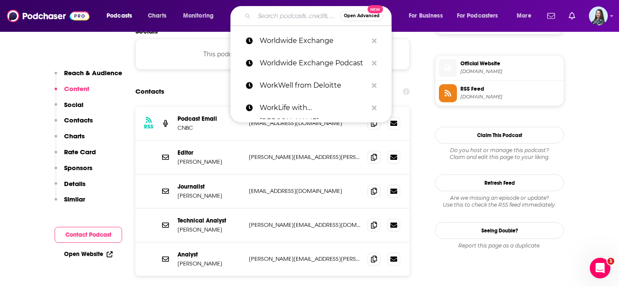
paste input "WSJ Your Money Briefing"
type input "WSJ Your Money Briefing"
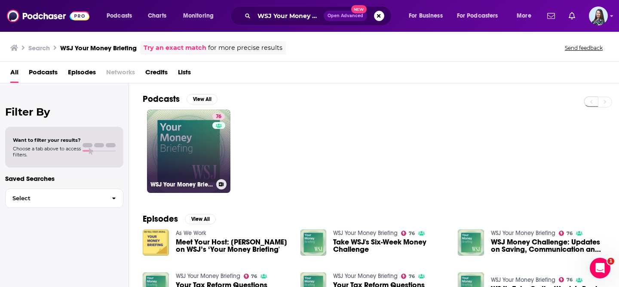
click at [178, 138] on link "76 WSJ Your Money Briefing" at bounding box center [188, 151] width 83 height 83
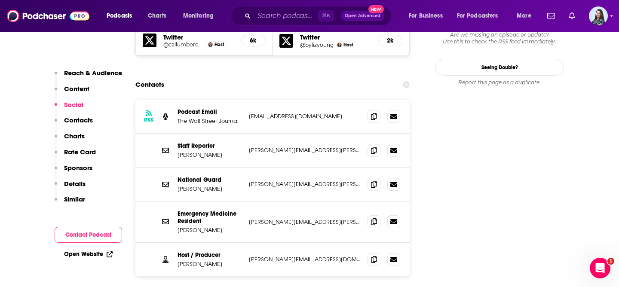
scroll to position [866, 0]
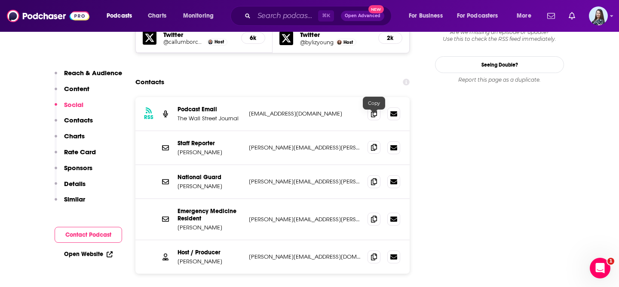
click at [375, 144] on icon at bounding box center [374, 147] width 6 height 7
click at [275, 14] on input "Search podcasts, credits, & more..." at bounding box center [286, 16] width 64 height 14
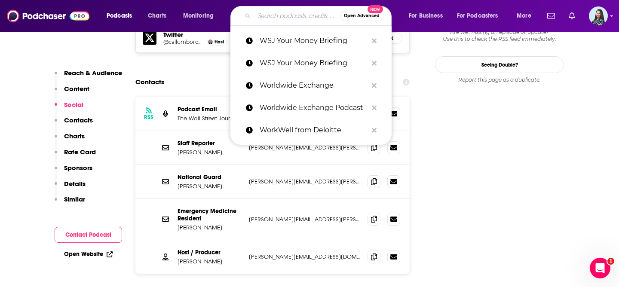
paste input "WSJ's The Journal"
type input "WSJ's The Journal"
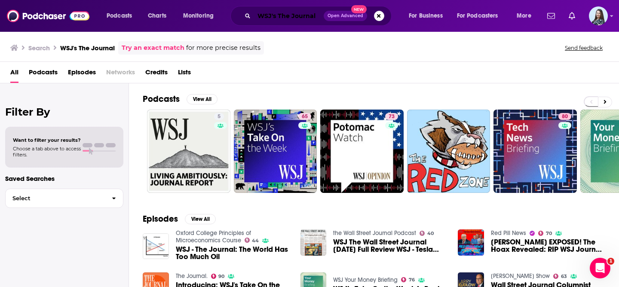
click at [303, 17] on input "WSJ's The Journal" at bounding box center [289, 16] width 70 height 14
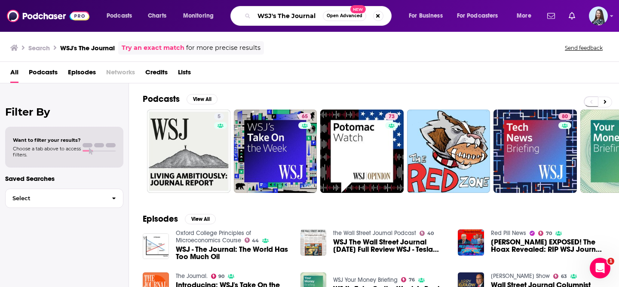
click at [303, 17] on input "WSJ's The Journal" at bounding box center [288, 16] width 69 height 14
paste input "The Journal."
type input "The Journal."
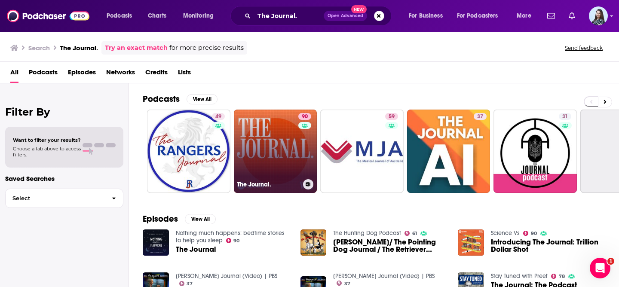
click at [267, 142] on link "90 The Journal." at bounding box center [275, 151] width 83 height 83
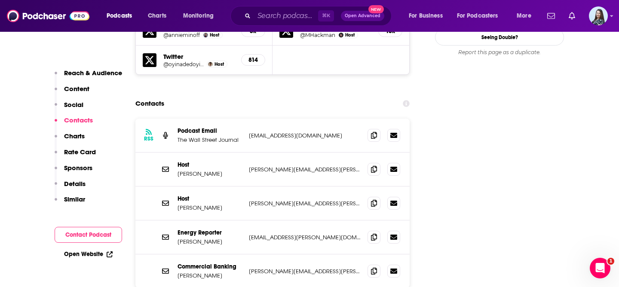
scroll to position [970, 0]
click at [372, 199] on icon at bounding box center [374, 202] width 6 height 7
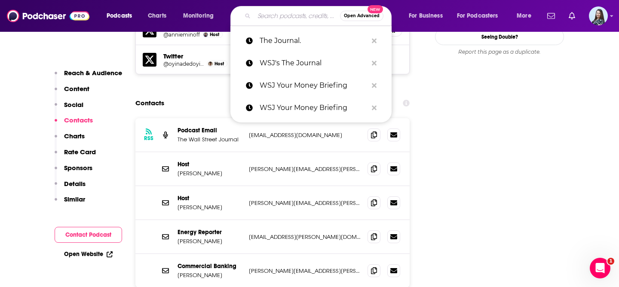
click at [268, 13] on input "Search podcasts, credits, & more..." at bounding box center [297, 16] width 86 height 14
paste input "You Are Not So Smart"
type input "You Are Not So Smart"
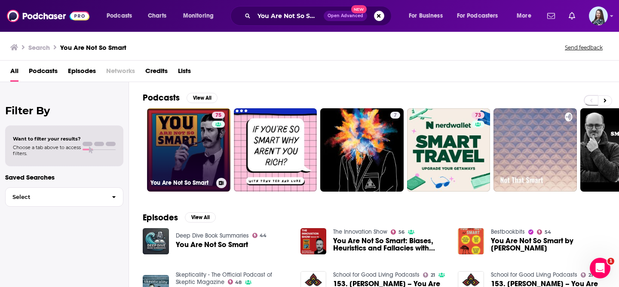
click at [189, 150] on link "75 You Are Not So Smart" at bounding box center [188, 149] width 83 height 83
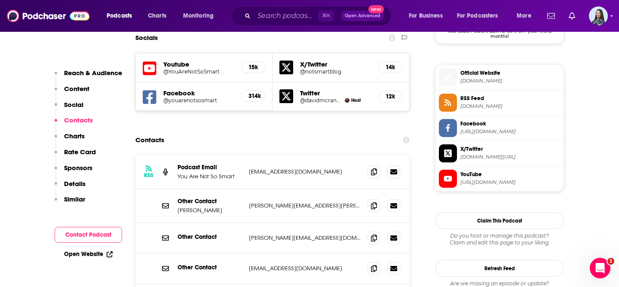
scroll to position [750, 0]
click at [375, 199] on span at bounding box center [374, 205] width 13 height 13
click at [286, 18] on input "Search podcasts, credits, & more..." at bounding box center [286, 16] width 64 height 14
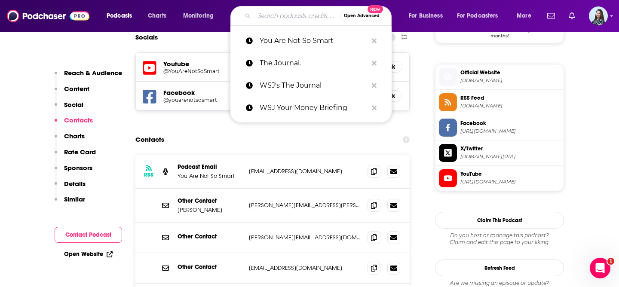
paste input "Young and Profiting Podcast"
type input "Young and Profiting Podcast"
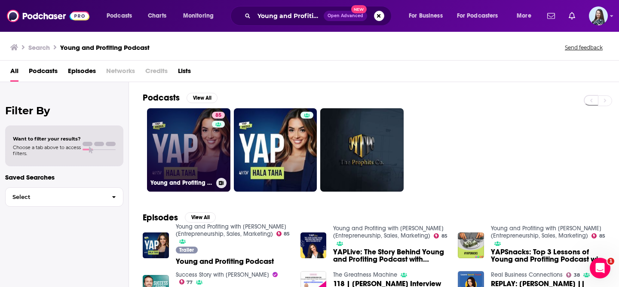
click at [176, 140] on link "85 Young and Profiting with [PERSON_NAME] (Entrepreneurship, Sales, Marketing)" at bounding box center [188, 149] width 83 height 83
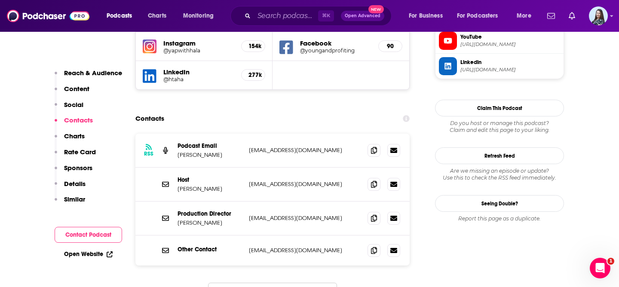
scroll to position [827, 0]
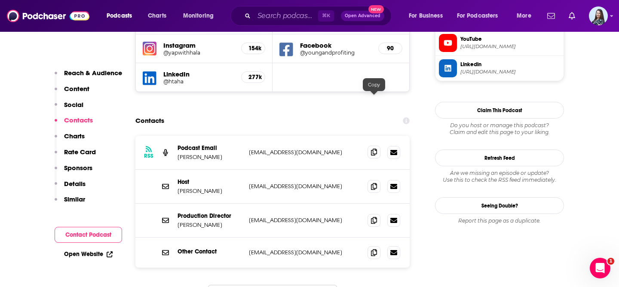
click at [369, 146] on span at bounding box center [374, 152] width 13 height 13
click at [270, 15] on input "Search podcasts, credits, & more..." at bounding box center [286, 16] width 64 height 14
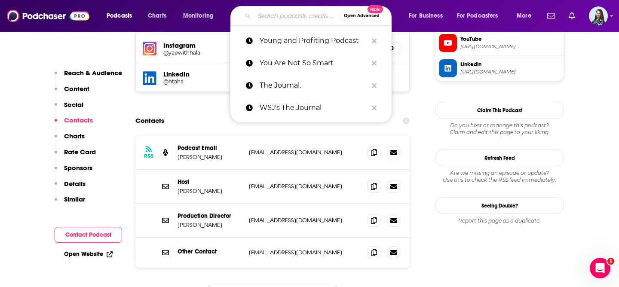
paste input "Your Brain On"
type input "Your Brain On"
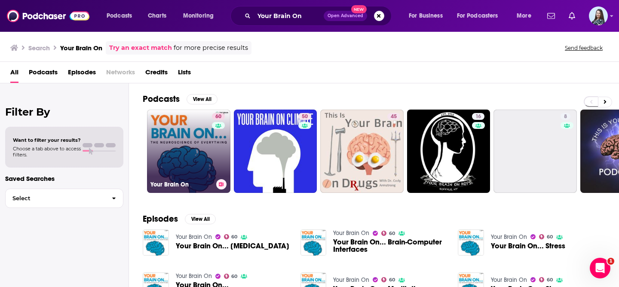
click at [181, 156] on link "60 Your Brain On" at bounding box center [188, 151] width 83 height 83
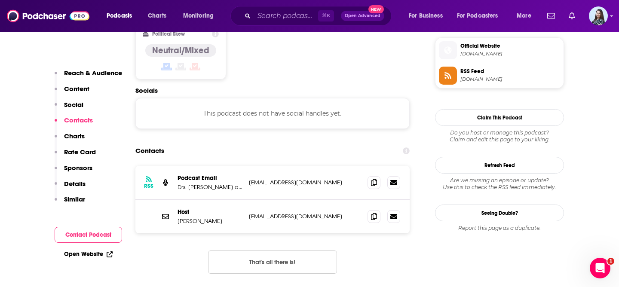
scroll to position [704, 0]
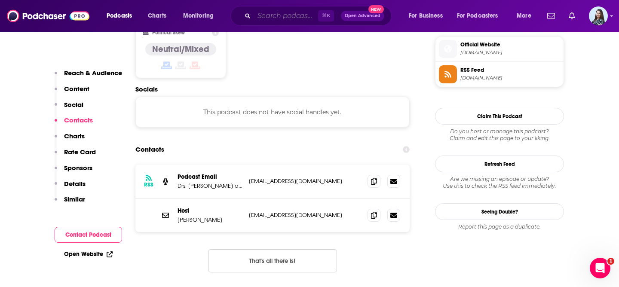
click at [291, 13] on input "Search podcasts, credits, & more..." at bounding box center [286, 16] width 64 height 14
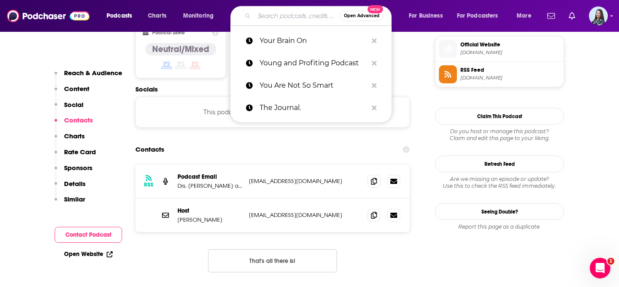
paste input "Your Money Minut‪e‬"
type input "Your Money Minut‪e‬"
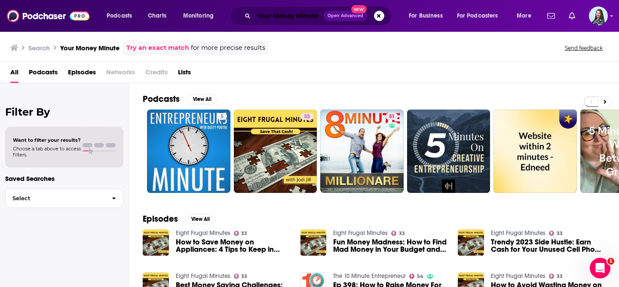
click at [267, 22] on input "Your Money Minut‪e‬" at bounding box center [289, 16] width 70 height 14
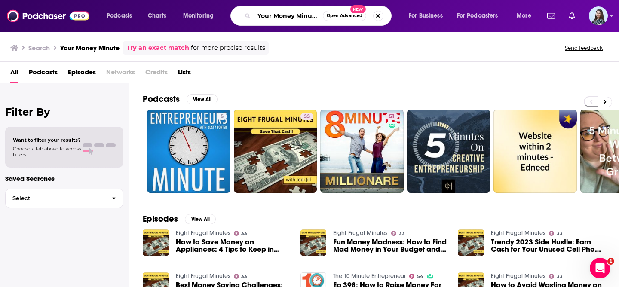
click at [267, 22] on input "Your Money Minut‪e‬" at bounding box center [288, 16] width 69 height 14
paste input "e"
type input "Your Money Minute"
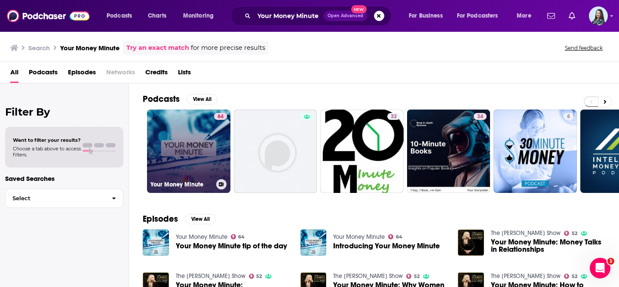
click at [208, 146] on link "64 Your Money Minute" at bounding box center [188, 151] width 83 height 83
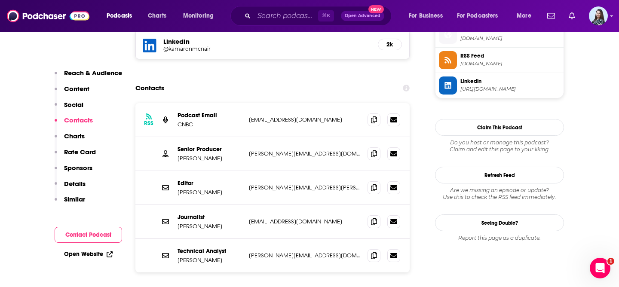
scroll to position [791, 0]
click at [372, 218] on icon at bounding box center [374, 221] width 6 height 7
click at [277, 9] on input "Search podcasts, credits, & more..." at bounding box center [286, 16] width 64 height 14
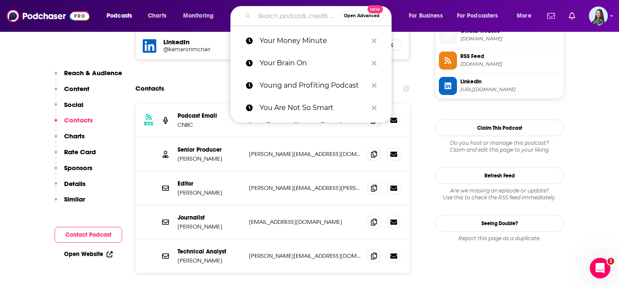
paste input "Your Money, Your Wealth"
type input "Your Money, Your Wealth"
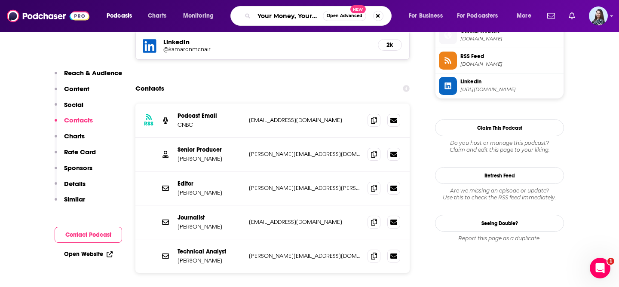
scroll to position [0, 18]
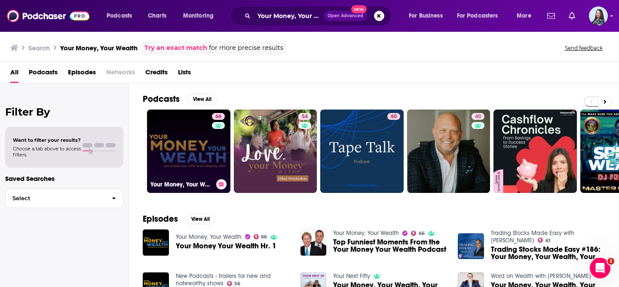
click at [194, 139] on link "66 Your Money, Your Wealth" at bounding box center [188, 151] width 83 height 83
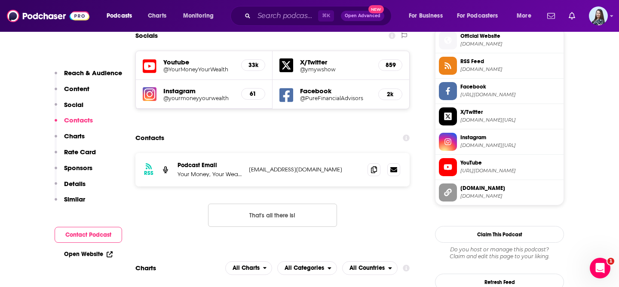
scroll to position [769, 0]
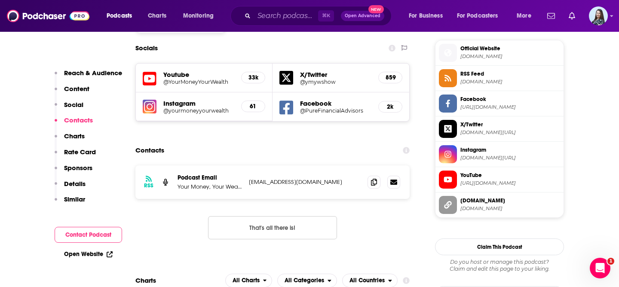
click at [267, 23] on div "⌘ K Open Advanced New" at bounding box center [311, 16] width 161 height 20
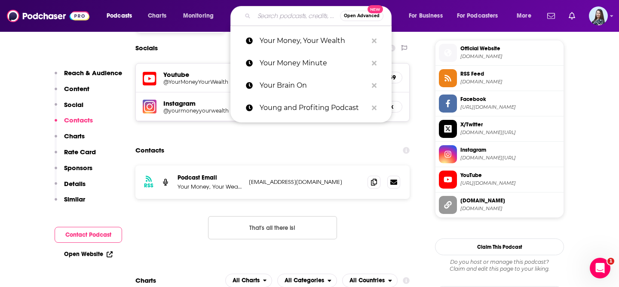
click at [270, 15] on input "Search podcasts, credits, & more..." at bounding box center [297, 16] width 86 height 14
paste input "Your Money. Your Mission."
type input "Your Money. Your Mission."
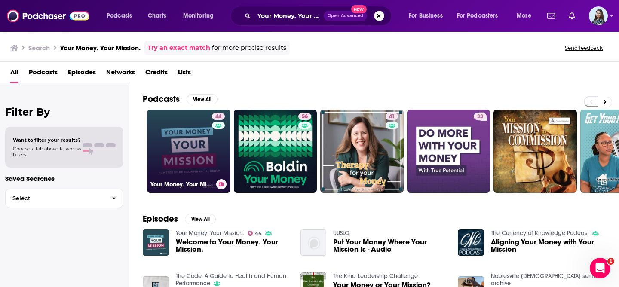
click at [189, 146] on link "44 Your Money. Your Mission." at bounding box center [188, 151] width 83 height 83
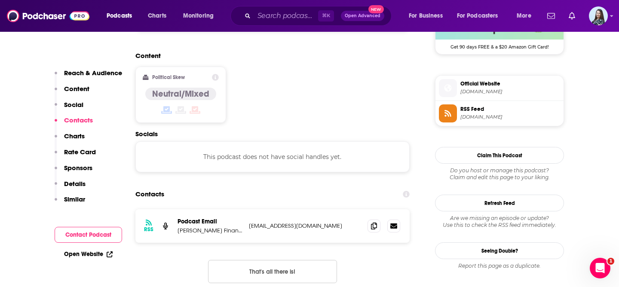
scroll to position [667, 0]
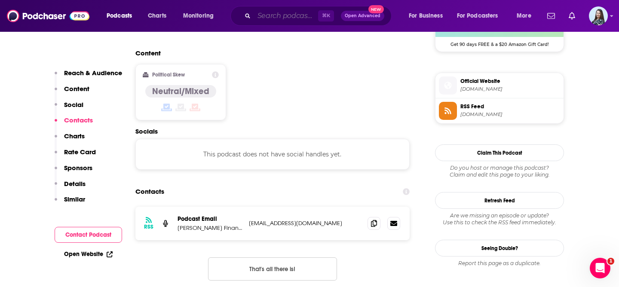
click at [289, 18] on input "Search podcasts, credits, & more..." at bounding box center [286, 16] width 64 height 14
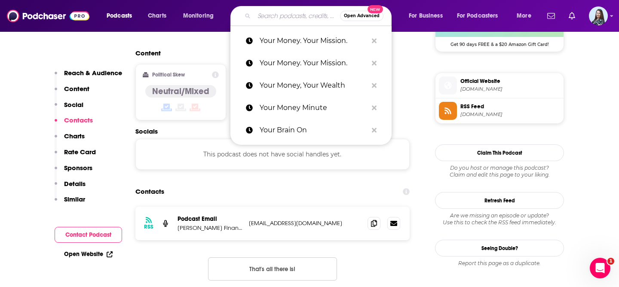
paste input "Zen Habits"
type input "Zen Habits"
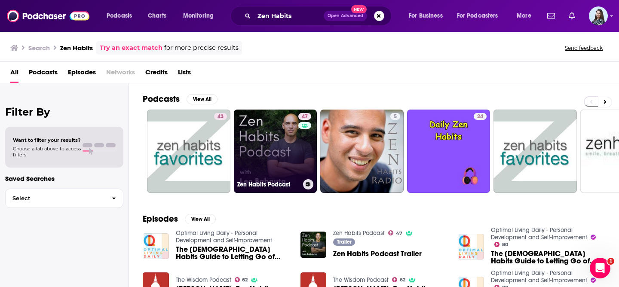
click at [255, 135] on link "47 Zen Habits Podcast" at bounding box center [275, 151] width 83 height 83
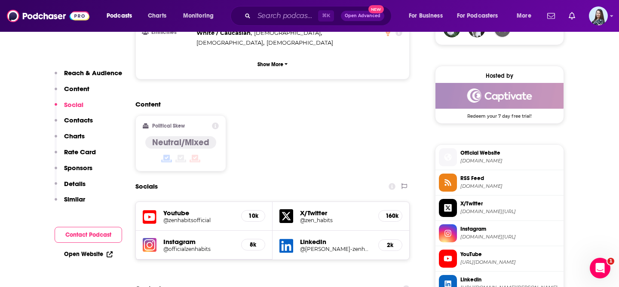
scroll to position [839, 0]
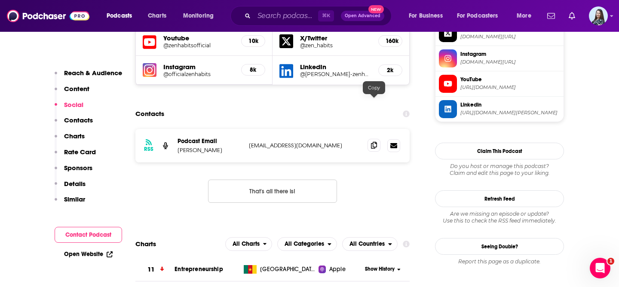
click at [377, 142] on icon at bounding box center [374, 145] width 6 height 7
click at [265, 16] on input "Search podcasts, credits, & more..." at bounding box center [286, 16] width 64 height 14
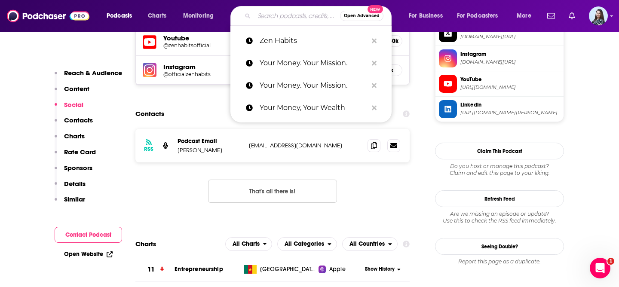
paste input "Trading Secrets"
type input "Trading Secrets"
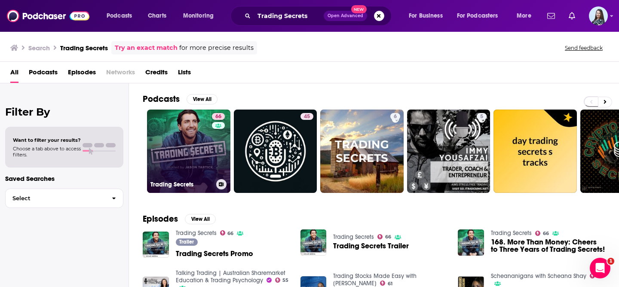
click at [195, 147] on link "66 Trading Secrets" at bounding box center [188, 151] width 83 height 83
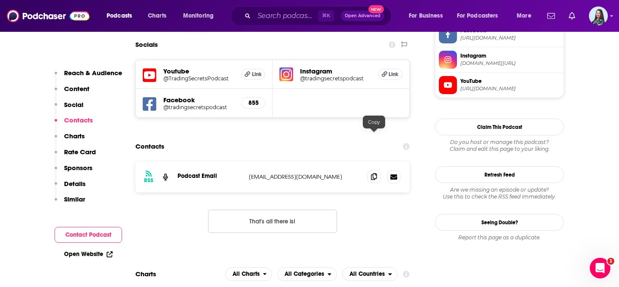
scroll to position [766, 0]
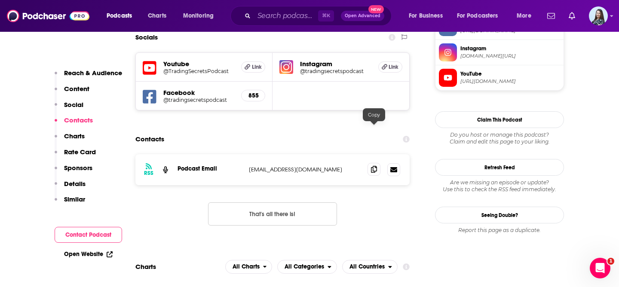
click at [375, 166] on icon at bounding box center [374, 169] width 6 height 7
click at [285, 16] on input "Search podcasts, credits, & more..." at bounding box center [286, 16] width 64 height 14
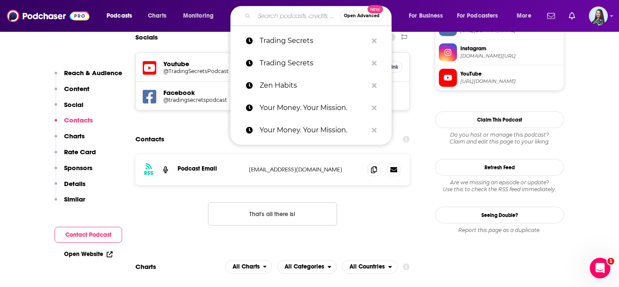
paste input "Mentally Stronger with Therapist [PERSON_NAME]"
type input "Mentally Stronger with Therapist [PERSON_NAME]"
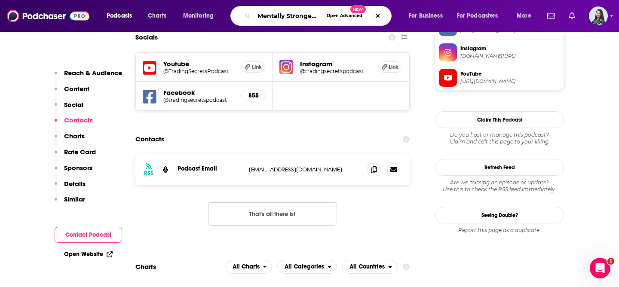
scroll to position [0, 79]
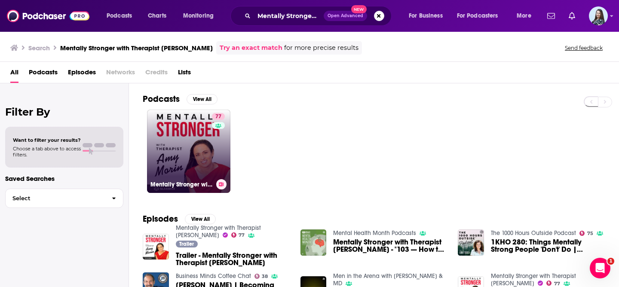
click at [207, 151] on link "77 Mentally Stronger with Therapist [PERSON_NAME]" at bounding box center [188, 151] width 83 height 83
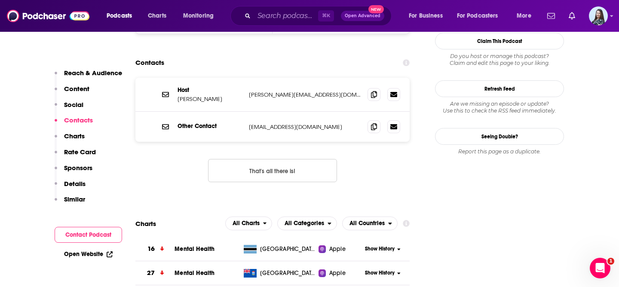
scroll to position [818, 0]
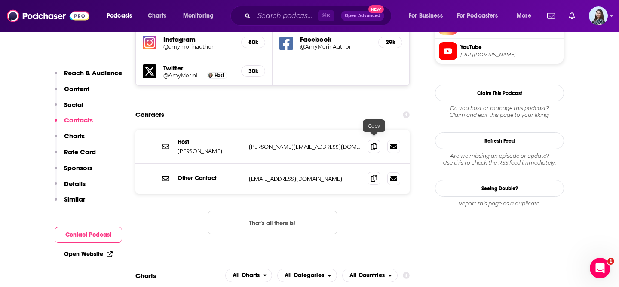
click at [375, 175] on icon at bounding box center [374, 178] width 6 height 7
